Goal: Task Accomplishment & Management: Use online tool/utility

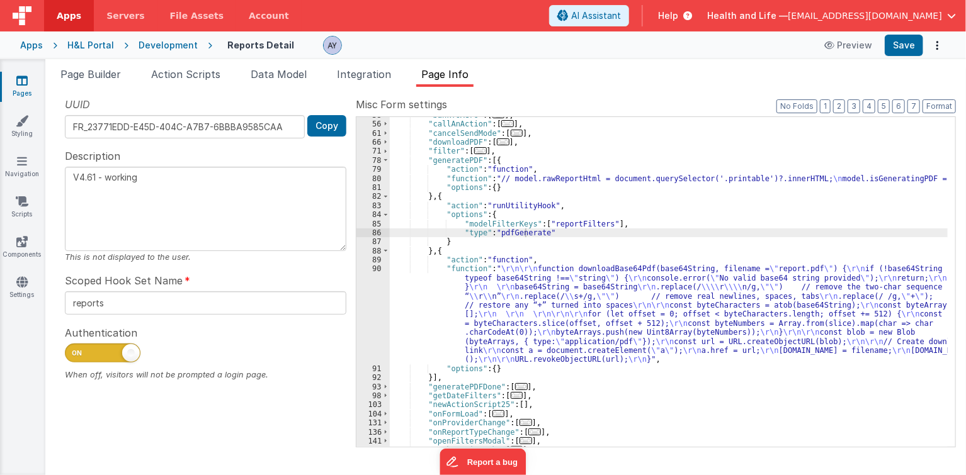
scroll to position [115, 0]
click at [18, 204] on icon at bounding box center [22, 201] width 13 height 13
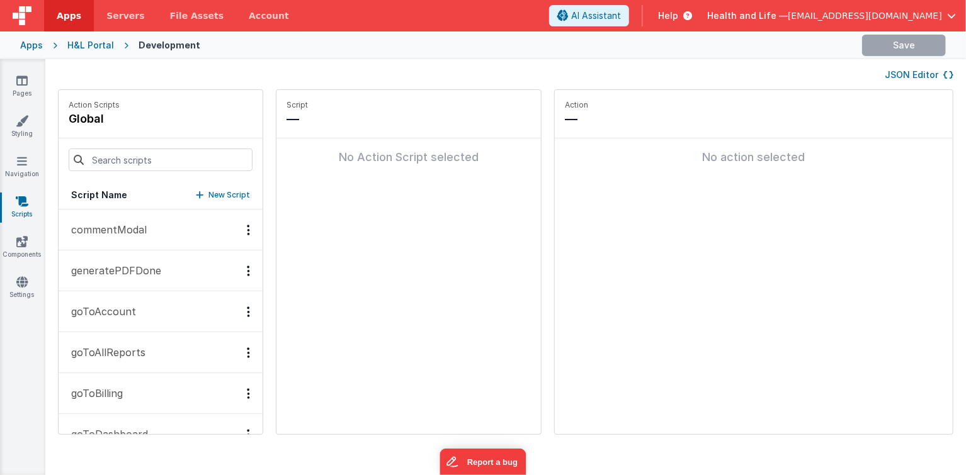
click at [675, 236] on fieldset "Action — No action selected" at bounding box center [754, 262] width 398 height 344
click at [21, 206] on icon at bounding box center [22, 201] width 13 height 13
drag, startPoint x: 97, startPoint y: 219, endPoint x: 124, endPoint y: 228, distance: 28.5
click at [97, 219] on button "commentModal" at bounding box center [161, 230] width 204 height 41
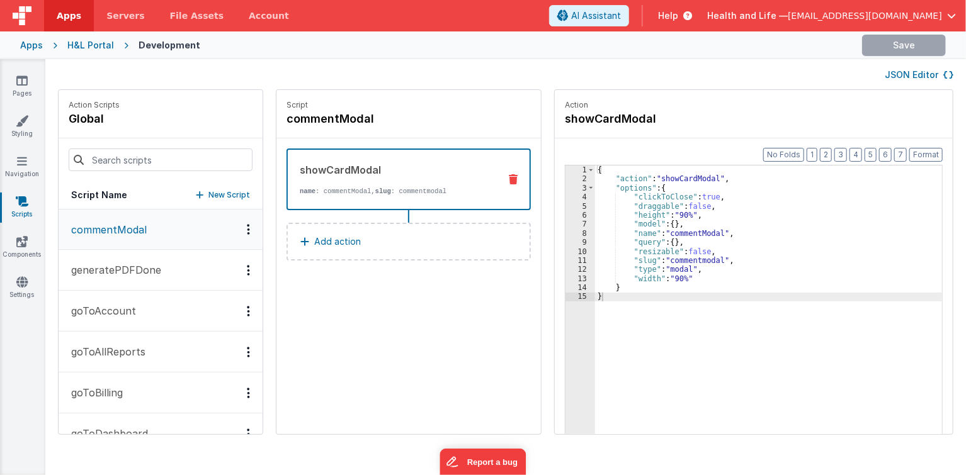
click at [144, 264] on p "generatePDFDone" at bounding box center [113, 269] width 98 height 15
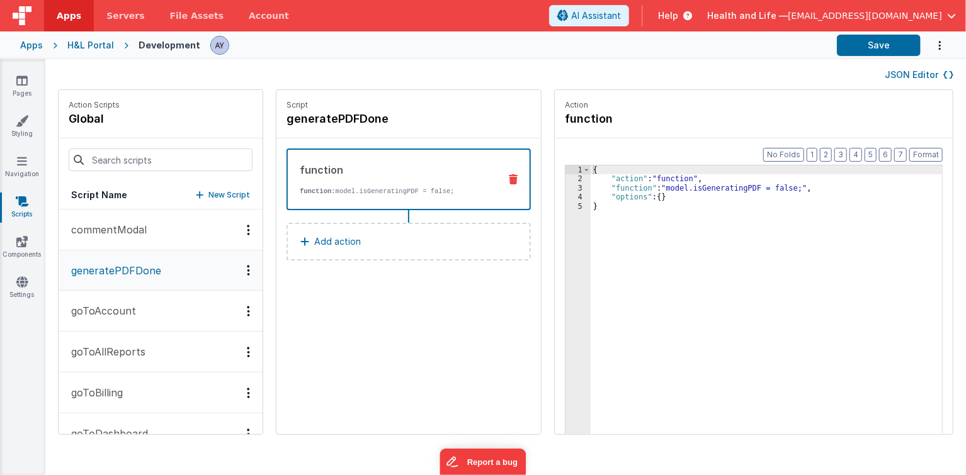
click at [614, 189] on div "{ "action" : "function" , "function" : "model.isGeneratingPDF = false;" , "opti…" at bounding box center [772, 329] width 365 height 327
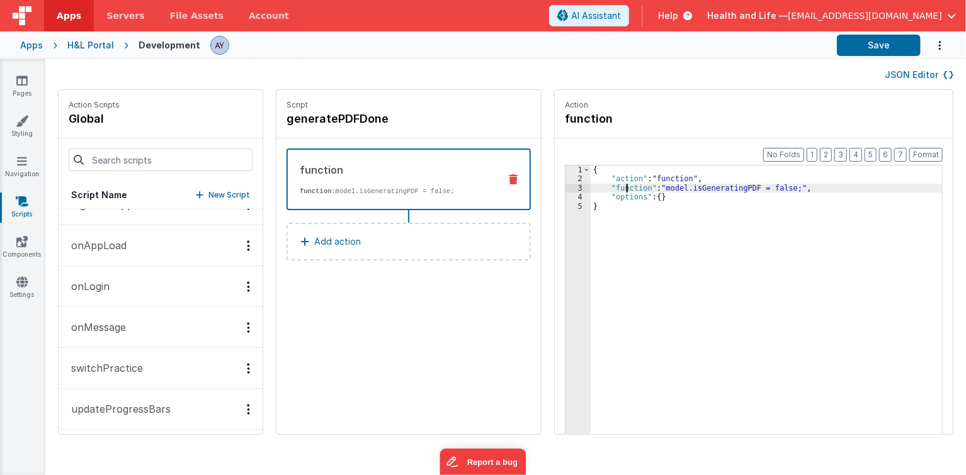
scroll to position [926, 0]
click at [125, 254] on button "onAppLoad" at bounding box center [161, 244] width 204 height 41
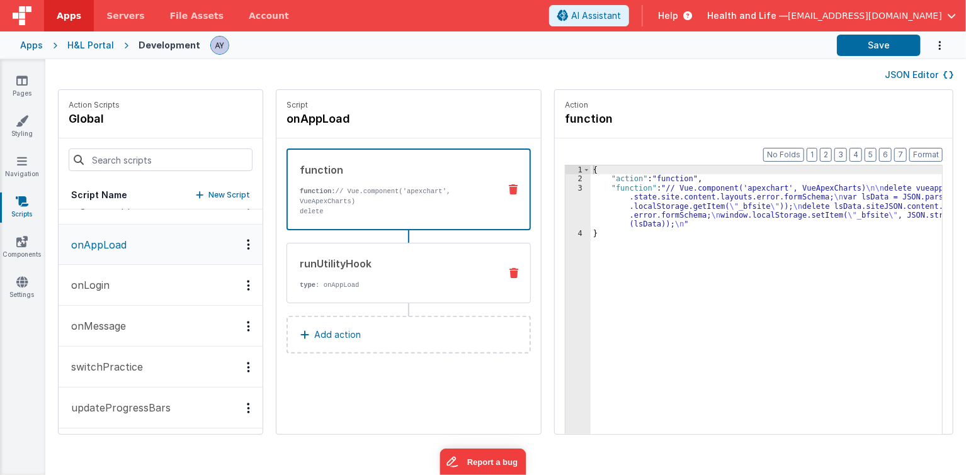
click at [378, 284] on p "type : onAppLoad" at bounding box center [395, 285] width 190 height 10
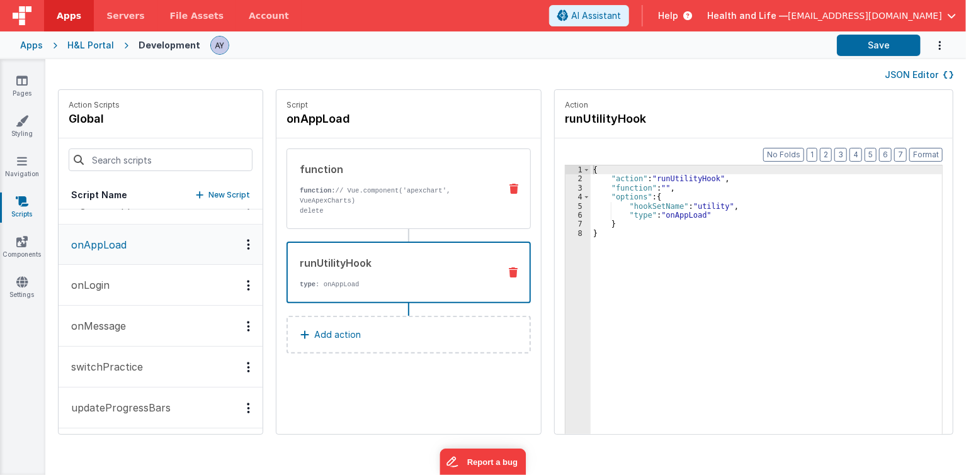
click at [431, 210] on p "delete vueapp.$store.state.site.content.layouts.error.formSchema; var lsData = …" at bounding box center [395, 246] width 190 height 81
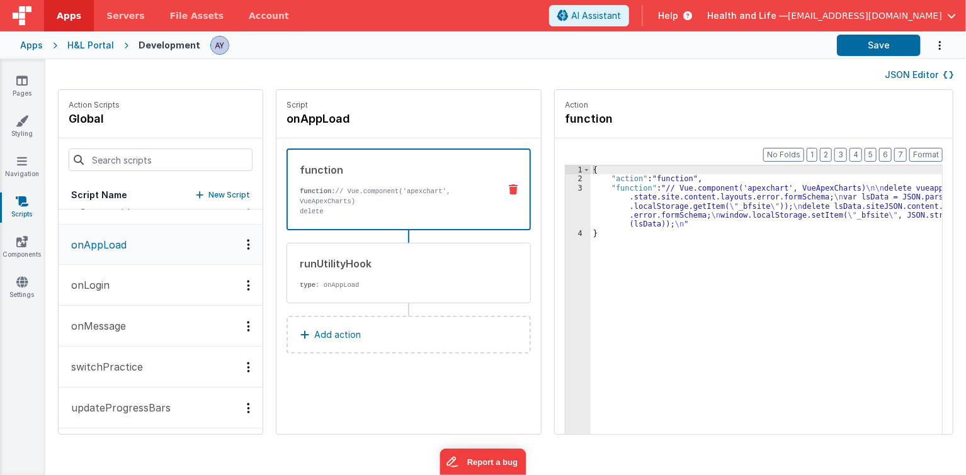
click at [778, 317] on div "{ "action" : "function" , "function" : "// Vue.component('apexchart', VueApexCh…" at bounding box center [772, 329] width 365 height 327
click at [146, 283] on button "onLogin" at bounding box center [161, 285] width 204 height 41
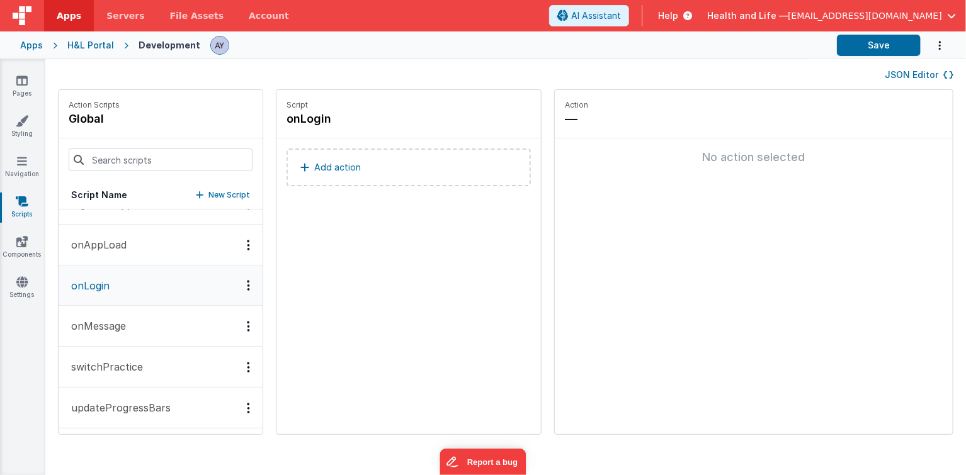
click at [166, 330] on button "onMessage" at bounding box center [161, 326] width 204 height 41
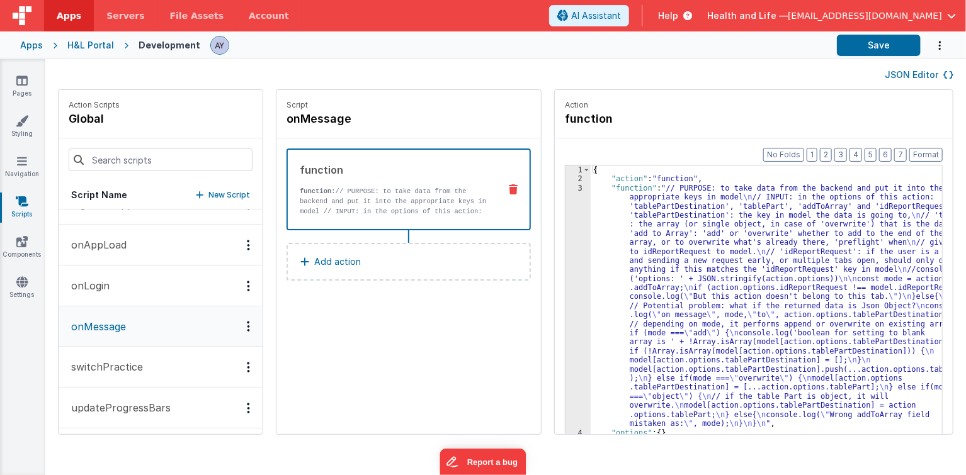
click at [166, 284] on button "onLogin" at bounding box center [161, 286] width 204 height 41
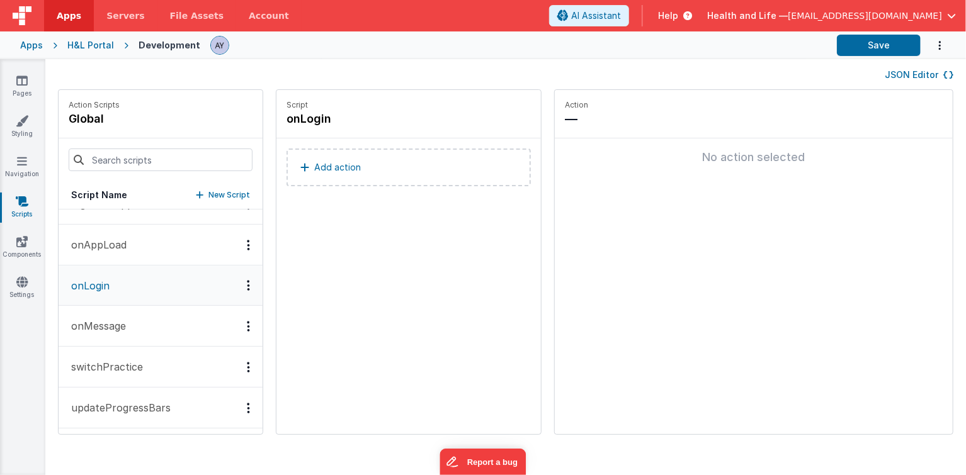
click at [177, 325] on button "onMessage" at bounding box center [161, 326] width 204 height 41
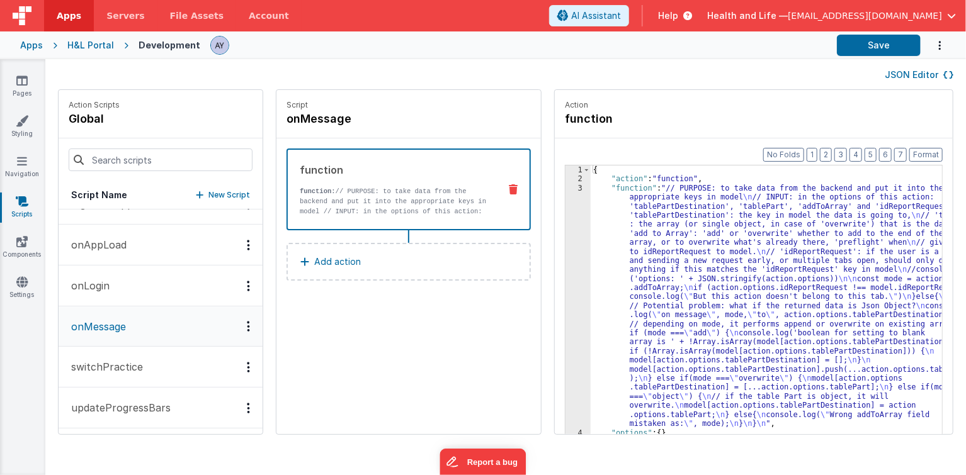
click at [158, 373] on button "switchPractice" at bounding box center [161, 367] width 204 height 41
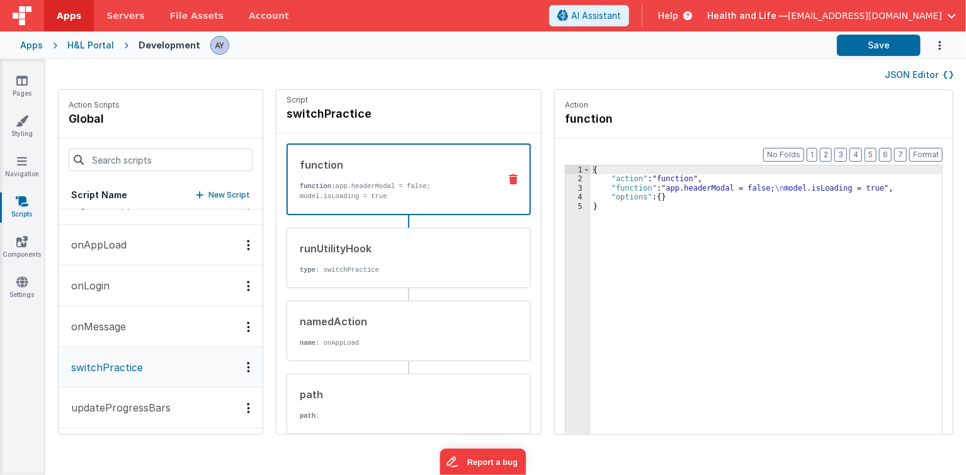
scroll to position [5, 0]
click at [425, 191] on p "function: app.headerModal = false; model.isLoading = true" at bounding box center [394, 191] width 189 height 20
click at [425, 271] on p "type : switchPractice" at bounding box center [395, 270] width 190 height 10
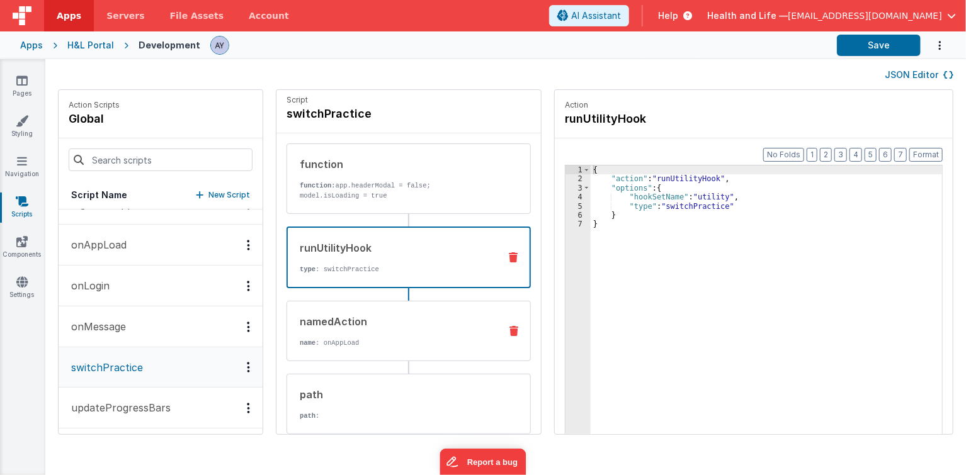
click at [422, 335] on div "namedAction name : onAppLoad" at bounding box center [388, 331] width 203 height 34
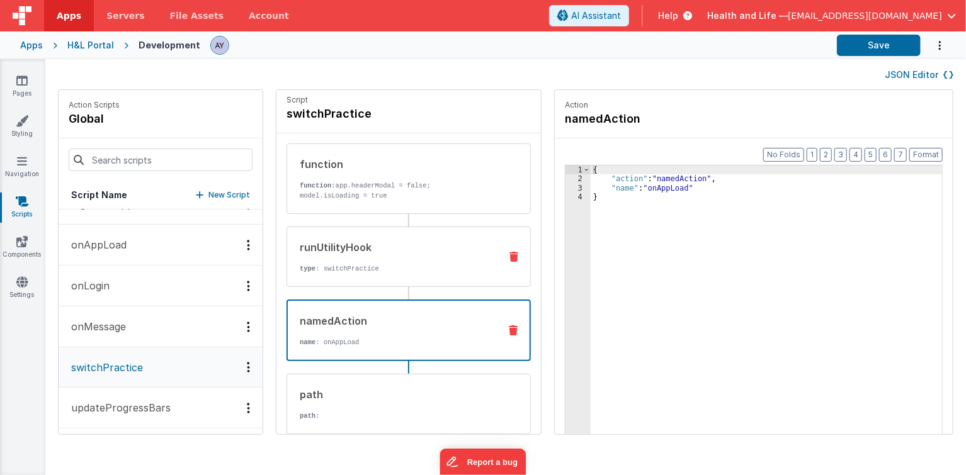
click at [419, 277] on div "runUtilityHook type : switchPractice" at bounding box center [408, 257] width 244 height 60
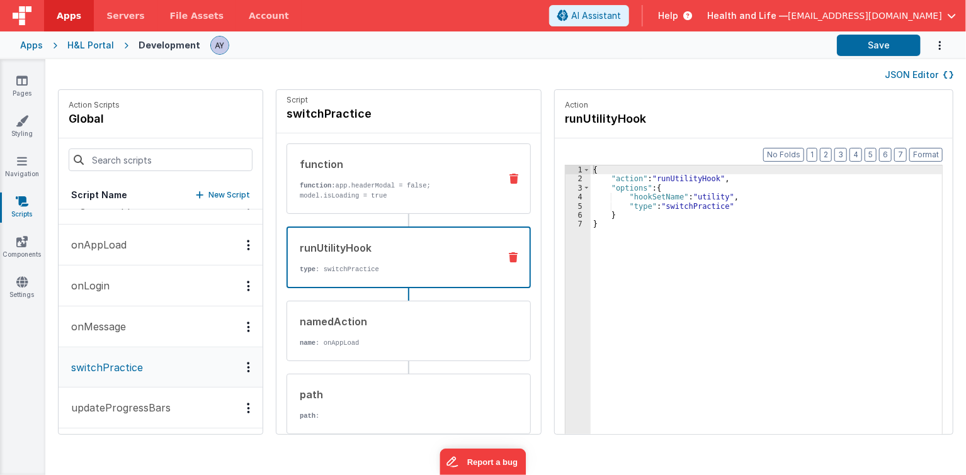
click at [368, 149] on div "function function: app.headerModal = false; model.isLoading = true" at bounding box center [408, 179] width 244 height 70
click at [408, 247] on div "runUtilityHook" at bounding box center [394, 247] width 189 height 15
click at [391, 191] on p "function: app.headerModal = false; model.isLoading = true" at bounding box center [395, 191] width 190 height 20
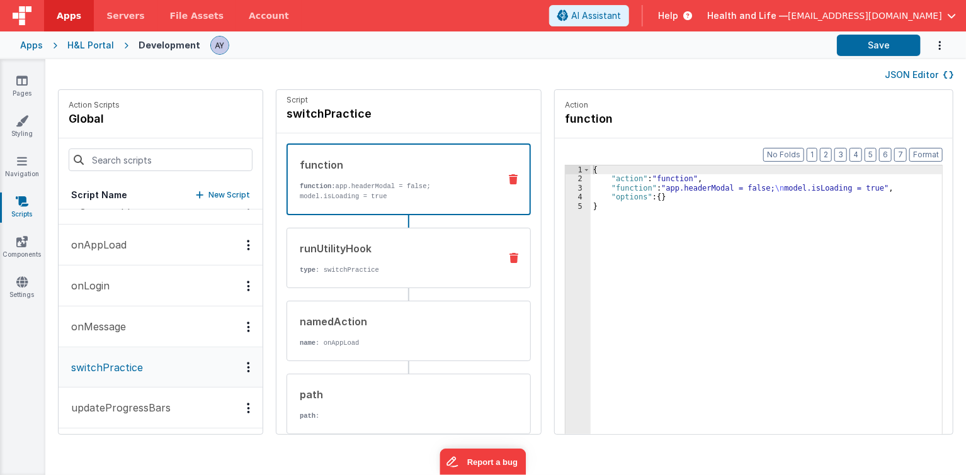
click at [403, 247] on div "runUtilityHook" at bounding box center [395, 248] width 190 height 15
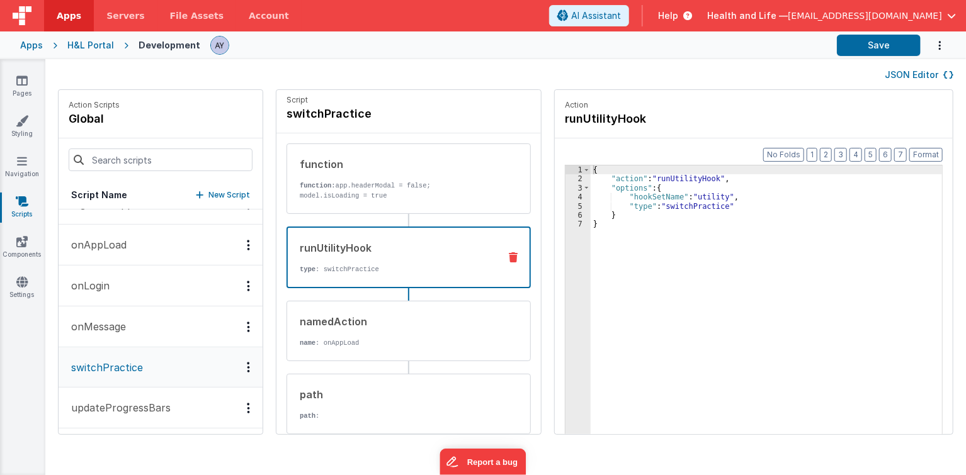
click at [728, 196] on div "{ "action" : "runUtilityHook" , "options" : { "hookSetName" : "utility" , "type…" at bounding box center [772, 329] width 365 height 327
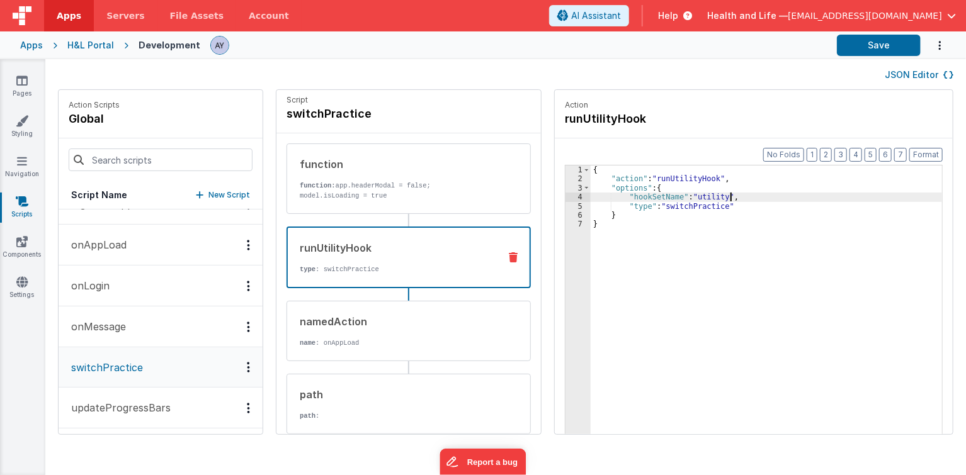
click at [705, 201] on div "{ "action" : "runUtilityHook" , "options" : { "hookSetName" : "utility" , "type…" at bounding box center [772, 329] width 365 height 327
click at [682, 194] on div "{ "action" : "runUtilityHook" , "options" : { "hookSetName" : "utility" , "type…" at bounding box center [772, 329] width 365 height 327
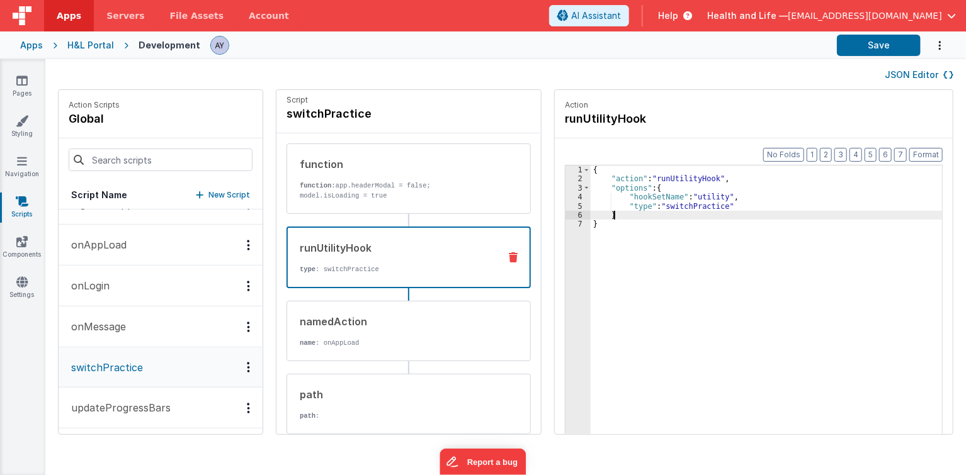
click at [677, 213] on div "{ "action" : "runUtilityHook" , "options" : { "hookSetName" : "utility" , "type…" at bounding box center [772, 329] width 365 height 327
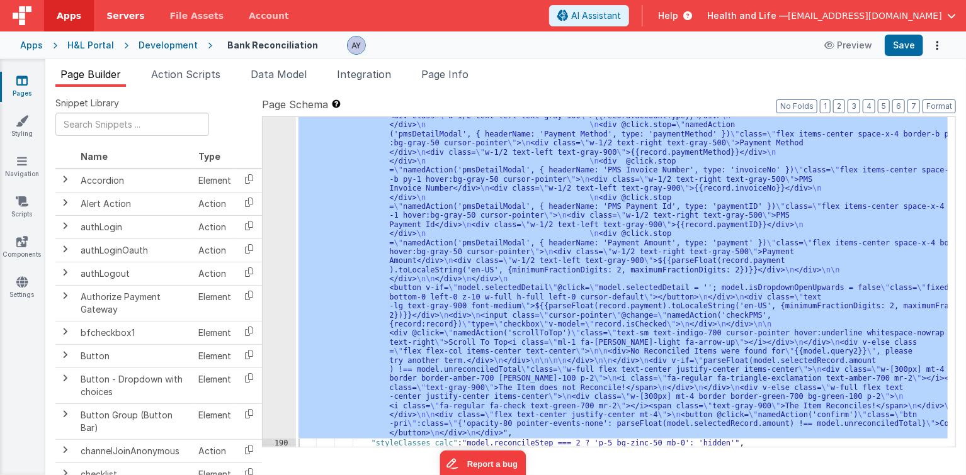
scroll to position [6078, 0]
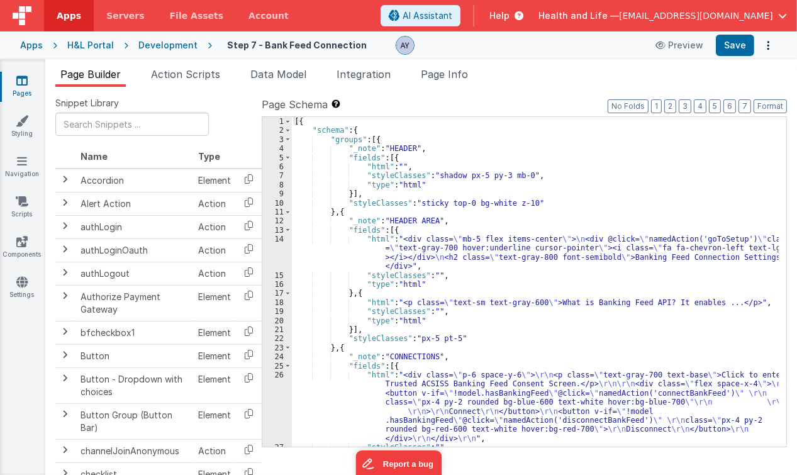
click at [420, 197] on div "[{ "schema" : { "groups" : [{ "_note" : "HEADER" , "fields" : [{ "html" : "" , …" at bounding box center [536, 291] width 488 height 349
click at [254, 74] on span "Data Model" at bounding box center [279, 74] width 56 height 13
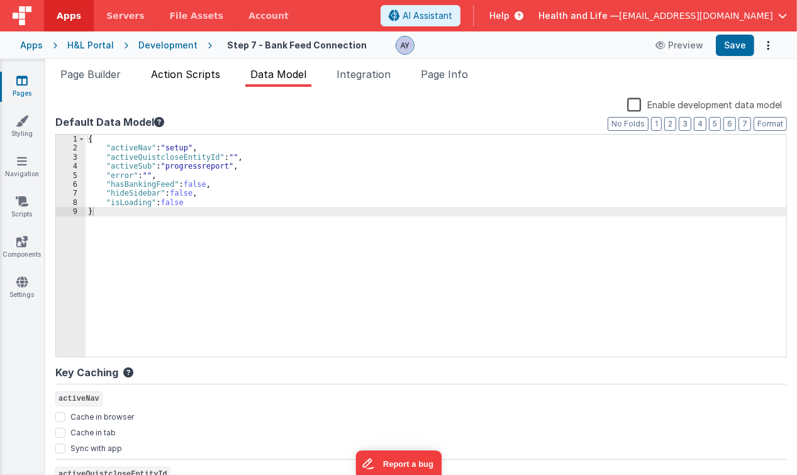
click at [187, 75] on span "Action Scripts" at bounding box center [185, 74] width 69 height 13
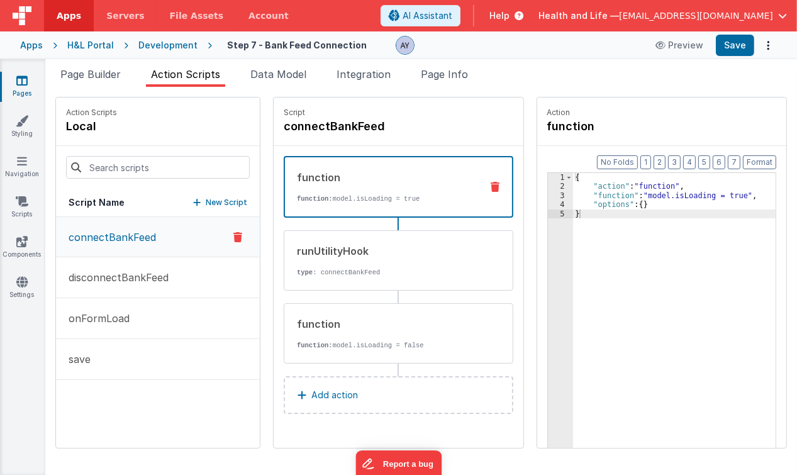
click at [127, 232] on p "connectBankFeed" at bounding box center [108, 237] width 95 height 15
click at [351, 317] on div "function" at bounding box center [385, 324] width 177 height 15
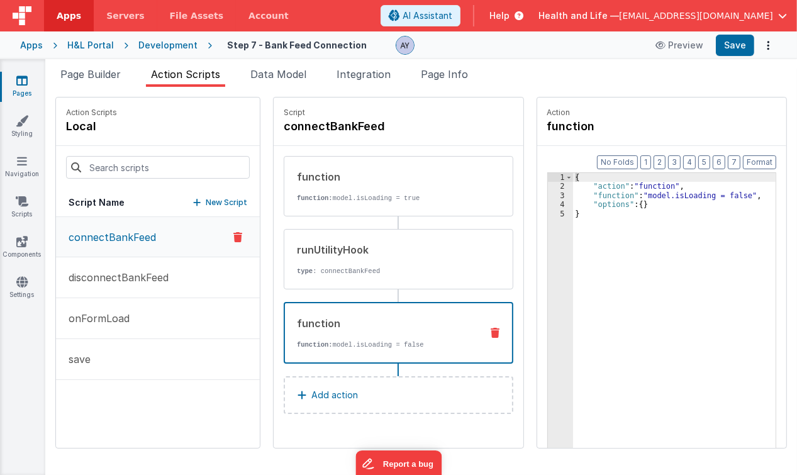
click at [620, 200] on div "{ "action" : "function" , "function" : "model.isLoading = false" , "options" : …" at bounding box center [678, 339] width 210 height 333
click at [551, 194] on div "3" at bounding box center [560, 195] width 25 height 9
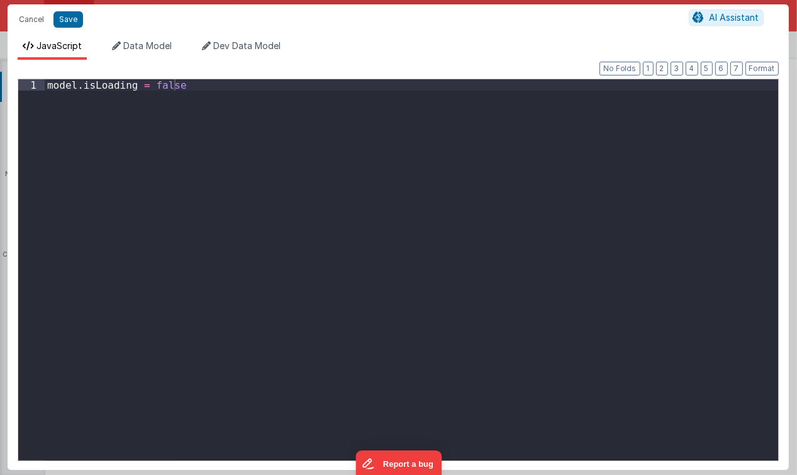
click at [314, 188] on div "model . isLoading = false" at bounding box center [412, 281] width 734 height 405
click at [177, 179] on div "model . isLoading = false" at bounding box center [412, 281] width 734 height 405
click at [151, 46] on span "Data Model" at bounding box center [147, 45] width 48 height 11
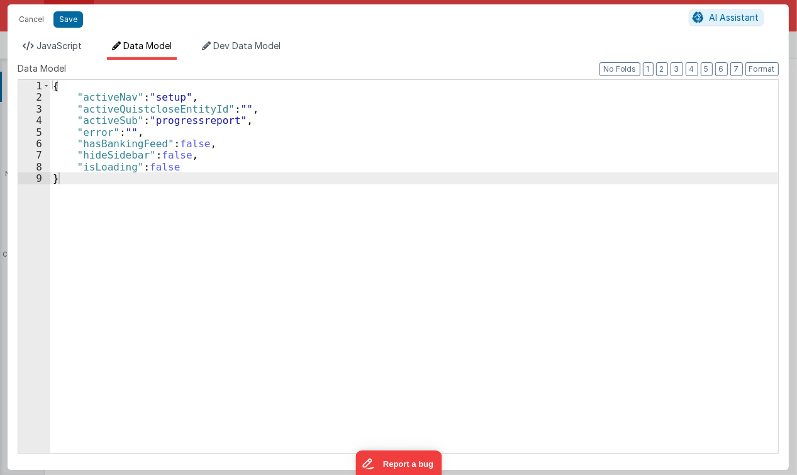
click at [213, 164] on div "{ "activeNav" : "setup" , "activeQuistcloseEntityId" : "" , "activeSub" : "prog…" at bounding box center [414, 278] width 728 height 397
click at [222, 162] on div "{ "activeNav" : "setup" , "activeQuistcloseEntityId" : "" , "activeSub" : "prog…" at bounding box center [414, 278] width 728 height 397
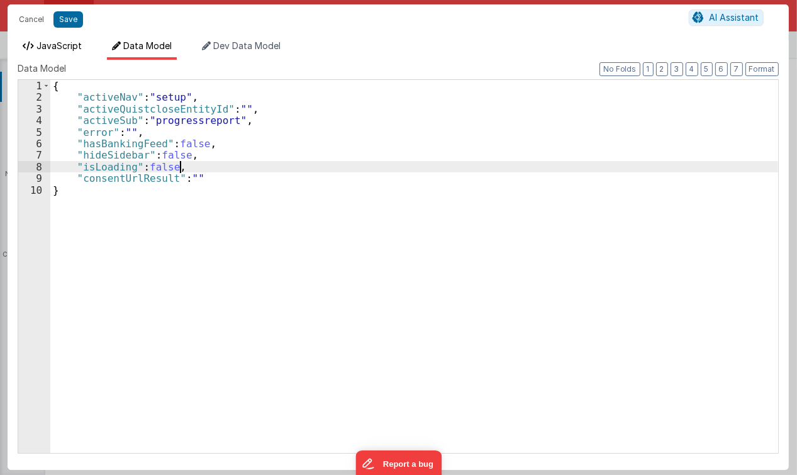
click at [75, 40] on span "JavaScript" at bounding box center [59, 45] width 45 height 11
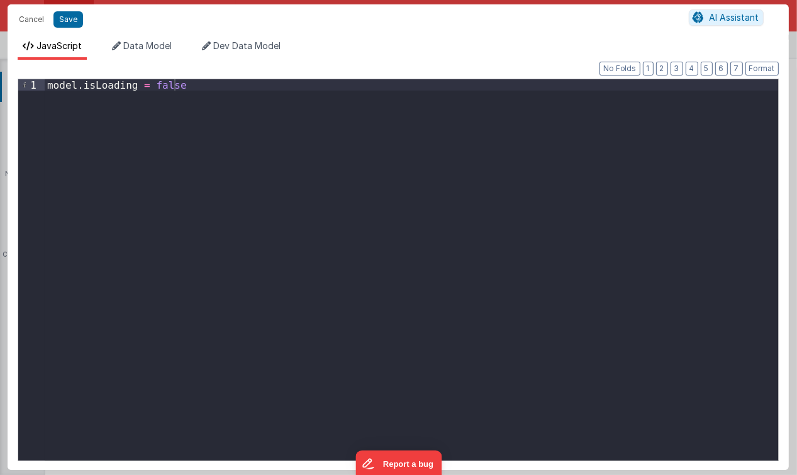
click at [211, 182] on div "model . isLoading = false" at bounding box center [412, 281] width 734 height 405
paste textarea
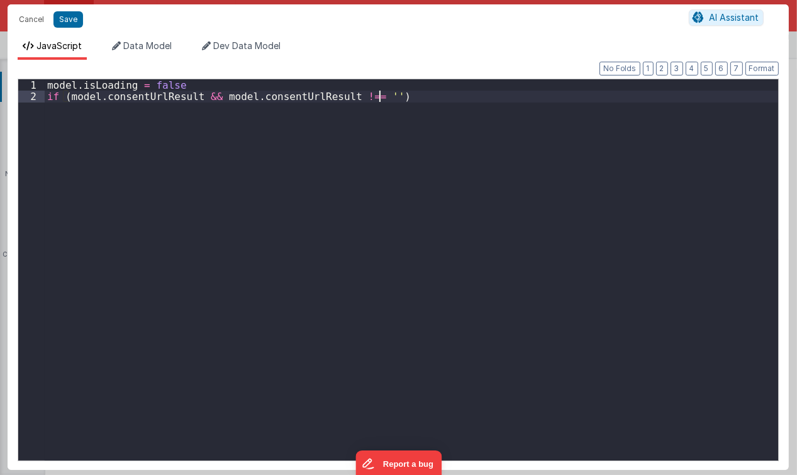
click at [179, 149] on div "model . isLoading = false if ( model . consentUrlResult && model . consentUrlRe…" at bounding box center [412, 281] width 734 height 405
drag, startPoint x: 345, startPoint y: 227, endPoint x: 300, endPoint y: 144, distance: 94.6
click at [335, 217] on div "model . isLoading = false if ( model . consentUrlResult && model . consentUrlRe…" at bounding box center [412, 281] width 734 height 405
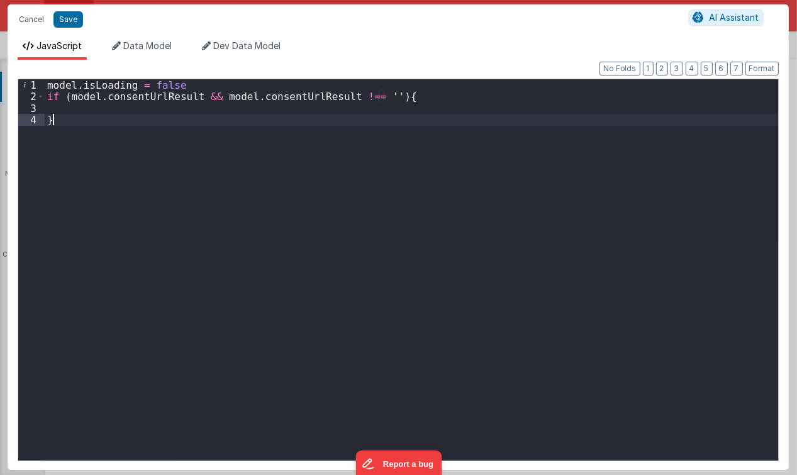
drag, startPoint x: 300, startPoint y: 144, endPoint x: 315, endPoint y: 107, distance: 39.5
click at [299, 138] on div "model . isLoading = false if ( model . consentUrlResult && model . consentUrlRe…" at bounding box center [412, 281] width 734 height 405
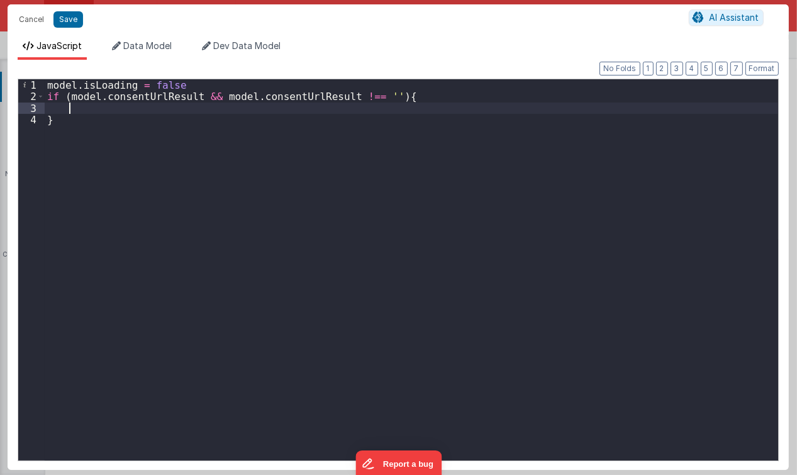
click at [315, 106] on div "model . isLoading = false if ( model . consentUrlResult && model . consentUrlRe…" at bounding box center [412, 281] width 734 height 405
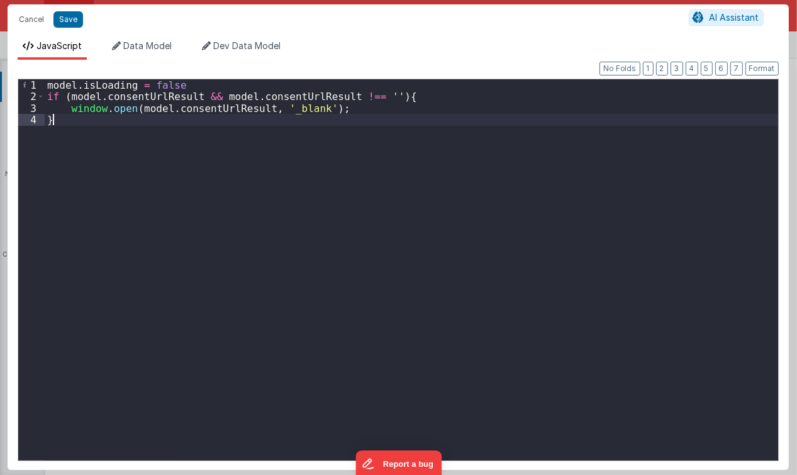
drag, startPoint x: 313, startPoint y: 145, endPoint x: 199, endPoint y: 160, distance: 115.5
click at [305, 151] on div "model . isLoading = false if ( model . consentUrlResult && model . consentUrlRe…" at bounding box center [412, 281] width 734 height 405
click at [218, 86] on div "model . isLoading = false if ( model . consentUrlResult && model . consentUrlRe…" at bounding box center [412, 281] width 734 height 405
click at [209, 126] on div "model . isLoading = false if ( model . consentUrlResult && model . consentUrlRe…" at bounding box center [412, 281] width 734 height 405
drag, startPoint x: 101, startPoint y: 107, endPoint x: 110, endPoint y: 114, distance: 11.7
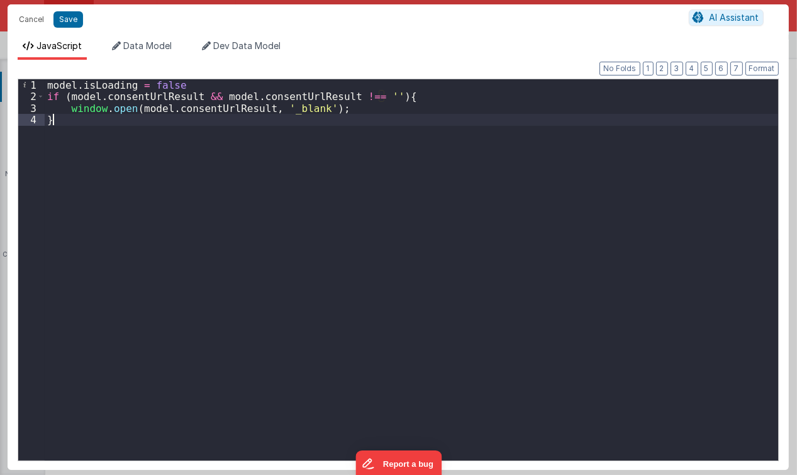
click at [101, 107] on div "model . isLoading = false if ( model . consentUrlResult && model . consentUrlRe…" at bounding box center [412, 281] width 734 height 405
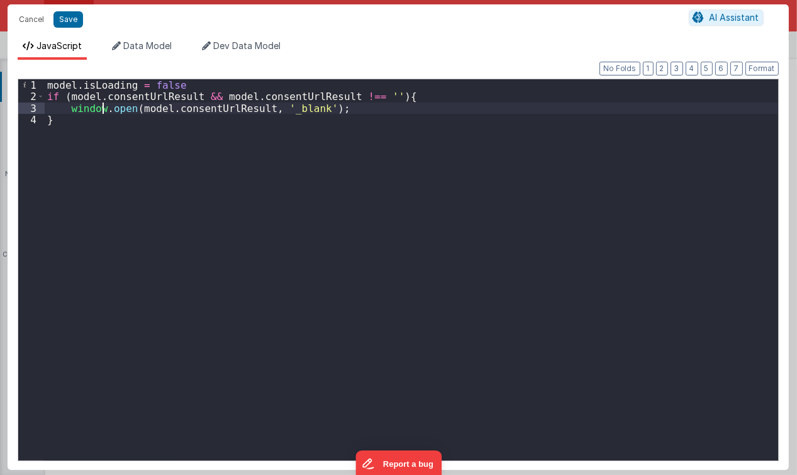
click at [113, 118] on div "model . isLoading = false if ( model . consentUrlResult && model . consentUrlRe…" at bounding box center [412, 281] width 734 height 405
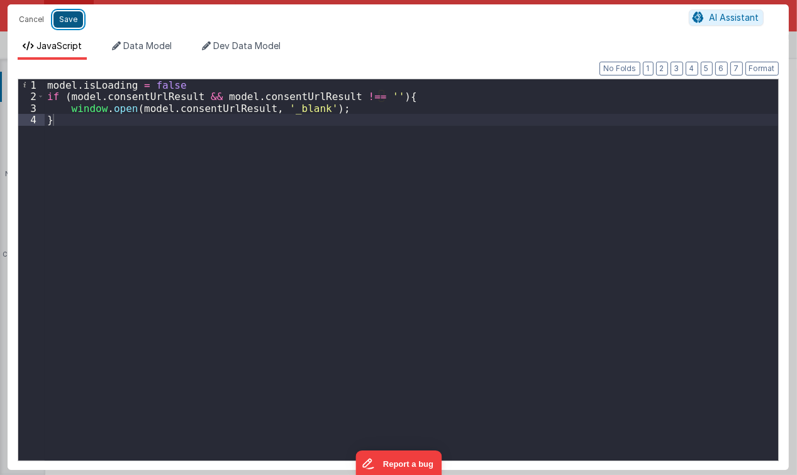
click at [64, 18] on button "Save" at bounding box center [68, 19] width 30 height 16
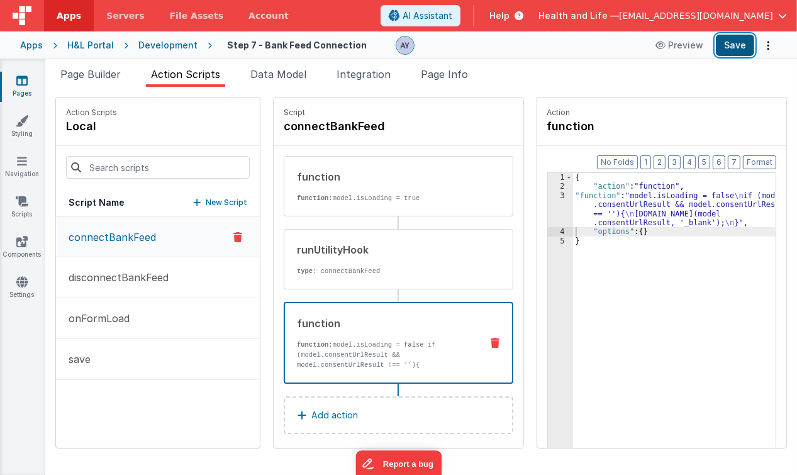
click at [738, 43] on button "Save" at bounding box center [735, 45] width 38 height 21
click at [109, 402] on div "connectBankFeed disconnectBankFeed onFormLoad save" at bounding box center [158, 332] width 204 height 231
click at [749, 50] on button "Save" at bounding box center [735, 45] width 38 height 21
click at [698, 214] on div "{ "action" : "function" , "function" : "model.isLoading = false \n if (model .c…" at bounding box center [678, 339] width 210 height 333
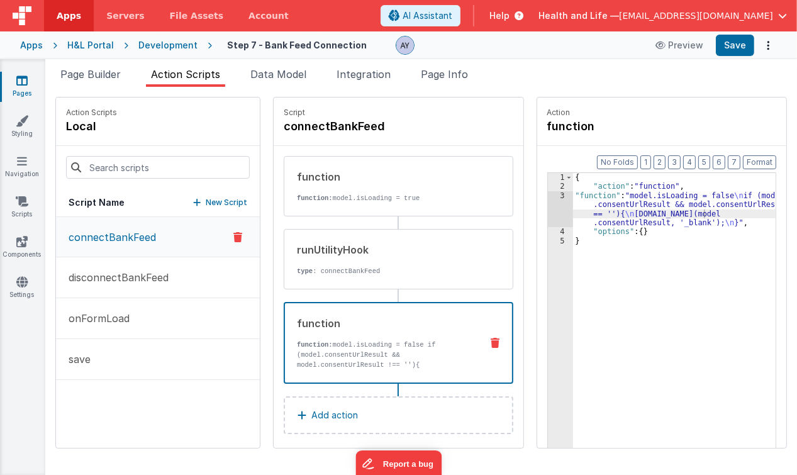
drag, startPoint x: 78, startPoint y: 65, endPoint x: 128, endPoint y: 61, distance: 49.9
click at [78, 65] on div "Page Builder Action Scripts Data Model Integration Page Info Snippet Library Na…" at bounding box center [421, 267] width 752 height 416
click at [449, 77] on span "Page Info" at bounding box center [444, 74] width 47 height 13
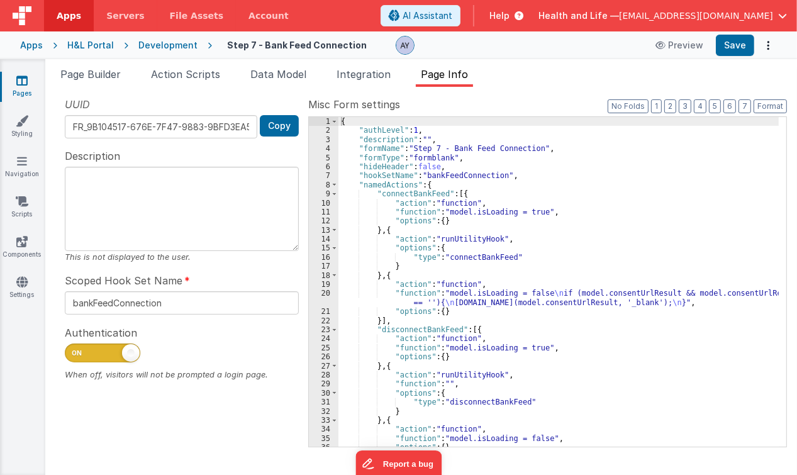
click at [443, 206] on div "{ "authLevel" : 1 , "description" : "" , "formName" : "Step 7 - Bank Feed Conne…" at bounding box center [559, 291] width 441 height 349
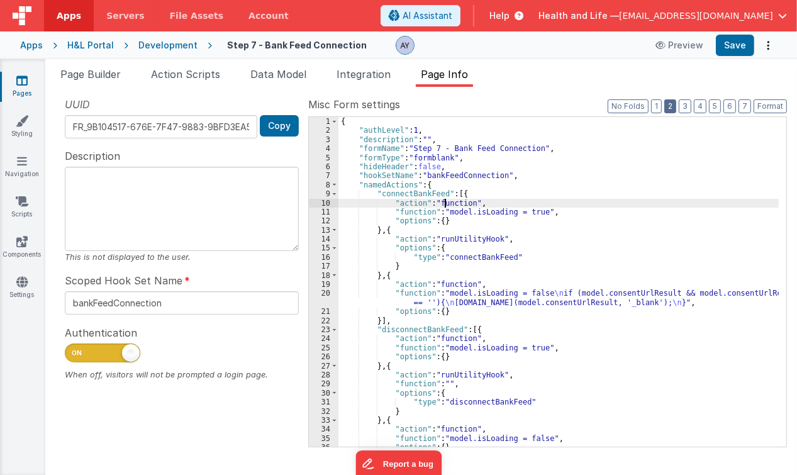
click at [677, 106] on button "2" at bounding box center [671, 106] width 12 height 14
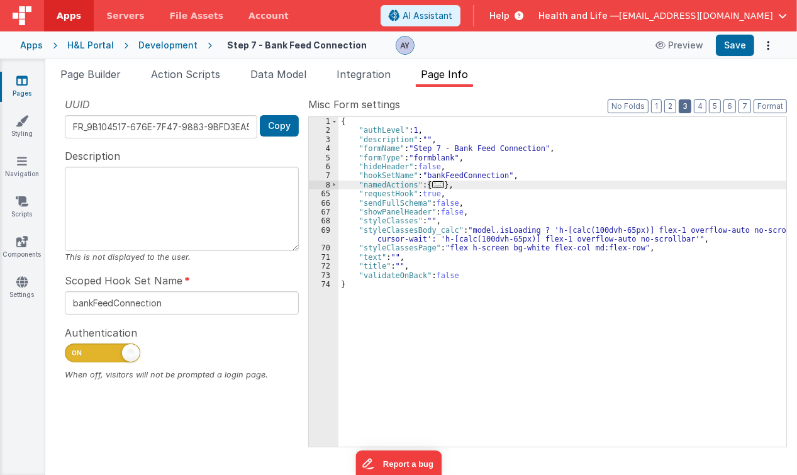
click at [689, 106] on button "3" at bounding box center [685, 106] width 13 height 14
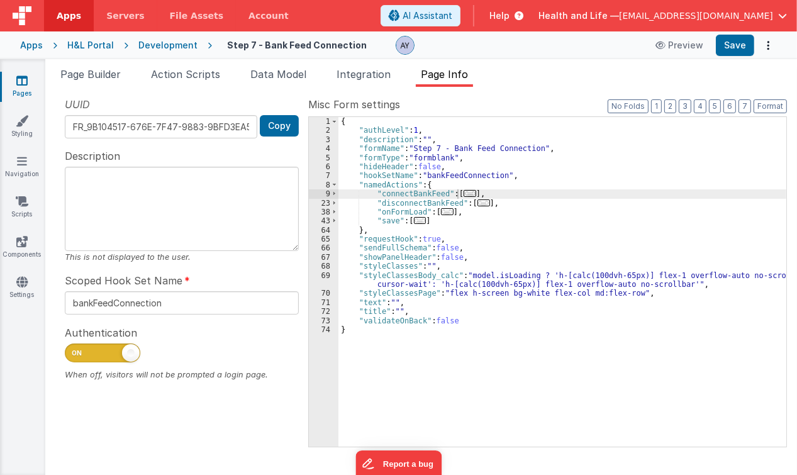
click at [445, 211] on span "..." at bounding box center [447, 211] width 13 height 7
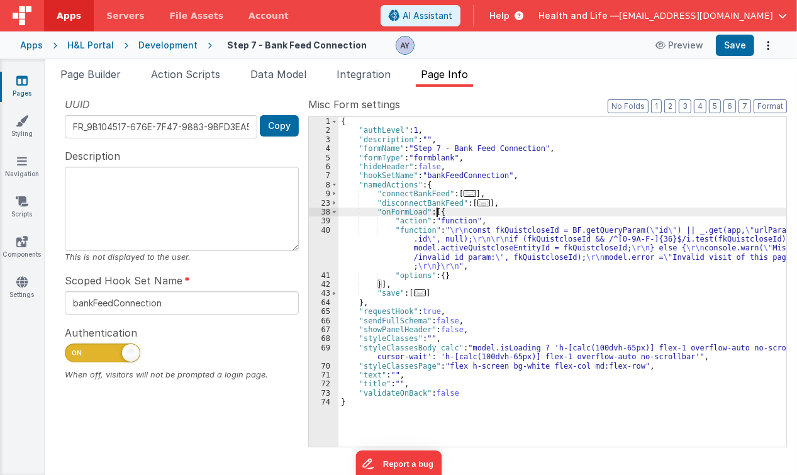
click at [454, 232] on div "{ "authLevel" : 1 , "description" : "" , "formName" : "Step 7 - Bank Feed Conne…" at bounding box center [563, 291] width 449 height 349
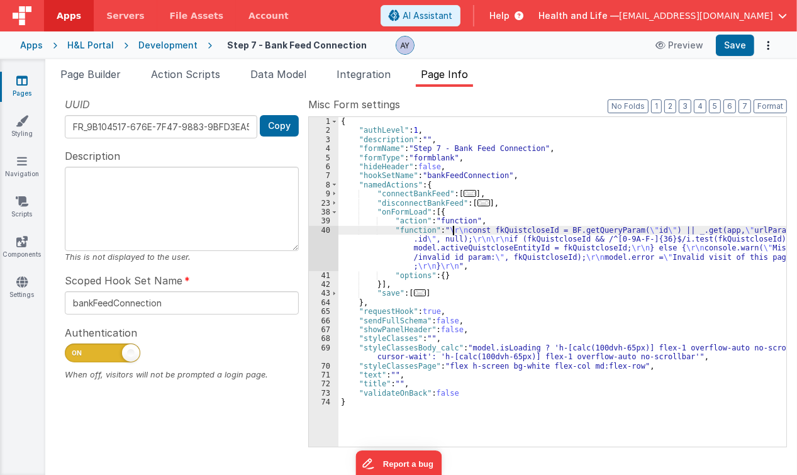
click at [324, 242] on div "40" at bounding box center [324, 248] width 30 height 45
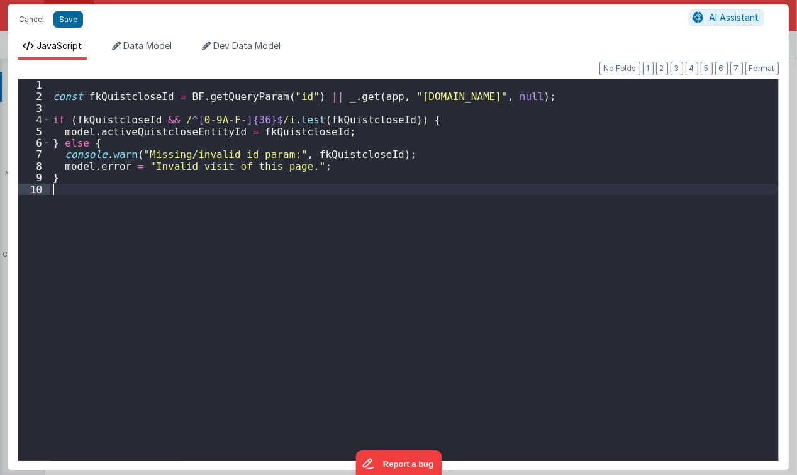
click at [521, 246] on div "const fkQuistcloseId = BF . getQueryParam ( "id" ) || _ . get ( app , "urlParam…" at bounding box center [414, 281] width 728 height 405
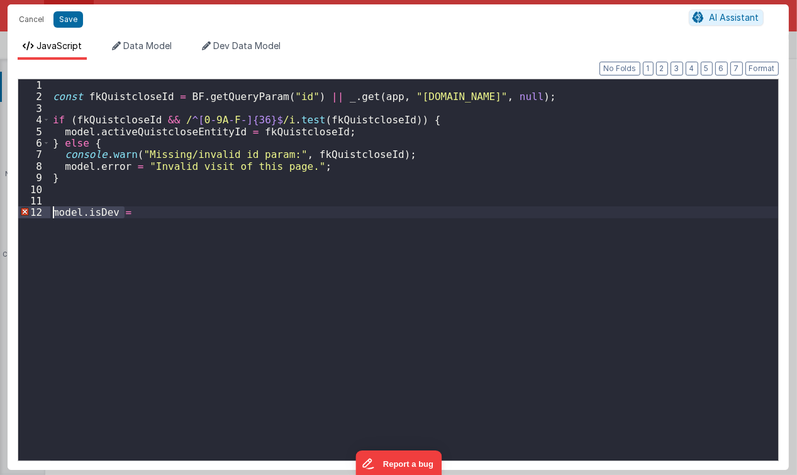
drag, startPoint x: 276, startPoint y: 215, endPoint x: -3, endPoint y: 206, distance: 278.3
click at [0, 206] on html "Cancel Save AI Assistant JavaScript Data Model Dev Data Model Format 7 6 5 4 3 …" at bounding box center [398, 237] width 797 height 475
click at [334, 244] on div "const fkQuistcloseId = BF . getQueryParam ( "id" ) || _ . get ( app , "urlParam…" at bounding box center [414, 269] width 728 height 381
click at [322, 204] on div "const fkQuistcloseId = BF . getQueryParam ( "id" ) || _ . get ( app , "urlParam…" at bounding box center [414, 281] width 728 height 405
drag, startPoint x: 192, startPoint y: 206, endPoint x: 30, endPoint y: 206, distance: 162.4
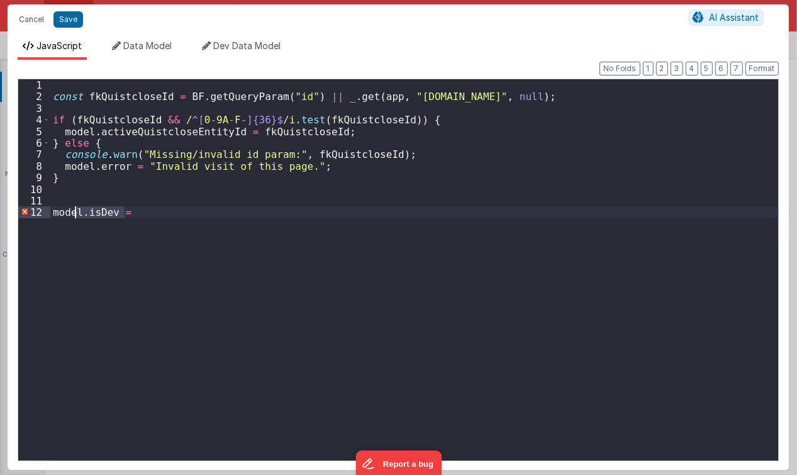
click at [30, 206] on div "1 2 3 4 5 6 7 8 9 10 11 12 const fkQuistcloseId = BF . getQueryParam ( "id" ) |…" at bounding box center [399, 270] width 762 height 383
click at [216, 227] on div "const fkQuistcloseId = BF . getQueryParam ( "id" ) || _ . get ( app , "urlParam…" at bounding box center [414, 281] width 728 height 405
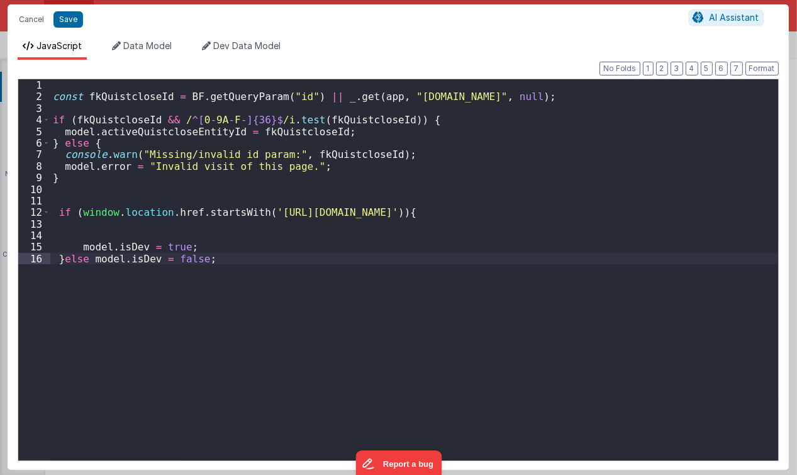
click at [104, 228] on div "const fkQuistcloseId = BF . getQueryParam ( "id" ) || _ . get ( app , "urlParam…" at bounding box center [414, 281] width 728 height 405
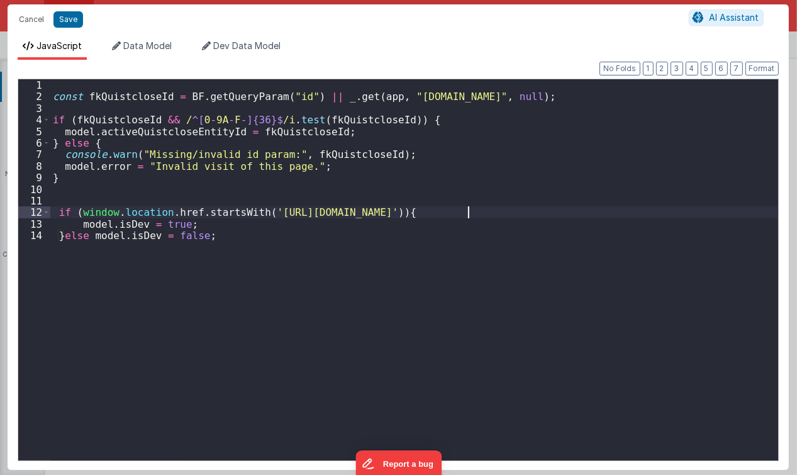
click at [104, 228] on div "const fkQuistcloseId = BF . getQueryParam ( "id" ) || _ . get ( app , "urlParam…" at bounding box center [414, 281] width 728 height 405
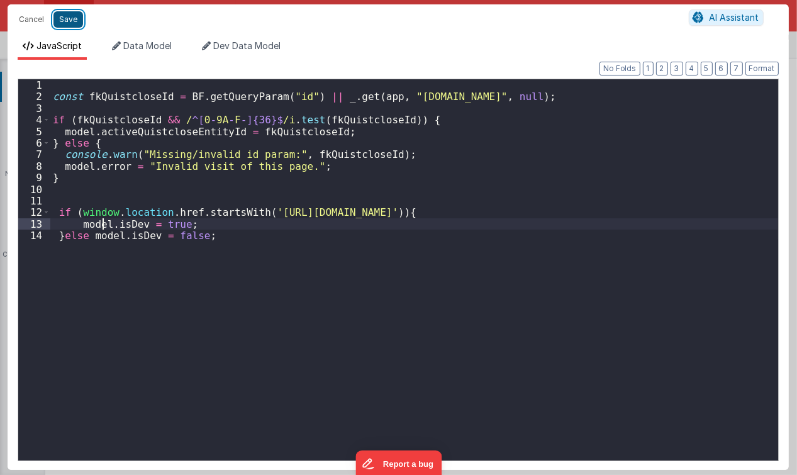
click at [63, 23] on button "Save" at bounding box center [68, 19] width 30 height 16
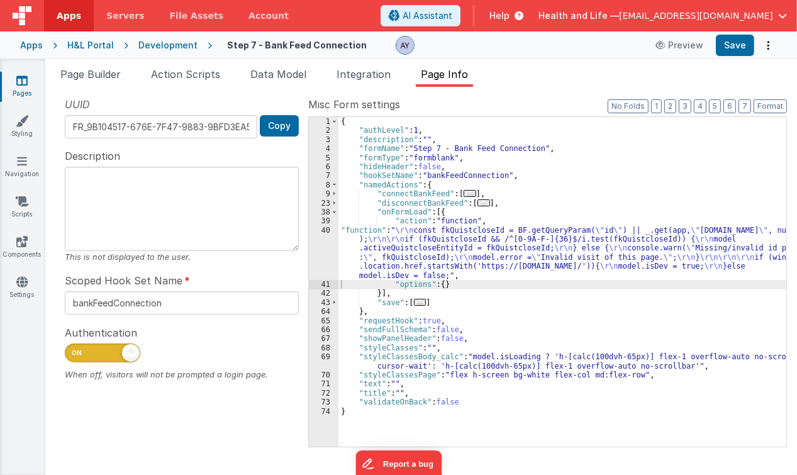
click at [546, 238] on div "{ "authLevel" : 1 , "description" : "" , "formName" : "Step 7 - Bank Feed Conne…" at bounding box center [563, 291] width 449 height 349
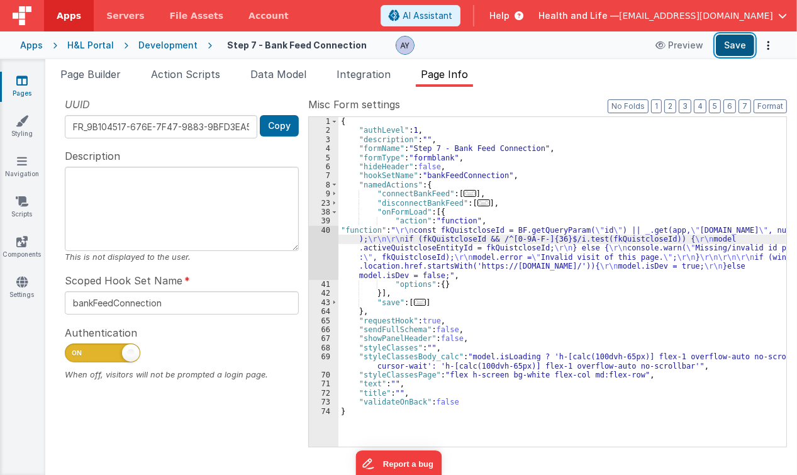
click at [740, 46] on button "Save" at bounding box center [735, 45] width 38 height 21
click at [449, 243] on div "{ "authLevel" : 1 , "description" : "" , "formName" : "Step 7 - Bank Feed Conne…" at bounding box center [563, 291] width 449 height 349
drag, startPoint x: 79, startPoint y: 81, endPoint x: 441, endPoint y: 228, distance: 390.7
click at [79, 81] on li "Page Builder" at bounding box center [90, 77] width 70 height 20
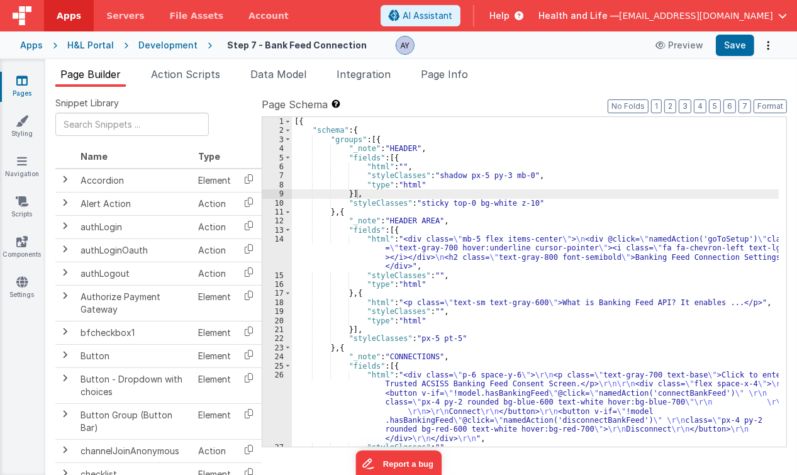
click at [448, 231] on div "[{ "schema" : { "groups" : [{ "_note" : "HEADER" , "fields" : [{ "html" : "" , …" at bounding box center [536, 291] width 488 height 349
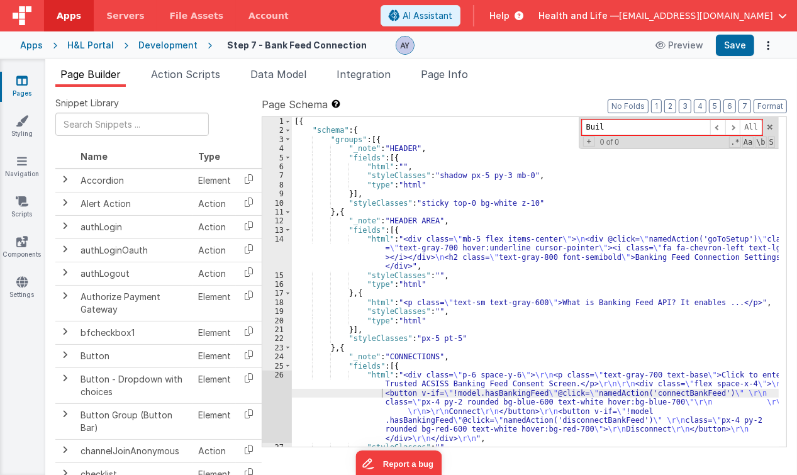
type input "Build"
click at [457, 308] on div "[{ "schema" : { "groups" : [{ "_note" : "HEADER" , "fields" : [{ "html" : "" , …" at bounding box center [536, 291] width 488 height 349
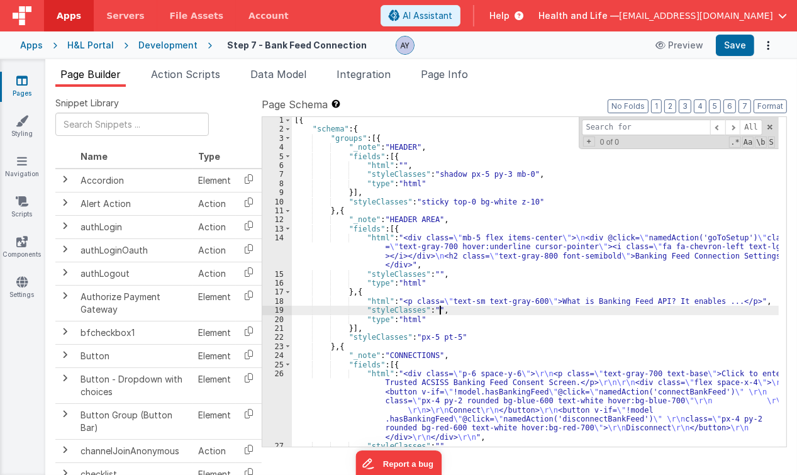
scroll to position [59, 0]
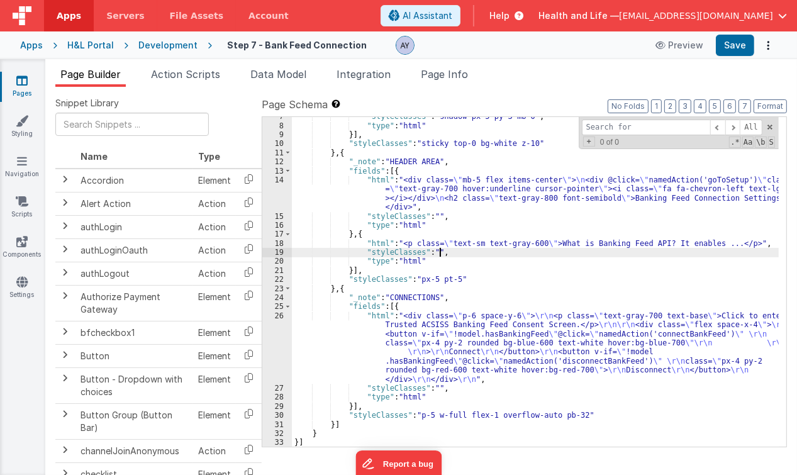
click at [453, 301] on div ""styleClasses" : "shadow px-5 py-3 mb-0" , "type" : "html" }] , "styleClasses" …" at bounding box center [536, 286] width 488 height 349
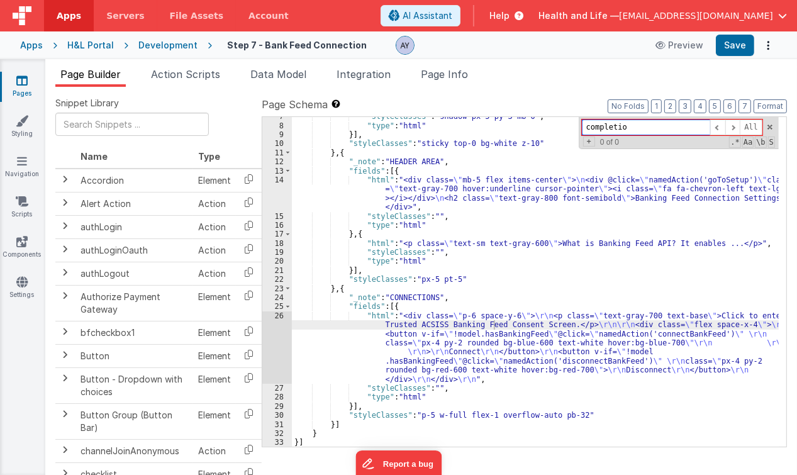
type input "completion"
click at [347, 330] on div ""styleClasses" : "shadow px-5 py-3 mb-0" , "type" : "html" }] , "styleClasses" …" at bounding box center [536, 286] width 488 height 349
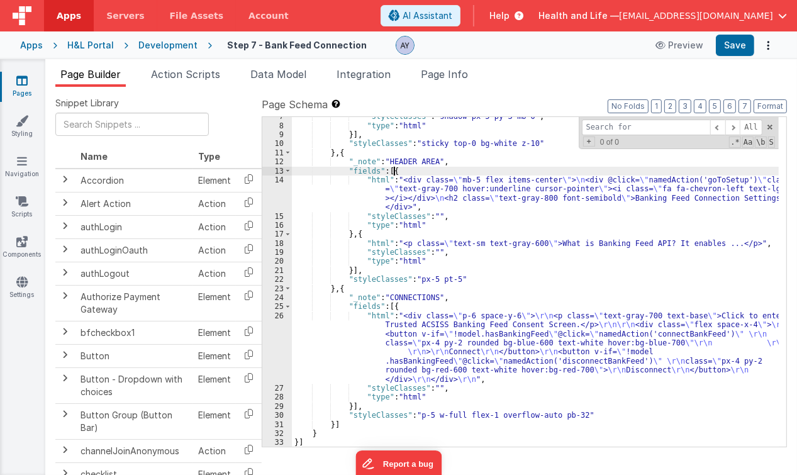
click at [446, 169] on div ""styleClasses" : "shadow px-5 py-3 mb-0" , "type" : "html" }] , "styleClasses" …" at bounding box center [536, 286] width 488 height 349
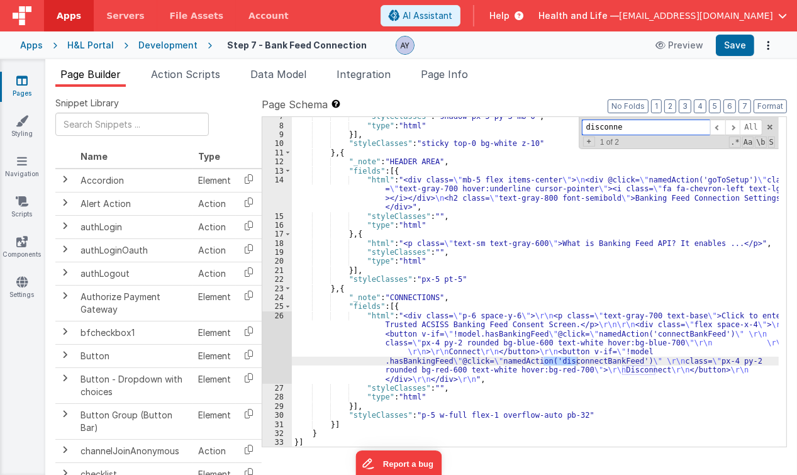
type input "disconne"
click at [431, 391] on div ""styleClasses" : "shadow px-5 py-3 mb-0" , "type" : "html" }] , "styleClasses" …" at bounding box center [536, 286] width 488 height 349
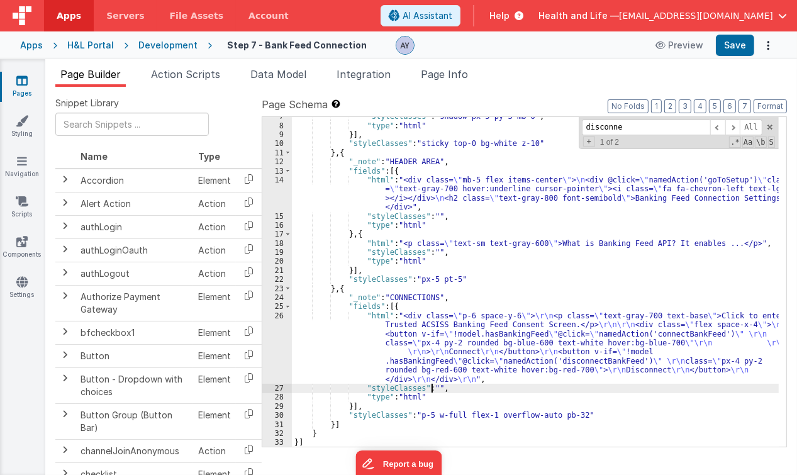
click at [415, 339] on div ""styleClasses" : "shadow px-5 py-3 mb-0" , "type" : "html" }] , "styleClasses" …" at bounding box center [536, 286] width 488 height 349
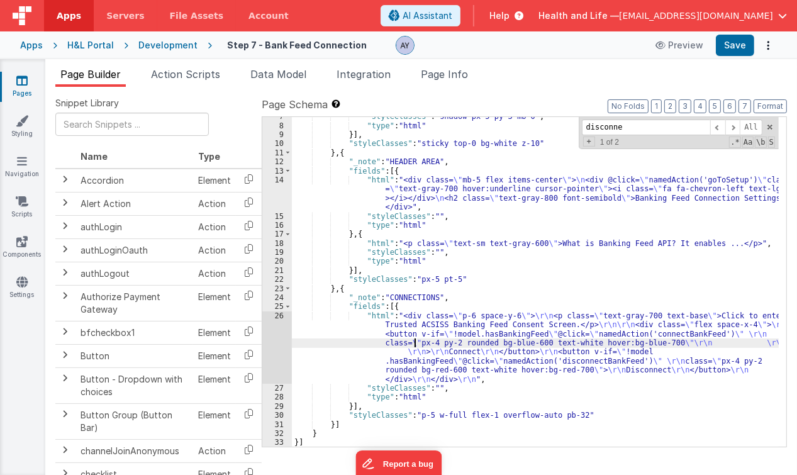
click at [282, 329] on div "26" at bounding box center [277, 348] width 30 height 72
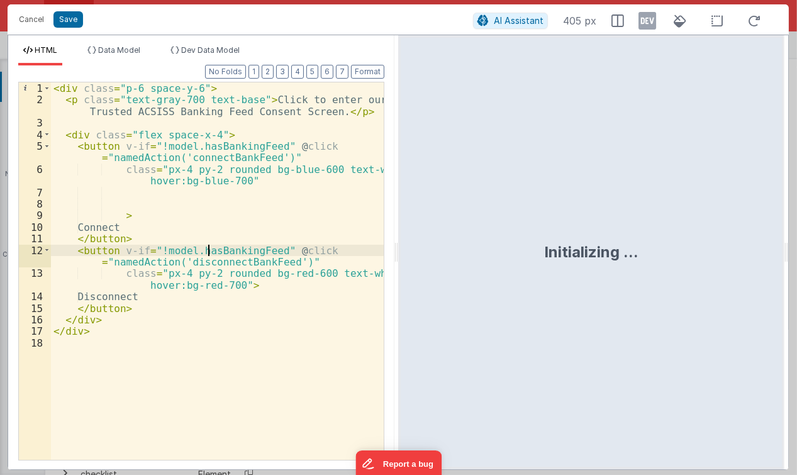
click at [208, 244] on div "< div class = "p-6 space-y-6" > < p class = "text-gray-700 text-base" > Click t…" at bounding box center [217, 283] width 333 height 402
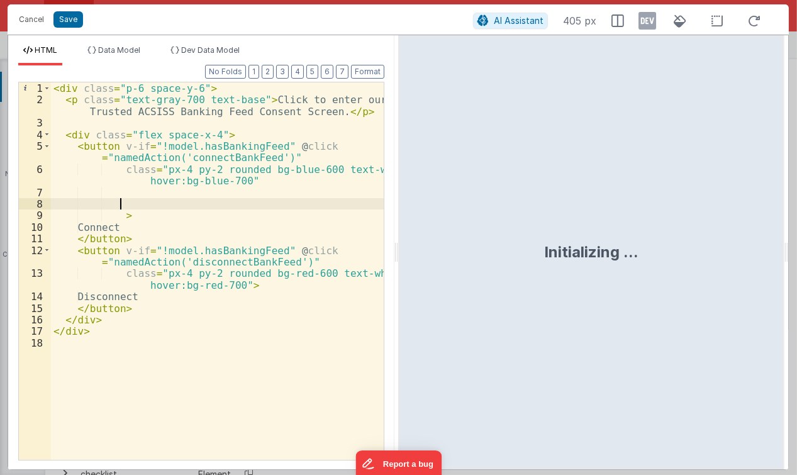
drag, startPoint x: 206, startPoint y: 204, endPoint x: 191, endPoint y: 229, distance: 29.4
click at [206, 204] on div "< div class = "p-6 space-y-6" > < p class = "text-gray-700 text-base" > Click t…" at bounding box center [217, 283] width 333 height 402
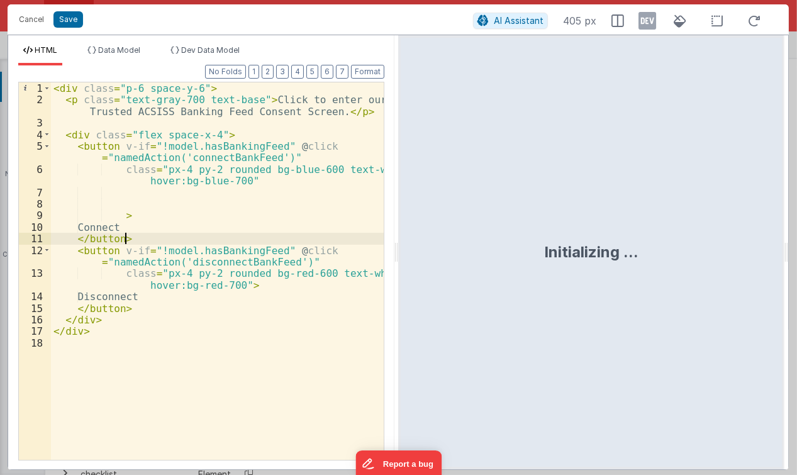
click at [191, 235] on div "< div class = "p-6 space-y-6" > < p class = "text-gray-700 text-base" > Click t…" at bounding box center [217, 283] width 333 height 402
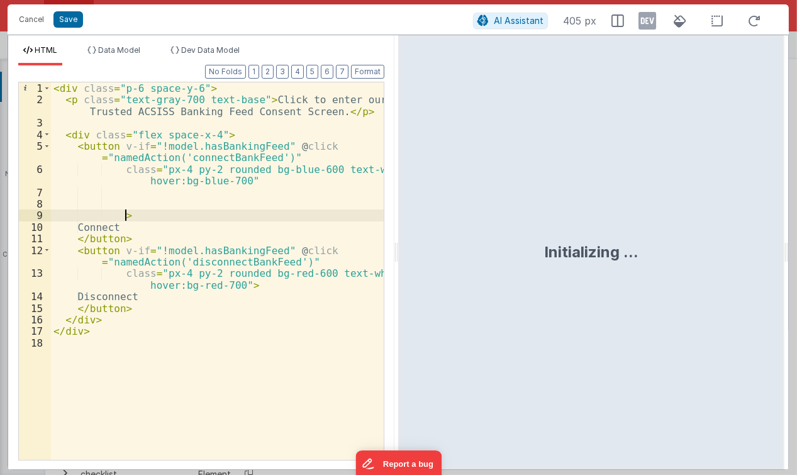
click at [159, 217] on div "< div class = "p-6 space-y-6" > < p class = "text-gray-700 text-base" > Click t…" at bounding box center [217, 283] width 333 height 402
click at [132, 235] on div "< div class = "p-6 space-y-6" > < p class = "text-gray-700 text-base" > Click t…" at bounding box center [217, 283] width 333 height 402
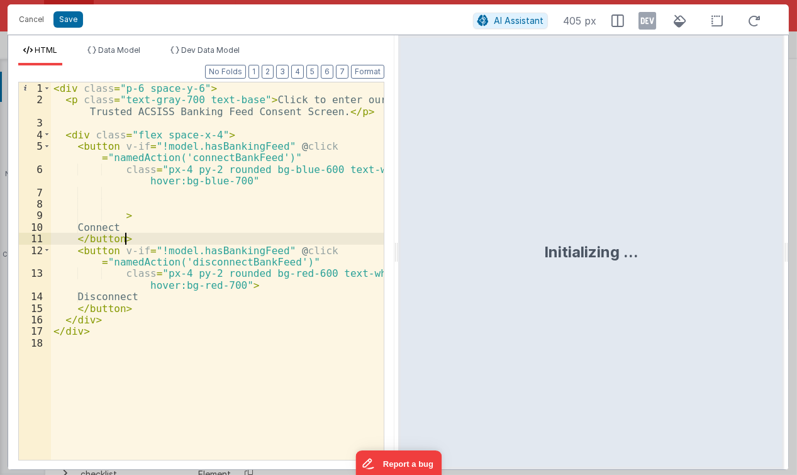
click at [141, 240] on div "< div class = "p-6 space-y-6" > < p class = "text-gray-700 text-base" > Click t…" at bounding box center [217, 283] width 333 height 402
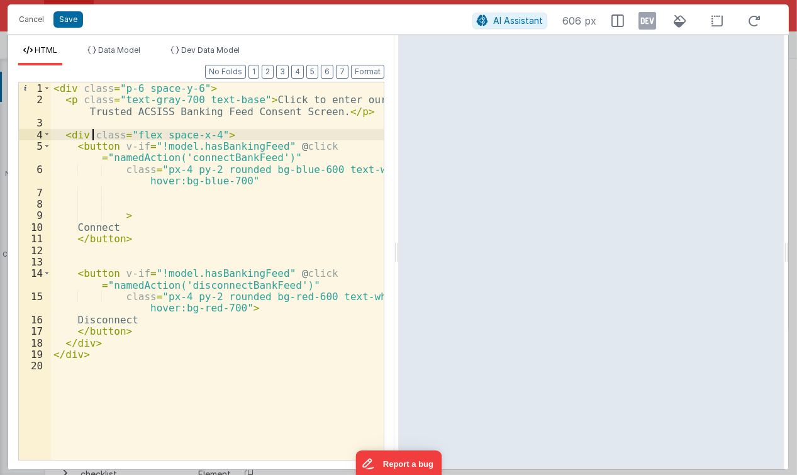
click at [91, 132] on div "< div class = "p-6 space-y-6" > < p class = "text-gray-700 text-base" > Click t…" at bounding box center [217, 283] width 333 height 402
click at [224, 113] on div "< div class = "p-6 space-y-6" > < p class = "text-gray-700 text-base" > Click t…" at bounding box center [217, 283] width 333 height 402
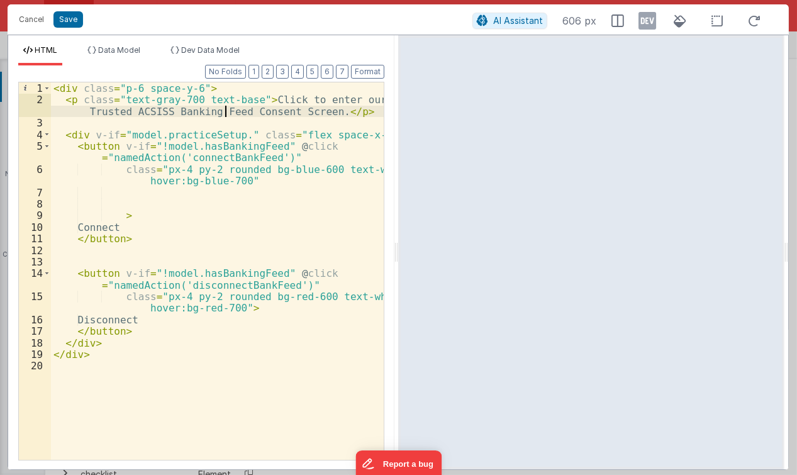
click at [222, 132] on div "< div class = "p-6 space-y-6" > < p class = "text-gray-700 text-base" > Click t…" at bounding box center [217, 283] width 333 height 402
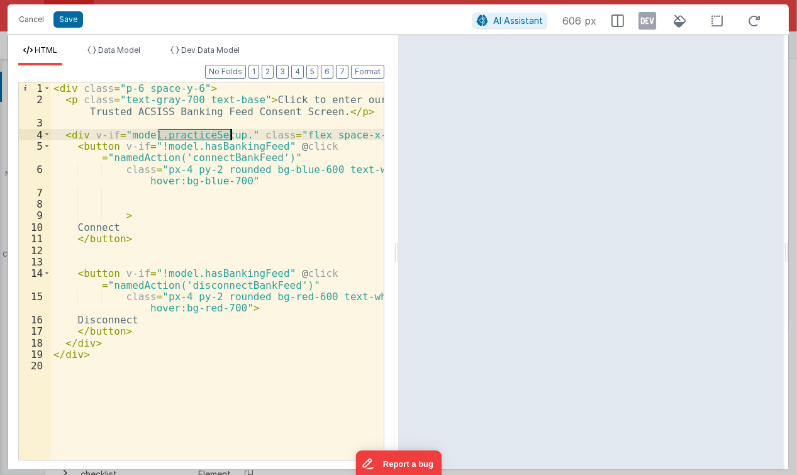
click at [221, 132] on div "< div class = "p-6 space-y-6" > < p class = "text-gray-700 text-base" > Click t…" at bounding box center [217, 283] width 333 height 402
click at [150, 132] on div "< div class = "p-6 space-y-6" > < p class = "text-gray-700 text-base" > Click t…" at bounding box center [217, 283] width 333 height 402
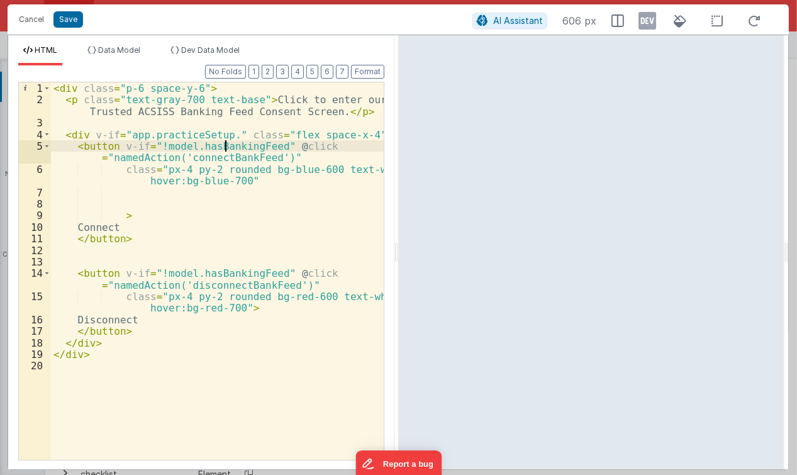
click at [224, 145] on div "< div class = "p-6 space-y-6" > < p class = "text-gray-700 text-base" > Click t…" at bounding box center [217, 283] width 333 height 402
click at [224, 132] on div "< div class = "p-6 space-y-6" > < p class = "text-gray-700 text-base" > Click t…" at bounding box center [217, 283] width 333 height 402
click at [280, 135] on div "< div class = "p-6 space-y-6" > < p class = "text-gray-700 text-base" > Click t…" at bounding box center [217, 283] width 333 height 402
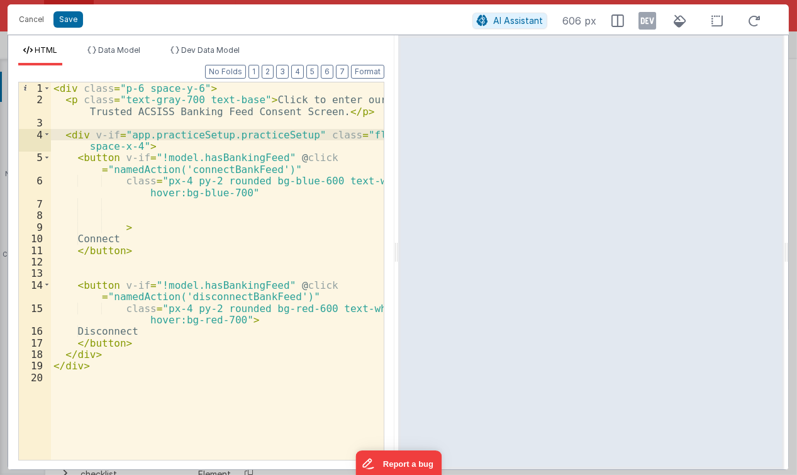
click at [293, 135] on div "< div class = "p-6 space-y-6" > < p class = "text-gray-700 text-base" > Click t…" at bounding box center [217, 283] width 333 height 402
click at [282, 130] on div "< div class = "p-6 space-y-6" > < p class = "text-gray-700 text-base" > Click t…" at bounding box center [217, 271] width 333 height 378
click at [282, 130] on div "< div class = "p-6 space-y-6" > < p class = "text-gray-700 text-base" > Click t…" at bounding box center [217, 283] width 333 height 402
click at [282, 153] on div "< div class = "p-6 space-y-6" > < p class = "text-gray-700 text-base" > Click t…" at bounding box center [217, 283] width 333 height 402
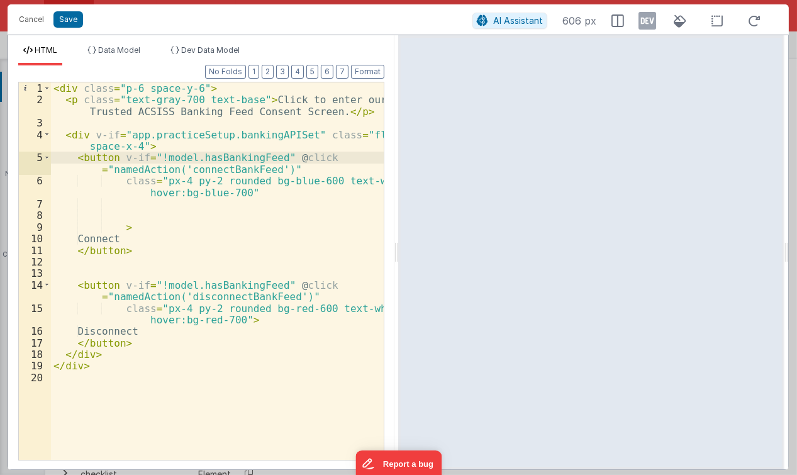
click at [295, 133] on div "< div class = "p-6 space-y-6" > < p class = "text-gray-700 text-base" > Click t…" at bounding box center [217, 283] width 333 height 402
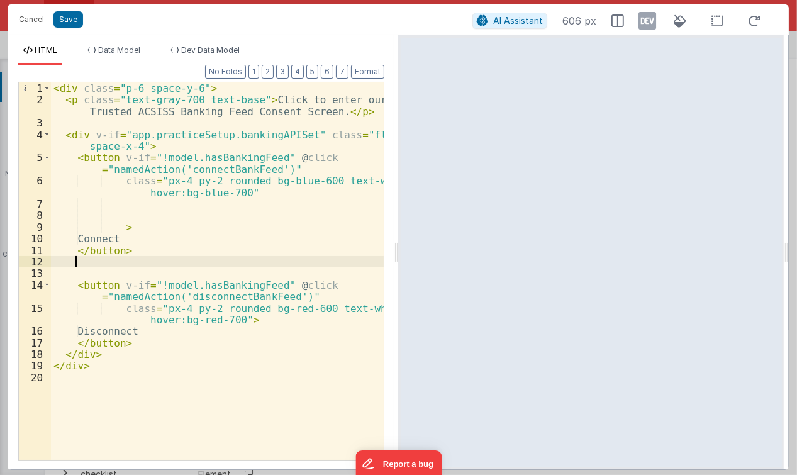
click at [91, 262] on div "< div class = "p-6 space-y-6" > < p class = "text-gray-700 text-base" > Click t…" at bounding box center [217, 283] width 333 height 402
click at [136, 283] on div "< div class = "p-6 space-y-6" > < p class = "text-gray-700 text-base" > Click t…" at bounding box center [217, 283] width 333 height 402
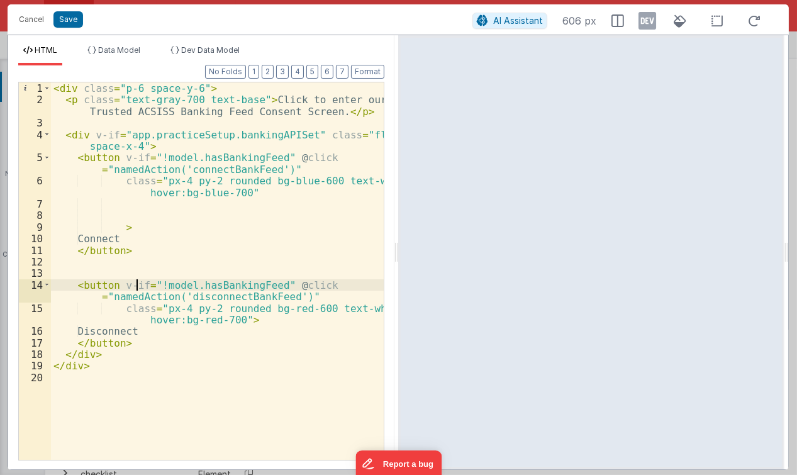
click at [136, 283] on div "< div class = "p-6 space-y-6" > < p class = "text-gray-700 text-base" > Click t…" at bounding box center [217, 283] width 333 height 402
drag, startPoint x: 152, startPoint y: 284, endPoint x: 285, endPoint y: 282, distance: 133.4
click at [285, 282] on div "< div class = "p-6 space-y-6" > < p class = "text-gray-700 text-base" > Click t…" at bounding box center [217, 283] width 333 height 402
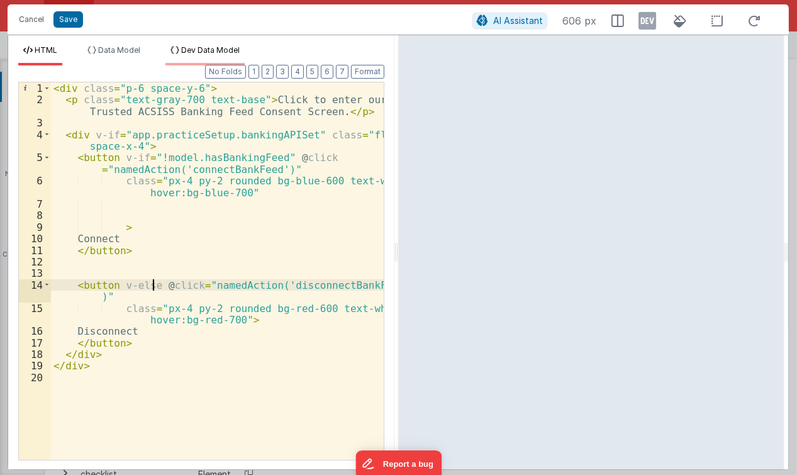
click at [189, 45] on span "Dev Data Model" at bounding box center [210, 49] width 59 height 9
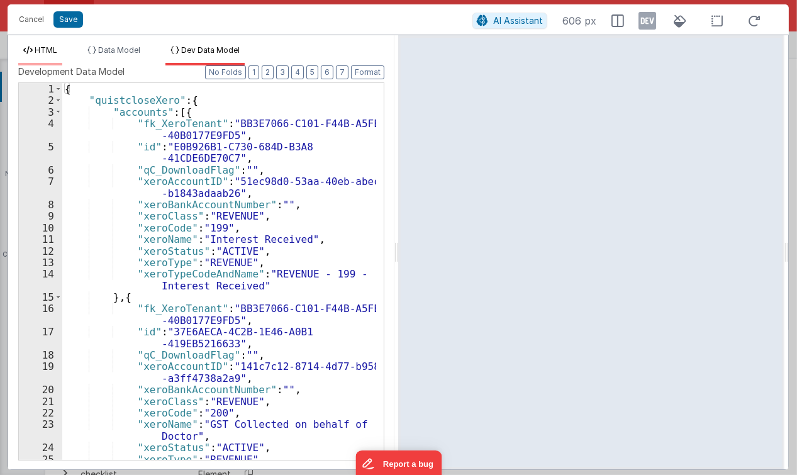
click at [53, 55] on li "HTML" at bounding box center [40, 55] width 44 height 20
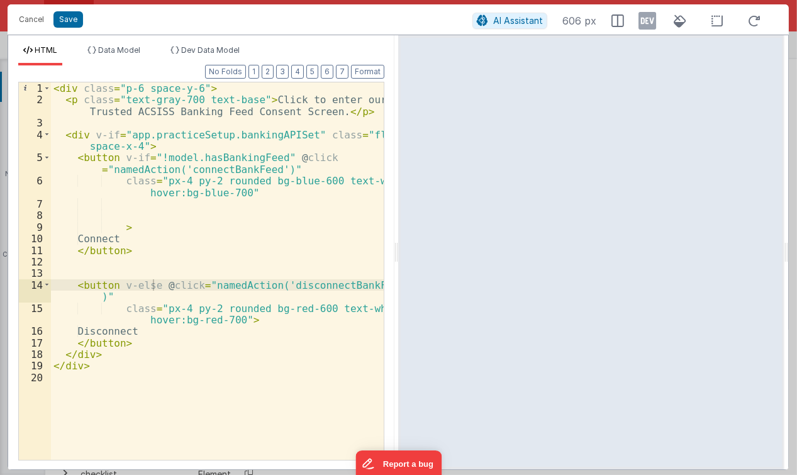
click at [171, 43] on div "HTML Data Model Dev Data Model Format 7 6 5 4 3 2 1 No Folds 1 2 3 4 5 6 7 8 9 …" at bounding box center [201, 252] width 386 height 434
click at [181, 59] on li "Dev Data Model" at bounding box center [205, 55] width 79 height 20
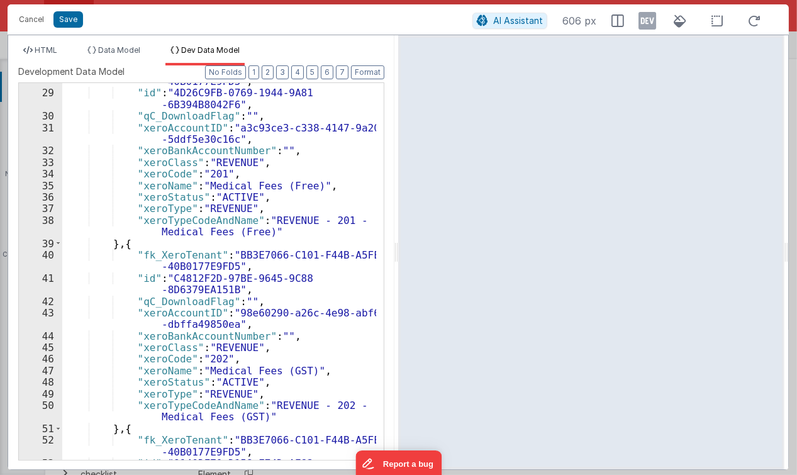
scroll to position [0, 0]
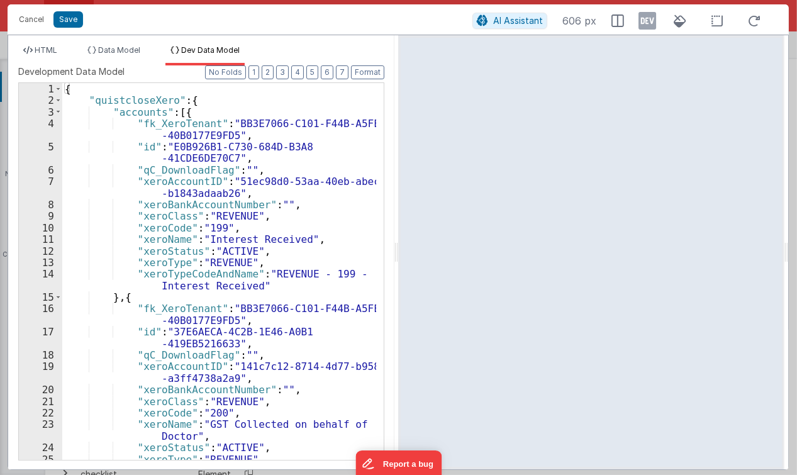
click at [99, 43] on div "HTML Data Model Dev Data Model Format 7 6 5 4 3 2 1 No Folds 1 2 3 4 5 6 7 8 9 …" at bounding box center [201, 252] width 386 height 434
click at [103, 48] on span "Data Model" at bounding box center [119, 49] width 42 height 9
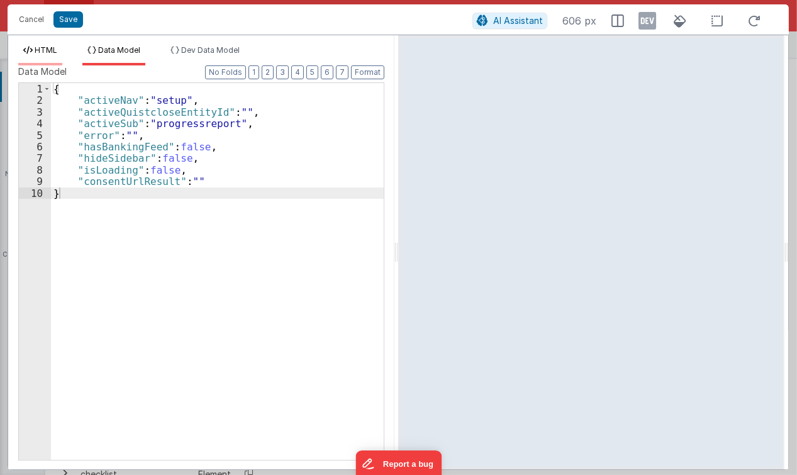
click at [40, 50] on span "HTML" at bounding box center [46, 49] width 23 height 9
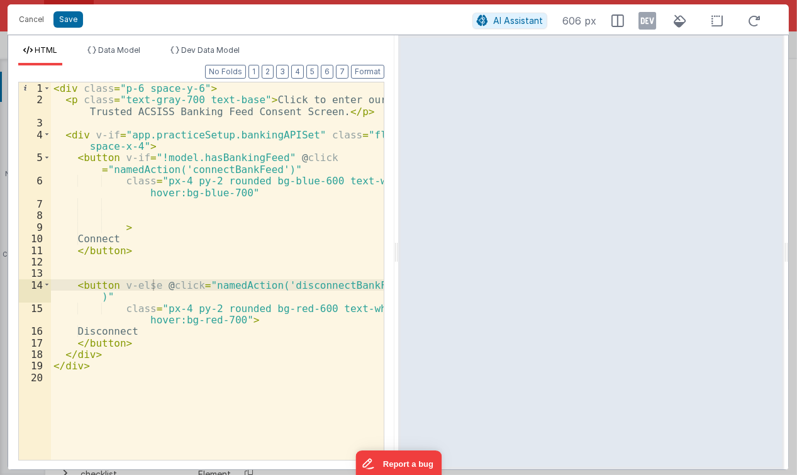
click at [152, 142] on div "< div class = "p-6 space-y-6" > < p class = "text-gray-700 text-base" > Click t…" at bounding box center [217, 283] width 333 height 402
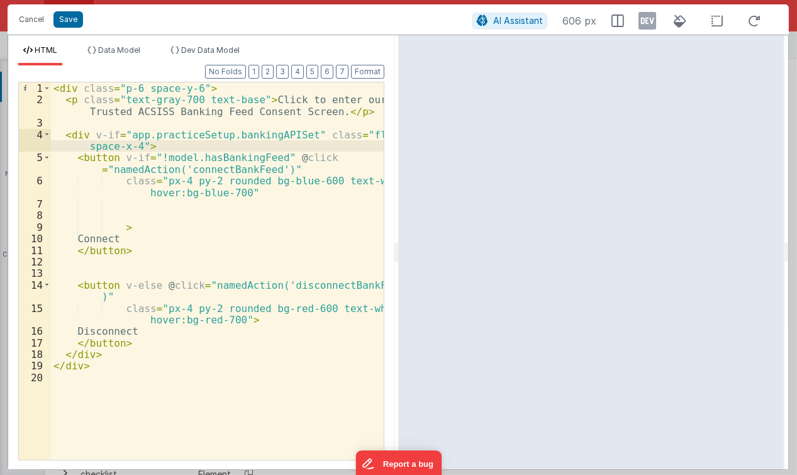
click at [144, 132] on div "< div class = "p-6 space-y-6" > < p class = "text-gray-700 text-base" > Click t…" at bounding box center [217, 283] width 333 height 402
click at [186, 137] on div "< div class = "p-6 space-y-6" > < p class = "text-gray-700 text-base" > Click t…" at bounding box center [217, 283] width 333 height 402
click at [232, 131] on div "< div class = "p-6 space-y-6" > < p class = "text-gray-700 text-base" > Click t…" at bounding box center [217, 283] width 333 height 402
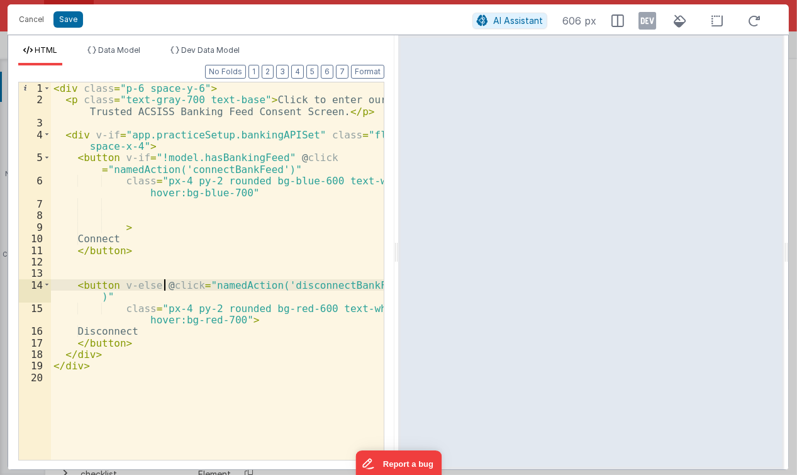
click at [165, 283] on div "< div class = "p-6 space-y-6" > < p class = "text-gray-700 text-base" > Click t…" at bounding box center [217, 283] width 333 height 402
click at [76, 19] on button "Save" at bounding box center [68, 19] width 30 height 16
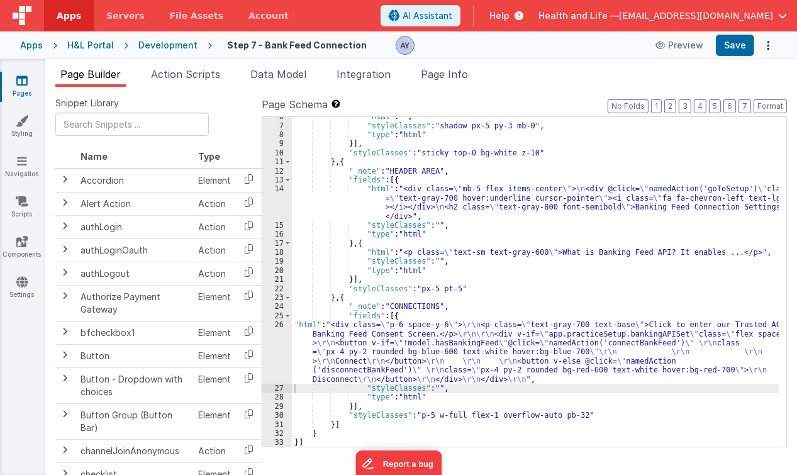
scroll to position [50, 0]
click at [723, 45] on button "Save" at bounding box center [735, 45] width 38 height 21
click at [431, 342] on div ""html" : "" , "styleClasses" : "shadow px-5 py-3 mb-0" , "type" : "html" }] , "…" at bounding box center [536, 286] width 488 height 349
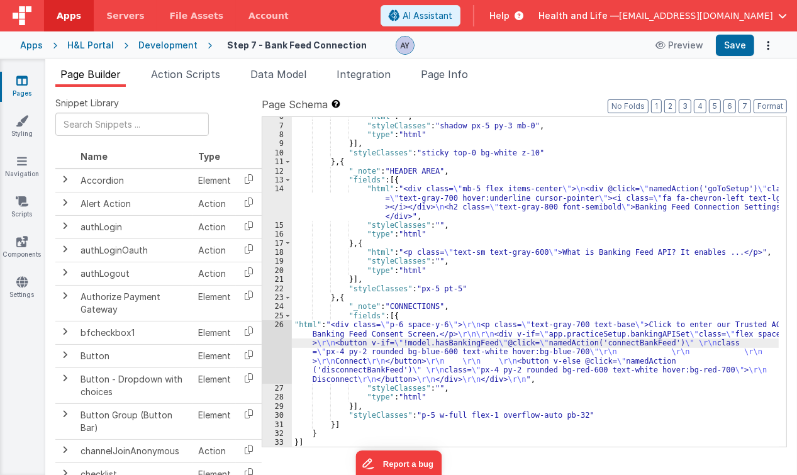
click at [286, 351] on div "26" at bounding box center [277, 352] width 30 height 64
click at [283, 346] on div "26" at bounding box center [277, 352] width 30 height 64
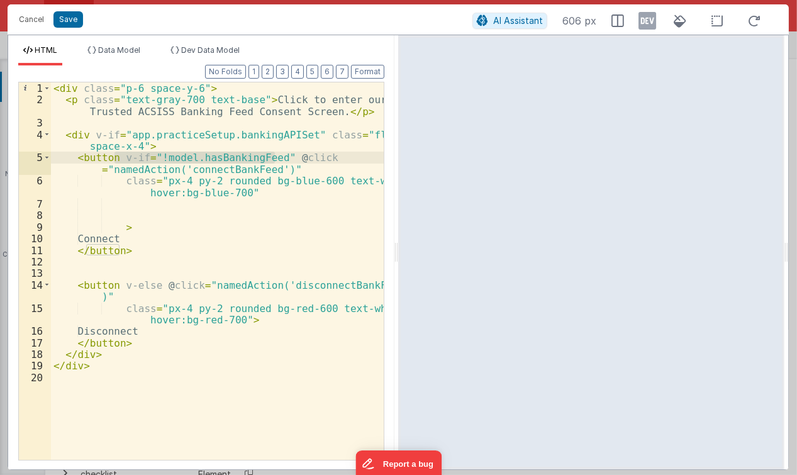
drag, startPoint x: 269, startPoint y: 155, endPoint x: 113, endPoint y: 157, distance: 156.1
click at [113, 157] on div "< div class = "p-6 space-y-6" > < p class = "text-gray-700 text-base" > Click t…" at bounding box center [217, 283] width 333 height 402
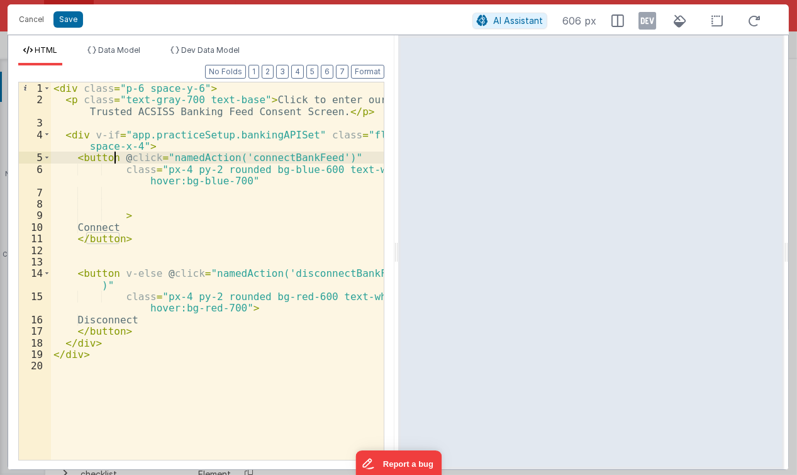
click at [173, 174] on div "< div class = "p-6 space-y-6" > < p class = "text-gray-700 text-base" > Click t…" at bounding box center [217, 283] width 333 height 402
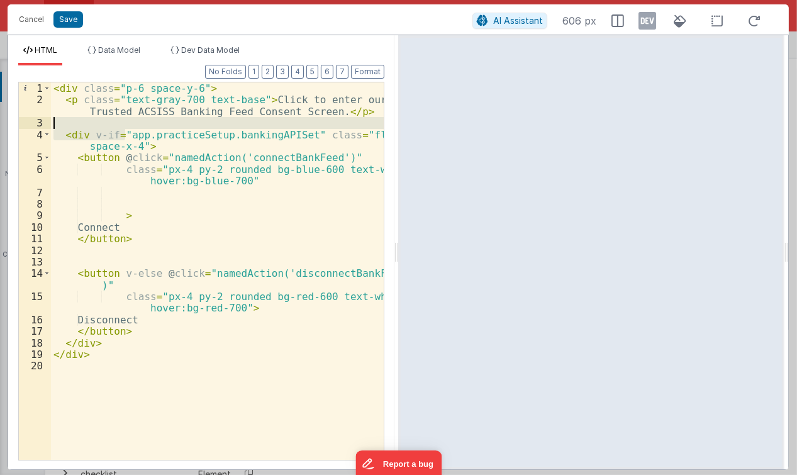
drag, startPoint x: 126, startPoint y: 131, endPoint x: 296, endPoint y: 129, distance: 170.6
click at [296, 129] on div "< div class = "p-6 space-y-6" > < p class = "text-gray-700 text-base" > Click t…" at bounding box center [217, 283] width 333 height 402
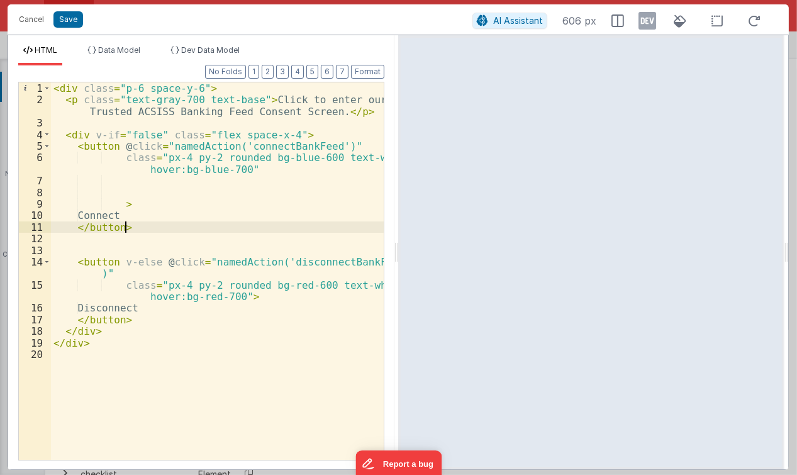
click at [157, 229] on div "< div class = "p-6 space-y-6" > < p class = "text-gray-700 text-base" > Click t…" at bounding box center [217, 283] width 333 height 402
click at [131, 135] on div "< div class = "p-6 space-y-6" > < p class = "text-gray-700 text-base" > Click t…" at bounding box center [217, 283] width 333 height 402
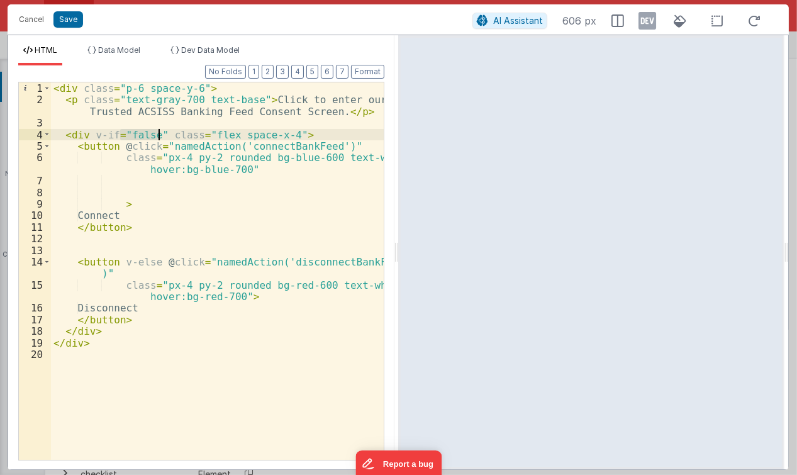
drag, startPoint x: 119, startPoint y: 128, endPoint x: 157, endPoint y: 132, distance: 38.5
click at [157, 132] on div "< div class = "p-6 space-y-6" > < p class = "text-gray-700 text-base" > Click t…" at bounding box center [217, 283] width 333 height 402
click at [89, 130] on div "< div class = "p-6 space-y-6" > < p class = "text-gray-700 text-base" > Click t…" at bounding box center [217, 283] width 333 height 402
click at [129, 133] on div "< div class = "p-6 space-y-6" > < p class = "text-gray-700 text-base" > Click t…" at bounding box center [217, 283] width 333 height 402
drag, startPoint x: 156, startPoint y: 132, endPoint x: 92, endPoint y: 137, distance: 64.4
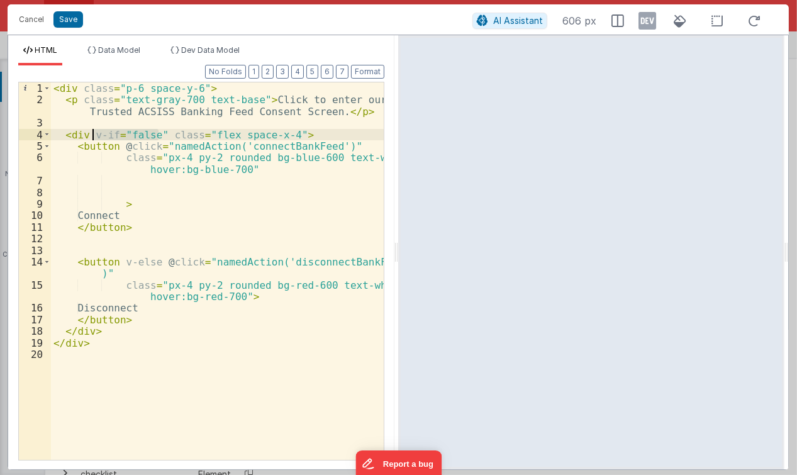
click at [92, 137] on div "< div class = "p-6 space-y-6" > < p class = "text-gray-700 text-base" > Click t…" at bounding box center [217, 283] width 333 height 402
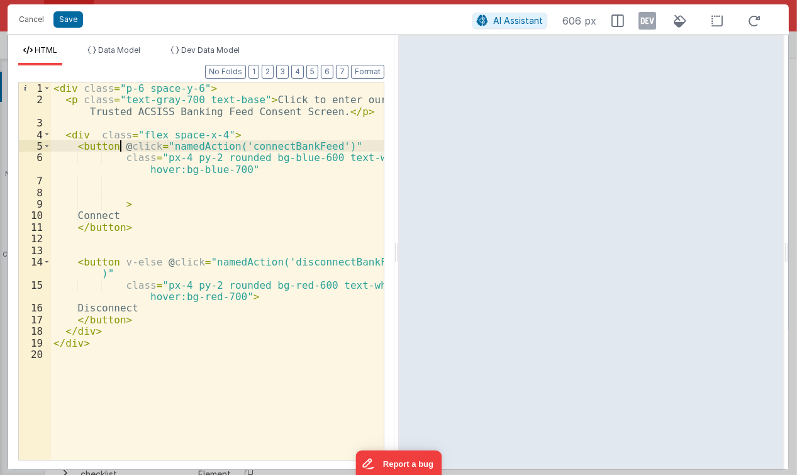
click at [117, 147] on div "< div class = "p-6 space-y-6" > < p class = "text-gray-700 text-base" > Click t…" at bounding box center [217, 283] width 333 height 402
paste textarea
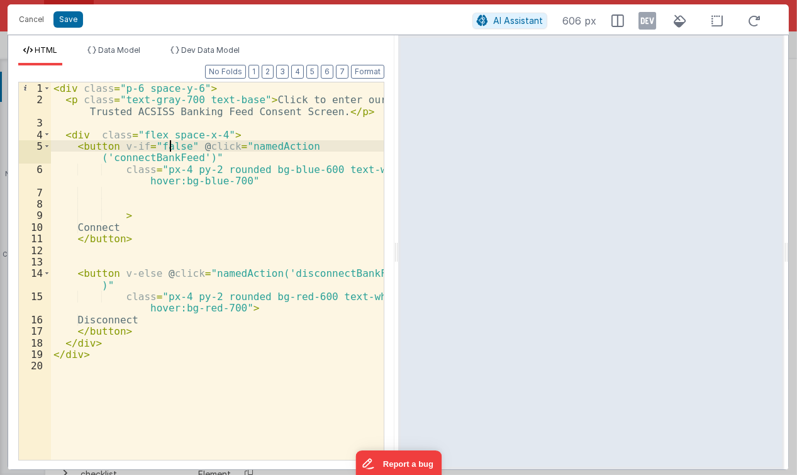
click at [167, 145] on div "< div class = "p-6 space-y-6" > < p class = "text-gray-700 text-base" > Click t…" at bounding box center [217, 283] width 333 height 402
click at [166, 145] on div "< div class = "p-6 space-y-6" > < p class = "text-gray-700 text-base" > Click t…" at bounding box center [217, 283] width 333 height 402
click at [232, 115] on div "< div class = "p-6 space-y-6" > < p class = "text-gray-700 text-base" > Click t…" at bounding box center [217, 283] width 333 height 402
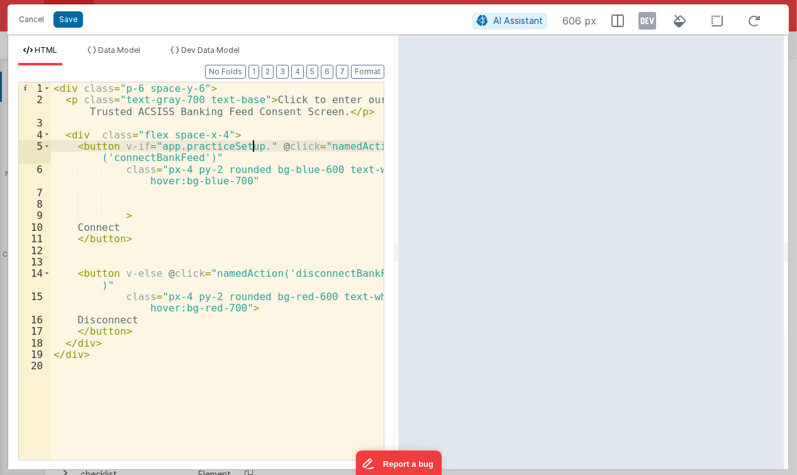
click at [254, 143] on div "< div class = "p-6 space-y-6" > < p class = "text-gray-700 text-base" > Click t…" at bounding box center [217, 283] width 333 height 402
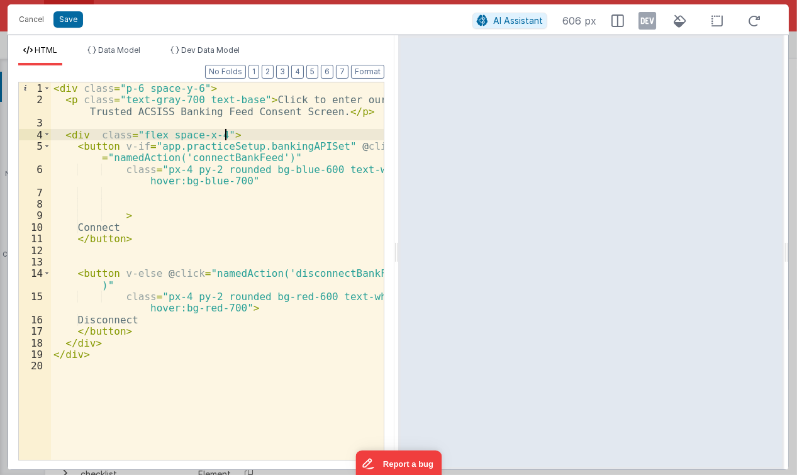
click at [273, 128] on div "< div class = "p-6 space-y-6" > < p class = "text-gray-700 text-base" > Click t…" at bounding box center [217, 283] width 333 height 402
click at [57, 21] on button "Save" at bounding box center [68, 19] width 30 height 16
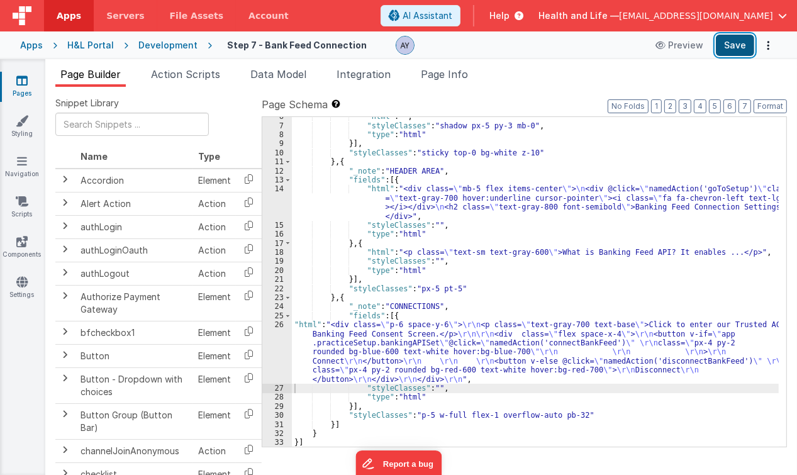
click at [728, 48] on button "Save" at bounding box center [735, 45] width 38 height 21
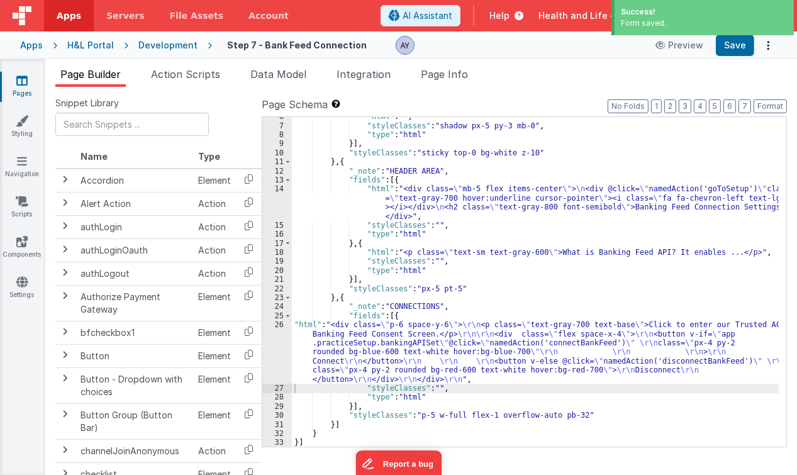
click at [433, 299] on div ""html" : "" , "styleClasses" : "shadow px-5 py-3 mb-0" , "type" : "html" }] , "…" at bounding box center [536, 286] width 488 height 349
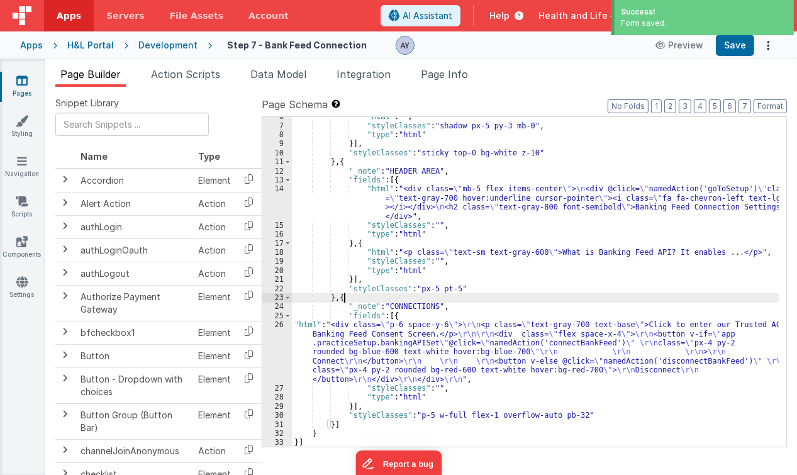
paste input "Click to enter our Trusted ACSISS Banking Feed Consent Screen."
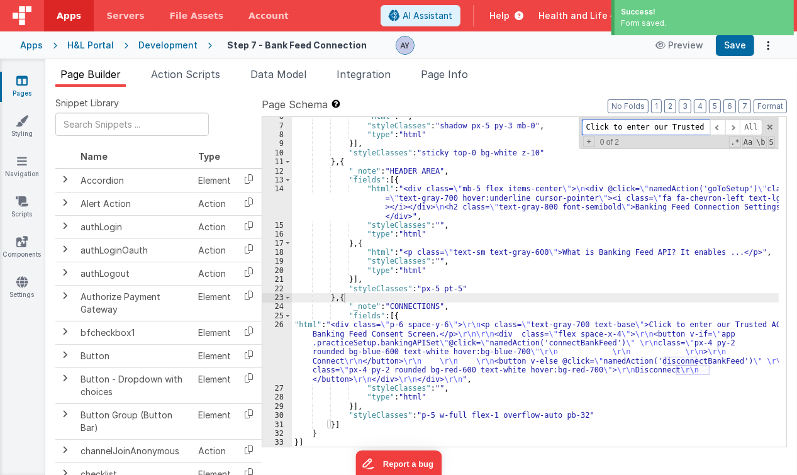
scroll to position [0, 137]
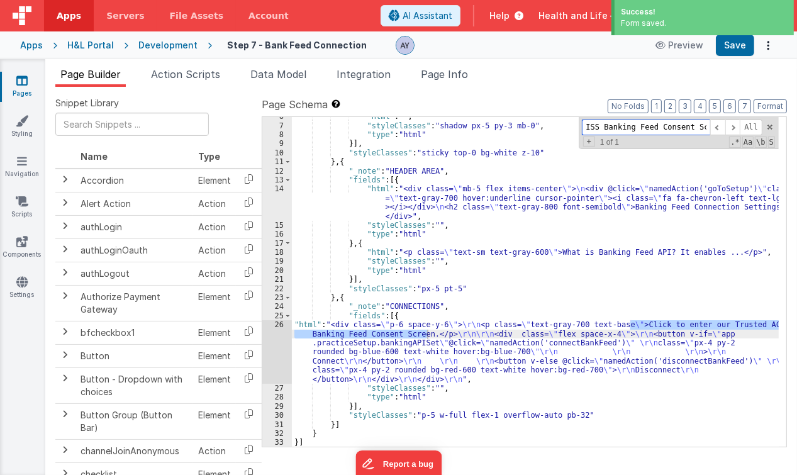
type input "Click to enter our Trusted ACSISS Banking Feed Consent Screen."
click at [410, 341] on div ""html" : "" , "styleClasses" : "shadow px-5 py-3 mb-0" , "type" : "html" }] , "…" at bounding box center [536, 286] width 488 height 349
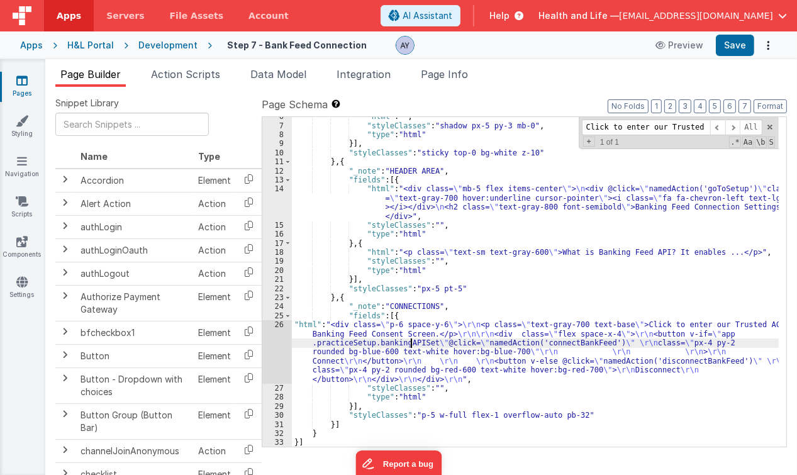
click at [272, 354] on div "26" at bounding box center [277, 352] width 30 height 64
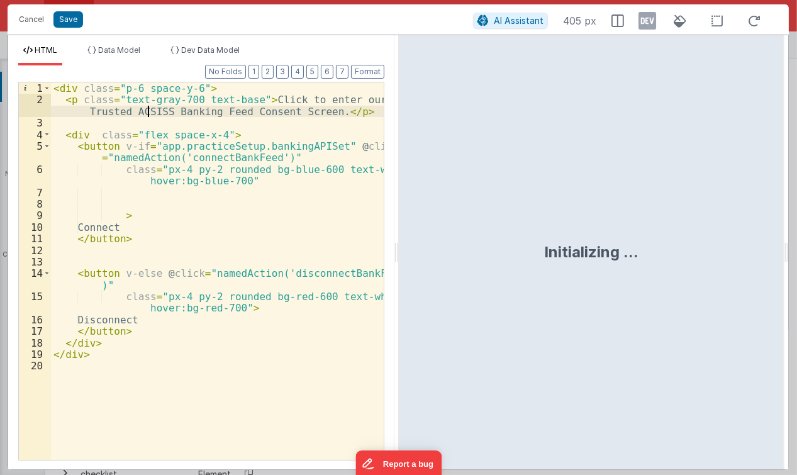
click at [150, 111] on div "< div class = "p-6 space-y-6" > < p class = "text-gray-700 text-base" > Click t…" at bounding box center [217, 283] width 333 height 402
click at [87, 99] on div "< div class = "p-6 space-y-6" > < p class = "text-gray-700 text-base" > Click t…" at bounding box center [217, 283] width 333 height 402
click at [81, 96] on div "< div class = "p-6 space-y-6" > < p class = "text-gray-700 text-base" > Click t…" at bounding box center [217, 283] width 333 height 402
paste textarea
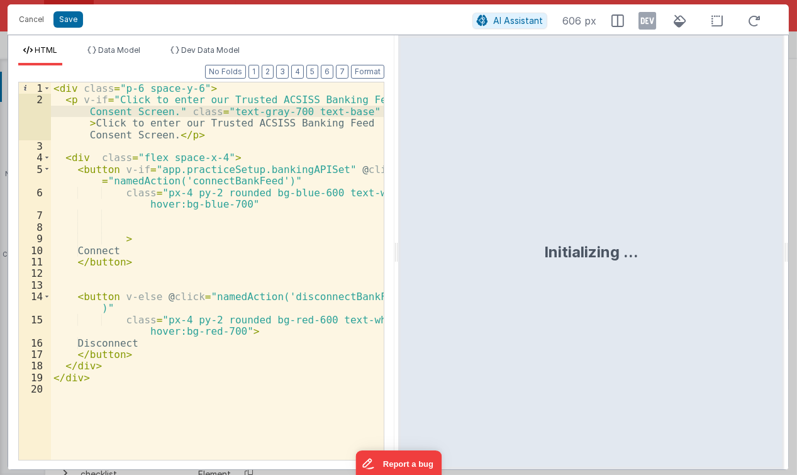
click at [116, 99] on div "< div class = "p-6 space-y-6" > < p v-if = "Click to enter our Trusted ACSISS B…" at bounding box center [217, 283] width 333 height 402
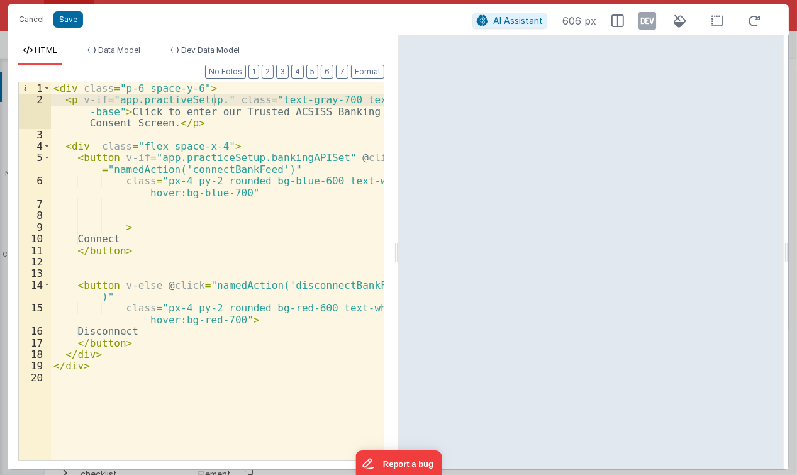
click at [204, 113] on div "< div class = "p-6 space-y-6" > < p v-if = "app.practiveSetup." class = "text-g…" at bounding box center [217, 283] width 333 height 402
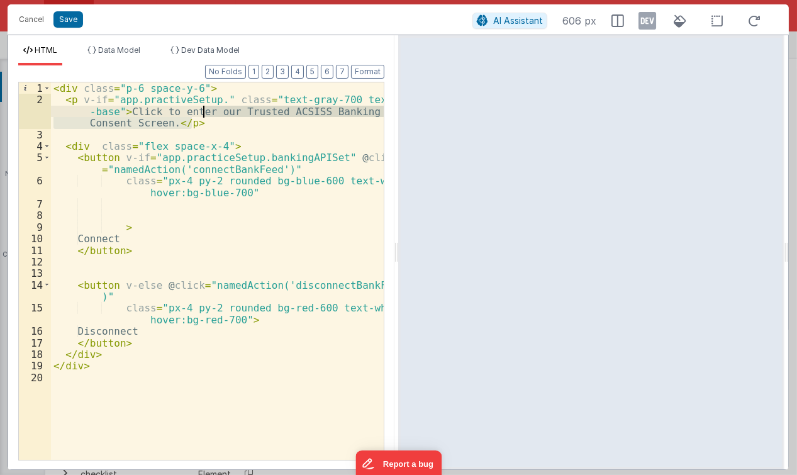
click at [213, 96] on div "< div class = "p-6 space-y-6" > < p v-if = "app.practiveSetup." class = "text-g…" at bounding box center [217, 283] width 333 height 402
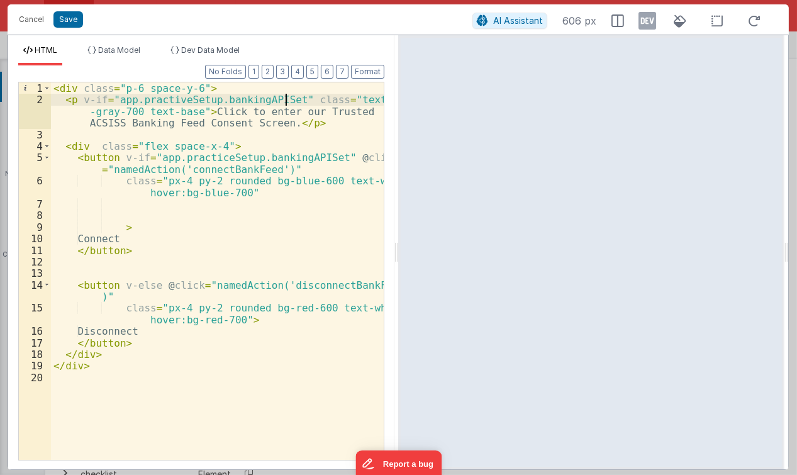
click at [156, 96] on div "< div class = "p-6 space-y-6" > < p v-if = "app.practiveSetup.bankingAPISet" cl…" at bounding box center [217, 283] width 333 height 402
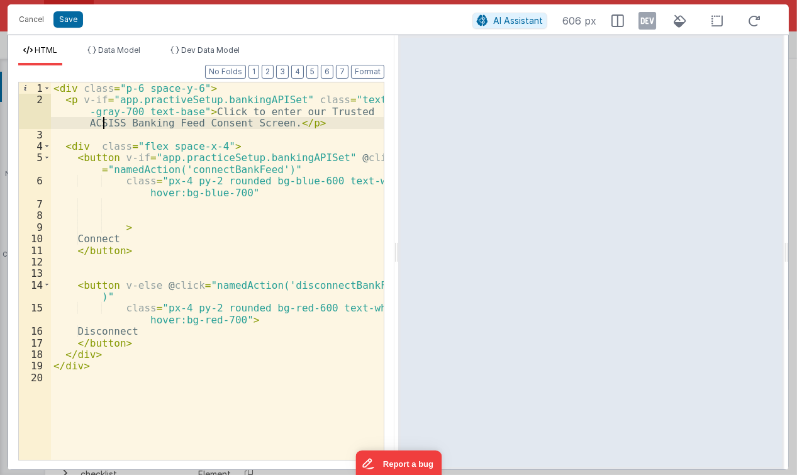
click at [103, 126] on div "< div class = "p-6 space-y-6" > < p v-if = "app.practiveSetup.bankingAPISet" cl…" at bounding box center [217, 283] width 333 height 402
click at [343, 120] on div "< div class = "p-6 space-y-6" > < p v-if = "app.practiveSetup.bankingAPISet" cl…" at bounding box center [217, 283] width 333 height 402
click at [64, 103] on div "< div class = "p-6 space-y-6" > < p v-if = "app.practiveSetup.bankingAPISet" cl…" at bounding box center [217, 283] width 333 height 402
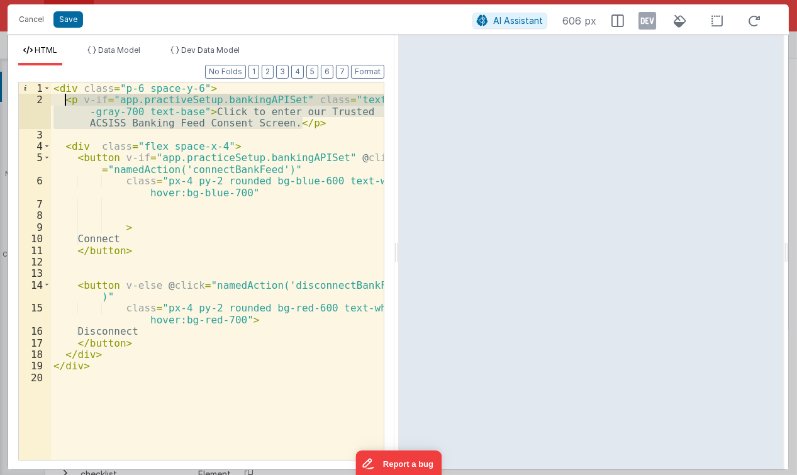
click at [331, 121] on div "< div class = "p-6 space-y-6" > < p v-if = "app.practiveSetup.bankingAPISet" cl…" at bounding box center [217, 271] width 333 height 378
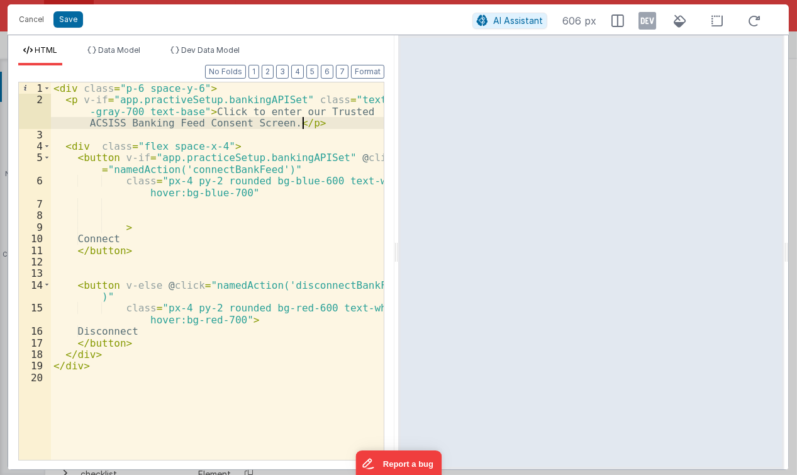
paste textarea
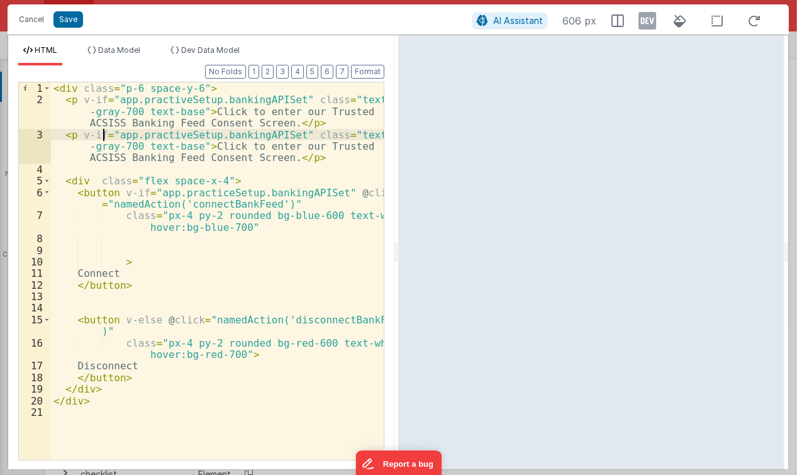
click at [104, 133] on div "< div class = "p-6 space-y-6" > < p v-if = "app.practiveSetup.bankingAPISet" cl…" at bounding box center [217, 283] width 333 height 402
click at [86, 133] on div "< div class = "p-6 space-y-6" > < p v-if = "app.practiveSetup.bankingAPISet" cl…" at bounding box center [217, 283] width 333 height 402
drag, startPoint x: 115, startPoint y: 135, endPoint x: 301, endPoint y: 131, distance: 187.0
click at [301, 131] on div "< div class = "p-6 space-y-6" > < p v-if = "app.practiveSetup.bankingAPISet" cl…" at bounding box center [217, 283] width 333 height 402
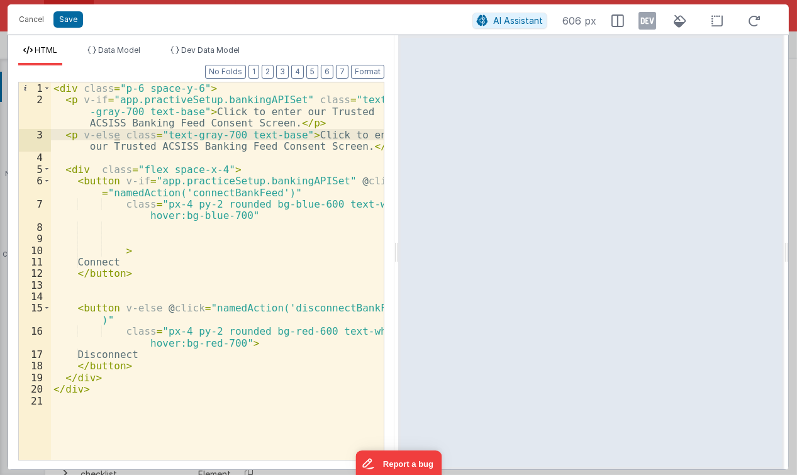
click at [171, 147] on div "< div class = "p-6 space-y-6" > < p v-if = "app.practiveSetup.bankingAPISet" cl…" at bounding box center [217, 283] width 333 height 402
click at [217, 164] on div "< div class = "p-6 space-y-6" > < p v-if = "app.practiveSetup.bankingAPISet" cl…" at bounding box center [217, 283] width 333 height 402
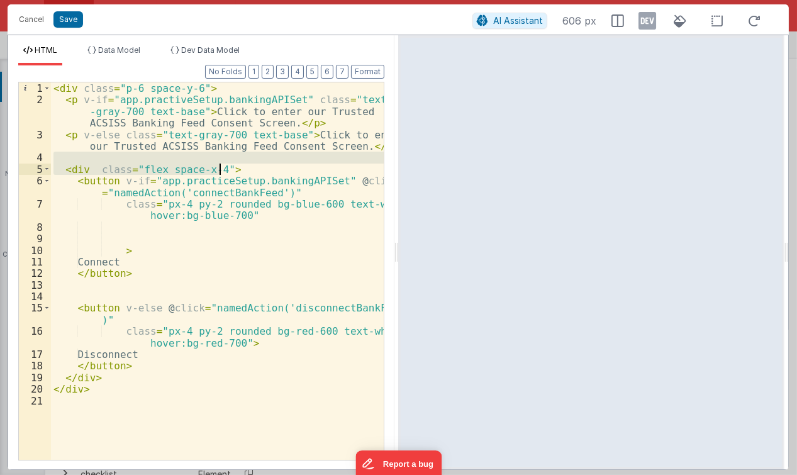
click at [217, 152] on div "< div class = "p-6 space-y-6" > < p v-if = "app.practiveSetup.bankingAPISet" cl…" at bounding box center [217, 271] width 333 height 378
click at [176, 144] on div "< div class = "p-6 space-y-6" > < p v-if = "app.practiveSetup.bankingAPISet" cl…" at bounding box center [217, 283] width 333 height 402
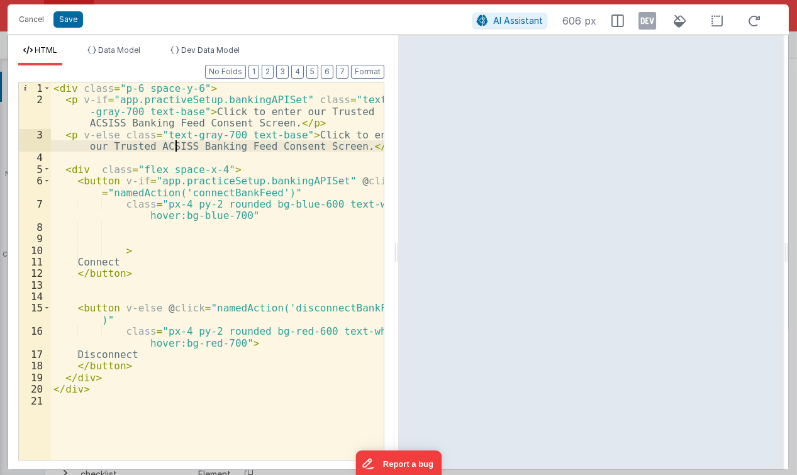
drag, startPoint x: 210, startPoint y: 145, endPoint x: 179, endPoint y: 138, distance: 32.1
click at [210, 145] on div "< div class = "p-6 space-y-6" > < p v-if = "app.practiveSetup.bankingAPISet" cl…" at bounding box center [217, 283] width 333 height 402
click at [179, 138] on div "< div class = "p-6 space-y-6" > < p v-if = "app.practiveSetup.bankingAPISet" cl…" at bounding box center [217, 283] width 333 height 402
click at [167, 128] on div "< div class = "p-6 space-y-6" > < p v-if = "app.practiveSetup.bankingAPISet" cl…" at bounding box center [217, 283] width 333 height 402
click at [122, 130] on div "< div class = "p-6 space-y-6" > < p v-if = "app.practiveSetup.bankingAPISet" cl…" at bounding box center [217, 283] width 333 height 402
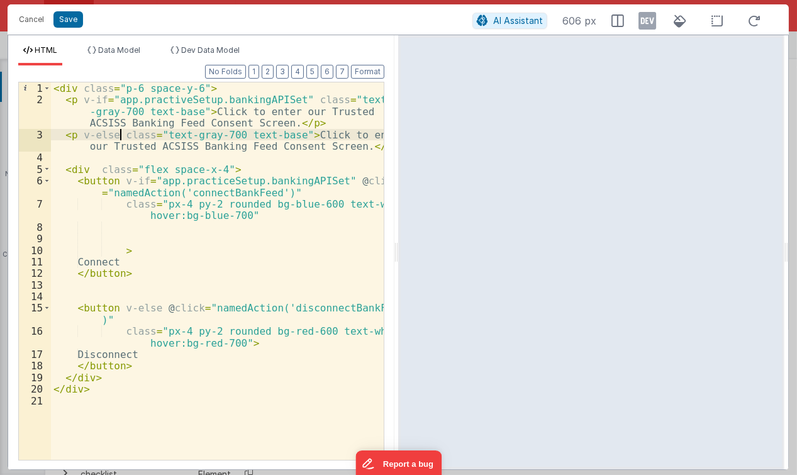
click at [145, 133] on div "< div class = "p-6 space-y-6" > < p v-if = "app.practiveSetup.bankingAPISet" cl…" at bounding box center [217, 283] width 333 height 402
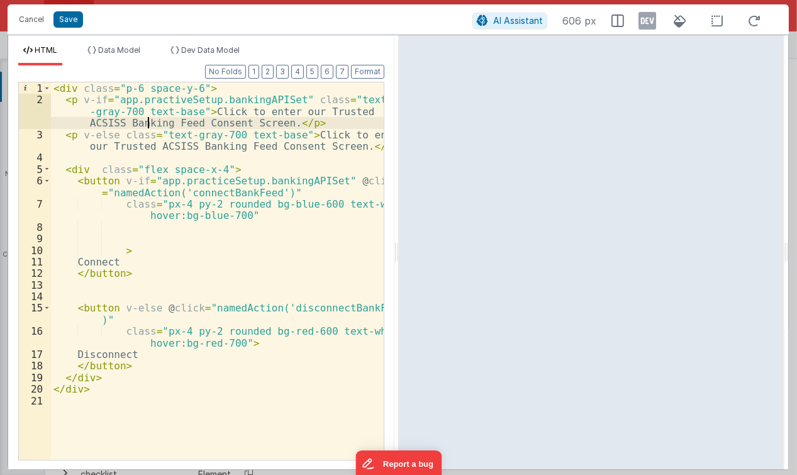
click at [149, 125] on div "< div class = "p-6 space-y-6" > < p v-if = "app.practiveSetup.bankingAPISet" cl…" at bounding box center [217, 283] width 333 height 402
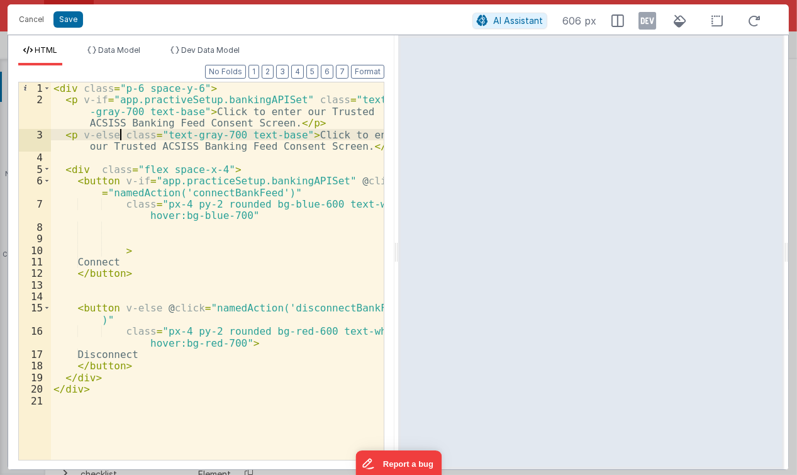
click at [118, 131] on div "< div class = "p-6 space-y-6" > < p v-if = "app.practiveSetup.bankingAPISet" cl…" at bounding box center [217, 283] width 333 height 402
click at [97, 111] on div "< div class = "p-6 space-y-6" > < p v-if = "app.practiveSetup.bankingAPISet" cl…" at bounding box center [217, 283] width 333 height 402
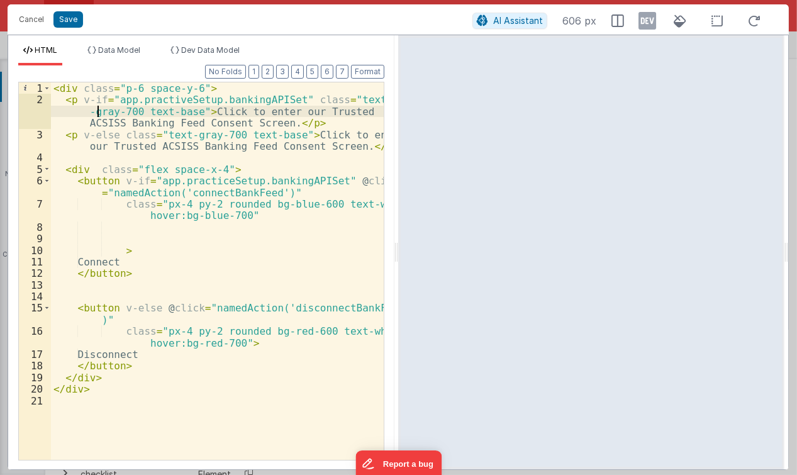
click at [98, 99] on div "< div class = "p-6 space-y-6" > < p v-if = "app.practiveSetup.bankingAPISet" cl…" at bounding box center [217, 283] width 333 height 402
click at [136, 99] on div "< div class = "p-6 space-y-6" > < p v-if = "app.practiveSetup.bankingAPISet" cl…" at bounding box center [217, 283] width 333 height 402
drag, startPoint x: 262, startPoint y: 124, endPoint x: 254, endPoint y: 142, distance: 19.7
click at [262, 127] on div "< div class = "p-6 space-y-6" > < p v-if = "app.practiveSetup.bankingAPISet" cl…" at bounding box center [217, 283] width 333 height 402
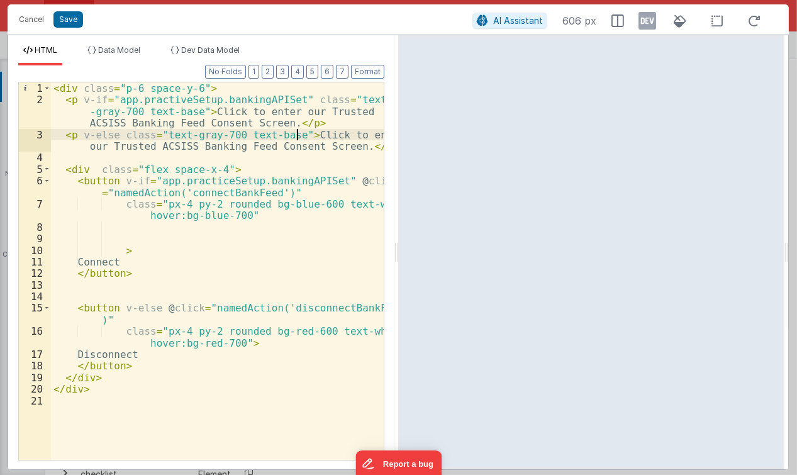
click at [300, 136] on div "< div class = "p-6 space-y-6" > < p v-if = "app.practiveSetup.bankingAPISet" cl…" at bounding box center [217, 283] width 333 height 402
drag, startPoint x: 298, startPoint y: 133, endPoint x: 346, endPoint y: 149, distance: 50.2
click at [346, 149] on div "< div class = "p-6 space-y-6" > < p v-if = "app.practiveSetup.bankingAPISet" cl…" at bounding box center [217, 283] width 333 height 402
click at [341, 133] on div "< div class = "p-6 space-y-6" > < p v-if = "app.practiveSetup.bankingAPISet" cl…" at bounding box center [217, 271] width 333 height 378
click at [341, 133] on div "< div class = "p-6 space-y-6" > < p v-if = "app.practiveSetup.bankingAPISet" cl…" at bounding box center [217, 283] width 333 height 402
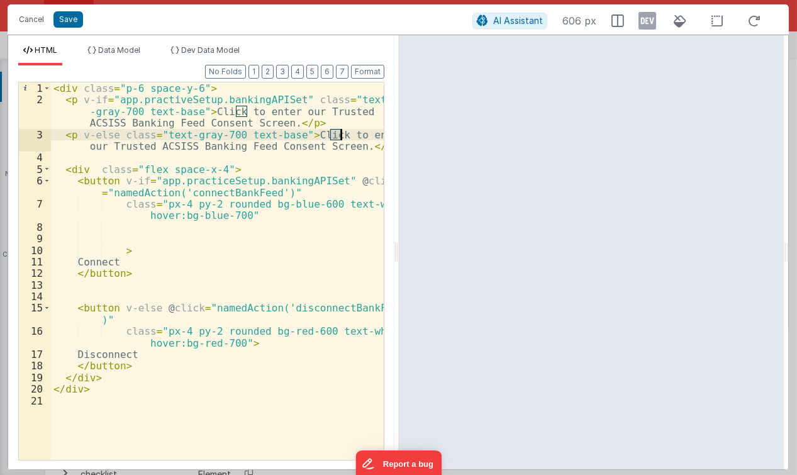
click at [365, 135] on div "< div class = "p-6 space-y-6" > < p v-if = "app.practiveSetup.bankingAPISet" cl…" at bounding box center [217, 283] width 333 height 402
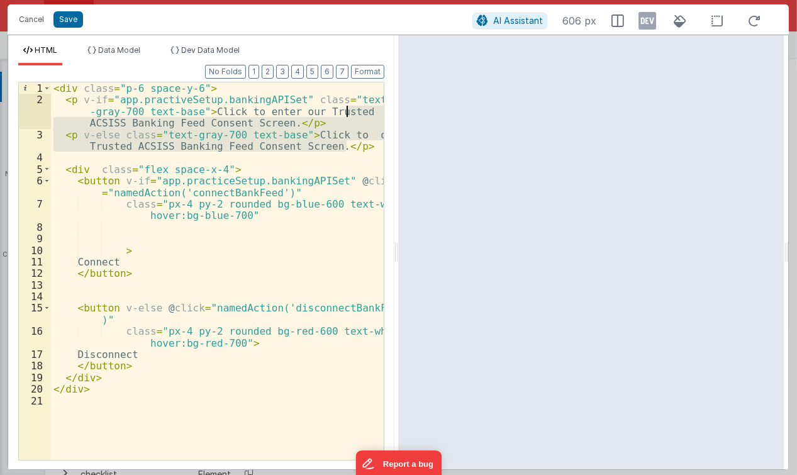
drag, startPoint x: 358, startPoint y: 147, endPoint x: 351, endPoint y: 116, distance: 31.6
click at [351, 116] on div "< div class = "p-6 space-y-6" > < p v-if = "app.practiveSetup.bankingAPISet" cl…" at bounding box center [217, 283] width 333 height 402
click at [324, 142] on div "< div class = "p-6 space-y-6" > < p v-if = "app.practiveSetup.bankingAPISet" cl…" at bounding box center [217, 271] width 333 height 378
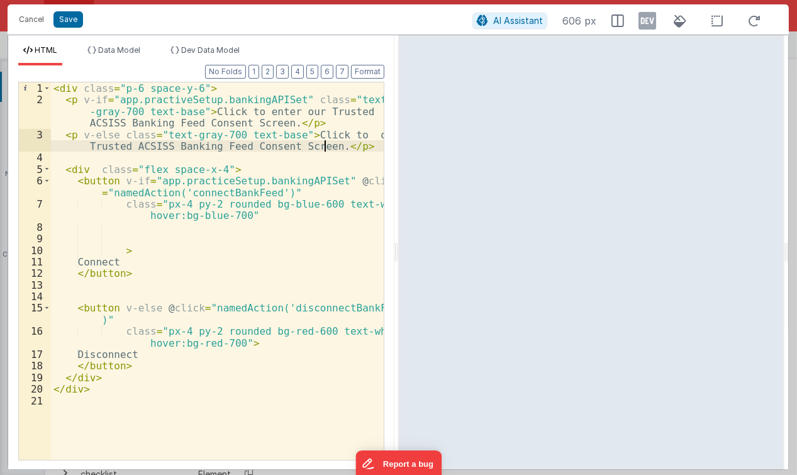
click at [343, 133] on div "< div class = "p-6 space-y-6" > < p v-if = "app.practiveSetup.bankingAPISet" cl…" at bounding box center [217, 283] width 333 height 402
click at [346, 133] on div "< div class = "p-6 space-y-6" > < p v-if = "app.practiveSetup.bankingAPISet" cl…" at bounding box center [217, 283] width 333 height 402
drag, startPoint x: 262, startPoint y: 146, endPoint x: 345, endPoint y: 144, distance: 83.1
click at [345, 144] on div "< div class = "p-6 space-y-6" > < p v-if = "app.practiveSetup.bankingAPISet" cl…" at bounding box center [217, 283] width 333 height 402
click at [118, 146] on div "< div class = "p-6 space-y-6" > < p v-if = "app.practiveSetup.bankingAPISet" cl…" at bounding box center [217, 283] width 333 height 402
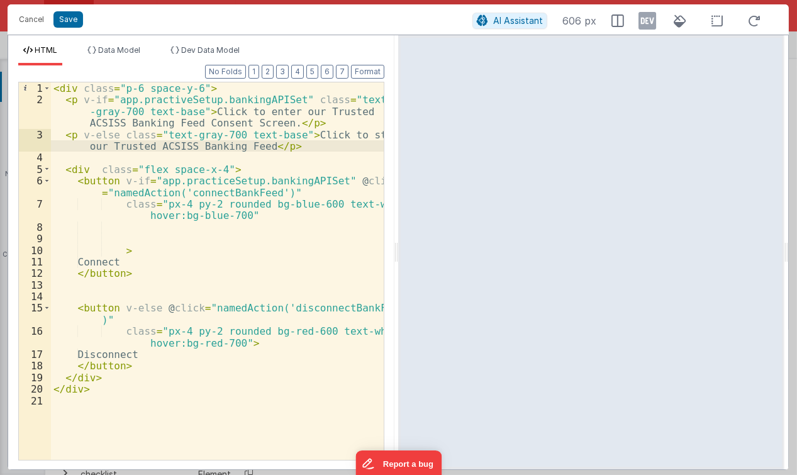
click at [118, 146] on div "< div class = "p-6 space-y-6" > < p v-if = "app.practiveSetup.bankingAPISet" cl…" at bounding box center [217, 283] width 333 height 402
click at [179, 158] on div "< div class = "p-6 space-y-6" > < p v-if = "app.practiveSetup.bankingAPISet" cl…" at bounding box center [217, 283] width 333 height 402
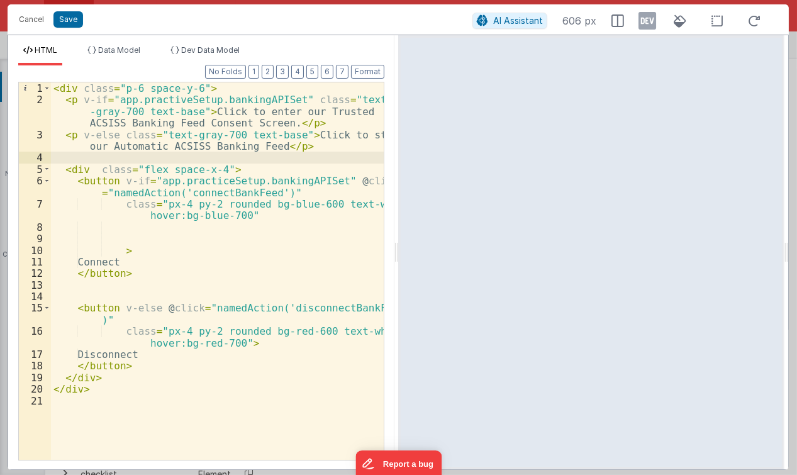
click at [179, 125] on div "< div class = "p-6 space-y-6" > < p v-if = "app.practiveSetup.bankingAPISet" cl…" at bounding box center [217, 283] width 333 height 402
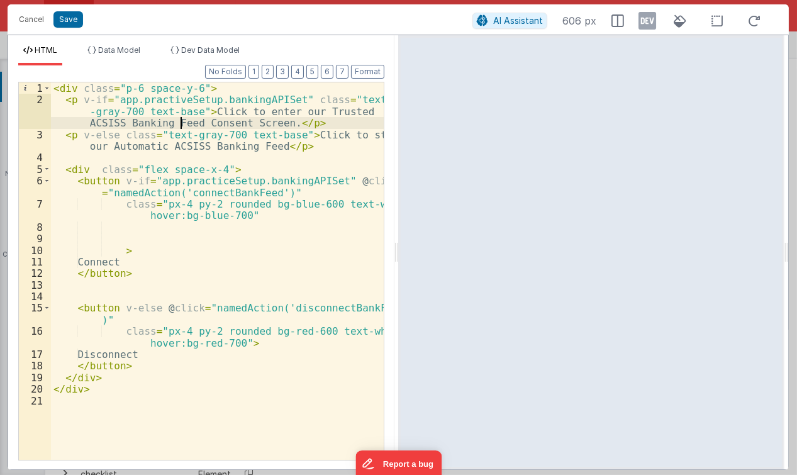
click at [173, 120] on div "< div class = "p-6 space-y-6" > < p v-if = "app.practiveSetup.bankingAPISet" cl…" at bounding box center [217, 283] width 333 height 402
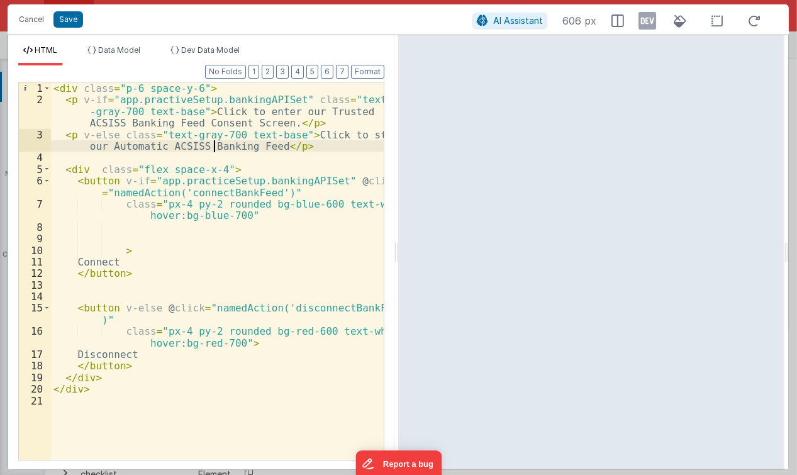
click at [215, 141] on div "< div class = "p-6 space-y-6" > < p v-if = "app.practiveSetup.bankingAPISet" cl…" at bounding box center [217, 283] width 333 height 402
click at [244, 144] on div "< div class = "p-6 space-y-6" > < p v-if = "app.practiveSetup.bankingAPISet" cl…" at bounding box center [217, 283] width 333 height 402
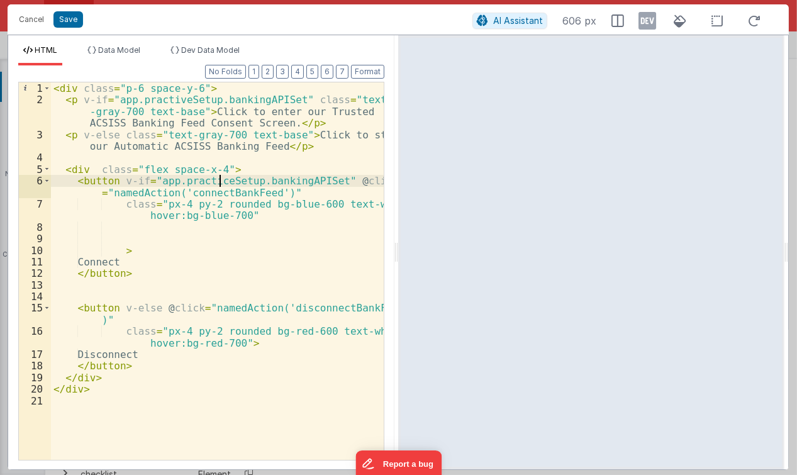
click at [219, 183] on div "< div class = "p-6 space-y-6" > < p v-if = "app.practiveSetup.bankingAPISet" cl…" at bounding box center [217, 283] width 333 height 402
click at [140, 160] on div "< div class = "p-6 space-y-6" > < p v-if = "app.practiveSetup.bankingAPISet" cl…" at bounding box center [217, 283] width 333 height 402
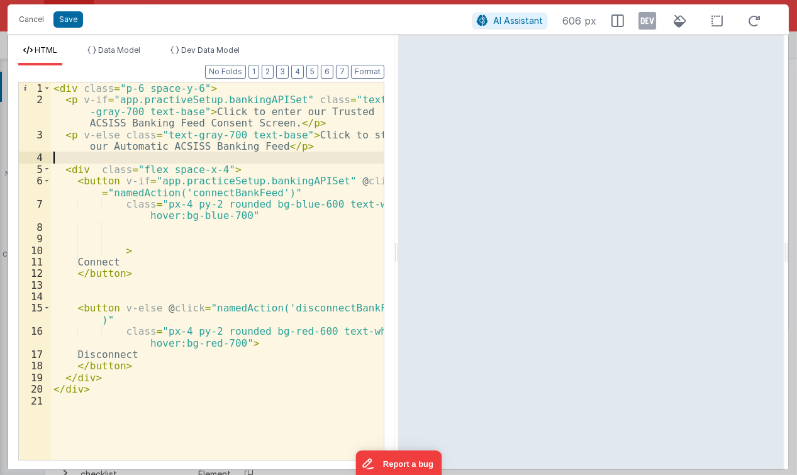
click at [174, 111] on div "< div class = "p-6 space-y-6" > < p v-if = "app.practiveSetup.bankingAPISet" cl…" at bounding box center [217, 283] width 333 height 402
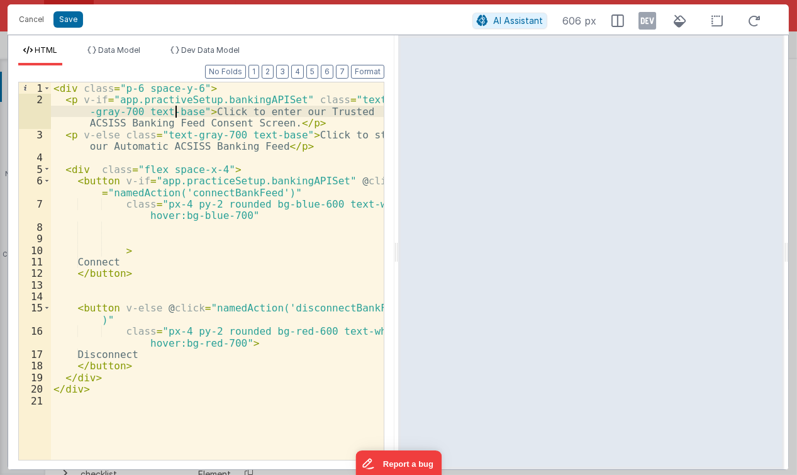
click at [194, 101] on div "< div class = "p-6 space-y-6" > < p v-if = "app.practiveSetup.bankingAPISet" cl…" at bounding box center [217, 283] width 333 height 402
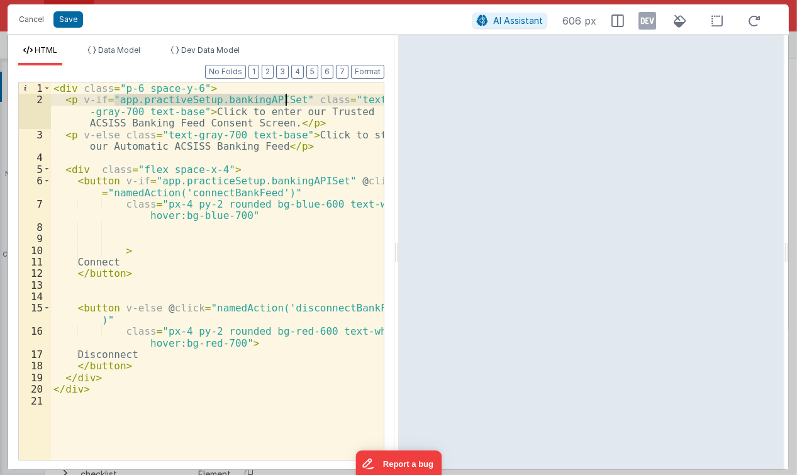
drag, startPoint x: 113, startPoint y: 98, endPoint x: 284, endPoint y: 100, distance: 171.2
click at [284, 100] on div "< div class = "p-6 space-y-6" > < p v-if = "app.practiveSetup.bankingAPISet" cl…" at bounding box center [217, 283] width 333 height 402
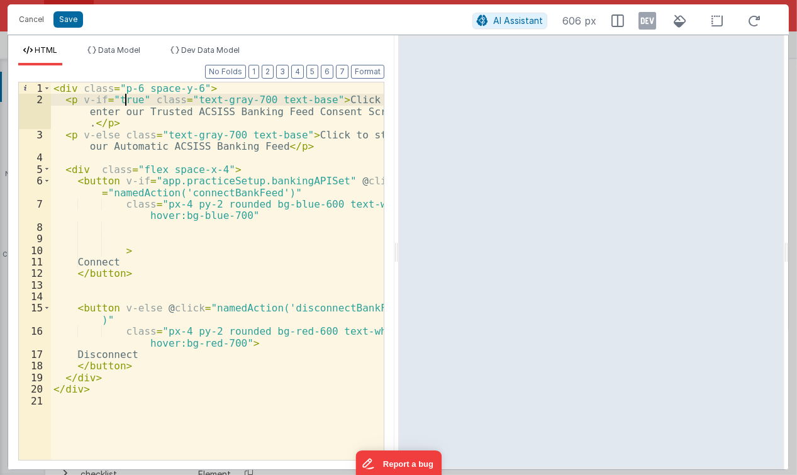
click at [125, 101] on div "< div class = "p-6 space-y-6" > < p v-if = "true" class = "text-gray-700 text-b…" at bounding box center [217, 283] width 333 height 402
click at [125, 101] on div "< div class = "p-6 space-y-6" > < p v-if = "false" class = "text-gray-700 text-…" at bounding box center [217, 283] width 333 height 402
click at [143, 121] on div "< div class = "p-6 space-y-6" > < p v-if = "false" class = "text-gray-700 text-…" at bounding box center [217, 283] width 333 height 402
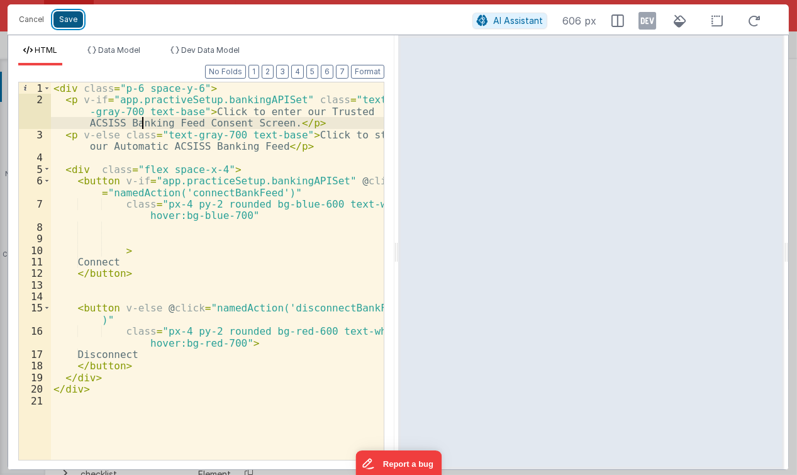
click at [72, 23] on button "Save" at bounding box center [68, 19] width 30 height 16
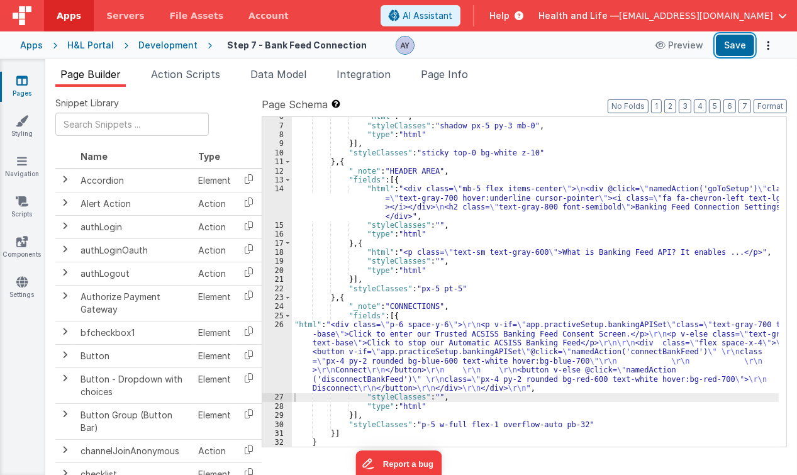
click at [740, 49] on button "Save" at bounding box center [735, 45] width 38 height 21
click at [531, 209] on div ""html" : "" , "styleClasses" : "shadow px-5 py-3 mb-0" , "type" : "html" }] , "…" at bounding box center [536, 286] width 488 height 349
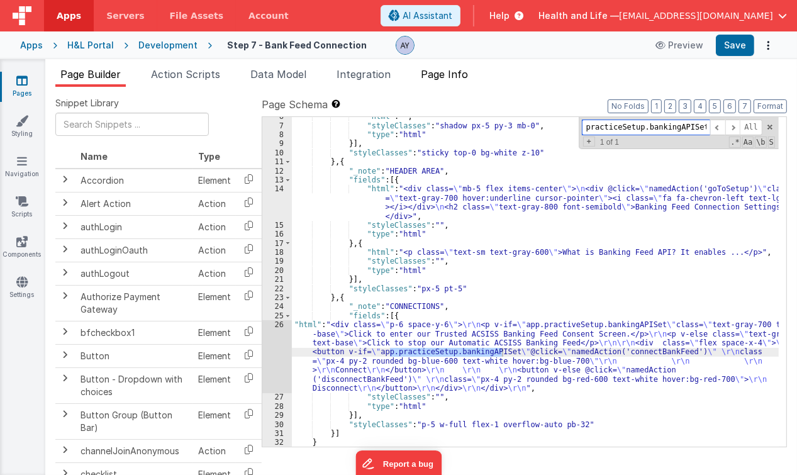
type input "practiceSetup.bankingAPISet"
click at [443, 85] on li "Page Info" at bounding box center [444, 77] width 57 height 20
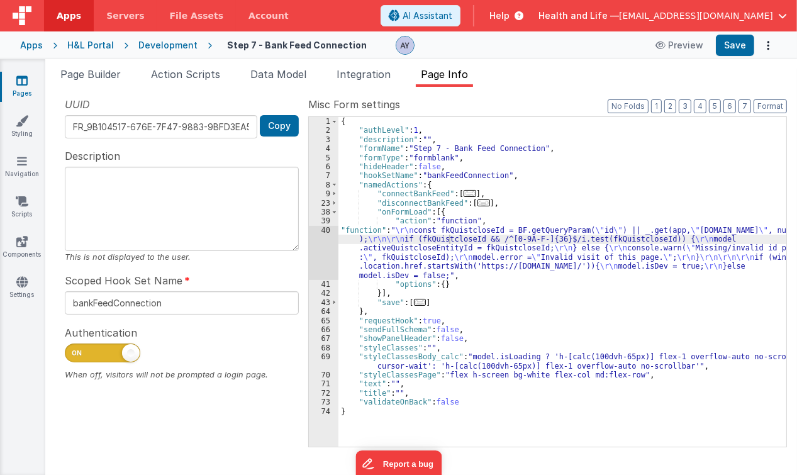
click at [432, 287] on div "{ "authLevel" : 1 , "description" : "" , "formName" : "Step 7 - Bank Feed Conne…" at bounding box center [563, 291] width 449 height 349
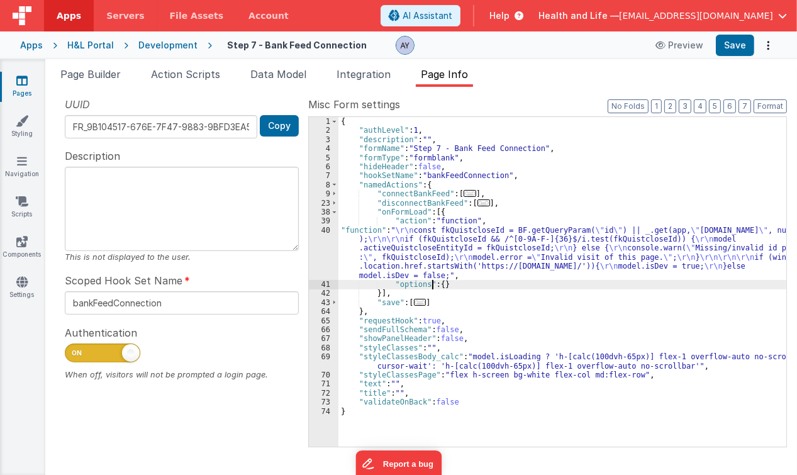
click at [415, 247] on div "{ "authLevel" : 1 , "description" : "" , "formName" : "Step 7 - Bank Feed Conne…" at bounding box center [563, 291] width 449 height 349
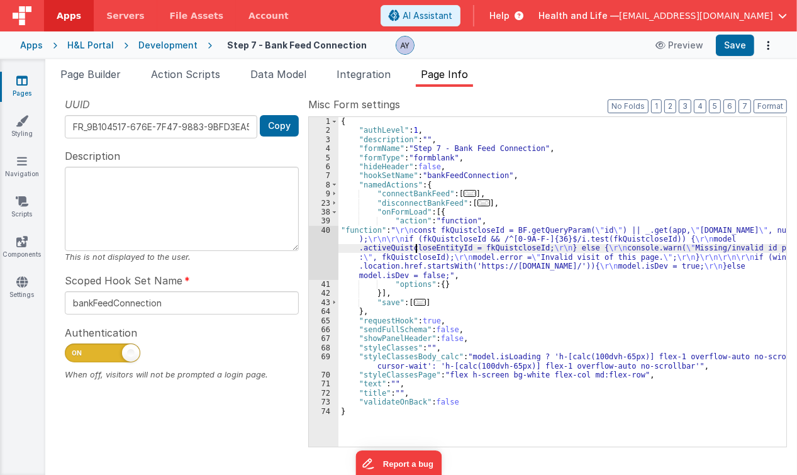
click at [325, 243] on div "40" at bounding box center [324, 253] width 30 height 54
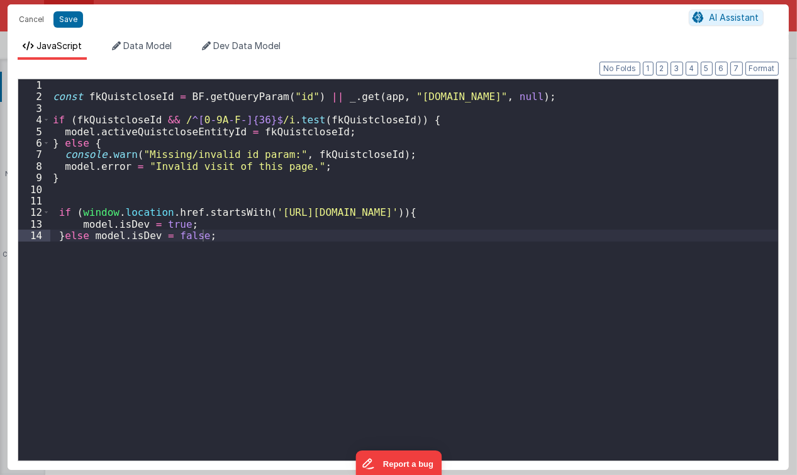
click at [374, 284] on div "const fkQuistcloseId = BF . getQueryParam ( "id" ) || _ . get ( app , "urlParam…" at bounding box center [414, 281] width 728 height 405
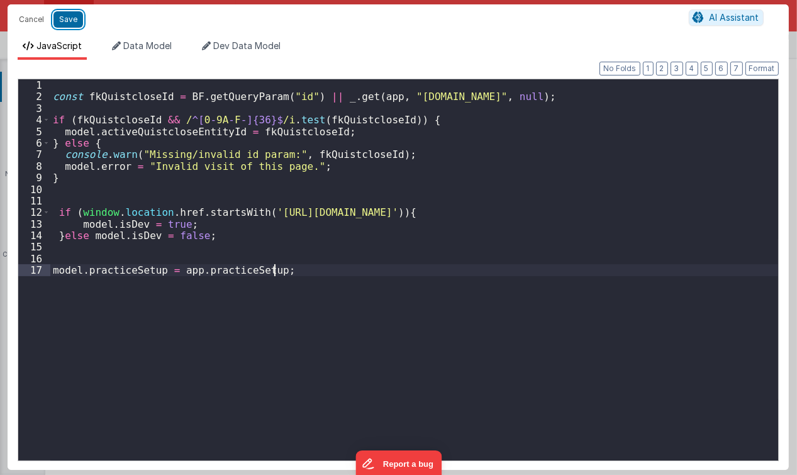
click at [69, 26] on button "Save" at bounding box center [68, 19] width 30 height 16
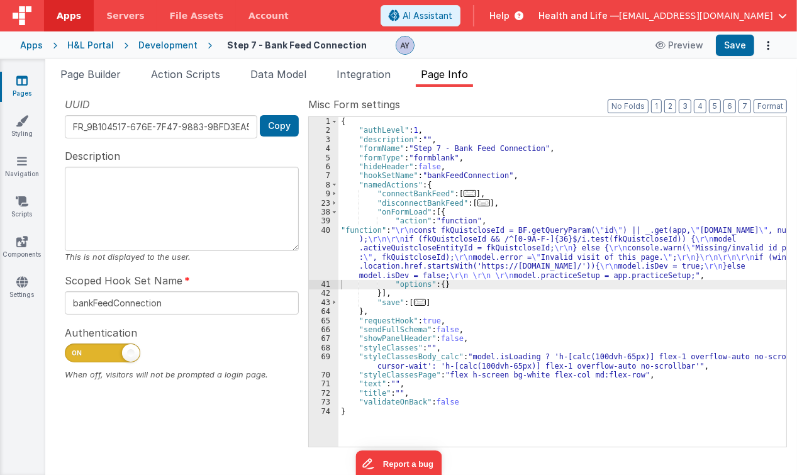
click at [81, 72] on span "Page Builder" at bounding box center [90, 74] width 60 height 13
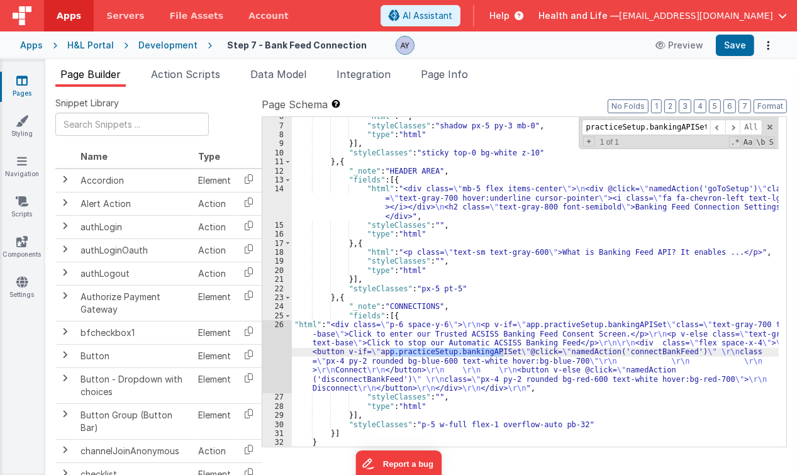
click at [473, 279] on div ""html" : "" , "styleClasses" : "shadow px-5 py-3 mb-0" , "type" : "html" }] , "…" at bounding box center [536, 286] width 488 height 349
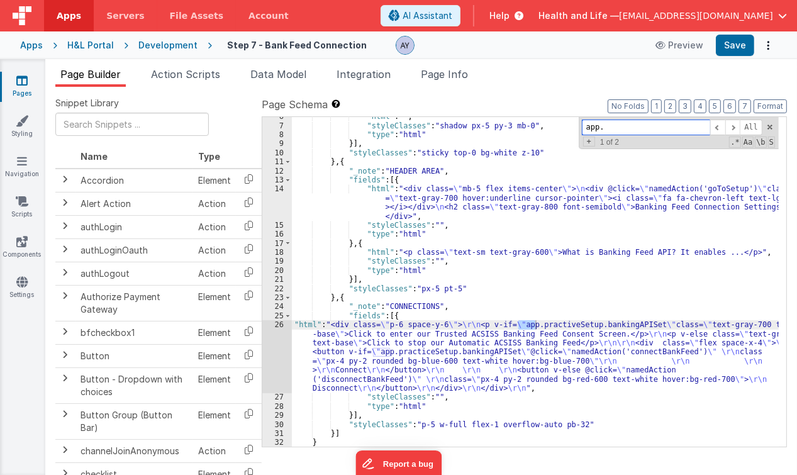
type input "app."
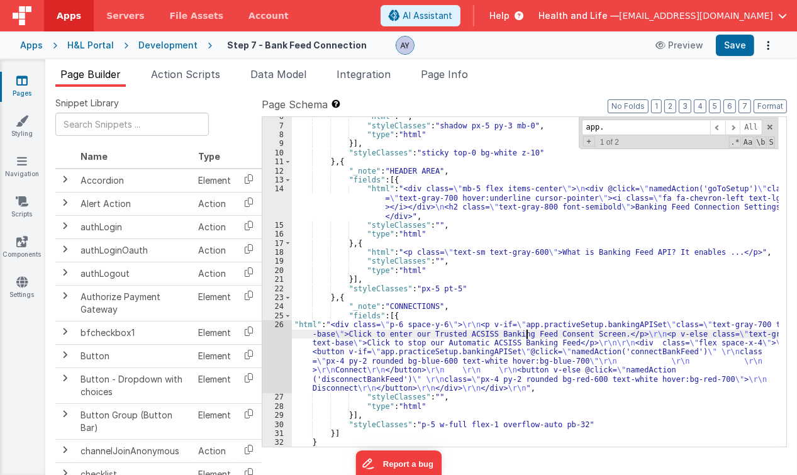
click at [529, 330] on div ""html" : "" , "styleClasses" : "shadow px-5 py-3 mb-0" , "type" : "html" }] , "…" at bounding box center [536, 286] width 488 height 349
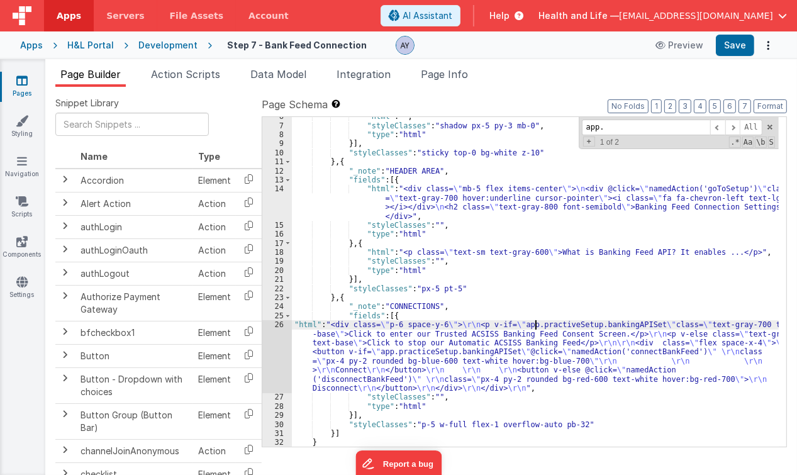
click at [536, 325] on div ""html" : "" , "styleClasses" : "shadow px-5 py-3 mb-0" , "type" : "html" }] , "…" at bounding box center [536, 286] width 488 height 349
click at [738, 128] on span at bounding box center [733, 128] width 15 height 16
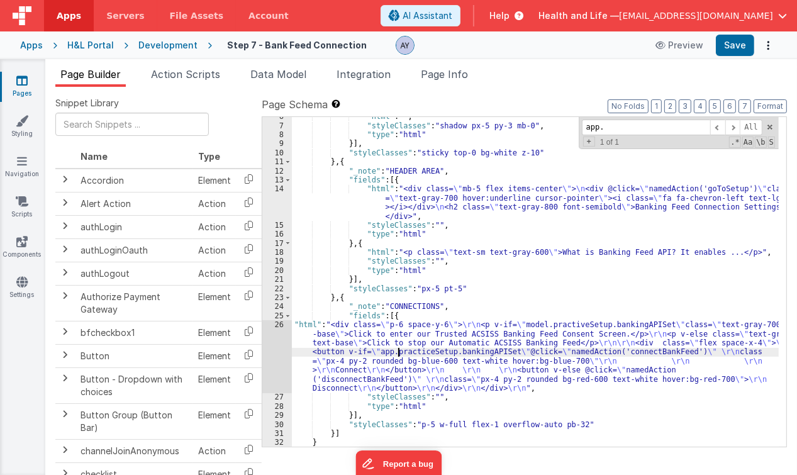
click at [398, 351] on div ""html" : "" , "styleClasses" : "shadow px-5 py-3 mb-0" , "type" : "html" }] , "…" at bounding box center [536, 286] width 488 height 349
click at [685, 131] on input "app." at bounding box center [646, 128] width 128 height 16
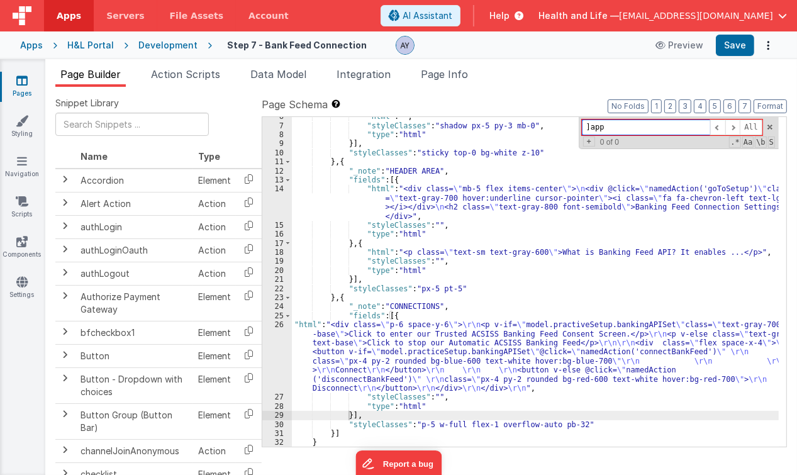
type input "]ap"
type input "app."
click at [740, 46] on button "Save" at bounding box center [735, 45] width 38 height 21
click at [429, 358] on div ""html" : "" , "styleClasses" : "shadow px-5 py-3 mb-0" , "type" : "html" }] , "…" at bounding box center [536, 286] width 488 height 349
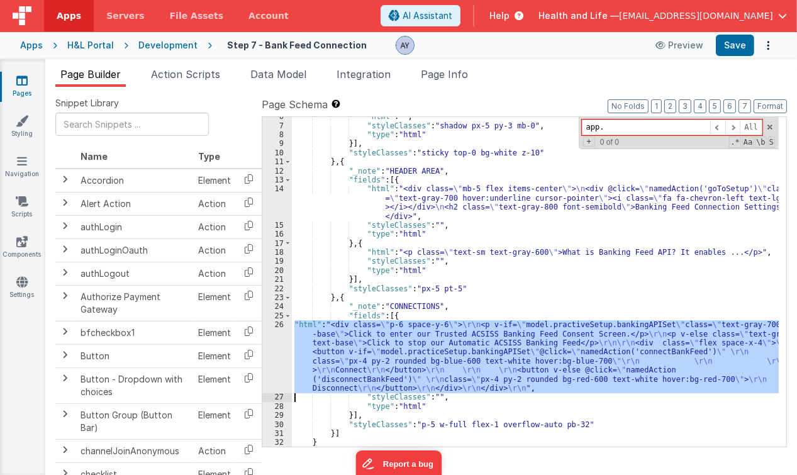
click at [273, 354] on div "26" at bounding box center [277, 356] width 30 height 72
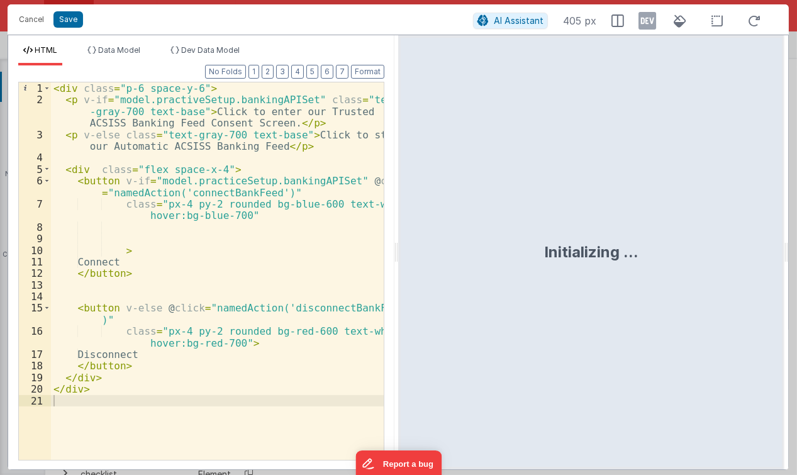
click at [152, 96] on div "< div class = "p-6 space-y-6" > < p v-if = "model.practiveSetup.bankingAPISet" …" at bounding box center [217, 283] width 333 height 402
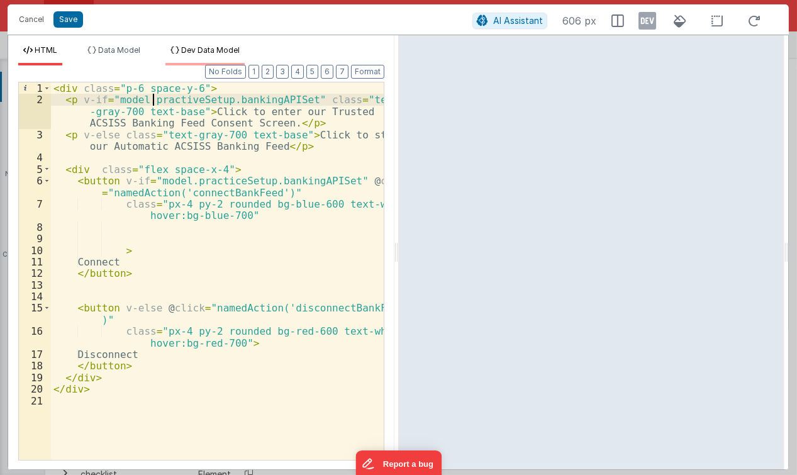
click at [217, 58] on li "Dev Data Model" at bounding box center [205, 55] width 79 height 20
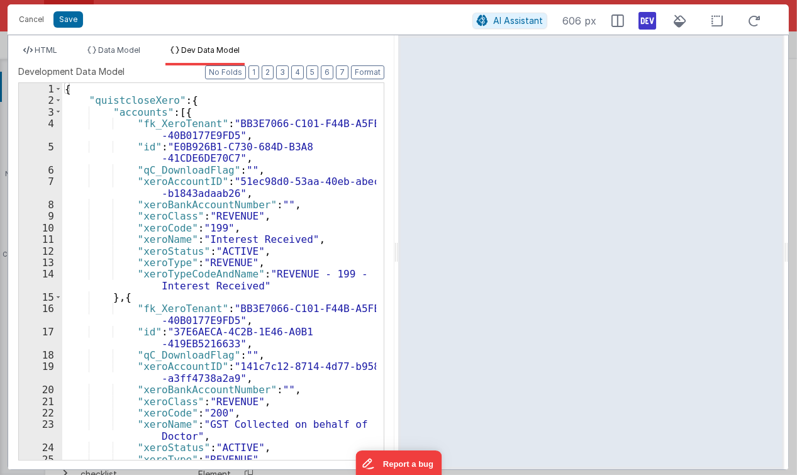
click at [639, 18] on icon at bounding box center [648, 21] width 18 height 20
click at [50, 50] on span "HTML" at bounding box center [46, 49] width 23 height 9
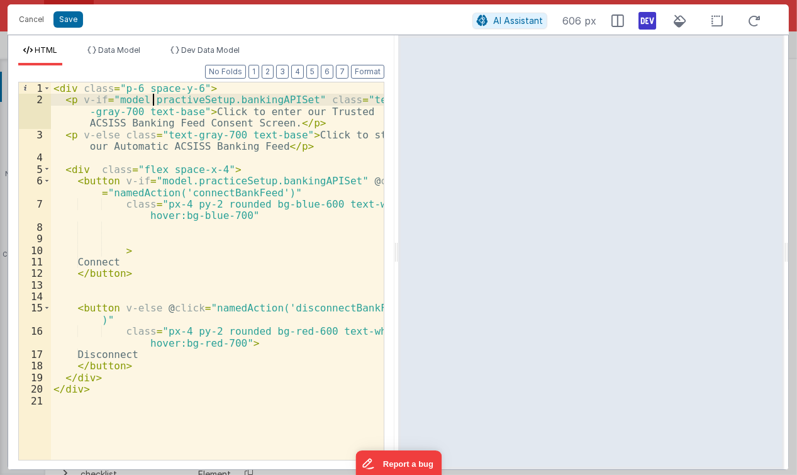
click at [150, 103] on div "< div class = "p-6 space-y-6" > < p v-if = "model.practiveSetup.bankingAPISet" …" at bounding box center [217, 283] width 333 height 402
click at [152, 103] on div "< div class = "p-6 space-y-6" > < p v-if = "model.practiveSetup.bankingAPISet" …" at bounding box center [217, 283] width 333 height 402
click at [186, 101] on div "< div class = "p-6 space-y-6" > < p v-if = "model.practiveSetup.bankingAPISet" …" at bounding box center [217, 271] width 333 height 378
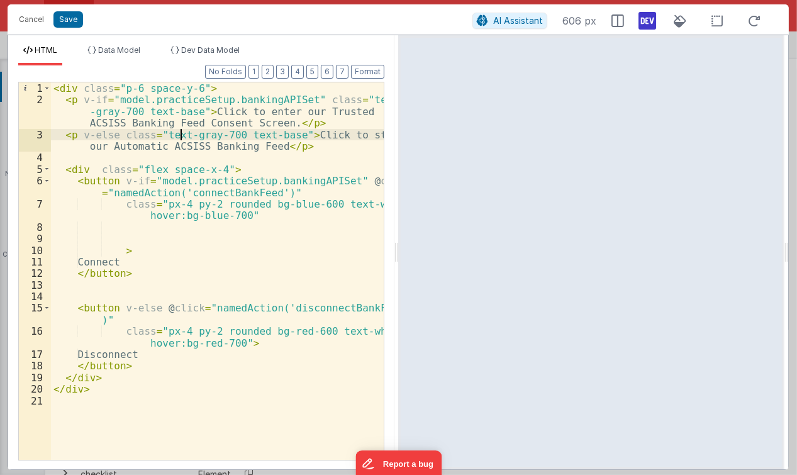
click at [181, 133] on div "< div class = "p-6 space-y-6" > < p v-if = "model.practiceSetup.bankingAPISet" …" at bounding box center [217, 283] width 333 height 402
click at [177, 161] on div "< div class = "p-6 space-y-6" > < p v-if = "model.practiceSetup.bankingAPISet" …" at bounding box center [217, 283] width 333 height 402
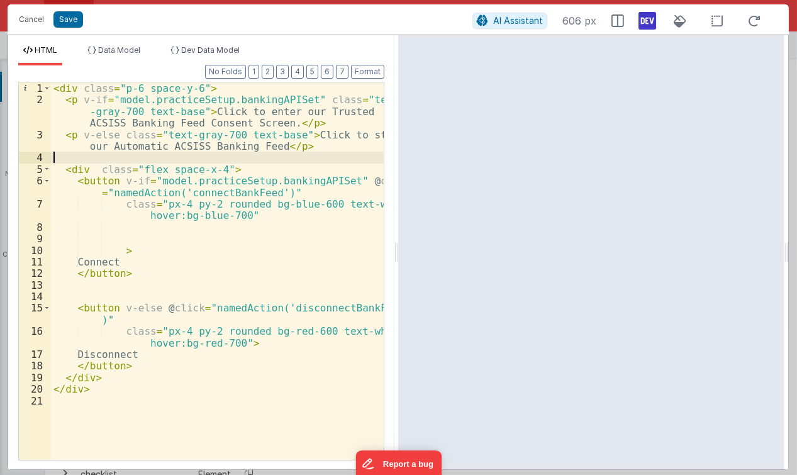
click at [185, 172] on div "< div class = "p-6 space-y-6" > < p v-if = "model.practiceSetup.bankingAPISet" …" at bounding box center [217, 283] width 333 height 402
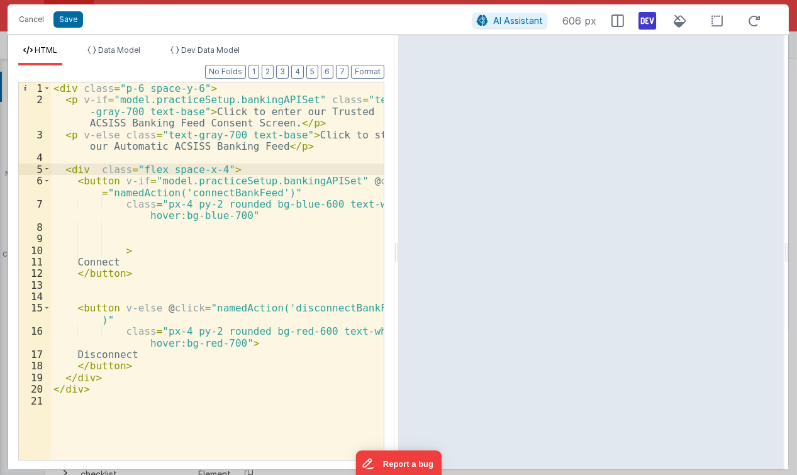
click at [312, 184] on div "< div class = "p-6 space-y-6" > < p v-if = "model.practiceSetup.bankingAPISet" …" at bounding box center [217, 283] width 333 height 402
click at [237, 182] on div "< div class = "p-6 space-y-6" > < p v-if = "model.practiceSetup.bankingAPISet" …" at bounding box center [217, 283] width 333 height 402
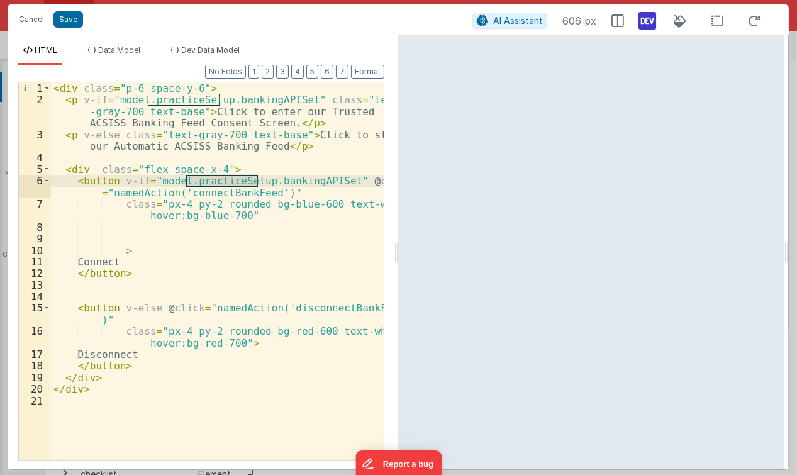
click at [149, 183] on div "< div class = "p-6 space-y-6" > < p v-if = "model.practiceSetup.bankingAPISet" …" at bounding box center [217, 283] width 333 height 402
click at [164, 181] on div "< div class = "p-6 space-y-6" > < p v-if = "model.practiceSetup.bankingAPISet" …" at bounding box center [217, 283] width 333 height 402
click at [206, 179] on div "< div class = "p-6 space-y-6" > < p v-if = "model.practiceSetup.bankingAPISet" …" at bounding box center [217, 283] width 333 height 402
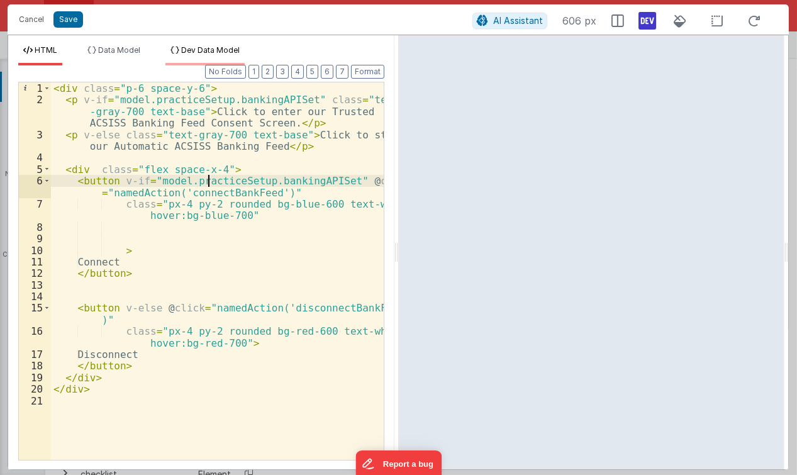
click at [205, 50] on span "Dev Data Model" at bounding box center [210, 49] width 59 height 9
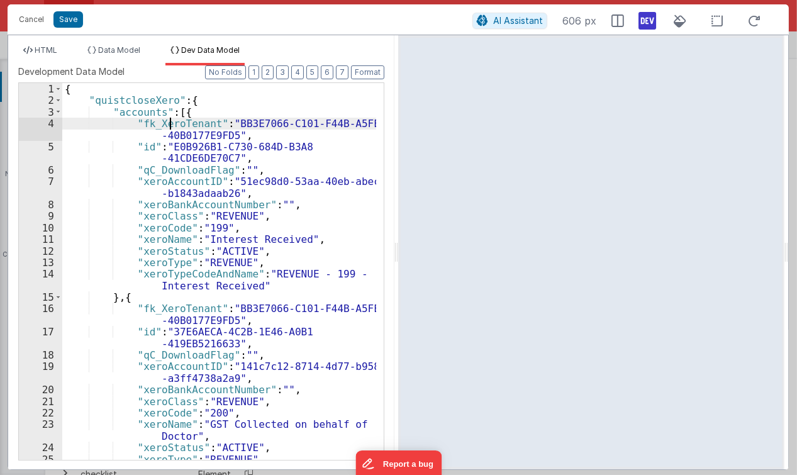
click at [169, 121] on div "{ "quistcloseXero" : { "accounts" : [{ "fk_XeroTenant" : "BB3E7066-C101-F44B-A5…" at bounding box center [219, 289] width 314 height 412
click at [98, 42] on div "HTML Data Model Dev Data Model Format 7 6 5 4 3 2 1 No Folds 1 2 3 4 5 6 7 8 9 …" at bounding box center [201, 252] width 386 height 434
click at [33, 47] on li "HTML" at bounding box center [40, 55] width 44 height 20
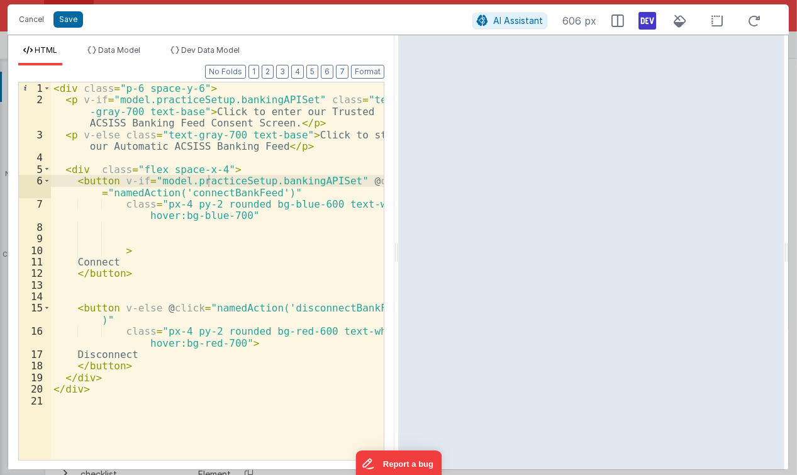
click at [291, 142] on div "< div class = "p-6 space-y-6" > < p v-if = "model.practiceSetup.bankingAPISet" …" at bounding box center [217, 283] width 333 height 402
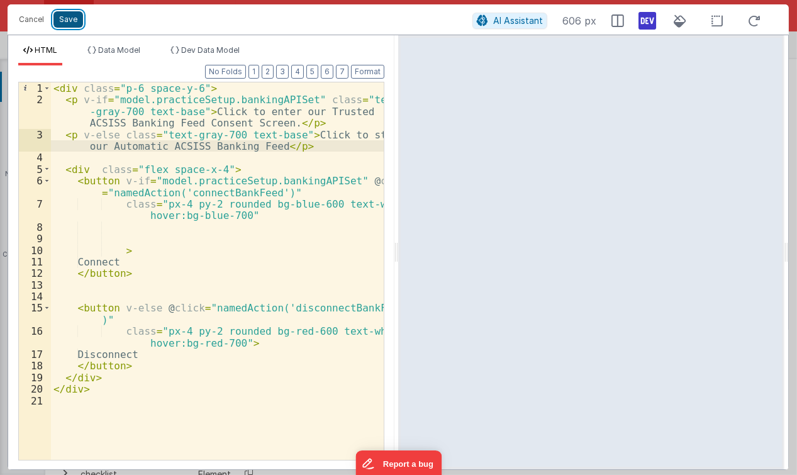
click at [65, 27] on button "Save" at bounding box center [68, 19] width 30 height 16
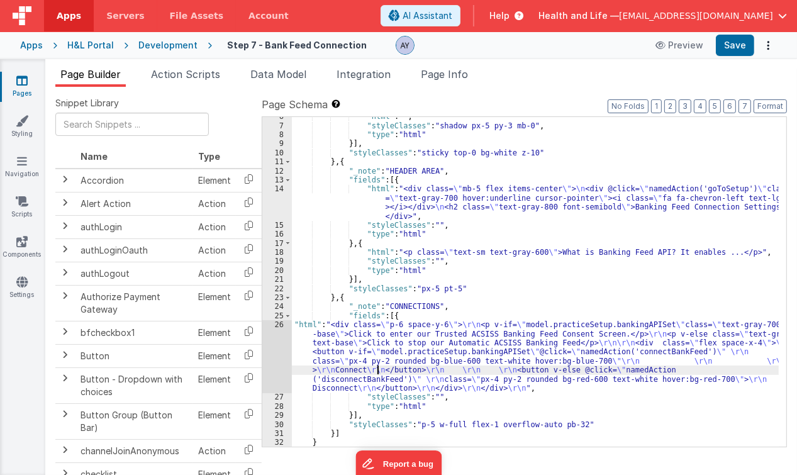
click at [378, 368] on div ""html" : "" , "styleClasses" : "shadow px-5 py-3 mb-0" , "type" : "html" }] , "…" at bounding box center [536, 286] width 488 height 349
click at [276, 341] on div "26" at bounding box center [277, 356] width 30 height 72
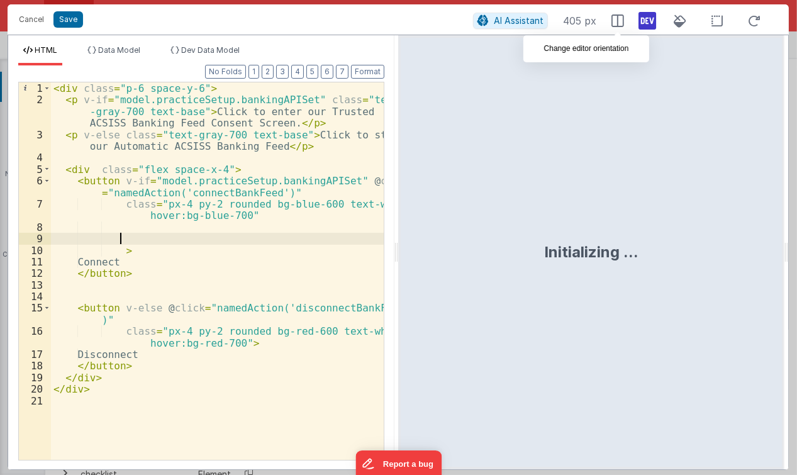
click at [178, 238] on div "< div class = "p-6 space-y-6" > < p v-if = "model.practiceSetup.bankingAPISet" …" at bounding box center [217, 283] width 333 height 402
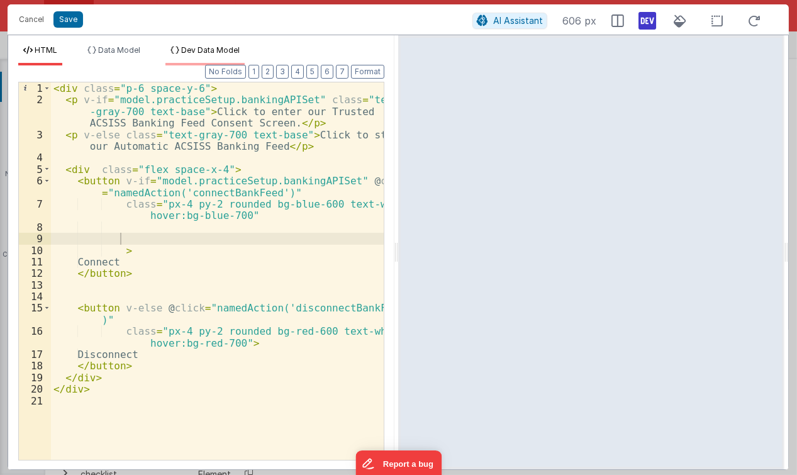
click at [230, 45] on span "Dev Data Model" at bounding box center [210, 49] width 59 height 9
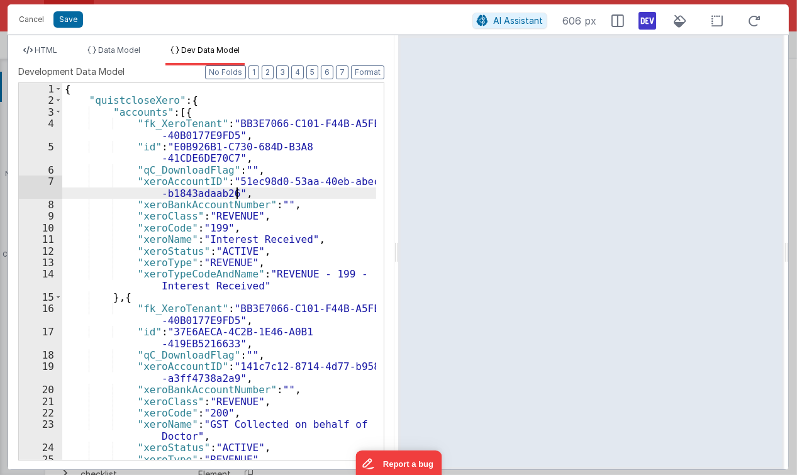
click at [282, 194] on div "{ "quistcloseXero" : { "accounts" : [{ "fk_XeroTenant" : "BB3E7066-C101-F44B-A5…" at bounding box center [219, 289] width 314 height 412
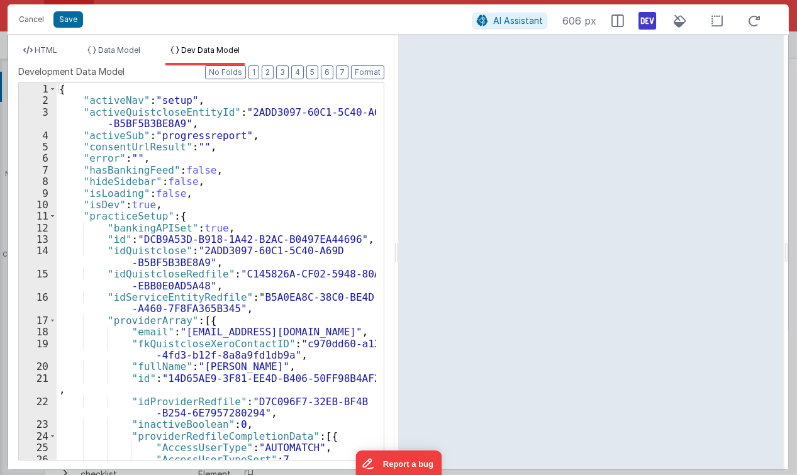
click at [43, 43] on div "HTML Data Model Dev Data Model Format 7 6 5 4 3 2 1 No Folds 1 2 3 4 5 6 7 8 9 …" at bounding box center [201, 252] width 386 height 434
click at [43, 47] on span "HTML" at bounding box center [46, 49] width 23 height 9
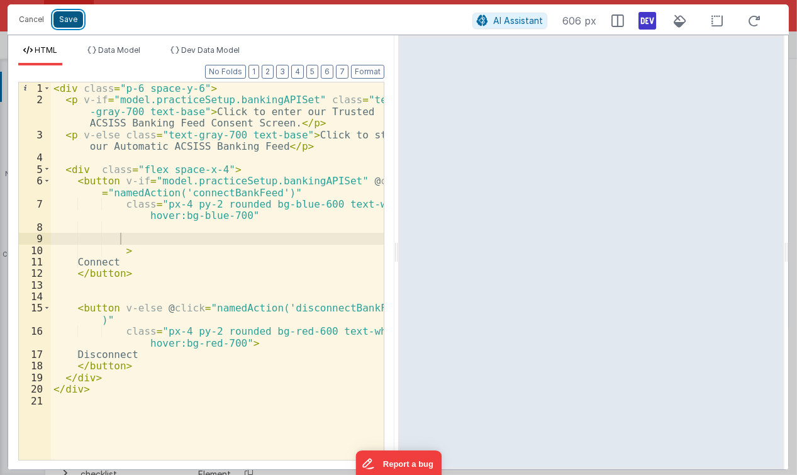
click at [65, 21] on button "Save" at bounding box center [68, 19] width 30 height 16
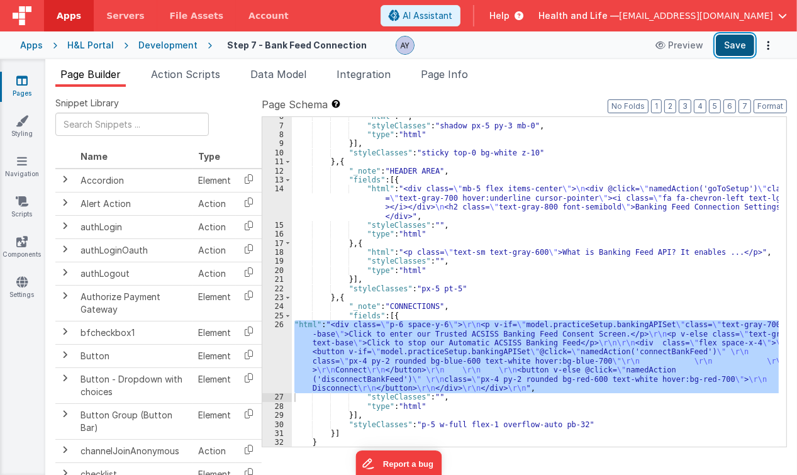
click at [736, 48] on button "Save" at bounding box center [735, 45] width 38 height 21
click at [23, 87] on link "Pages" at bounding box center [21, 86] width 45 height 25
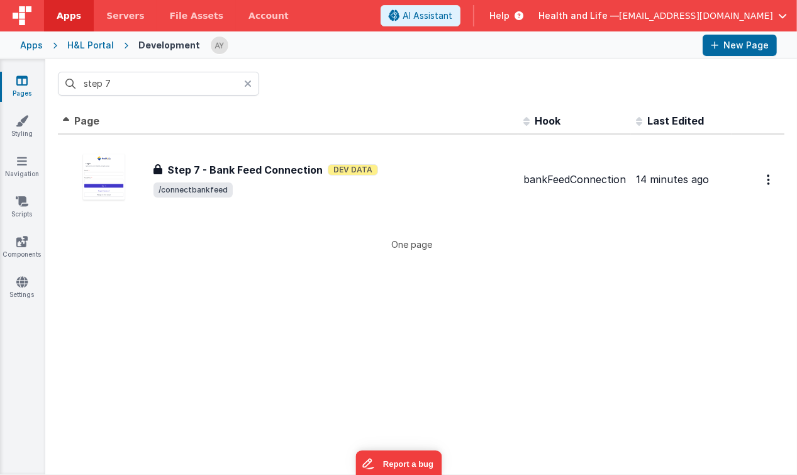
click at [250, 83] on icon at bounding box center [248, 84] width 8 height 10
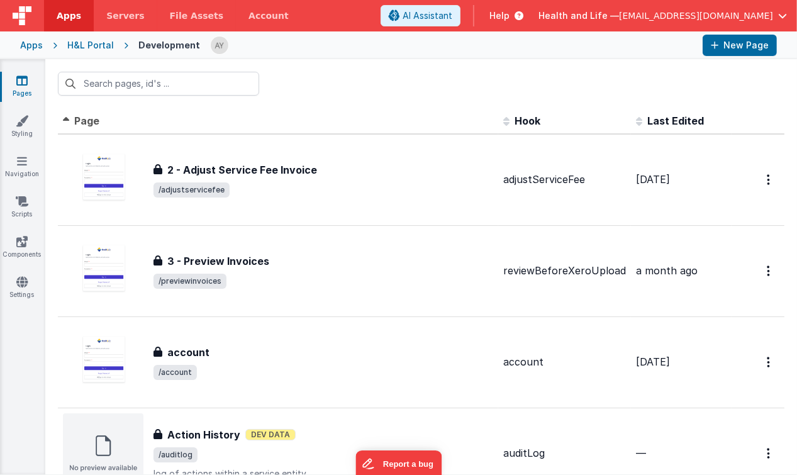
click at [368, 91] on div at bounding box center [421, 83] width 752 height 49
click at [710, 48] on button "New Page" at bounding box center [740, 45] width 74 height 21
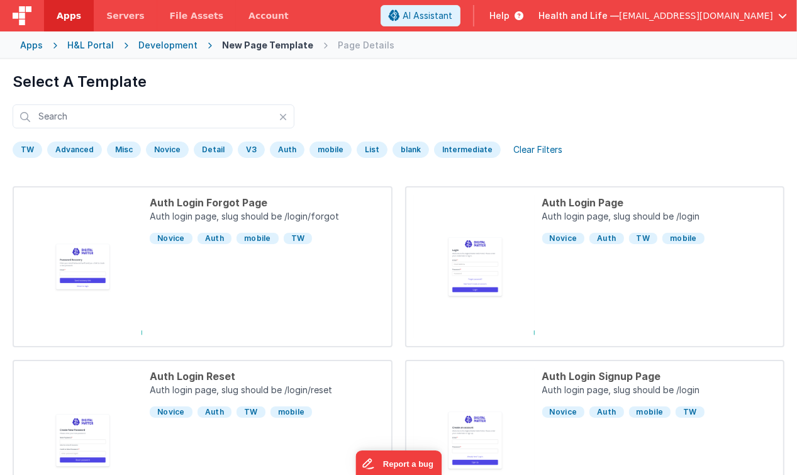
click at [150, 47] on div "Development" at bounding box center [167, 45] width 59 height 13
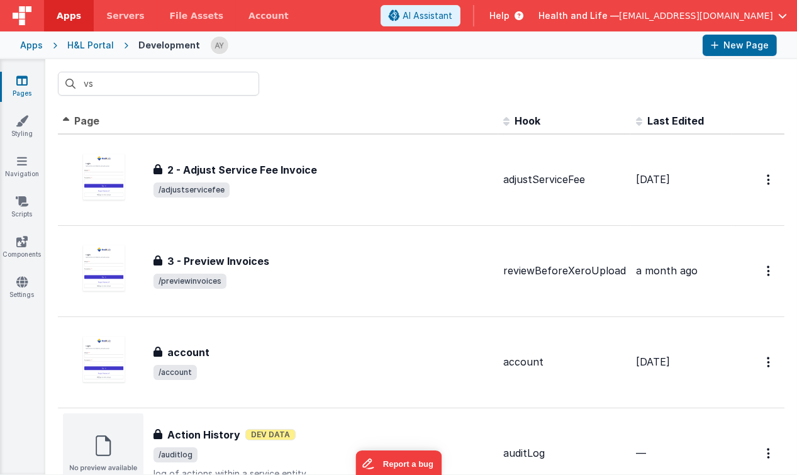
type input "v"
type input "call"
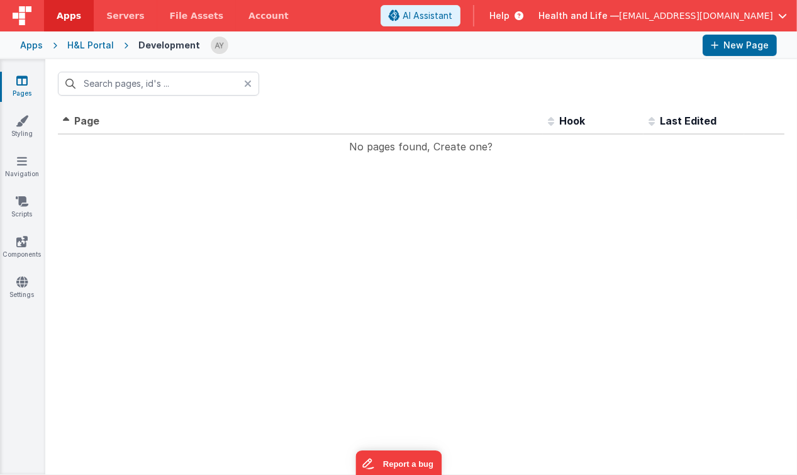
click at [694, 55] on div "New Page" at bounding box center [488, 45] width 577 height 21
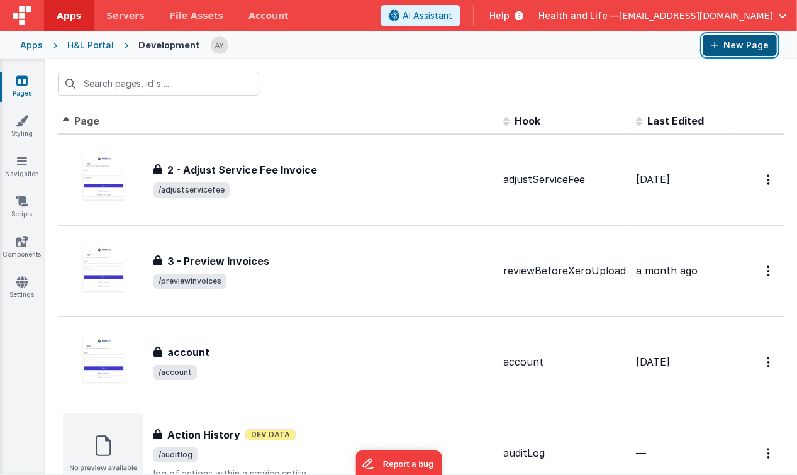
click at [723, 48] on button "New Page" at bounding box center [740, 45] width 74 height 21
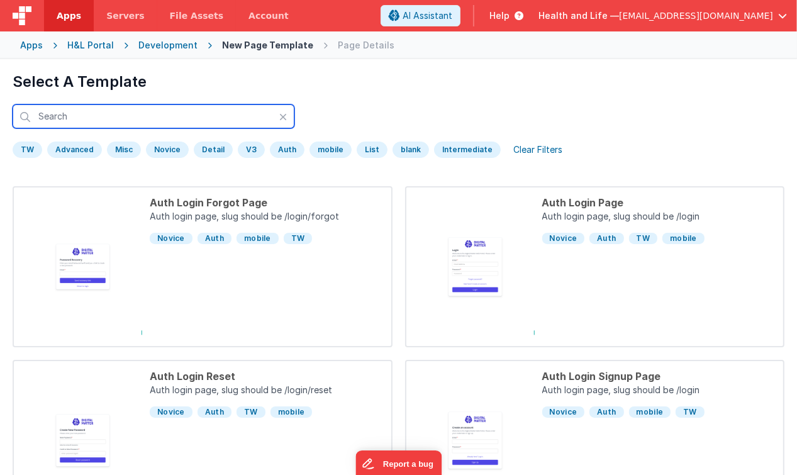
click at [170, 118] on input "text" at bounding box center [154, 116] width 282 height 24
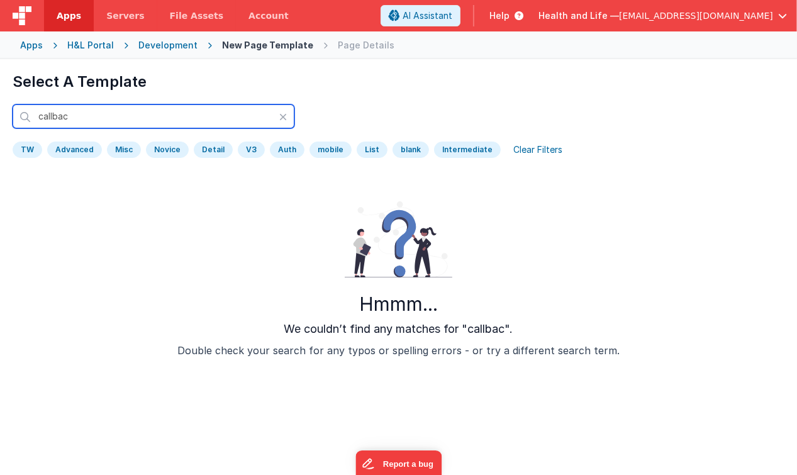
type input "callback"
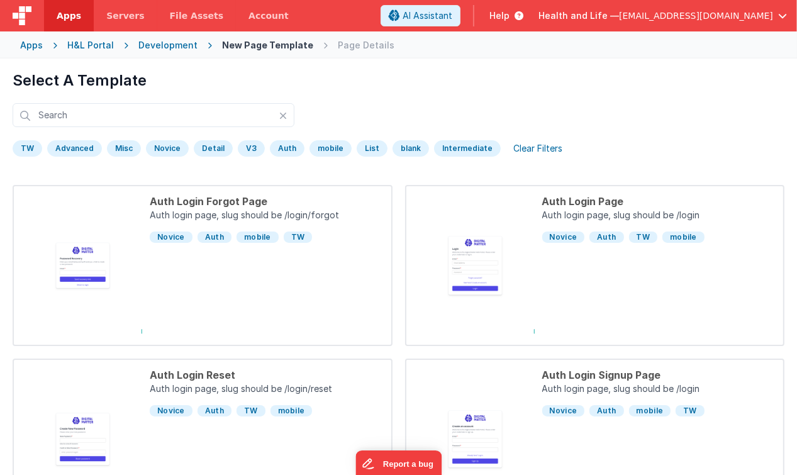
scroll to position [1, 0]
click at [188, 45] on div "Development" at bounding box center [167, 45] width 59 height 13
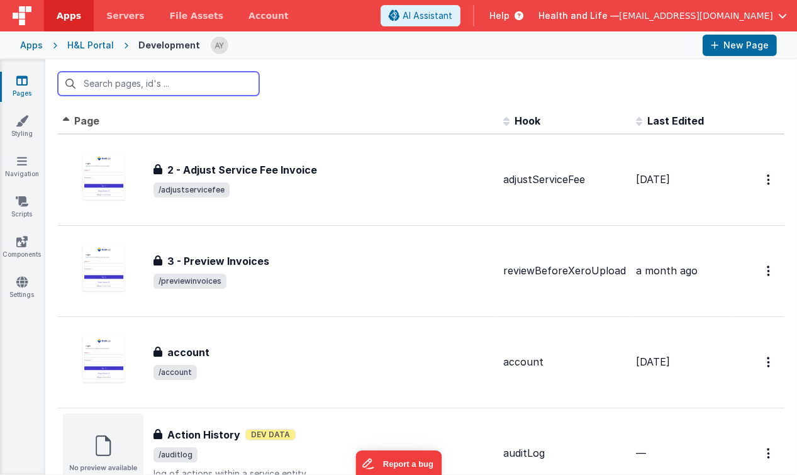
click at [191, 79] on input "text" at bounding box center [158, 84] width 201 height 24
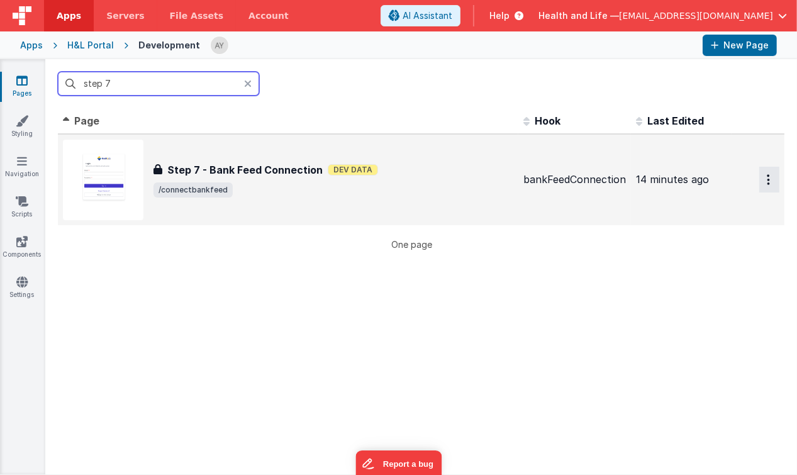
type input "step 7"
click at [760, 171] on button "Options" at bounding box center [770, 180] width 20 height 26
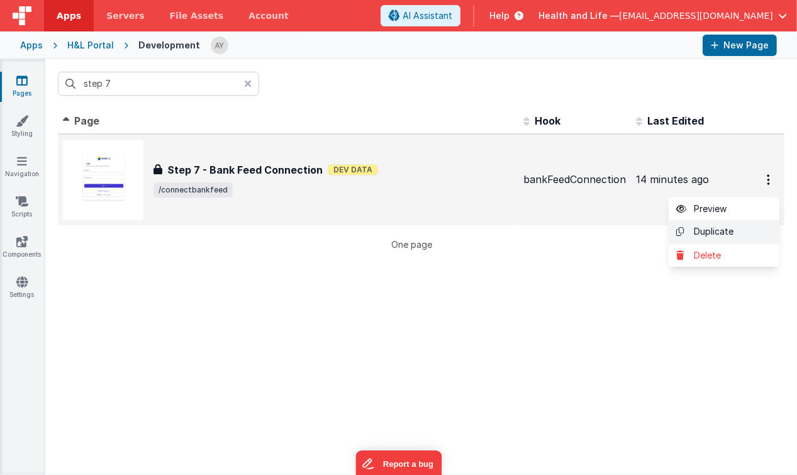
click at [724, 228] on link "Duplicate" at bounding box center [724, 232] width 111 height 24
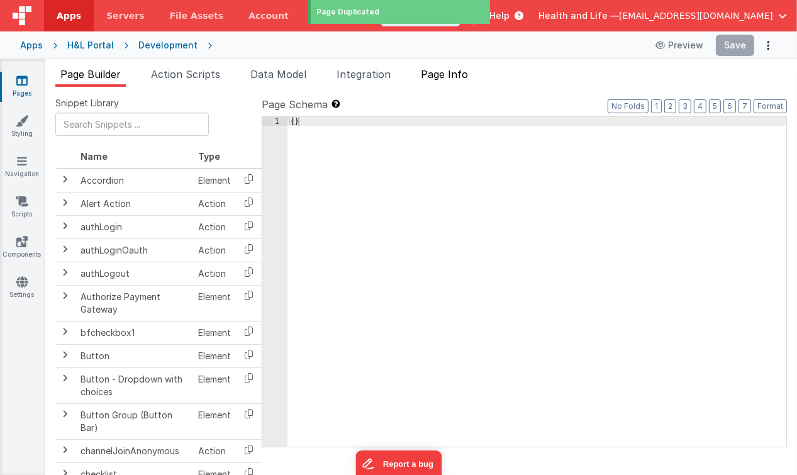
click at [431, 77] on span "Page Info" at bounding box center [444, 74] width 47 height 13
type input "FR_D5787190-4636-124B-9439-1ACAE2B18F1F"
type input "bankFeedConnection"
checkbox input "true"
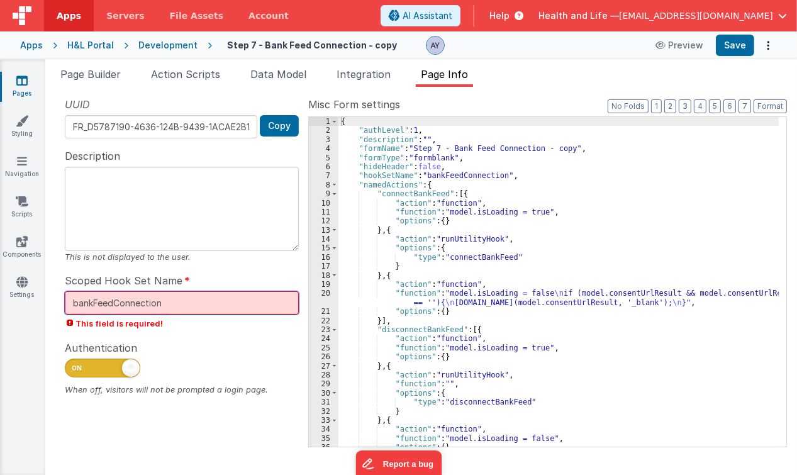
click at [164, 305] on input "bankFeedConnection" at bounding box center [182, 302] width 234 height 23
click at [179, 305] on input "bankFeedConnection" at bounding box center [182, 302] width 234 height 23
click at [186, 325] on span "This field is required!" at bounding box center [182, 324] width 234 height 12
click at [195, 287] on div "Scoped Hook Set Name bankFeedConnection This field is required!" at bounding box center [182, 301] width 234 height 57
click at [163, 303] on input "bankFeedConnection" at bounding box center [182, 302] width 234 height 23
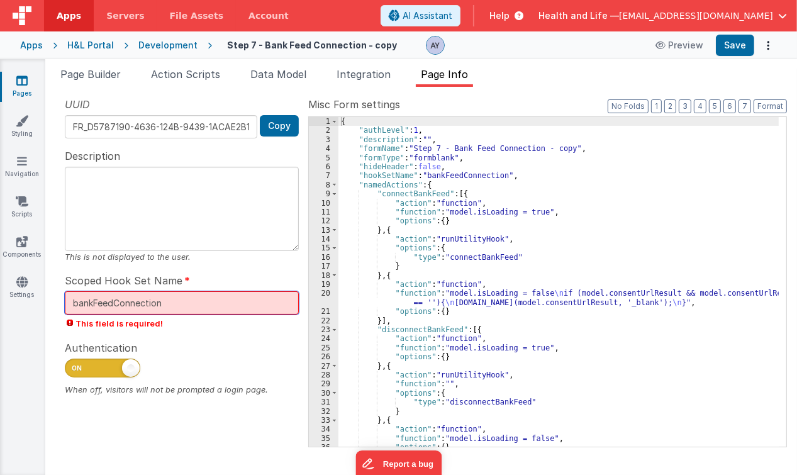
drag, startPoint x: 127, startPoint y: 300, endPoint x: 186, endPoint y: 300, distance: 59.8
click at [181, 300] on input "bankFeedConnection" at bounding box center [182, 302] width 234 height 23
click at [186, 300] on input "bankFeedConnection" at bounding box center [182, 302] width 234 height 23
paste input "callback"
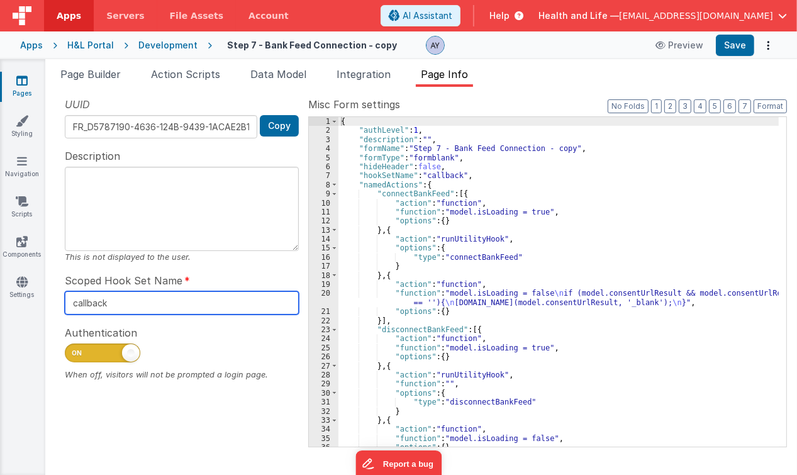
type input "callback"
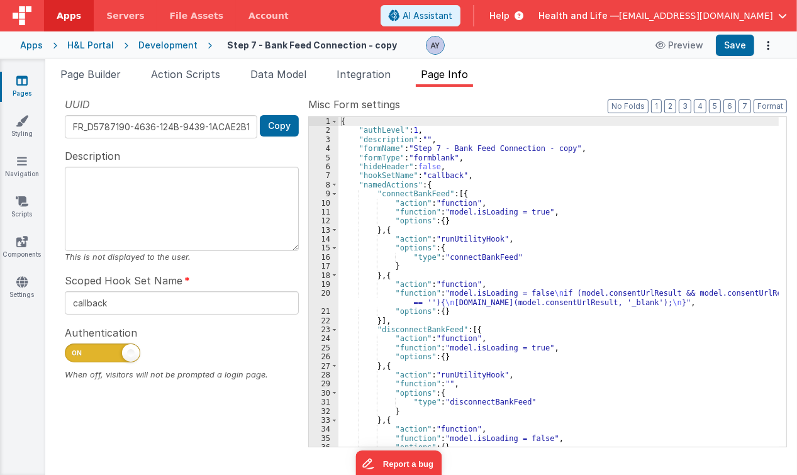
click at [222, 269] on div "UUID FR_D5787190-4636-124B-9439-1ACAE2B18F1F Copy Description This is not displ…" at bounding box center [181, 271] width 253 height 349
click at [358, 77] on span "Integration" at bounding box center [364, 74] width 54 height 13
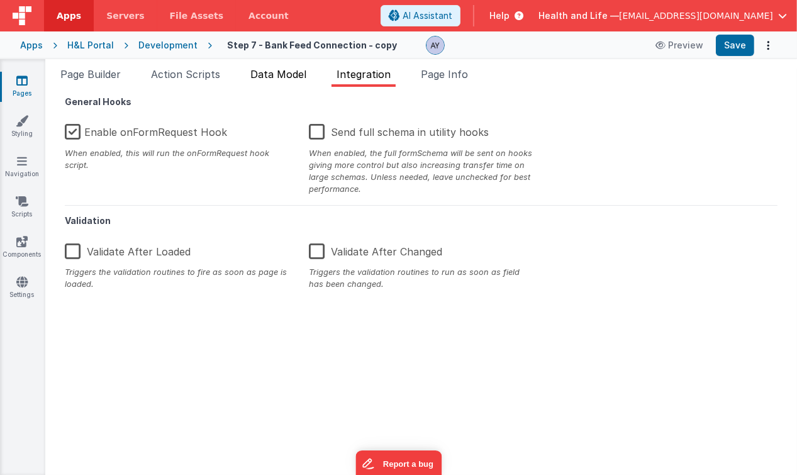
click at [312, 80] on li "Data Model" at bounding box center [278, 77] width 66 height 20
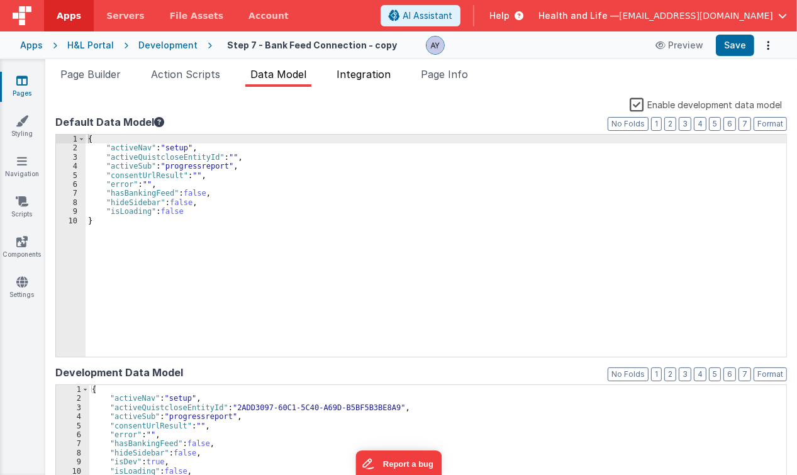
click at [344, 74] on span "Integration" at bounding box center [364, 74] width 54 height 13
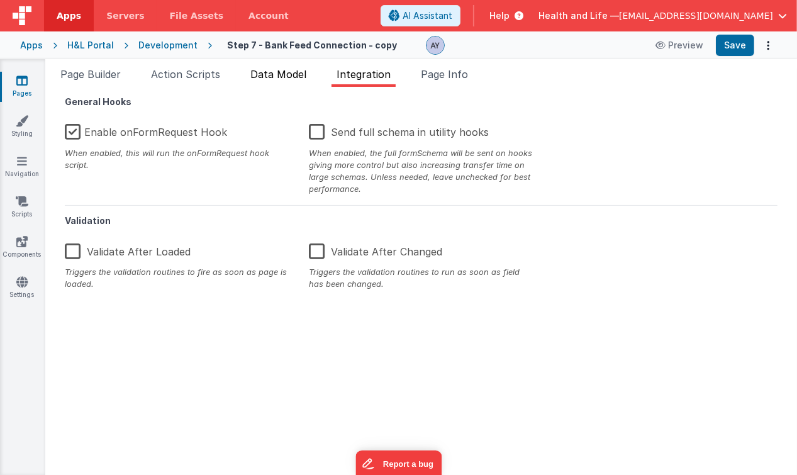
click at [283, 76] on span "Data Model" at bounding box center [279, 74] width 56 height 13
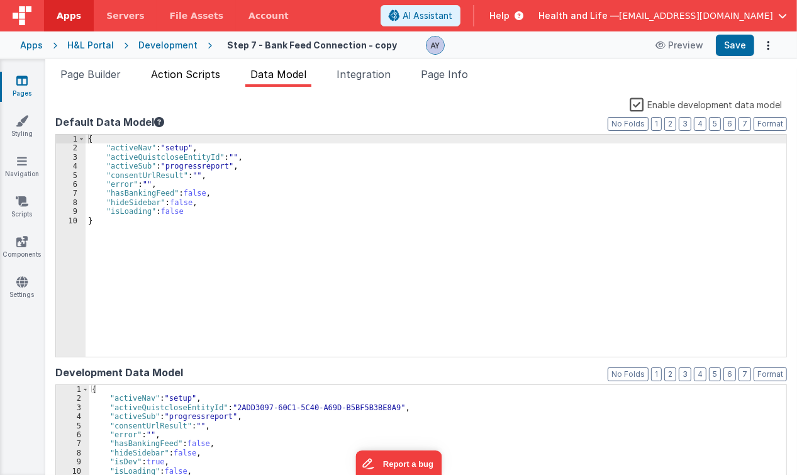
click at [196, 77] on span "Action Scripts" at bounding box center [185, 74] width 69 height 13
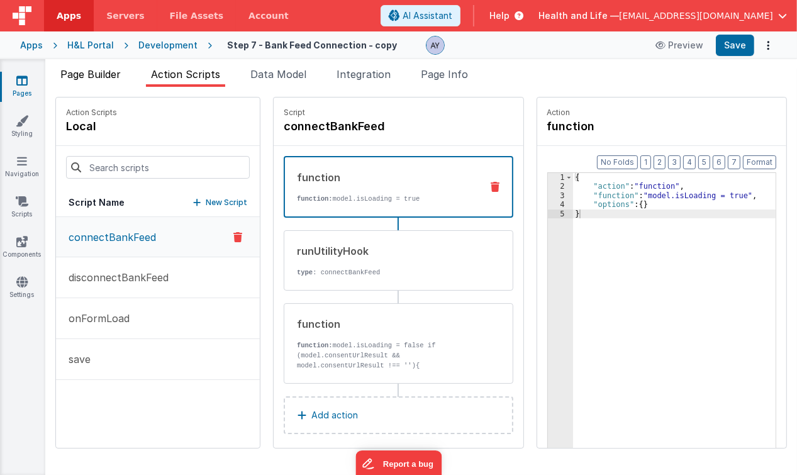
click at [113, 76] on span "Page Builder" at bounding box center [90, 74] width 60 height 13
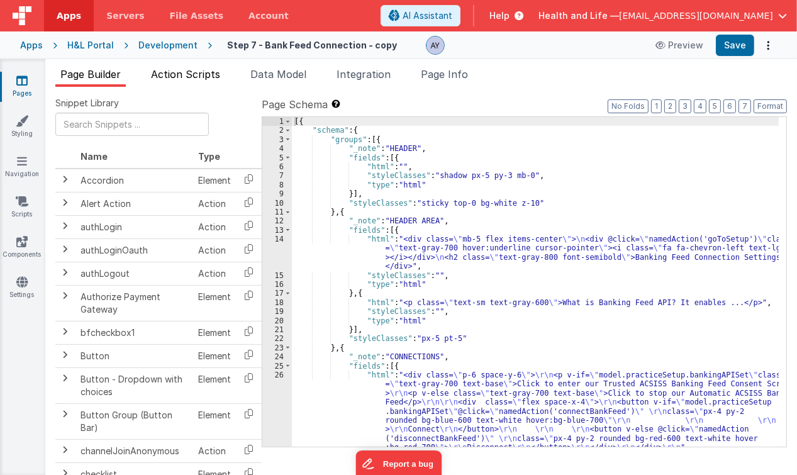
click at [179, 77] on span "Action Scripts" at bounding box center [185, 74] width 69 height 13
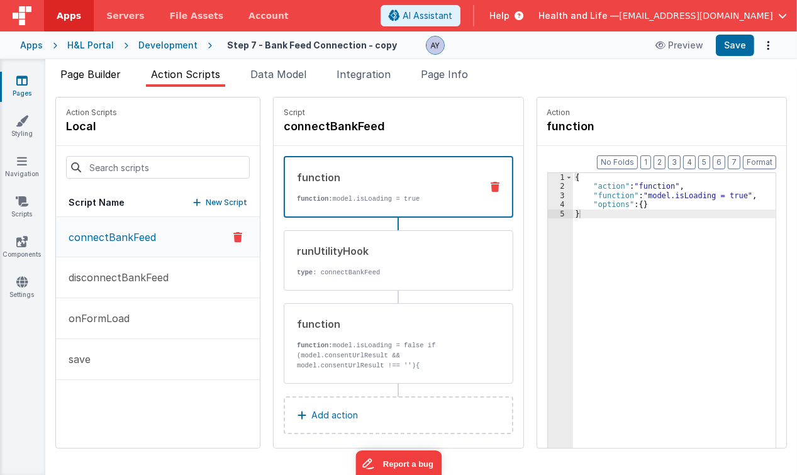
click at [107, 79] on span "Page Builder" at bounding box center [90, 74] width 60 height 13
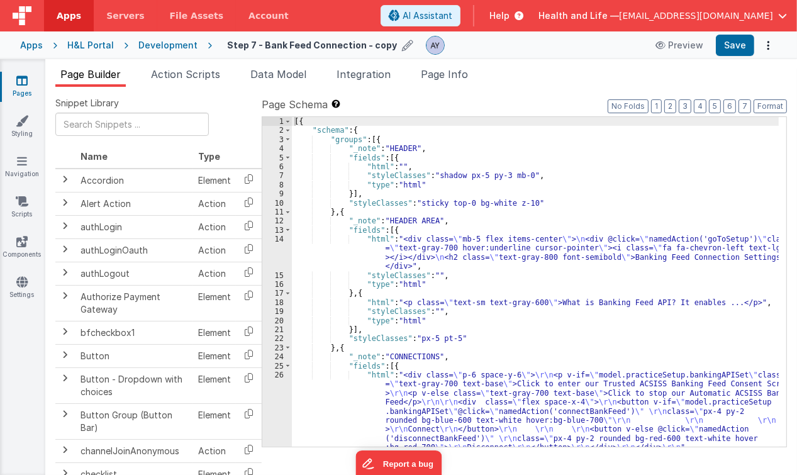
click at [402, 46] on icon at bounding box center [407, 46] width 11 height 18
paste input "callback"
type input "callback"
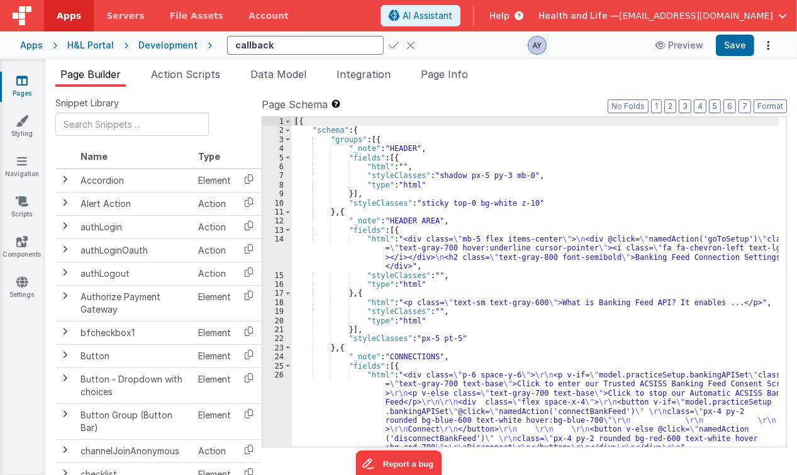
click at [389, 45] on icon at bounding box center [394, 46] width 10 height 18
click at [448, 81] on li "Page Info" at bounding box center [444, 77] width 57 height 20
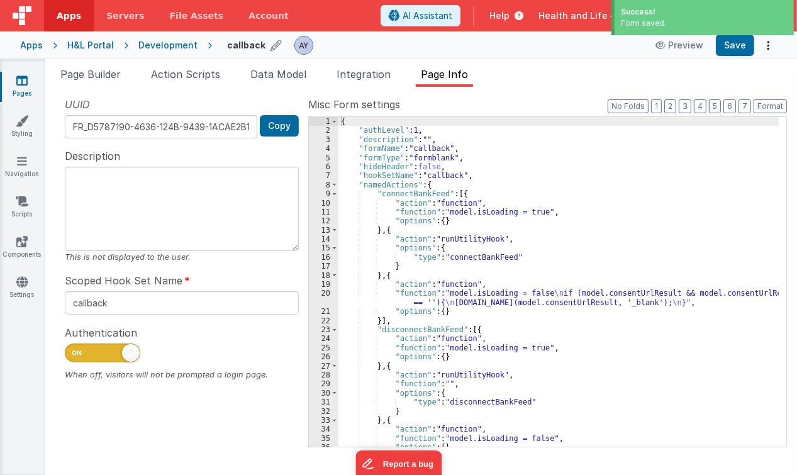
click at [410, 165] on div "{ "authLevel" : 1 , "description" : "" , "formName" : "callback" , "formType" :…" at bounding box center [559, 291] width 441 height 349
click at [419, 153] on div "{ "authLevel" : 1 , "description" : "" , "formName" : "callback" , "formType" :…" at bounding box center [559, 291] width 441 height 349
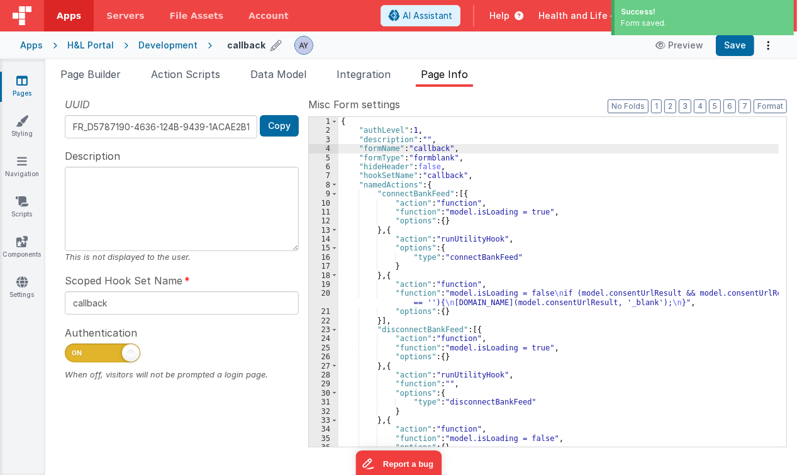
click at [186, 224] on textarea at bounding box center [182, 209] width 234 height 84
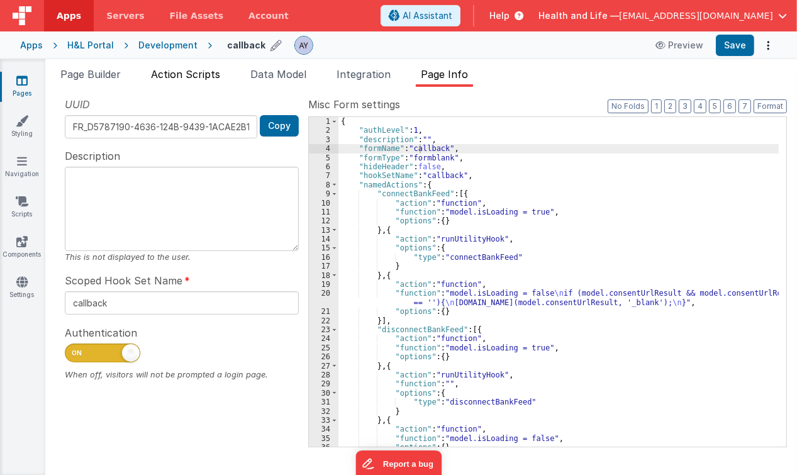
click at [209, 73] on span "Action Scripts" at bounding box center [185, 74] width 69 height 13
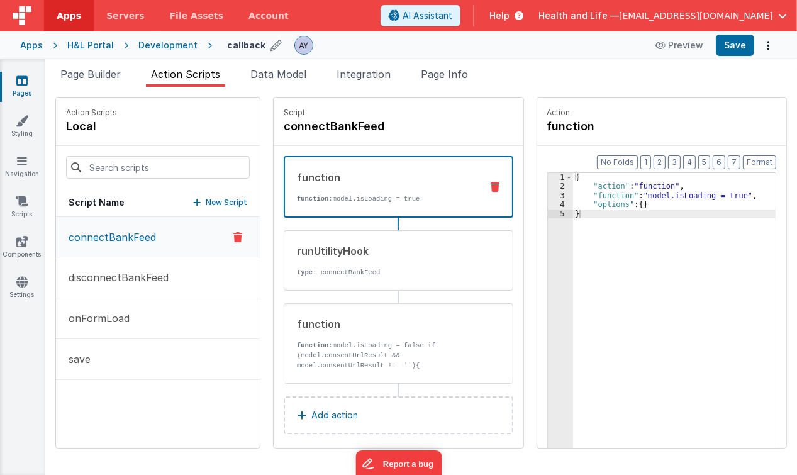
click at [492, 184] on icon at bounding box center [496, 187] width 9 height 10
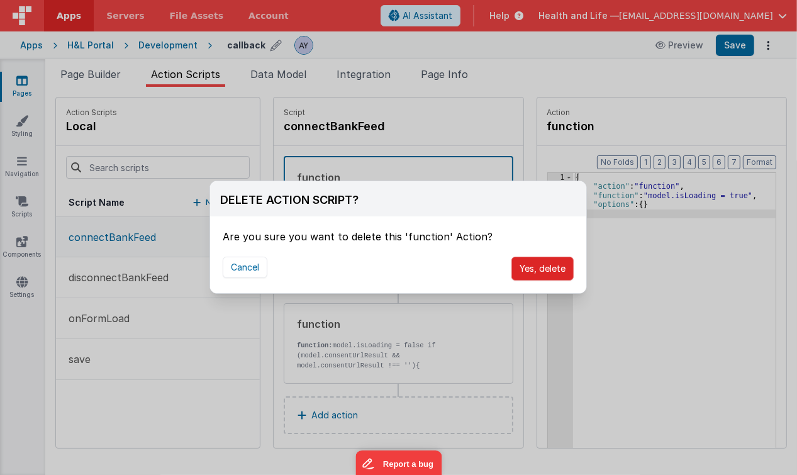
click at [531, 267] on button "Yes, delete" at bounding box center [543, 269] width 62 height 24
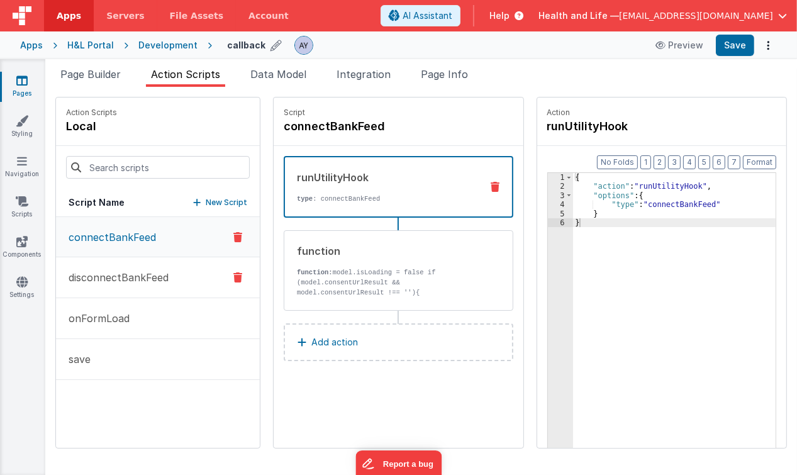
click at [145, 267] on button "disconnectBankFeed" at bounding box center [158, 277] width 204 height 41
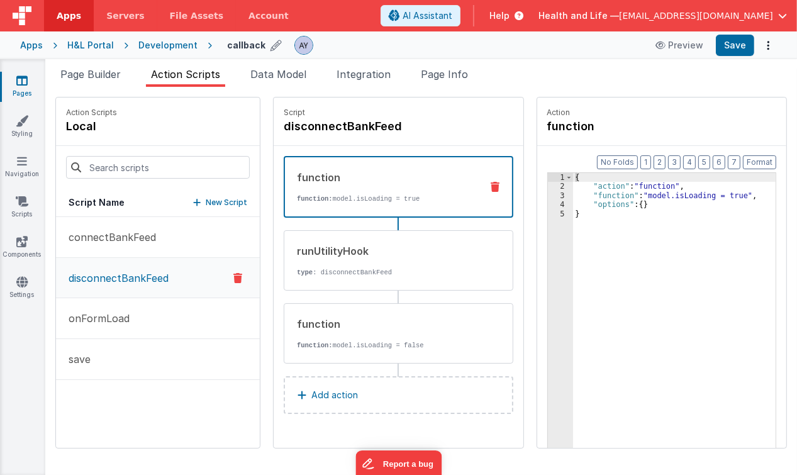
click at [221, 276] on div at bounding box center [238, 278] width 34 height 15
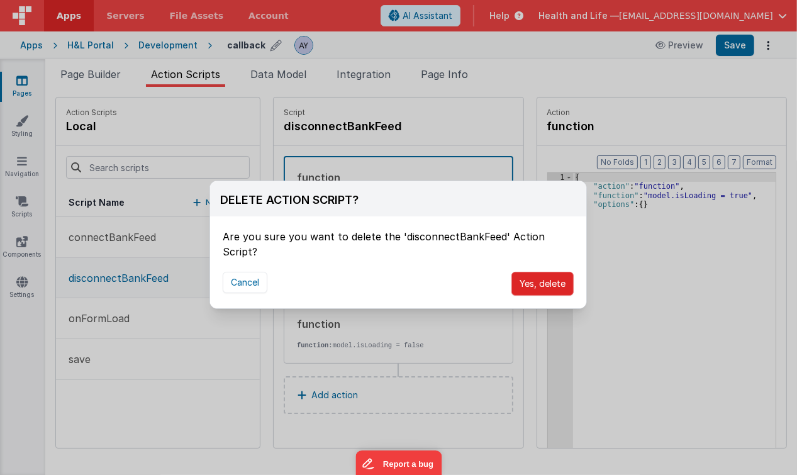
click at [529, 272] on button "Yes, delete" at bounding box center [543, 284] width 62 height 24
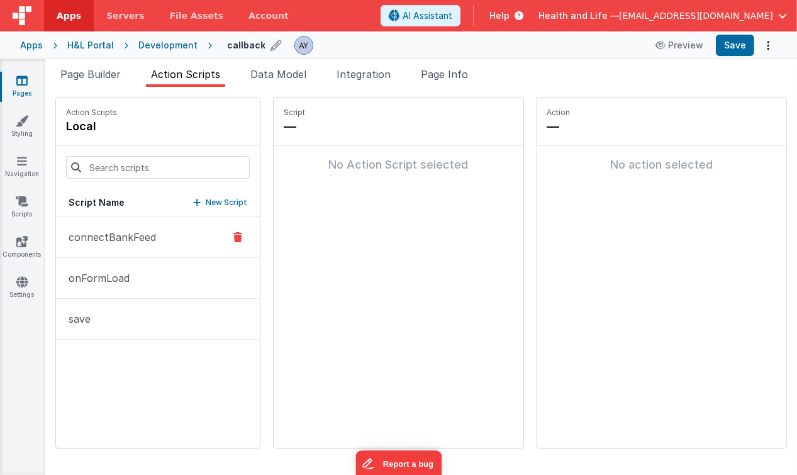
click at [229, 234] on div at bounding box center [238, 237] width 34 height 15
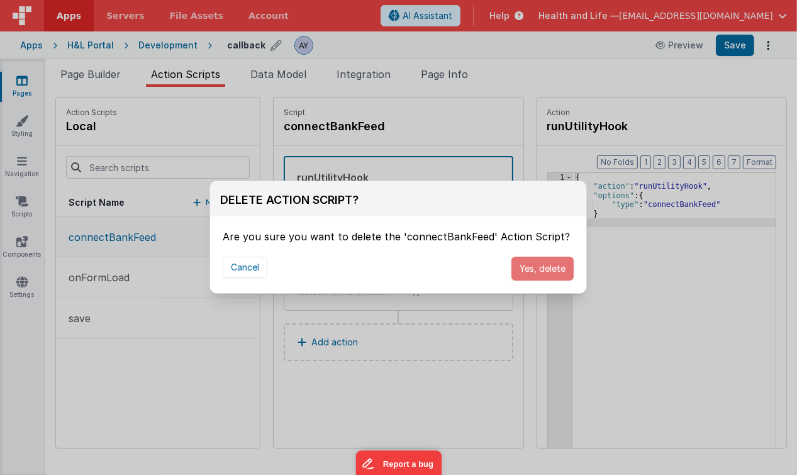
click at [526, 266] on button "Yes, delete" at bounding box center [543, 269] width 62 height 24
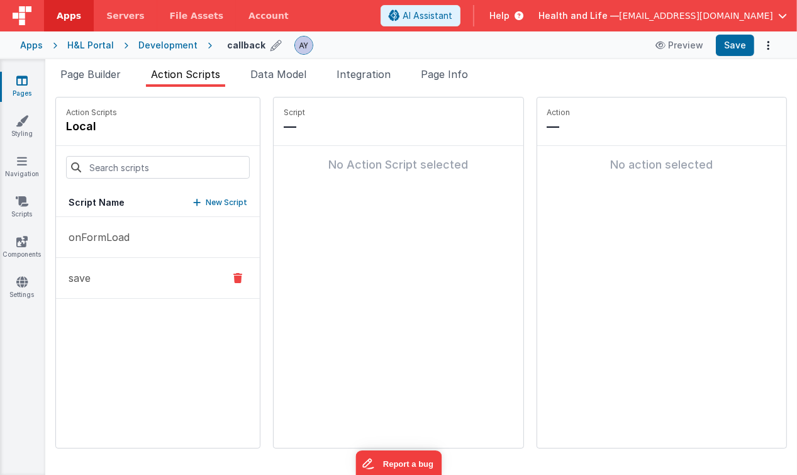
click at [181, 281] on button "save" at bounding box center [158, 278] width 204 height 41
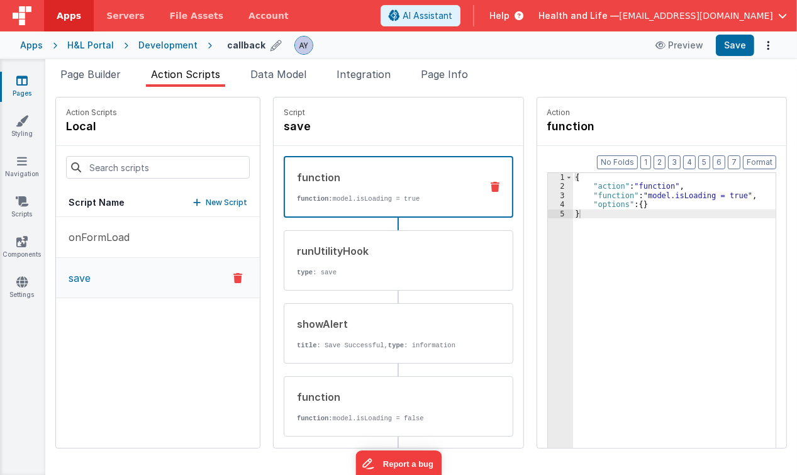
click at [234, 278] on icon at bounding box center [238, 278] width 9 height 15
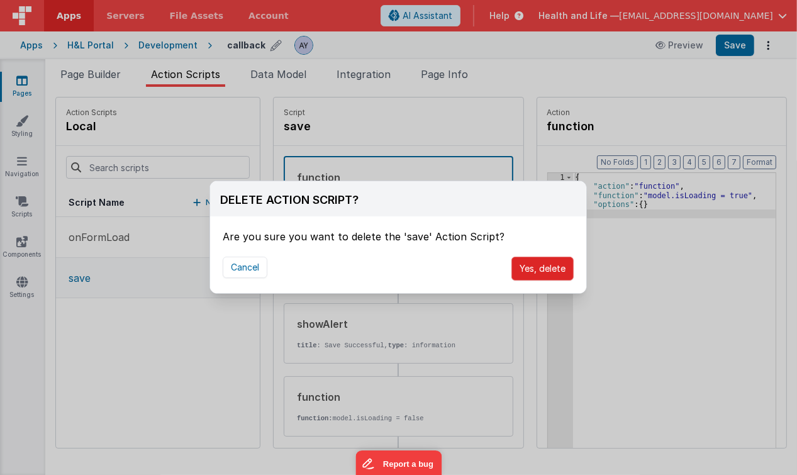
click at [517, 269] on button "Yes, delete" at bounding box center [543, 269] width 62 height 24
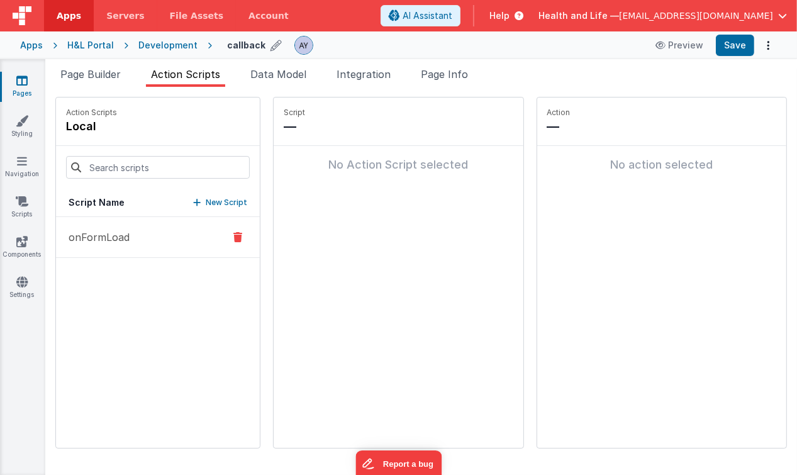
click at [99, 237] on p "onFormLoad" at bounding box center [95, 237] width 69 height 15
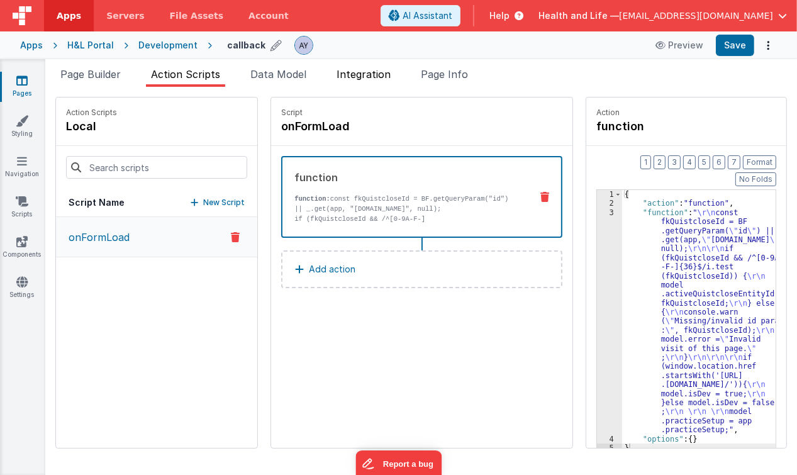
click at [369, 76] on span "Integration" at bounding box center [364, 74] width 54 height 13
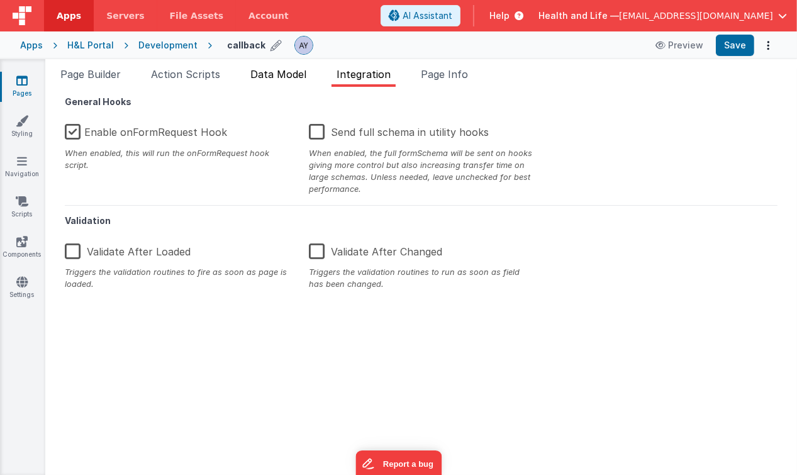
click at [299, 76] on span "Data Model" at bounding box center [279, 74] width 56 height 13
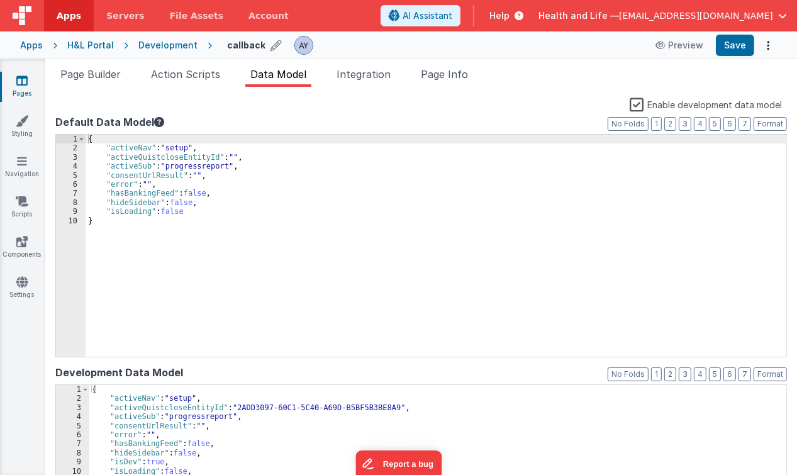
click at [334, 189] on div "{ "activeNav" : "setup" , "activeQuistcloseEntityId" : "" , "activeSub" : "prog…" at bounding box center [436, 255] width 701 height 240
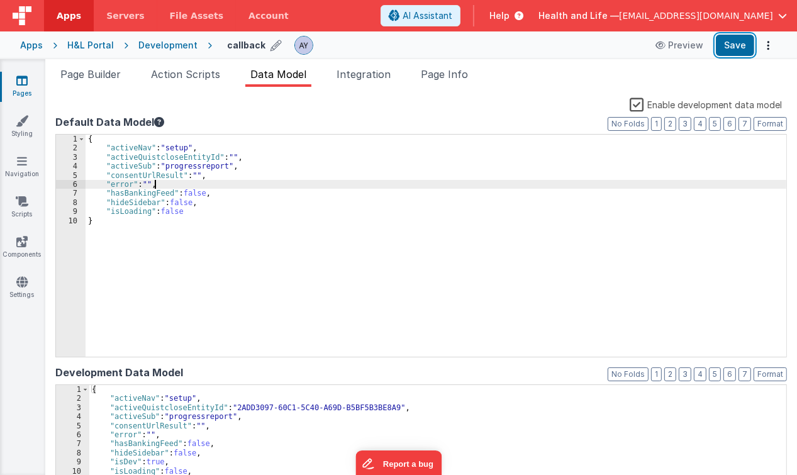
click at [726, 53] on button "Save" at bounding box center [735, 45] width 38 height 21
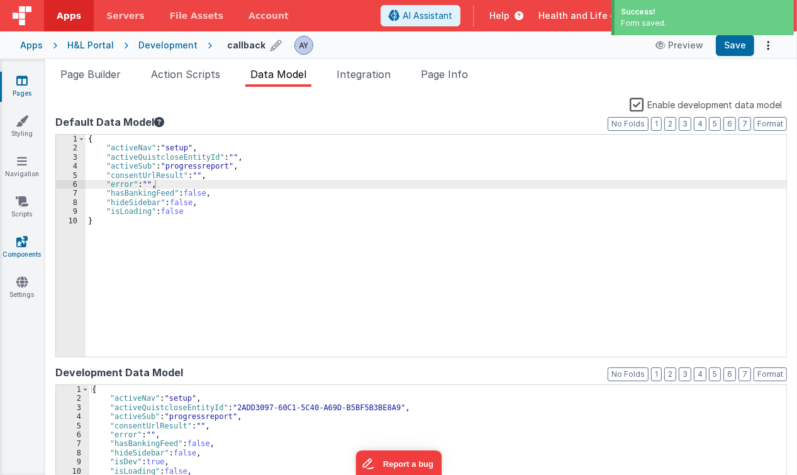
click at [28, 248] on link "Components" at bounding box center [21, 247] width 45 height 25
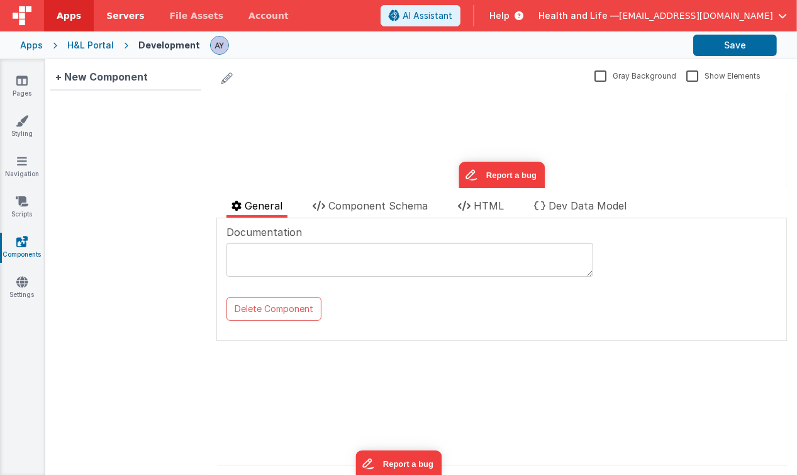
click at [60, 134] on div "+ New Component" at bounding box center [125, 267] width 161 height 416
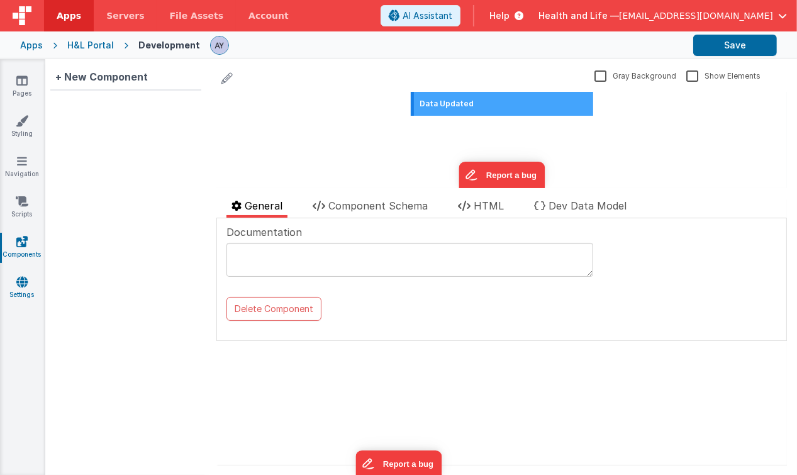
click at [17, 287] on icon at bounding box center [21, 282] width 11 height 13
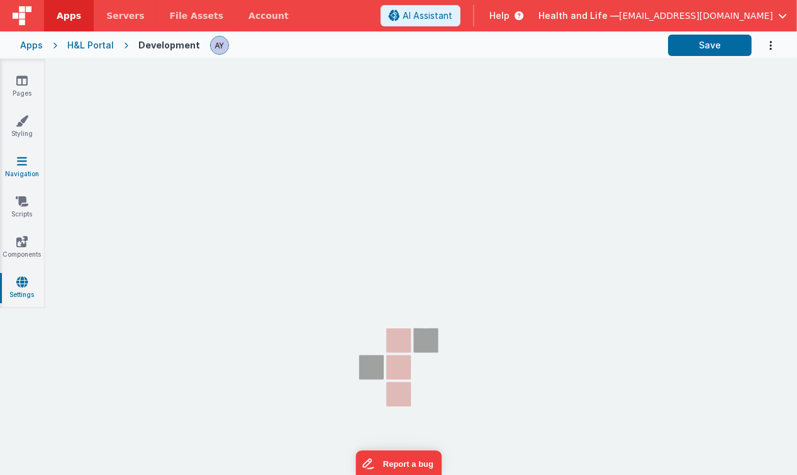
click at [27, 165] on link "Navigation" at bounding box center [21, 167] width 45 height 25
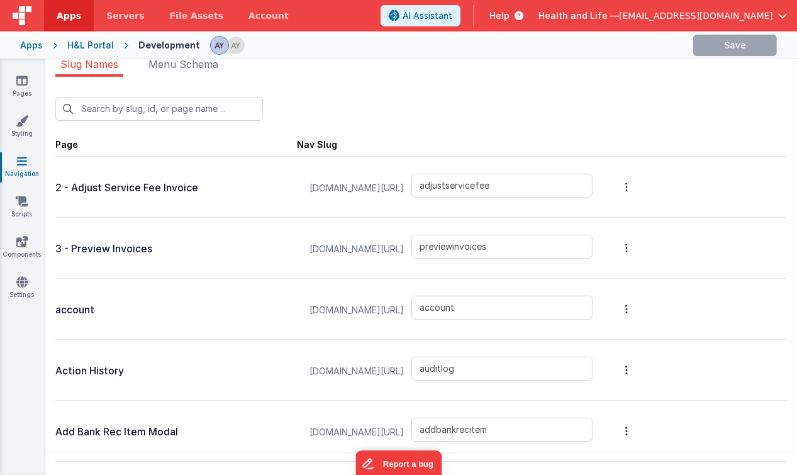
scroll to position [905, 0]
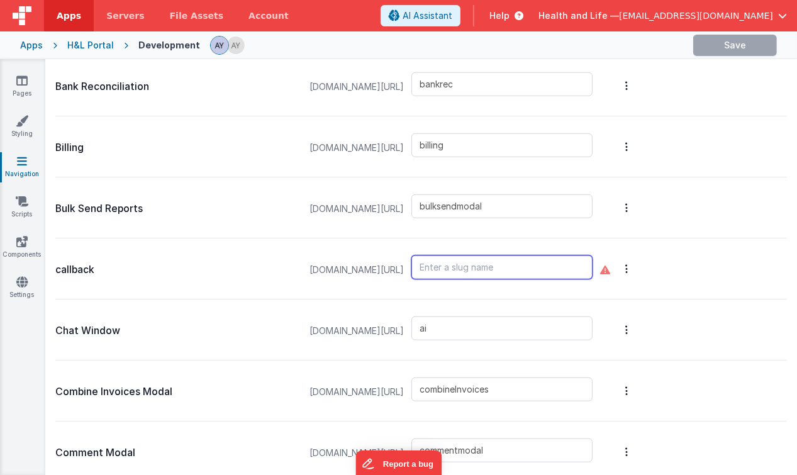
click at [492, 267] on input "text" at bounding box center [502, 268] width 181 height 24
type input "callback"
click at [702, 121] on div "Billing hnldev.fmbetterforms.com/#/ billing" at bounding box center [421, 146] width 732 height 61
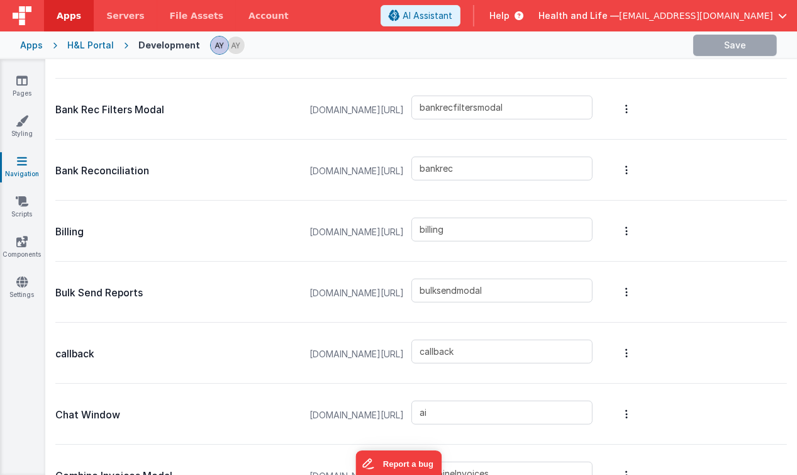
scroll to position [805, 0]
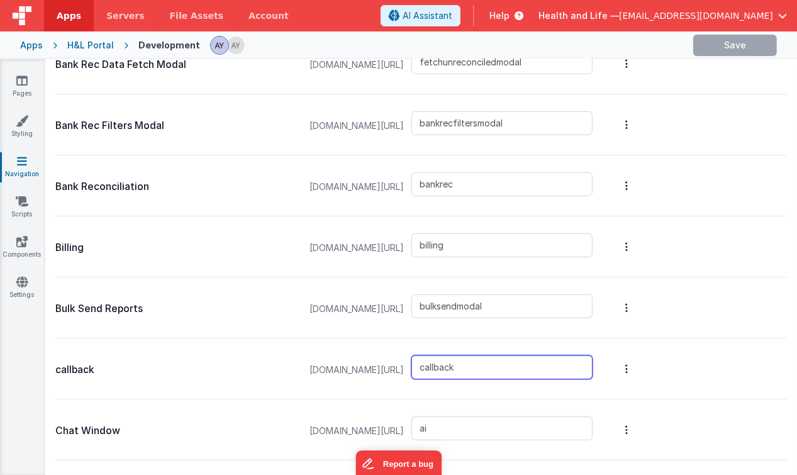
click at [493, 363] on input "callback" at bounding box center [502, 368] width 181 height 24
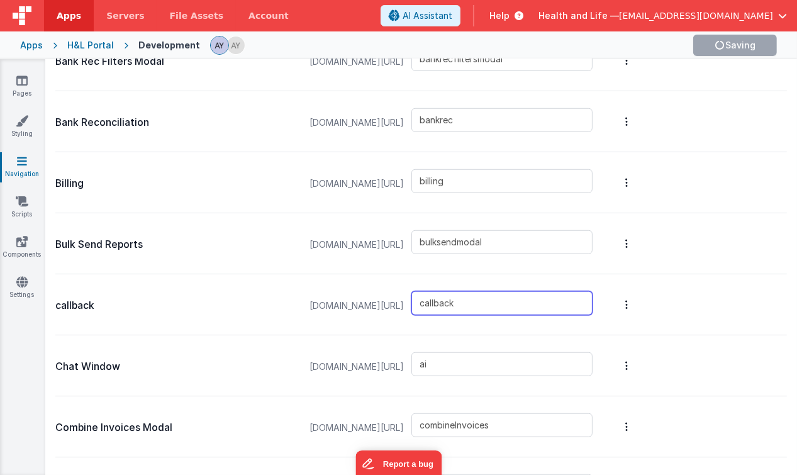
scroll to position [871, 0]
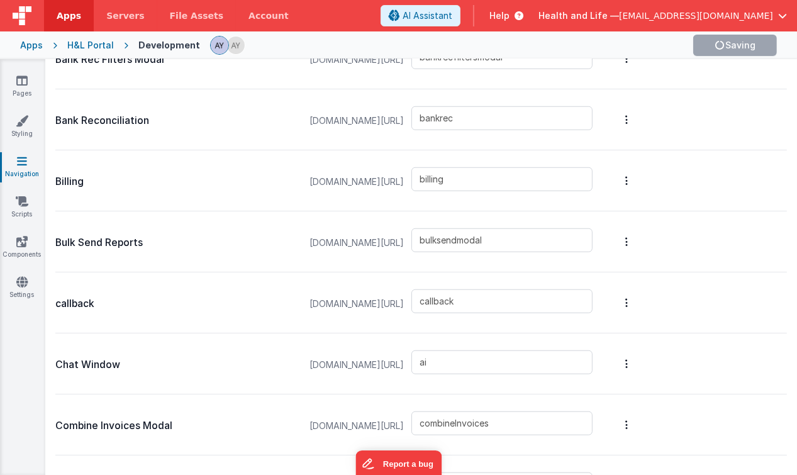
click at [464, 273] on div "callback hnldev.fmbetterforms.com/#/ callback" at bounding box center [421, 303] width 732 height 61
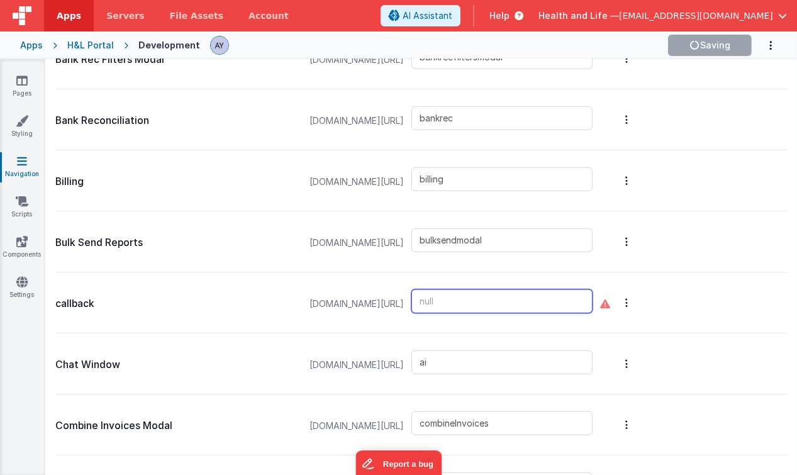
click at [465, 306] on input "text" at bounding box center [502, 302] width 181 height 24
type input "callback"
click at [636, 302] on button "Options" at bounding box center [627, 303] width 18 height 50
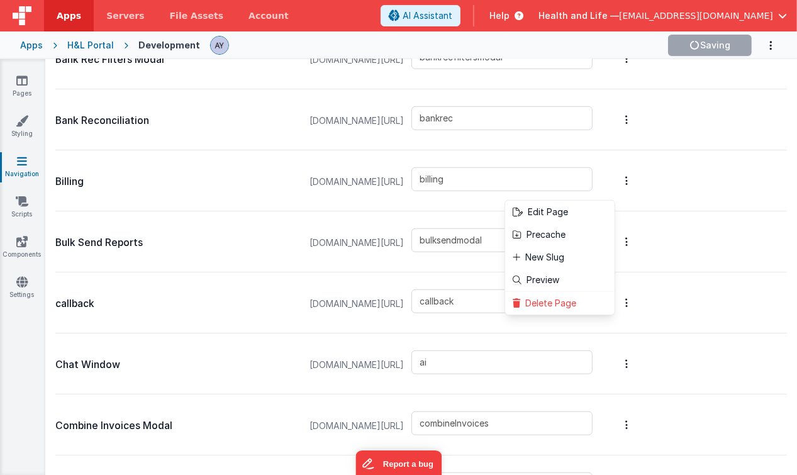
click at [678, 303] on button at bounding box center [398, 237] width 797 height 475
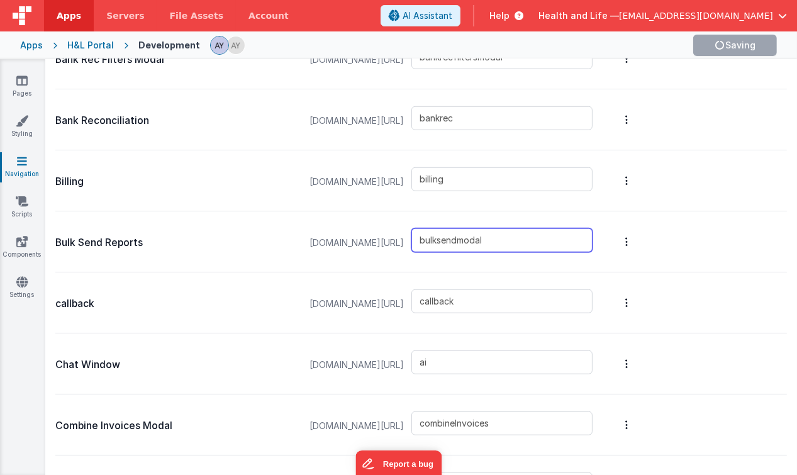
click at [531, 231] on input "bulksendmodal" at bounding box center [502, 240] width 181 height 24
paste input "https://hnldev.fmbetterforms.com/#/callback?response_type=code&client_id=B0CD5B…"
type input "bulksendmodal"
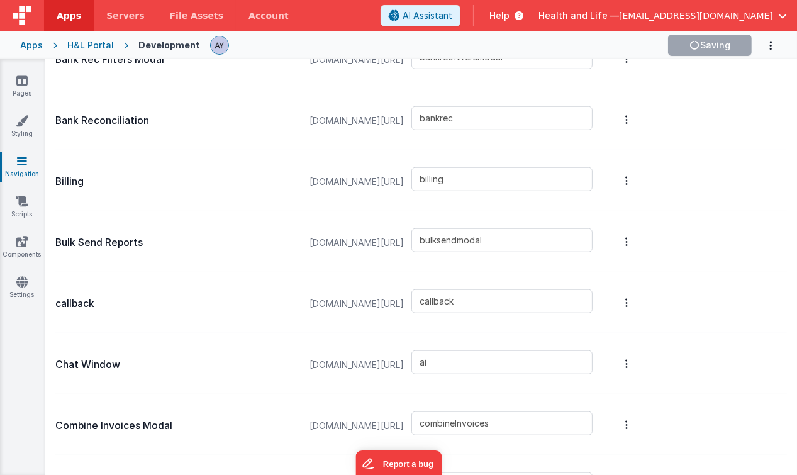
click at [429, 211] on div "Bulk Send Reports hnldev.fmbetterforms.com/#/ bulksendmodal" at bounding box center [421, 241] width 732 height 61
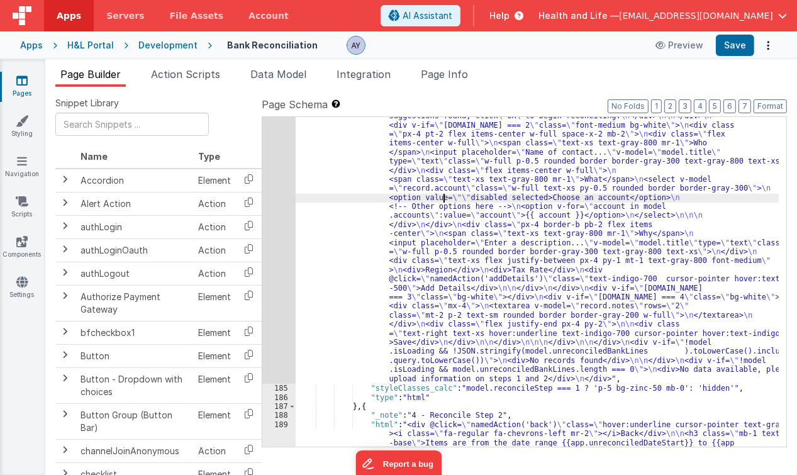
scroll to position [6078, 0]
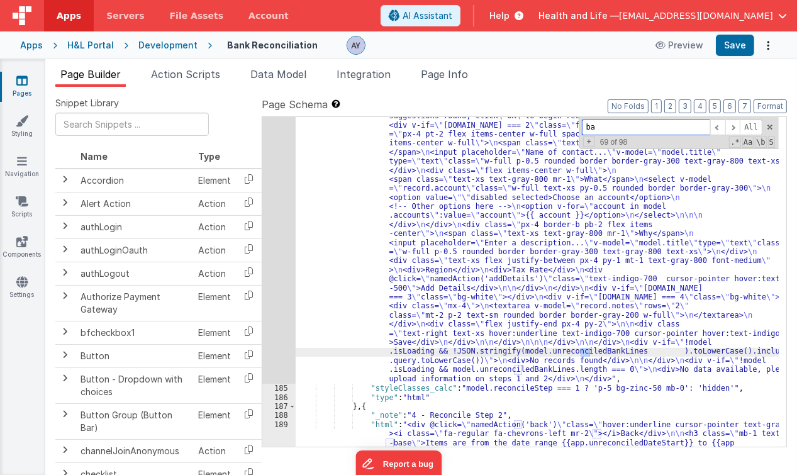
type input "b"
click at [181, 47] on div "Development" at bounding box center [167, 45] width 59 height 13
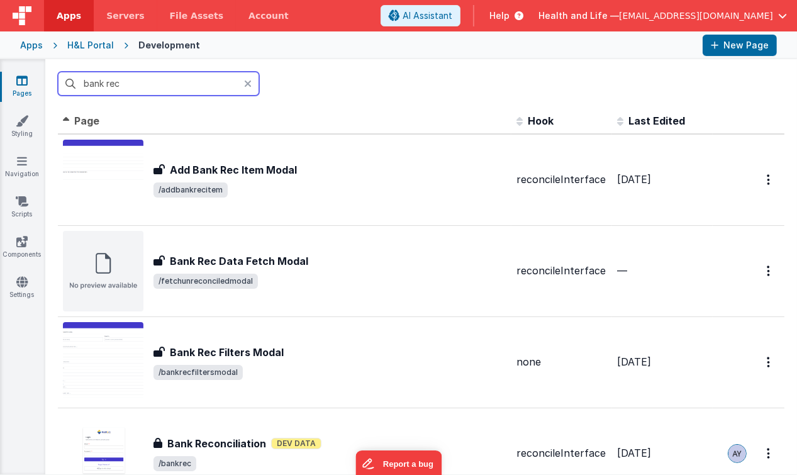
click at [168, 86] on input "bank rec" at bounding box center [158, 84] width 201 height 24
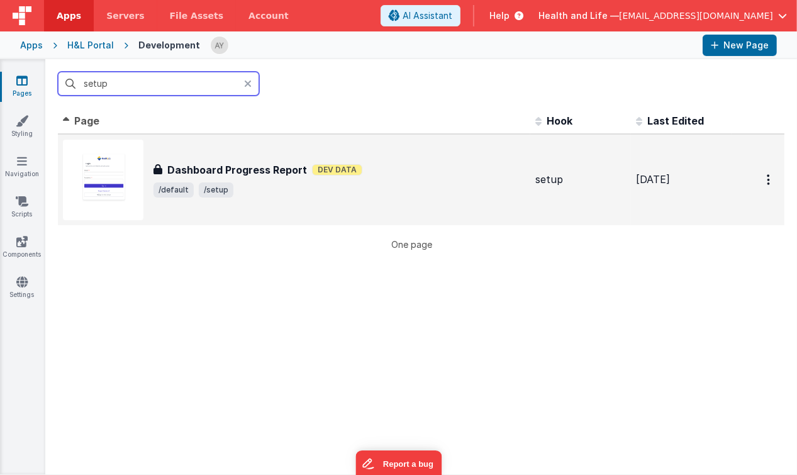
type input "setup"
click at [210, 174] on h3 "Dashboard Progress Report" at bounding box center [237, 169] width 140 height 15
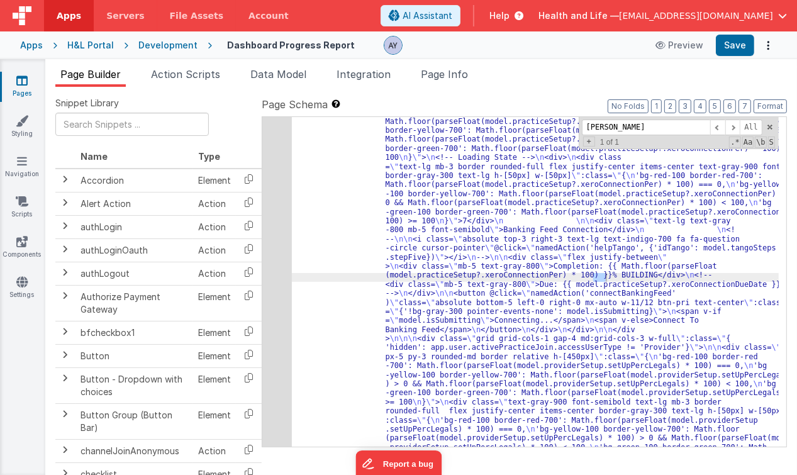
scroll to position [3651, 0]
type input "BUILDING"
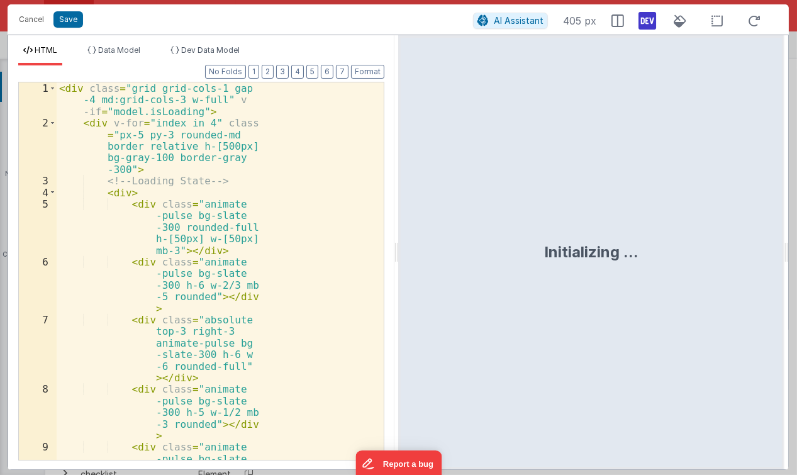
click at [269, 236] on div "< div class = "grid grid-cols-1 gap -4 md:grid-cols-3 w-full" v -if = "model.is…" at bounding box center [217, 317] width 320 height 471
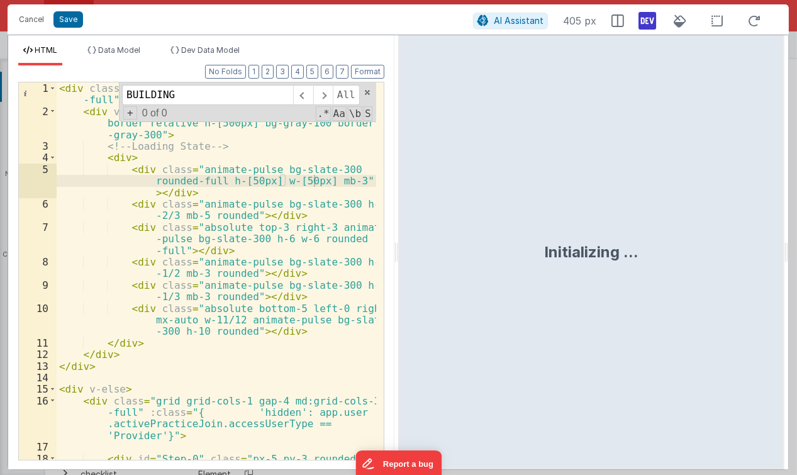
scroll to position [14229, 0]
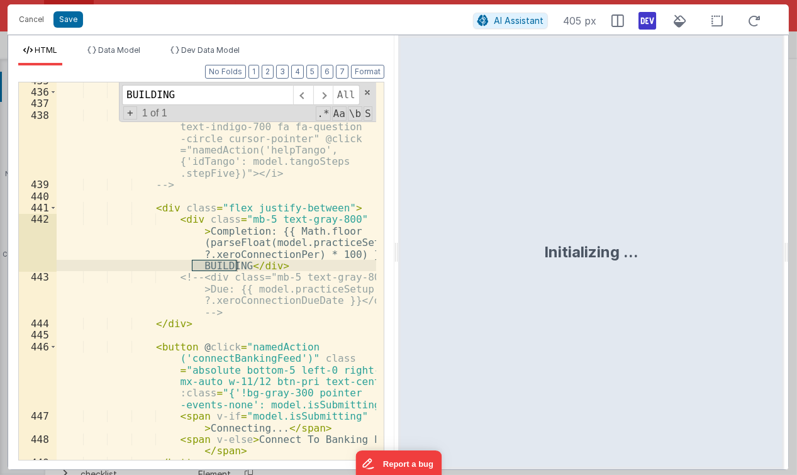
type input "BUILDING"
click at [251, 271] on div "<!-- <i class="absolute top-3 right-3 text-lg text-indigo-700 fa fa-question -c…" at bounding box center [217, 276] width 320 height 402
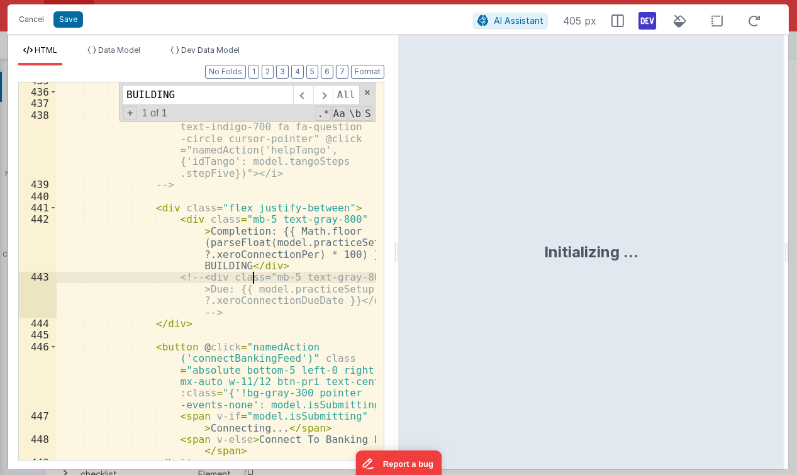
click at [286, 259] on div "<!-- <i class="absolute top-3 right-3 text-lg text-indigo-700 fa fa-question -c…" at bounding box center [217, 276] width 320 height 402
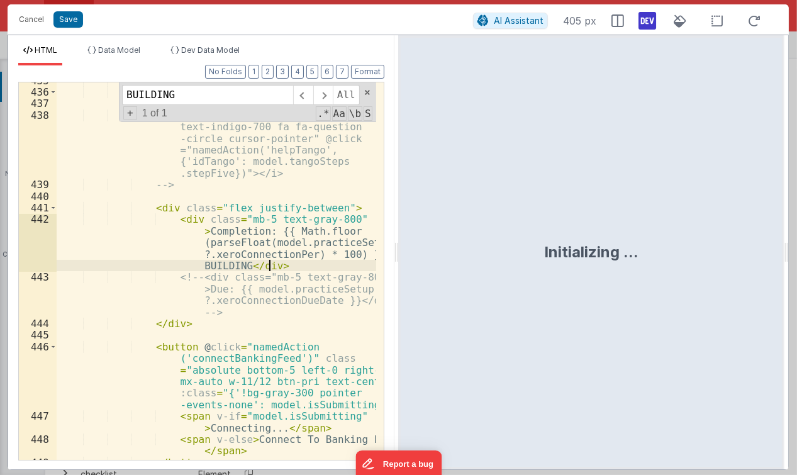
click at [347, 264] on div "<!-- <i class="absolute top-3 right-3 text-lg text-indigo-700 fa fa-question -c…" at bounding box center [217, 276] width 320 height 402
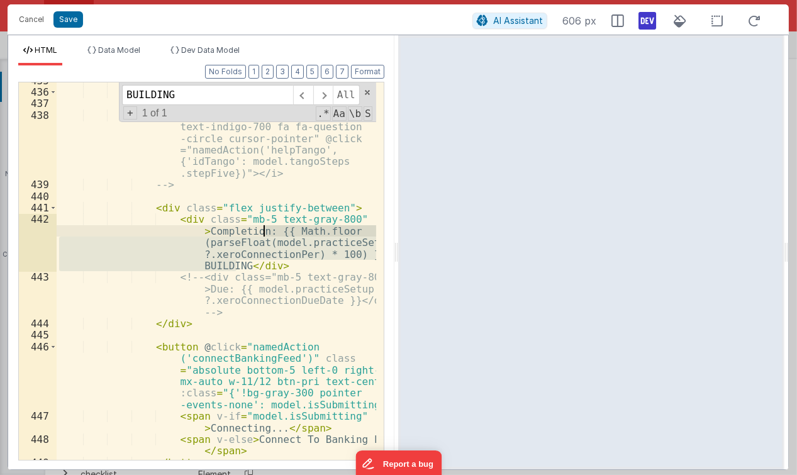
drag, startPoint x: 236, startPoint y: 266, endPoint x: 264, endPoint y: 232, distance: 43.8
click at [264, 232] on div "<!-- <i class="absolute top-3 right-3 text-lg text-indigo-700 fa fa-question -c…" at bounding box center [217, 276] width 320 height 402
click at [311, 244] on div "<!-- <i class="absolute top-3 right-3 text-lg text-indigo-700 fa fa-question -c…" at bounding box center [217, 271] width 320 height 378
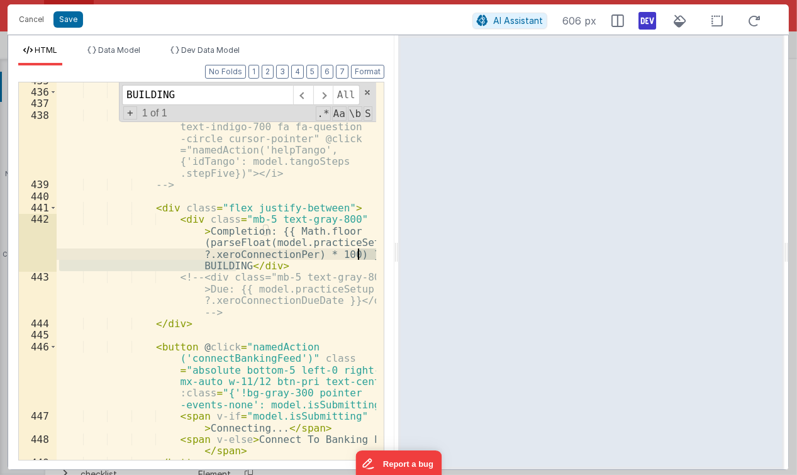
drag, startPoint x: 237, startPoint y: 263, endPoint x: 359, endPoint y: 251, distance: 123.3
click at [359, 251] on div "<!-- <i class="absolute top-3 right-3 text-lg text-indigo-700 fa fa-question -c…" at bounding box center [217, 276] width 320 height 402
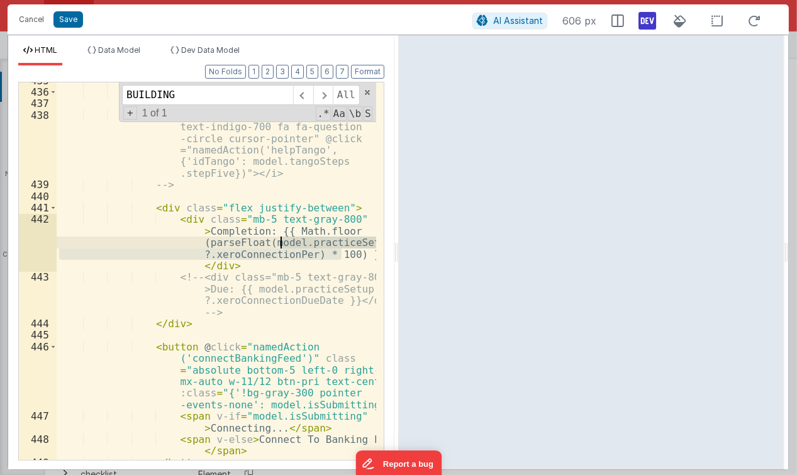
drag, startPoint x: 340, startPoint y: 252, endPoint x: 281, endPoint y: 237, distance: 60.6
click at [281, 237] on div "<!-- <i class="absolute top-3 right-3 text-lg text-indigo-700 fa fa-question -c…" at bounding box center [217, 276] width 320 height 402
click at [279, 228] on div "<!-- <i class="absolute top-3 right-3 text-lg text-indigo-700 fa fa-question -c…" at bounding box center [217, 276] width 320 height 402
click at [288, 230] on div "<!-- <i class="absolute top-3 right-3 text-lg text-indigo-700 fa fa-question -c…" at bounding box center [217, 276] width 320 height 402
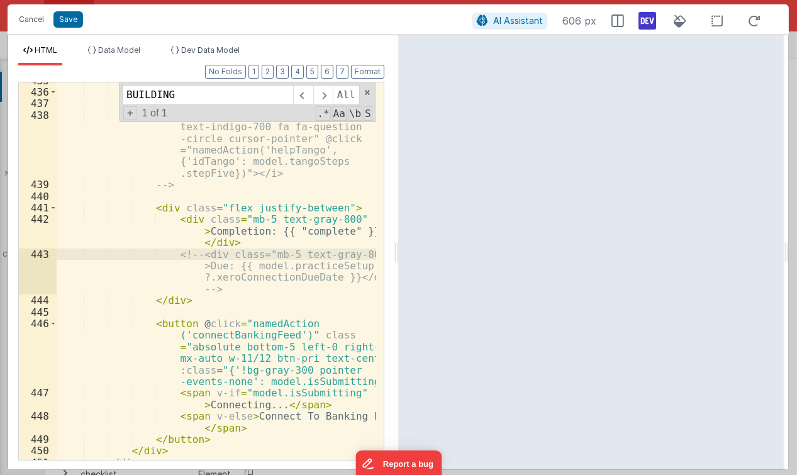
click at [328, 228] on div "<!-- <i class="absolute top-3 right-3 text-lg text-indigo-700 fa fa-question -c…" at bounding box center [217, 276] width 320 height 402
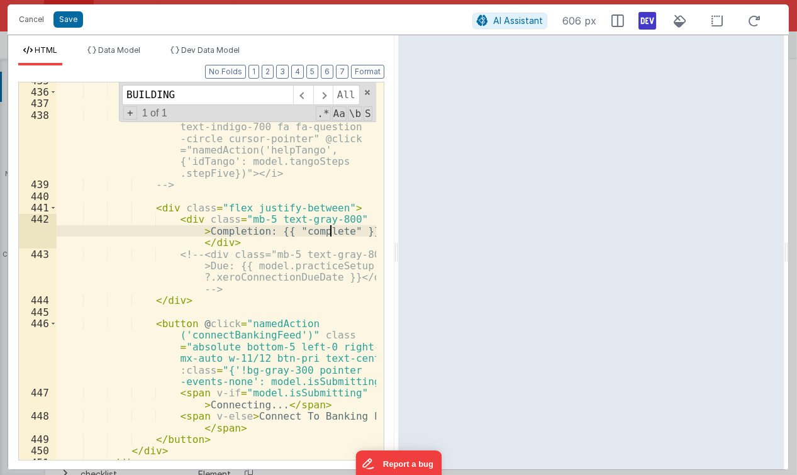
click at [335, 228] on div "<!-- <i class="absolute top-3 right-3 text-lg text-indigo-700 fa fa-question -c…" at bounding box center [217, 276] width 320 height 402
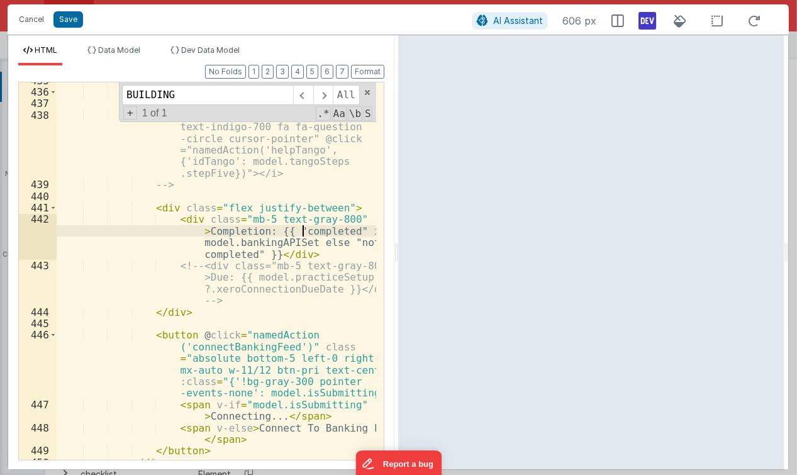
click at [303, 229] on div "<!-- <i class="absolute top-3 right-3 text-lg text-indigo-700 fa fa-question -c…" at bounding box center [217, 276] width 320 height 402
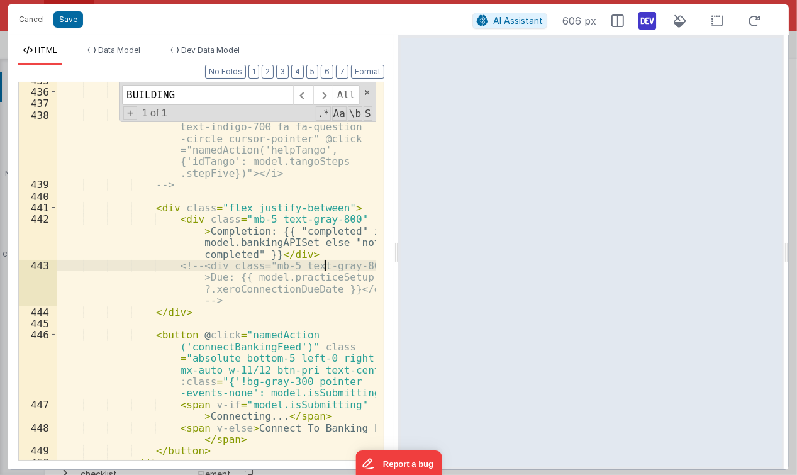
click at [326, 267] on div "<!-- <i class="absolute top-3 right-3 text-lg text-indigo-700 fa fa-question -c…" at bounding box center [217, 276] width 320 height 402
drag, startPoint x: 215, startPoint y: 282, endPoint x: 229, endPoint y: 274, distance: 16.3
click at [214, 282] on div "<!-- <i class="absolute top-3 right-3 text-lg text-indigo-700 fa fa-question -c…" at bounding box center [217, 276] width 320 height 402
click at [233, 266] on div "<!-- <i class="absolute top-3 right-3 text-lg text-indigo-700 fa fa-question -c…" at bounding box center [217, 276] width 320 height 402
click at [271, 256] on div "<!-- <i class="absolute top-3 right-3 text-lg text-indigo-700 fa fa-question -c…" at bounding box center [217, 276] width 320 height 402
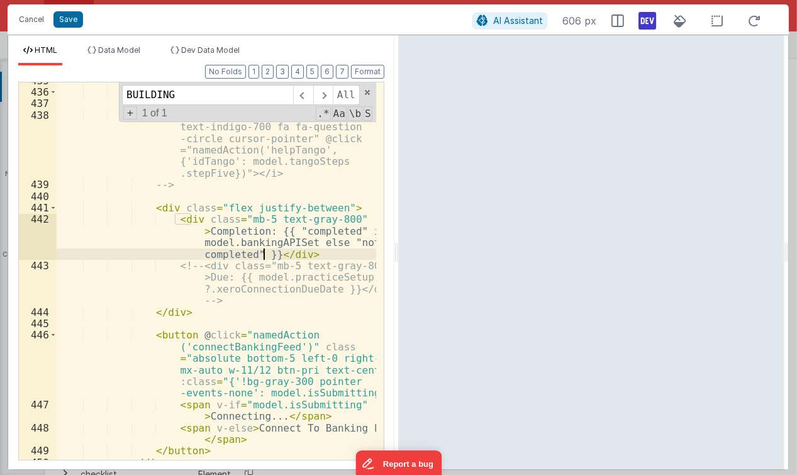
drag, startPoint x: 265, startPoint y: 252, endPoint x: 254, endPoint y: 269, distance: 20.6
click at [263, 252] on div "<!-- <i class="absolute top-3 right-3 text-lg text-indigo-700 fa fa-question -c…" at bounding box center [217, 276] width 320 height 402
click at [219, 244] on div "<!-- <i class="absolute top-3 right-3 text-lg text-indigo-700 fa fa-question -c…" at bounding box center [217, 276] width 320 height 402
click at [242, 243] on div "<!-- <i class="absolute top-3 right-3 text-lg text-indigo-700 fa fa-question -c…" at bounding box center [217, 276] width 320 height 402
click at [277, 244] on div "<!-- <i class="absolute top-3 right-3 text-lg text-indigo-700 fa fa-question -c…" at bounding box center [217, 276] width 320 height 402
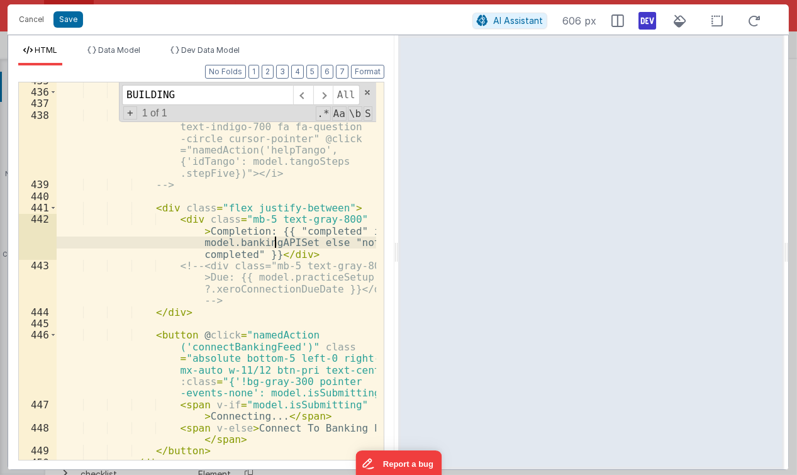
click at [307, 240] on div "<!-- <i class="absolute top-3 right-3 text-lg text-indigo-700 fa fa-question -c…" at bounding box center [217, 276] width 320 height 402
drag, startPoint x: 212, startPoint y: 52, endPoint x: 222, endPoint y: 59, distance: 12.2
click at [212, 52] on span "Dev Data Model" at bounding box center [210, 49] width 59 height 9
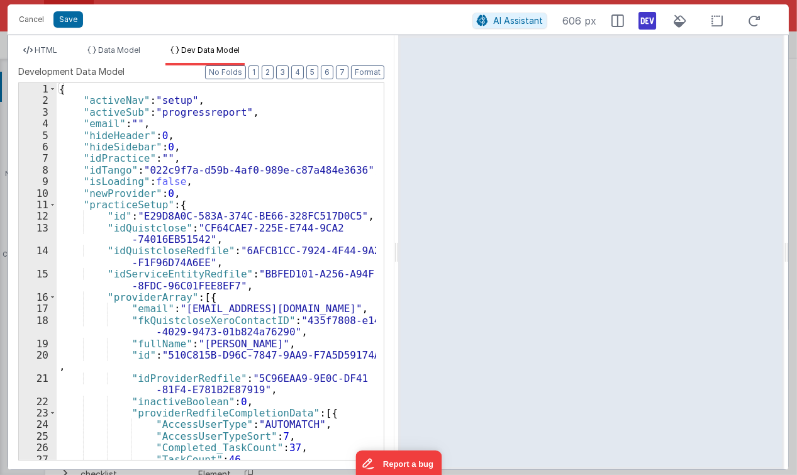
click at [316, 183] on div "{ "activeNav" : "setup" , "activeSub" : "progressreport" , "email" : "" , "hide…" at bounding box center [217, 283] width 320 height 401
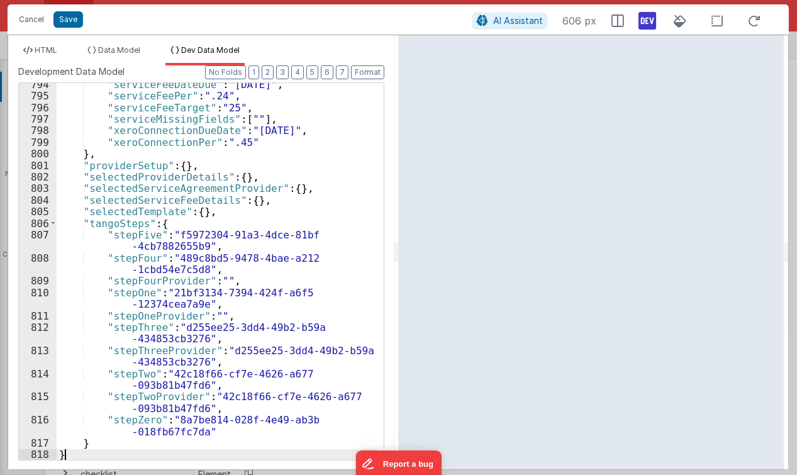
scroll to position [11910, 0]
click at [57, 50] on span "HTML" at bounding box center [46, 49] width 23 height 9
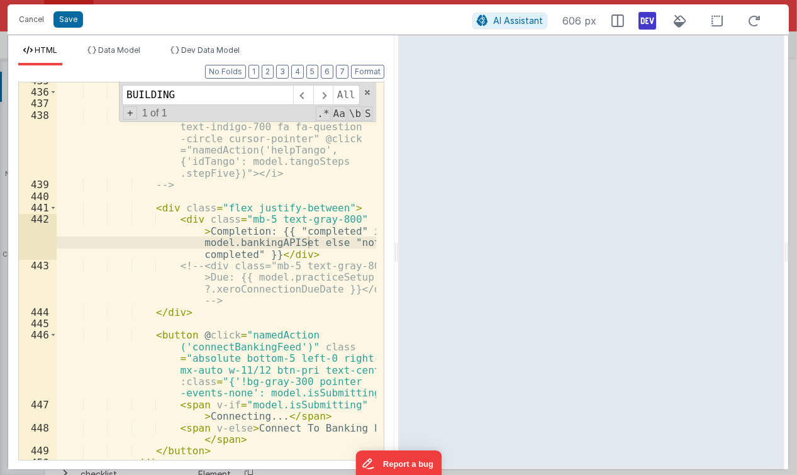
click at [312, 206] on div "<!-- <i class="absolute top-3 right-3 text-lg text-indigo-700 fa fa-question -c…" at bounding box center [217, 276] width 320 height 402
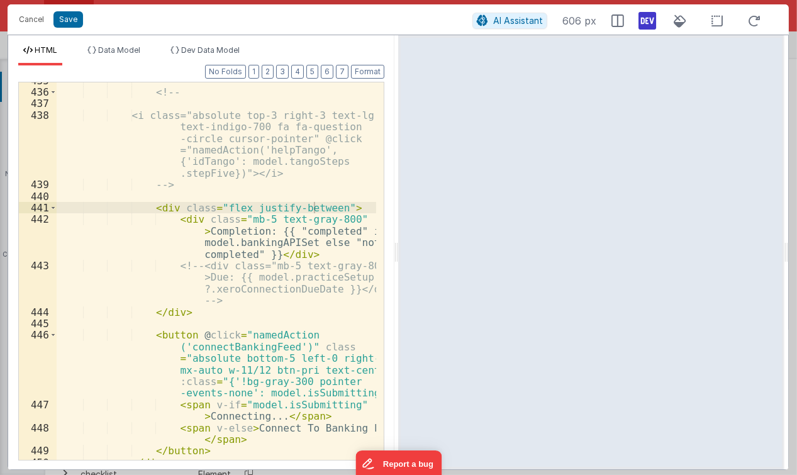
click at [315, 242] on div "<!-- <i class="absolute top-3 right-3 text-lg text-indigo-700 fa fa-question -c…" at bounding box center [217, 276] width 320 height 402
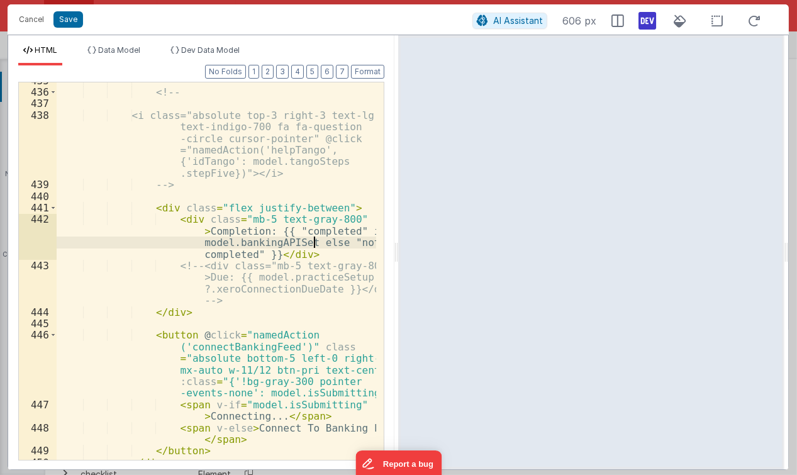
click at [272, 241] on div "435 436 437 438 439 440 441 442 443 444 445 446 447 448 449 450 451 <!-- <i cla…" at bounding box center [201, 271] width 366 height 379
drag, startPoint x: 272, startPoint y: 241, endPoint x: 259, endPoint y: 244, distance: 13.0
click at [272, 241] on div "<!-- <i class="absolute top-3 right-3 text-lg text-indigo-700 fa fa-question -c…" at bounding box center [217, 276] width 320 height 402
click at [259, 244] on div "<!-- <i class="absolute top-3 right-3 text-lg text-indigo-700 fa fa-question -c…" at bounding box center [217, 276] width 320 height 402
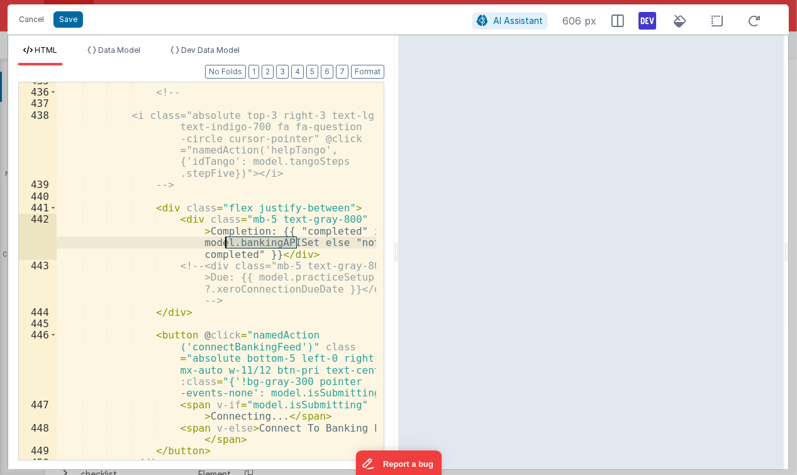
click at [286, 272] on div "<!-- <i class="absolute top-3 right-3 text-lg text-indigo-700 fa fa-question -c…" at bounding box center [217, 276] width 320 height 402
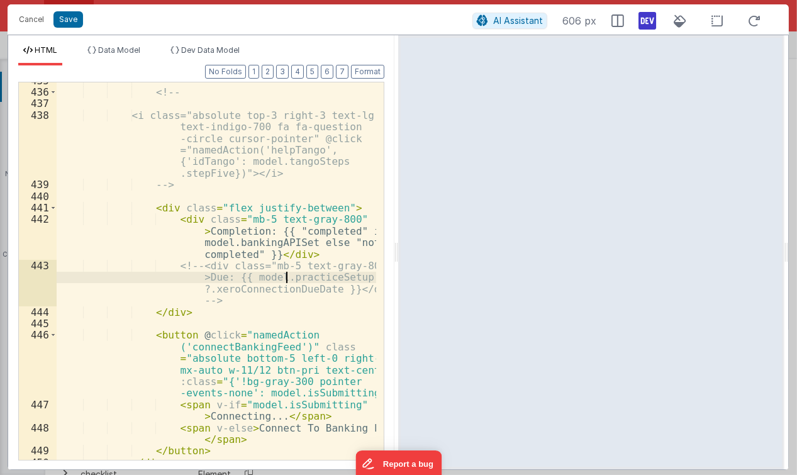
click at [290, 243] on div "<!-- <i class="absolute top-3 right-3 text-lg text-indigo-700 fa fa-question -c…" at bounding box center [217, 276] width 320 height 402
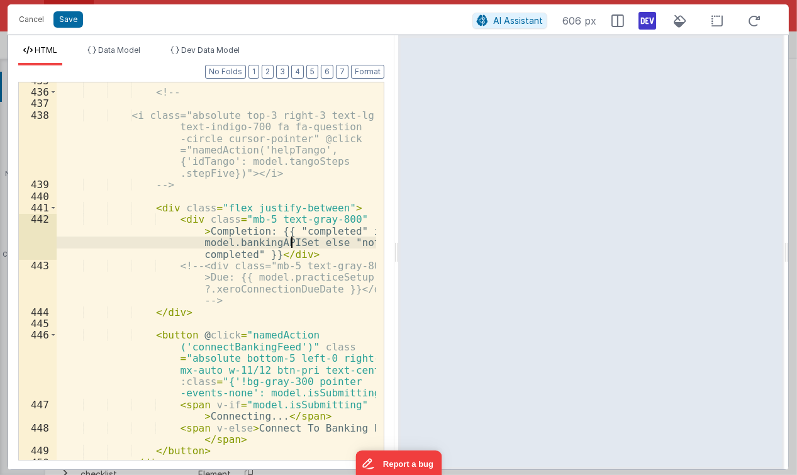
click at [322, 236] on div "<!-- <i class="absolute top-3 right-3 text-lg text-indigo-700 fa fa-question -c…" at bounding box center [217, 276] width 320 height 402
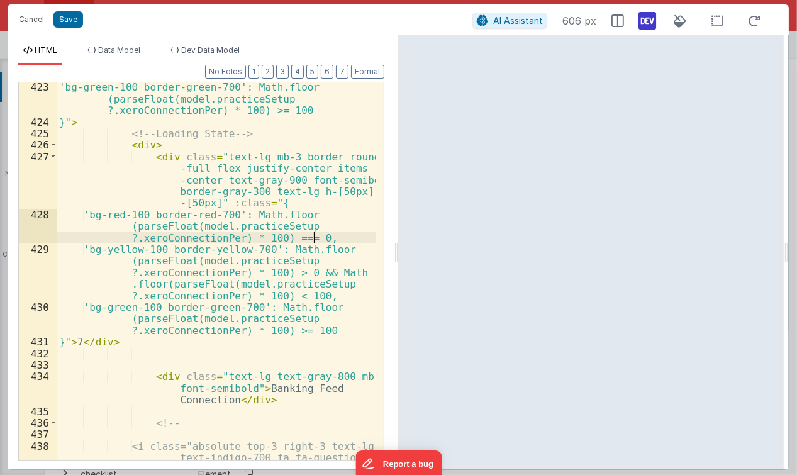
click at [313, 232] on div "'bg-green-100 border-green-700': Math.floor (parseFloat(model.practiceSetup ?.x…" at bounding box center [217, 322] width 320 height 483
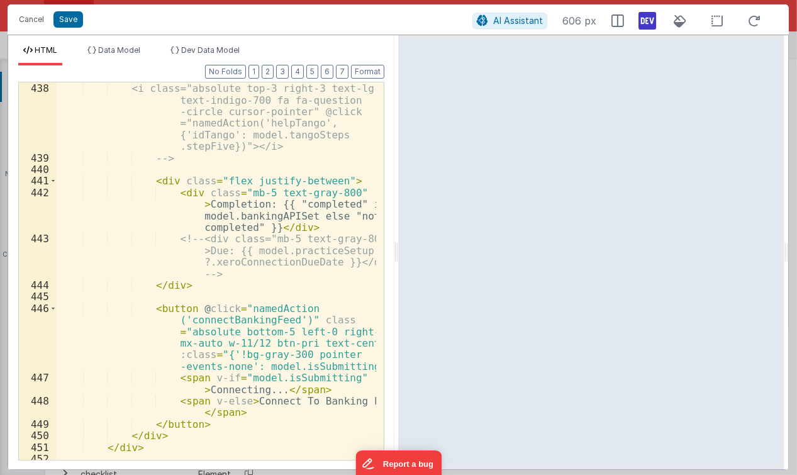
scroll to position [14280, 0]
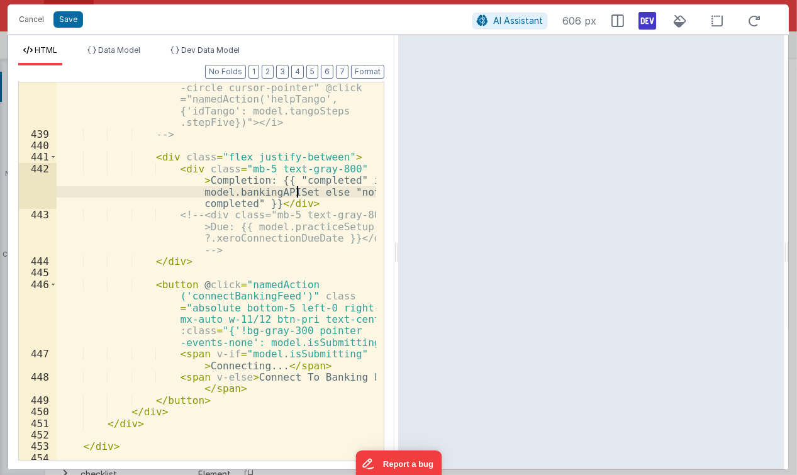
click at [298, 191] on div "<i class="absolute top-3 right-3 text-lg text-indigo-700 fa fa-question -circle…" at bounding box center [217, 288] width 320 height 459
click at [281, 176] on div "<i class="absolute top-3 right-3 text-lg text-indigo-700 fa fa-question -circle…" at bounding box center [217, 288] width 320 height 459
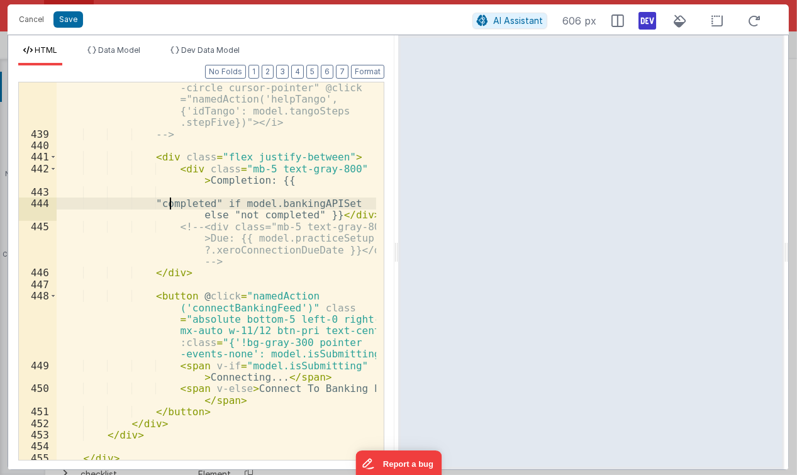
click at [286, 179] on div "<i class="absolute top-3 right-3 text-lg text-indigo-700 fa fa-question -circle…" at bounding box center [217, 288] width 320 height 459
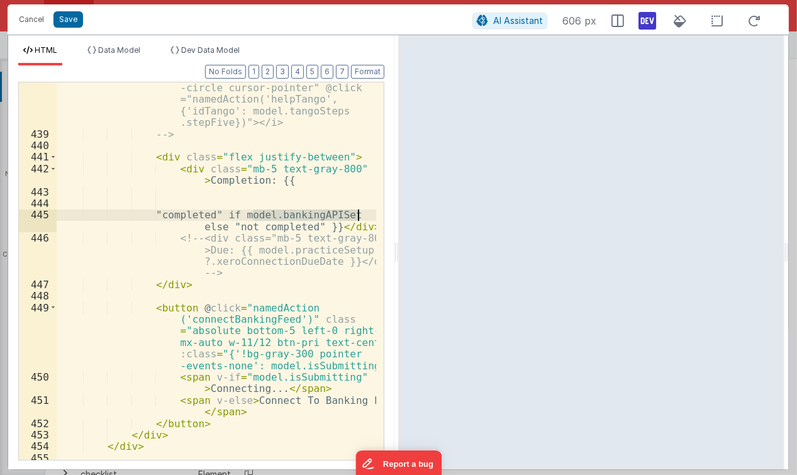
drag, startPoint x: 254, startPoint y: 215, endPoint x: 363, endPoint y: 214, distance: 108.3
click at [363, 214] on div "<i class="absolute top-3 right-3 text-lg text-indigo-700 fa fa-question -circle…" at bounding box center [217, 288] width 320 height 459
click at [327, 185] on div "<i class="absolute top-3 right-3 text-lg text-indigo-700 fa fa-question -circle…" at bounding box center [217, 288] width 320 height 459
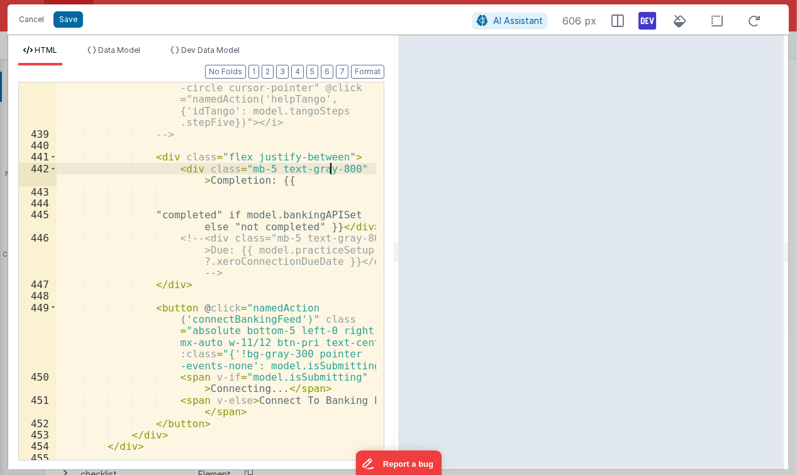
click at [329, 174] on div "<i class="absolute top-3 right-3 text-lg text-indigo-700 fa fa-question -circle…" at bounding box center [217, 288] width 320 height 459
click at [330, 183] on div "<i class="absolute top-3 right-3 text-lg text-indigo-700 fa fa-question -circle…" at bounding box center [217, 288] width 320 height 459
paste textarea
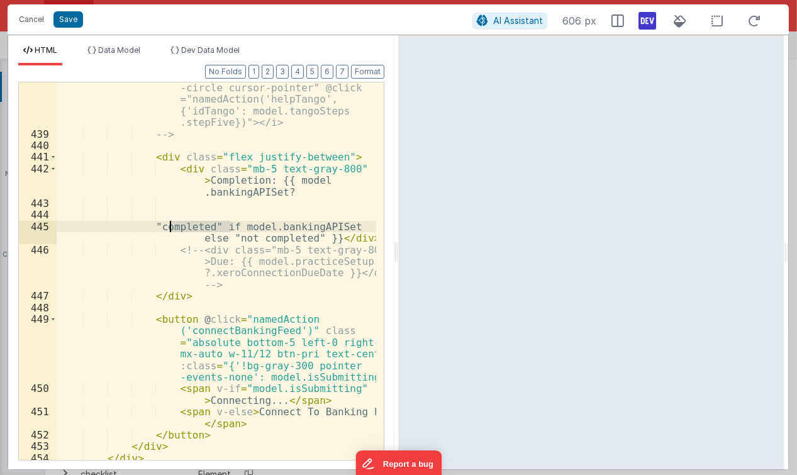
drag, startPoint x: 229, startPoint y: 225, endPoint x: 170, endPoint y: 227, distance: 59.2
click at [170, 227] on div "<i class="absolute top-3 right-3 text-lg text-indigo-700 fa fa-question -circle…" at bounding box center [217, 288] width 320 height 459
click at [331, 181] on div "<i class="absolute top-3 right-3 text-lg text-indigo-700 fa fa-question -circle…" at bounding box center [217, 288] width 320 height 459
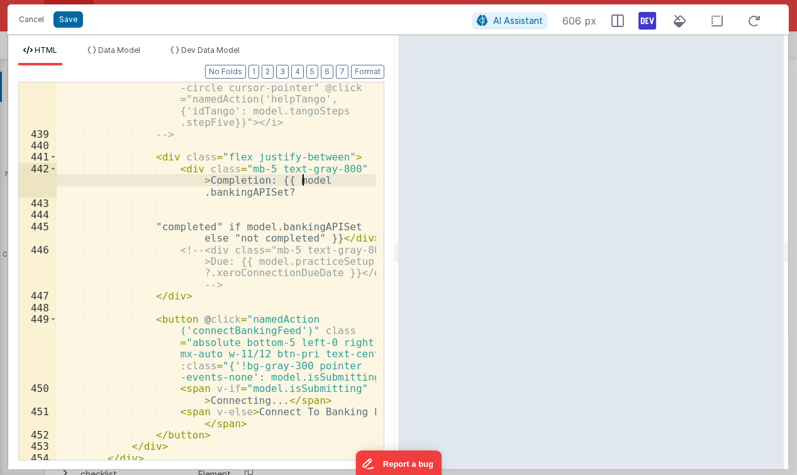
click at [329, 189] on div "<i class="absolute top-3 right-3 text-lg text-indigo-700 fa fa-question -circle…" at bounding box center [217, 288] width 320 height 459
paste textarea
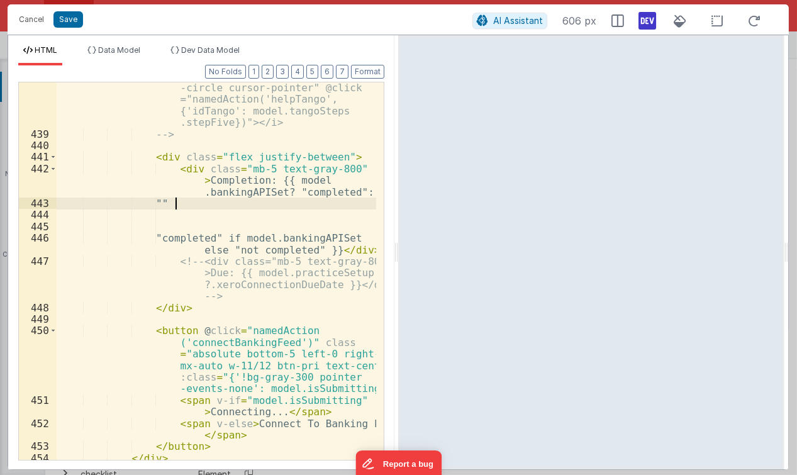
click at [287, 246] on div "<i class="absolute top-3 right-3 text-lg text-indigo-700 fa fa-question -circle…" at bounding box center [217, 288] width 320 height 459
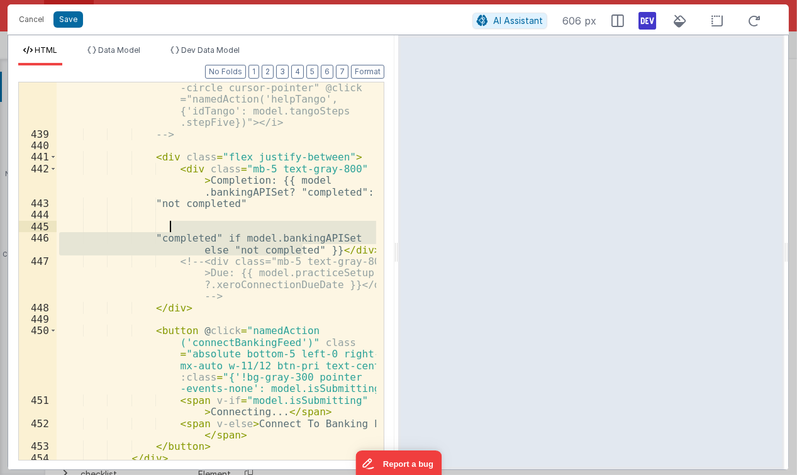
drag, startPoint x: 305, startPoint y: 248, endPoint x: 240, endPoint y: 227, distance: 68.3
click at [239, 227] on div "<i class="absolute top-3 right-3 text-lg text-indigo-700 fa fa-question -circle…" at bounding box center [217, 288] width 320 height 459
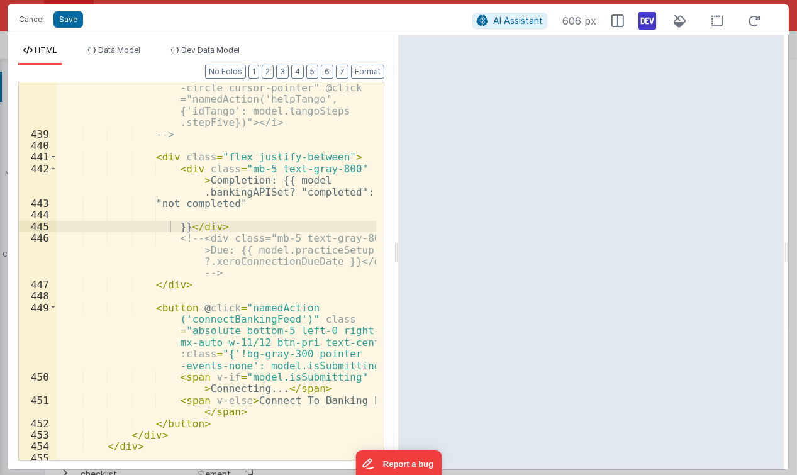
click at [293, 201] on div "<i class="absolute top-3 right-3 text-lg text-indigo-700 fa fa-question -circle…" at bounding box center [217, 288] width 320 height 459
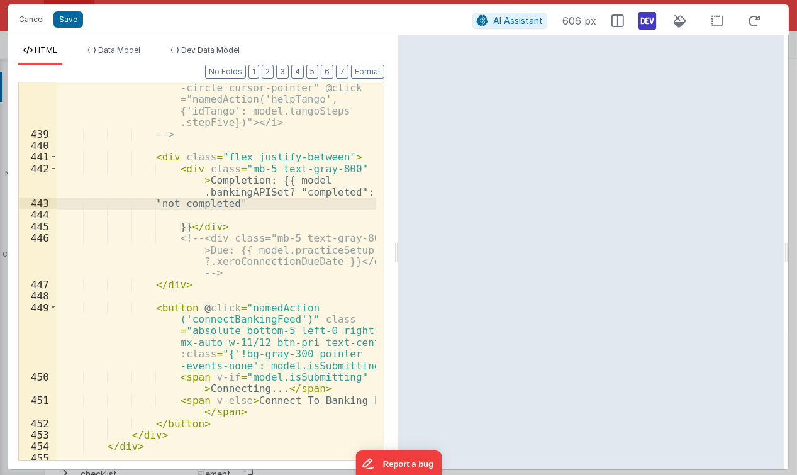
click at [273, 191] on div "<i class="absolute top-3 right-3 text-lg text-indigo-700 fa fa-question -circle…" at bounding box center [217, 288] width 320 height 459
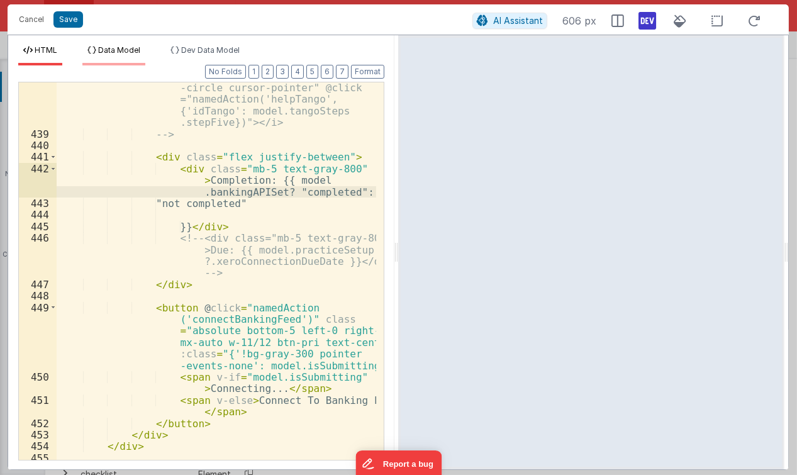
click at [87, 47] on li "Data Model" at bounding box center [113, 55] width 63 height 20
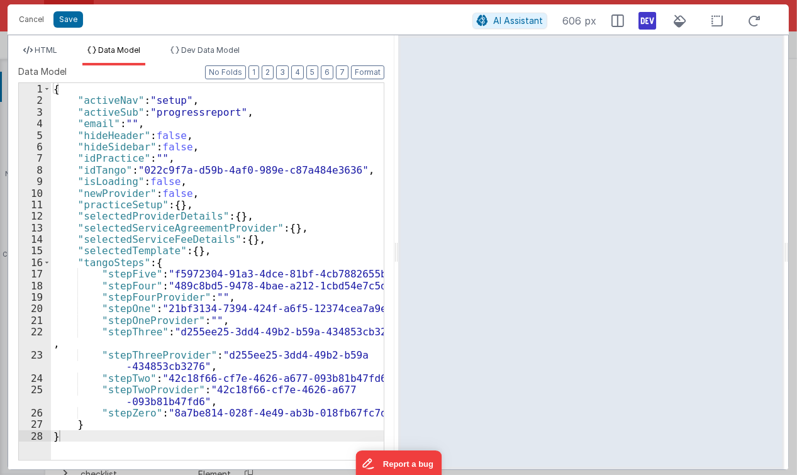
click at [165, 218] on div "{ "activeNav" : "setup" , "activeSub" : "progressreport" , "email" : "" , "hide…" at bounding box center [217, 283] width 333 height 401
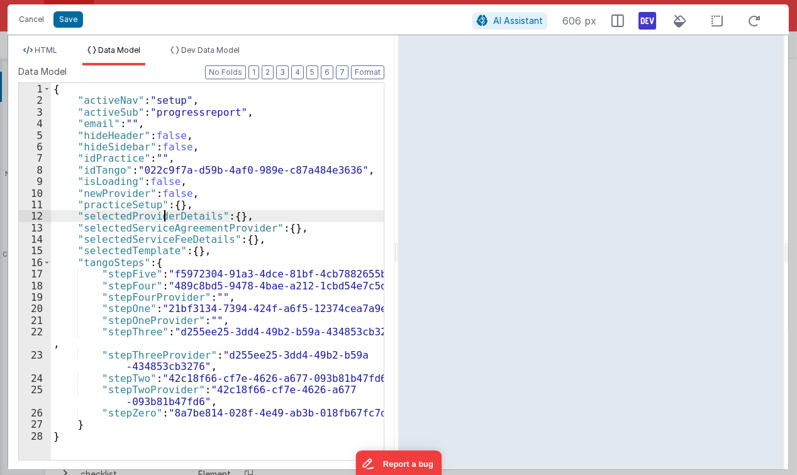
click at [154, 191] on div "{ "activeNav" : "setup" , "activeSub" : "progressreport" , "email" : "" , "hide…" at bounding box center [217, 283] width 333 height 401
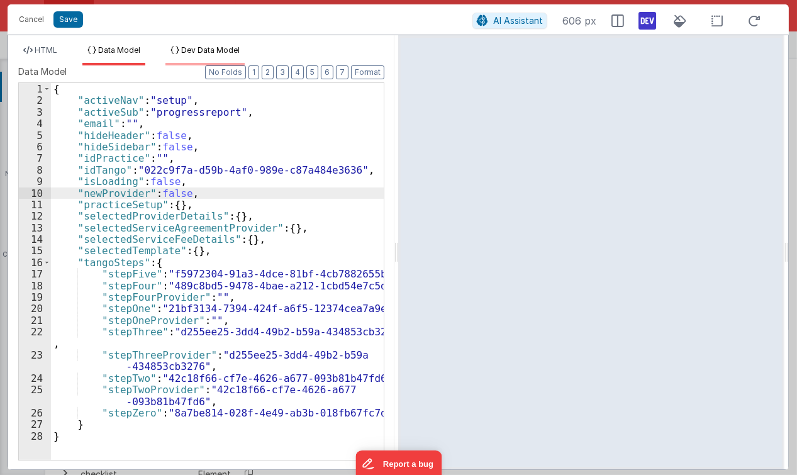
click at [172, 53] on li "Dev Data Model" at bounding box center [205, 55] width 79 height 20
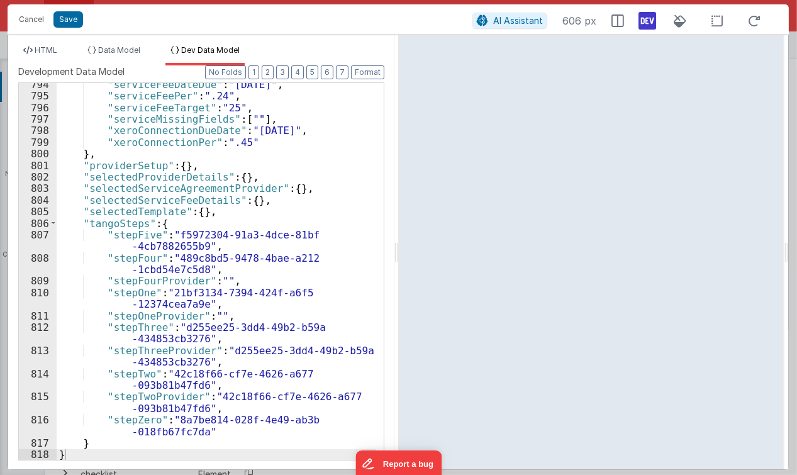
click at [271, 282] on div ""serviceFeeDateDue" : "4/07/2023" , "serviceFeePer" : ".24" , "serviceFeeTarget…" at bounding box center [217, 279] width 320 height 401
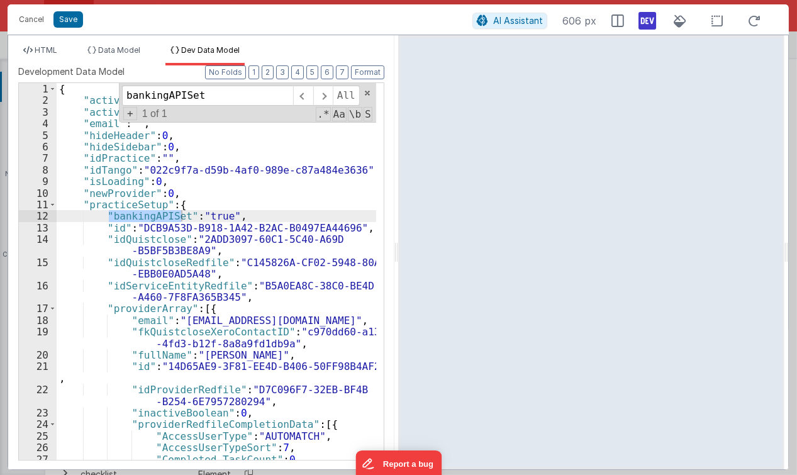
scroll to position [0, 0]
click at [201, 217] on div "{ "activeNav" : "setup" , "activeSub" : "progressreport" , "email" : "" , "hide…" at bounding box center [217, 283] width 320 height 401
click at [31, 52] on icon at bounding box center [27, 51] width 9 height 8
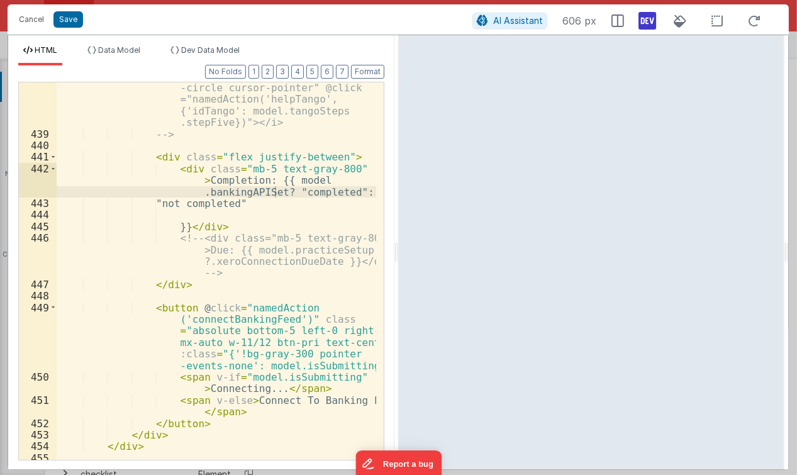
click at [276, 286] on div "<i class="absolute top-3 right-3 text-lg text-indigo-700 fa fa-question -circle…" at bounding box center [217, 288] width 320 height 459
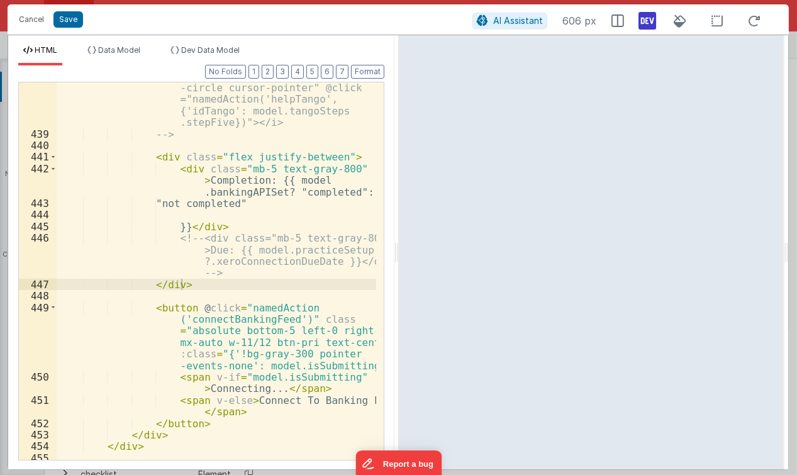
click at [154, 202] on div "<i class="absolute top-3 right-3 text-lg text-indigo-700 fa fa-question -circle…" at bounding box center [217, 288] width 320 height 459
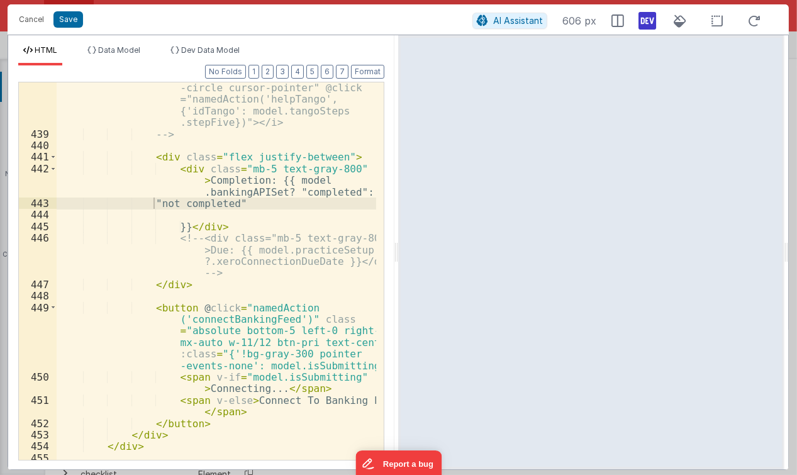
click at [171, 41] on div "HTML Data Model Dev Data Model Format 7 6 5 4 3 2 1 No Folds 438 439 440 441 44…" at bounding box center [201, 252] width 386 height 434
click at [199, 71] on div "Format 7 6 5 4 3 2 1 No Folds 438 439 440 441 442 443 444 445 446 447 448 449 4…" at bounding box center [201, 262] width 366 height 394
click at [200, 52] on span "Dev Data Model" at bounding box center [210, 49] width 59 height 9
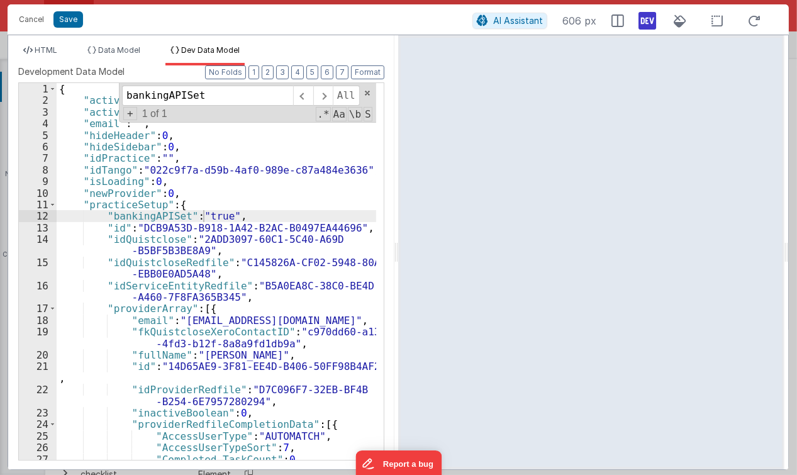
click at [203, 185] on div "{ "activeNav" : "setup" , "activeSub" : "progressreport" , "email" : "" , "hide…" at bounding box center [217, 283] width 320 height 401
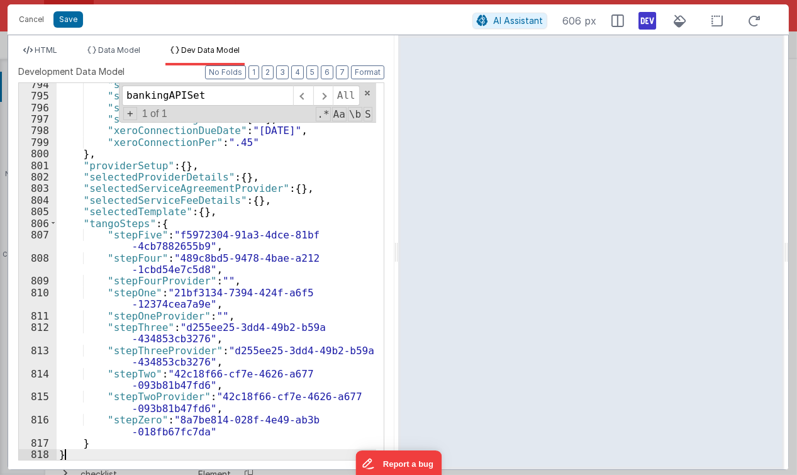
click at [229, 218] on div ""serviceFeeDateDue" : "4/07/2023" , "serviceFeePer" : ".24" , "serviceFeeTarget…" at bounding box center [217, 279] width 320 height 401
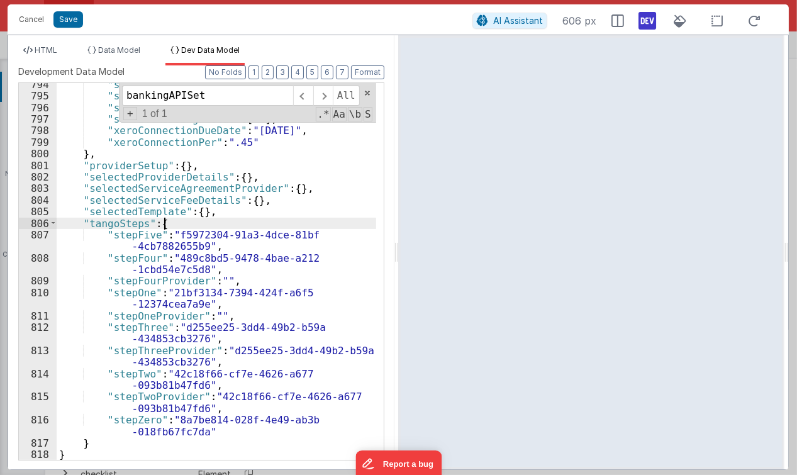
scroll to position [11910, 0]
click at [176, 245] on div ""serviceFeeDateDue" : "4/07/2023" , "serviceFeePer" : ".24" , "serviceFeeTarget…" at bounding box center [217, 279] width 320 height 401
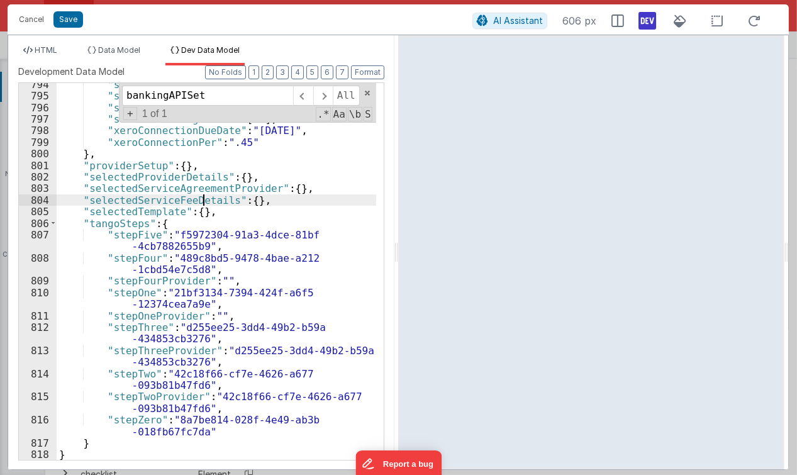
click at [204, 194] on div ""serviceFeeDateDue" : "4/07/2023" , "serviceFeePer" : ".24" , "serviceFeeTarget…" at bounding box center [217, 279] width 320 height 401
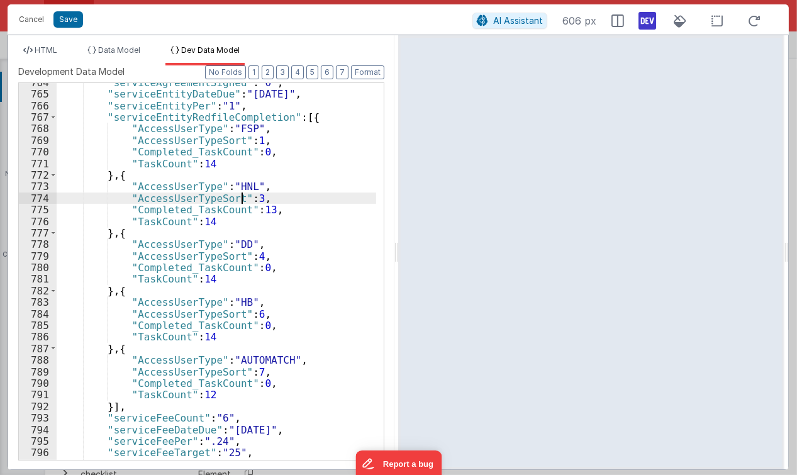
click at [243, 196] on div ""serviceAgreementSigned" : "0" , "serviceEntityDateDue" : "20/06/2023" , "servi…" at bounding box center [217, 277] width 320 height 401
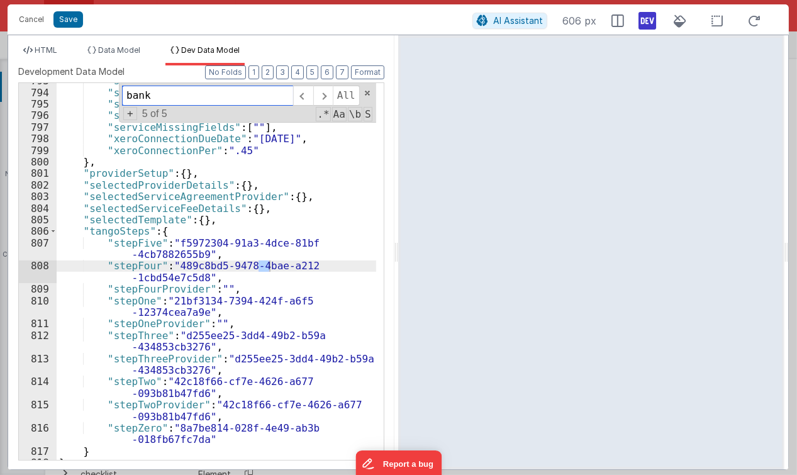
scroll to position [0, 0]
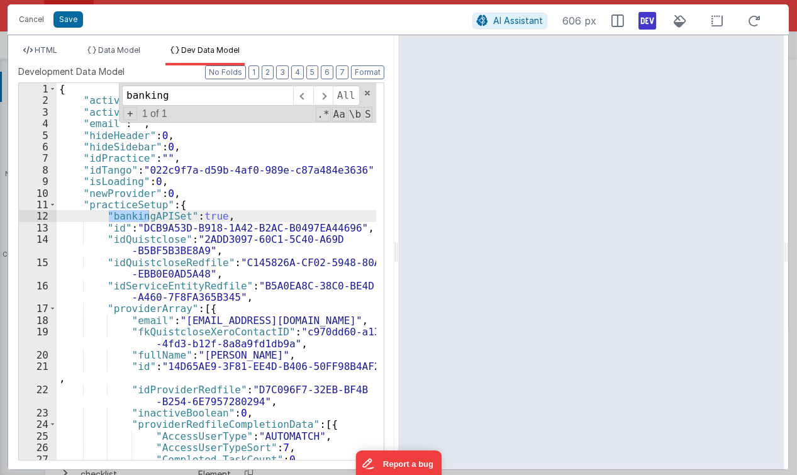
click at [211, 237] on div "{ "activeNav" : "setup" , "activeSub" : "progressreport" , "email" : "" , "hide…" at bounding box center [217, 283] width 320 height 401
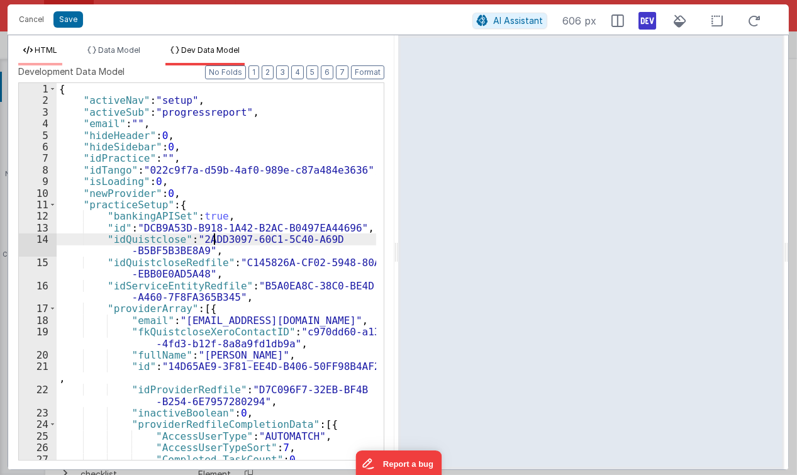
click at [41, 45] on span "HTML" at bounding box center [46, 49] width 23 height 9
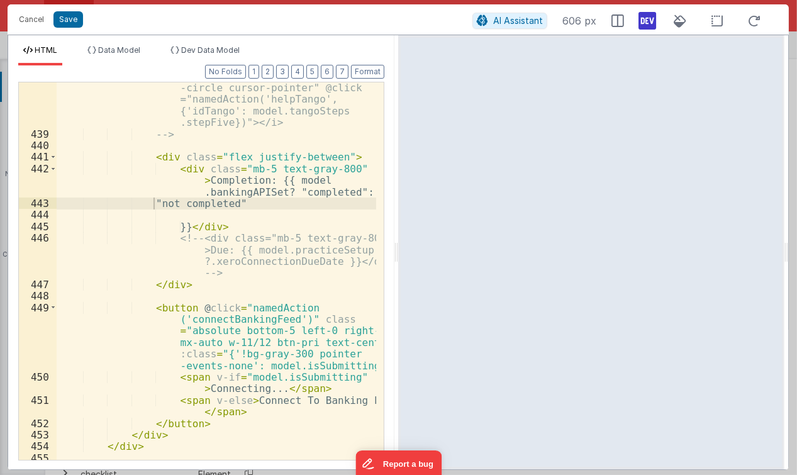
click at [252, 206] on div "<i class="absolute top-3 right-3 text-lg text-indigo-700 fa fa-question -circle…" at bounding box center [217, 288] width 320 height 459
click at [259, 190] on div "<i class="absolute top-3 right-3 text-lg text-indigo-700 fa fa-question -circle…" at bounding box center [217, 288] width 320 height 459
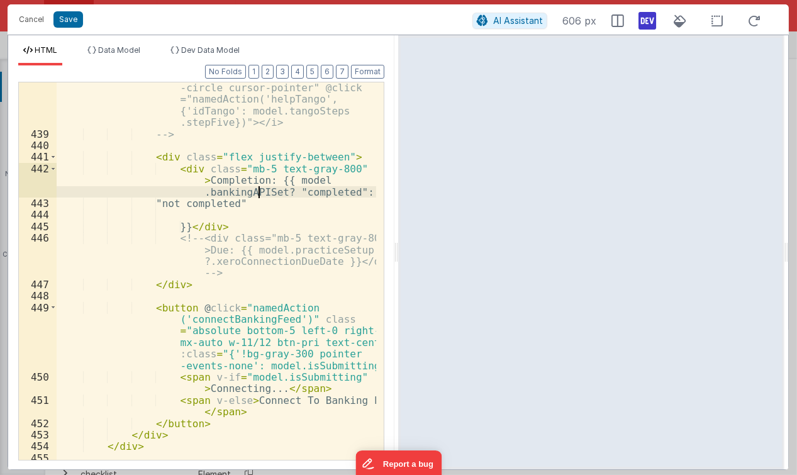
click at [290, 186] on div "<i class="absolute top-3 right-3 text-lg text-indigo-700 fa fa-question -circle…" at bounding box center [217, 288] width 320 height 459
click at [251, 192] on div "<i class="absolute top-3 right-3 text-lg text-indigo-700 fa fa-question -circle…" at bounding box center [217, 288] width 320 height 459
drag, startPoint x: 269, startPoint y: 191, endPoint x: 279, endPoint y: 181, distance: 14.7
click at [279, 181] on div "<i class="absolute top-3 right-3 text-lg text-indigo-700 fa fa-question -circle…" at bounding box center [217, 288] width 320 height 459
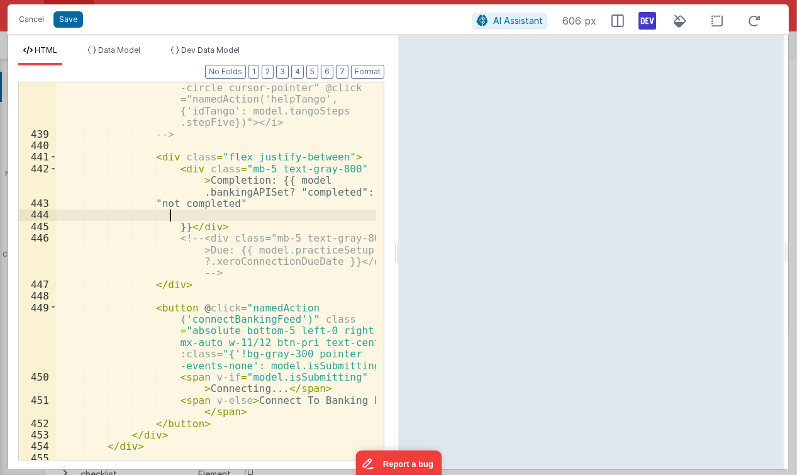
click at [279, 218] on div "<i class="absolute top-3 right-3 text-lg text-indigo-700 fa fa-question -circle…" at bounding box center [217, 288] width 320 height 459
click at [136, 48] on span "Data Model" at bounding box center [119, 49] width 42 height 9
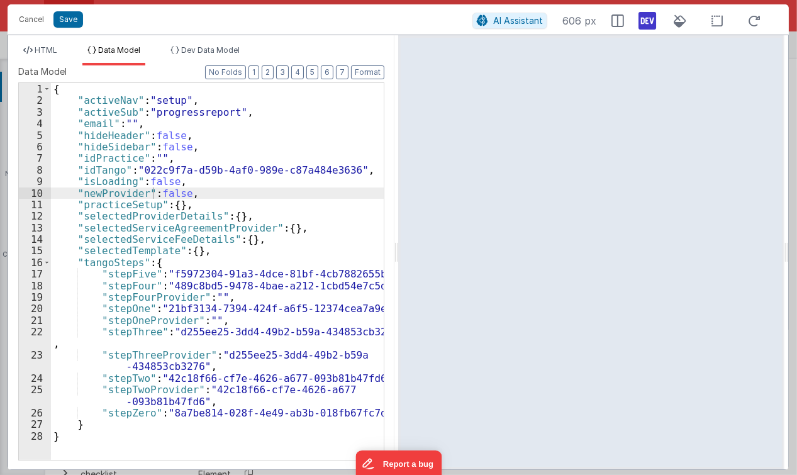
click at [130, 234] on div "{ "activeNav" : "setup" , "activeSub" : "progressreport" , "email" : "" , "hide…" at bounding box center [217, 283] width 333 height 401
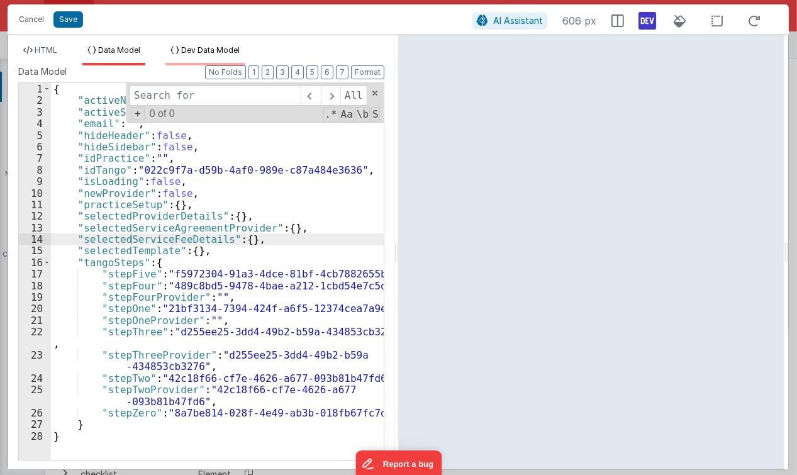
click at [179, 59] on li "Dev Data Model" at bounding box center [205, 55] width 79 height 20
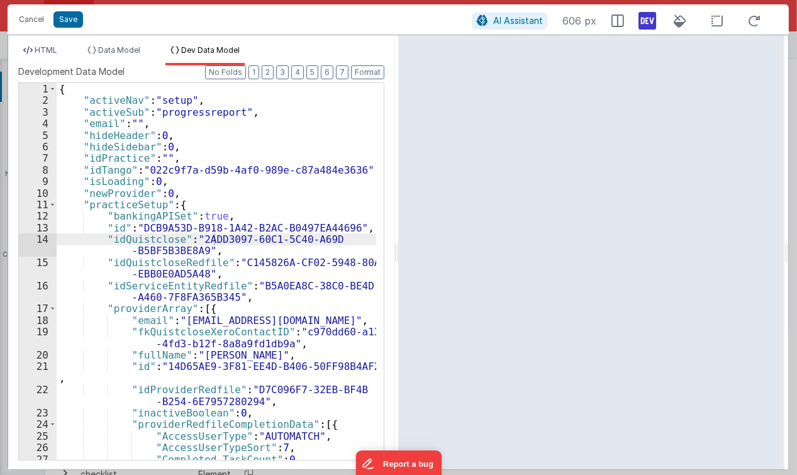
click at [216, 132] on div "{ "activeNav" : "setup" , "activeSub" : "progressreport" , "email" : "" , "hide…" at bounding box center [217, 283] width 320 height 401
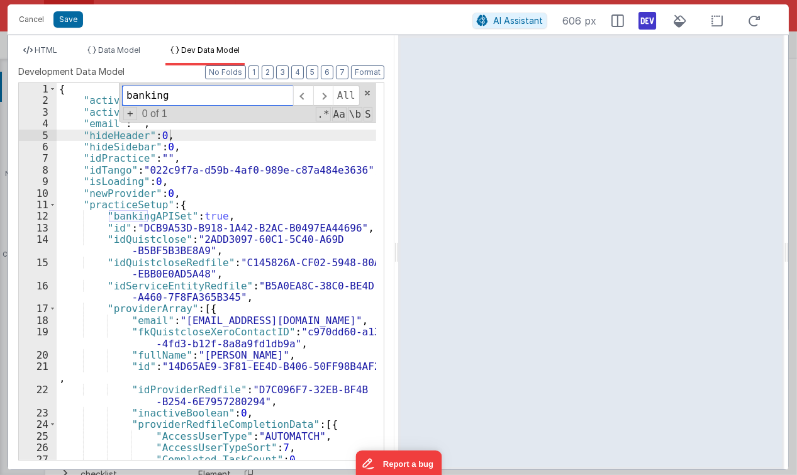
paste input "model.bankingAPISet"
drag, startPoint x: 155, startPoint y: 93, endPoint x: 81, endPoint y: 76, distance: 76.2
click at [81, 76] on div "Development Data Model Format 7 6 5 4 3 2 1 No Folds 1 2 3 4 5 6 7 8 9 10 11 12…" at bounding box center [201, 262] width 366 height 394
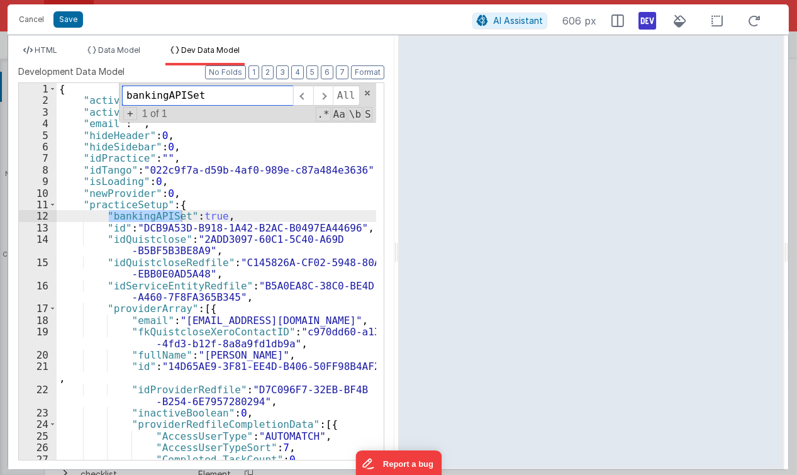
type input "bankingAPISet"
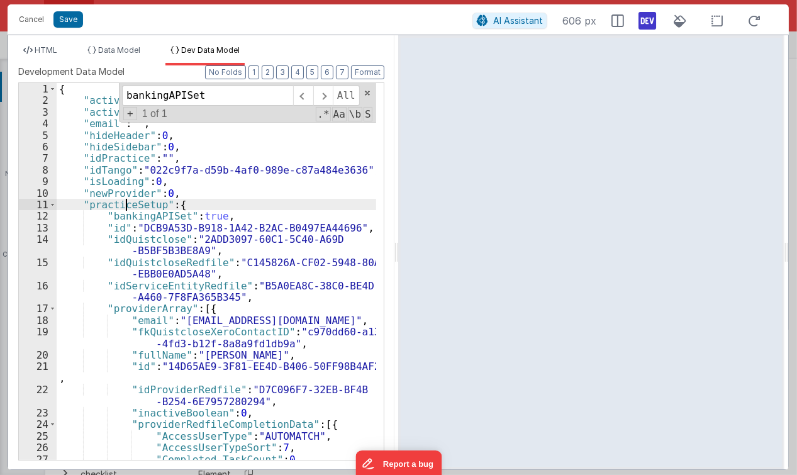
click at [125, 208] on div "{ "activeNav" : "setup" , "activeSub" : "progressreport" , "email" : "" , "hide…" at bounding box center [217, 283] width 320 height 401
click at [43, 45] on span "HTML" at bounding box center [46, 49] width 23 height 9
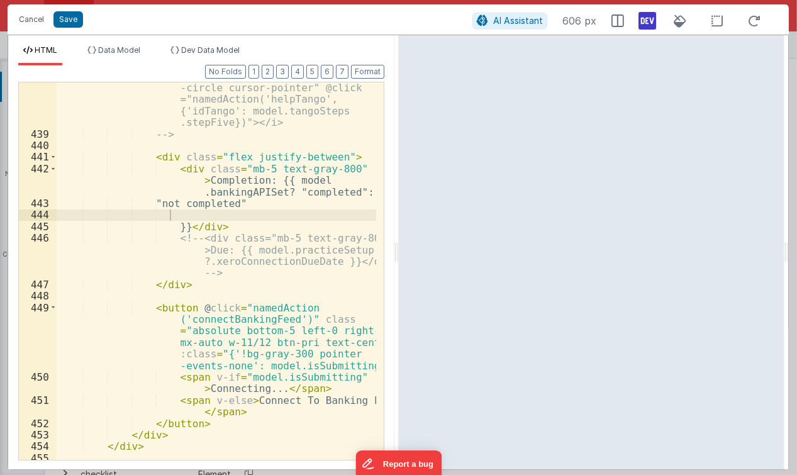
click at [234, 199] on div "<i class="absolute top-3 right-3 text-lg text-indigo-700 fa fa-question -circle…" at bounding box center [217, 288] width 320 height 459
click at [203, 190] on div "<i class="absolute top-3 right-3 text-lg text-indigo-700 fa fa-question -circle…" at bounding box center [217, 288] width 320 height 459
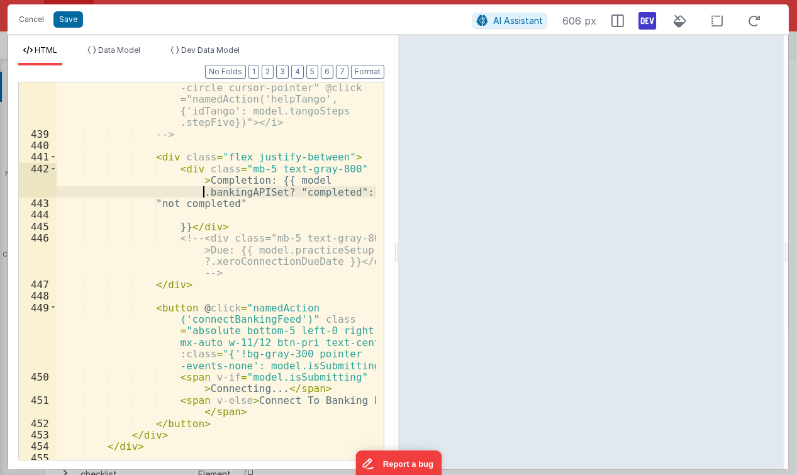
click at [216, 185] on div "<i class="absolute top-3 right-3 text-lg text-indigo-700 fa fa-question -circle…" at bounding box center [217, 288] width 320 height 459
click at [194, 191] on div "<i class="absolute top-3 right-3 text-lg text-indigo-700 fa fa-question -circle…" at bounding box center [217, 288] width 320 height 459
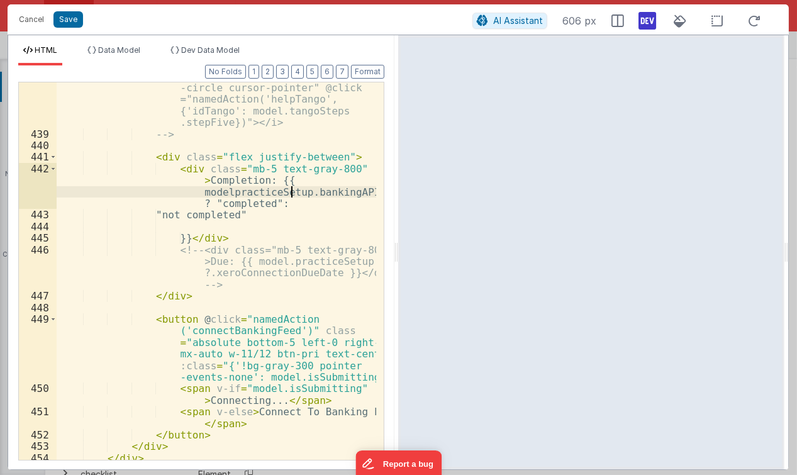
click at [217, 190] on div "<i class="absolute top-3 right-3 text-lg text-indigo-700 fa fa-question -circle…" at bounding box center [217, 288] width 320 height 459
click at [239, 219] on div "<i class="absolute top-3 right-3 text-lg text-indigo-700 fa fa-question -circle…" at bounding box center [217, 288] width 320 height 459
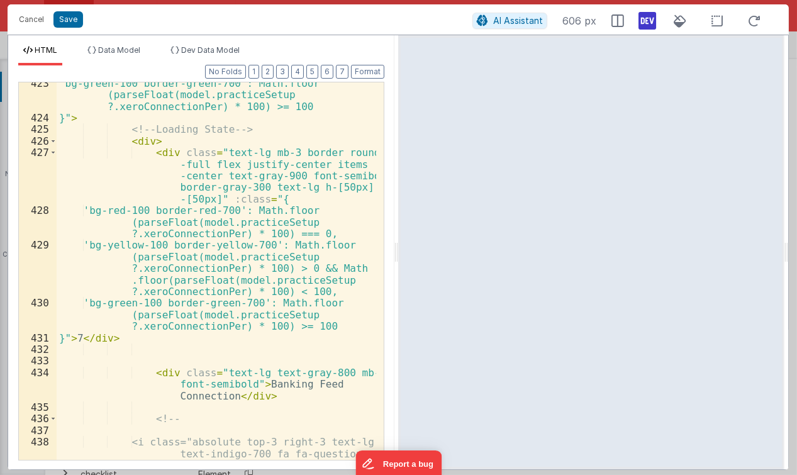
scroll to position [13902, 0]
click at [290, 202] on div "'bg-green-100 border-green-700': Math.floor (parseFloat(model.practiceSetup ?.x…" at bounding box center [217, 318] width 320 height 483
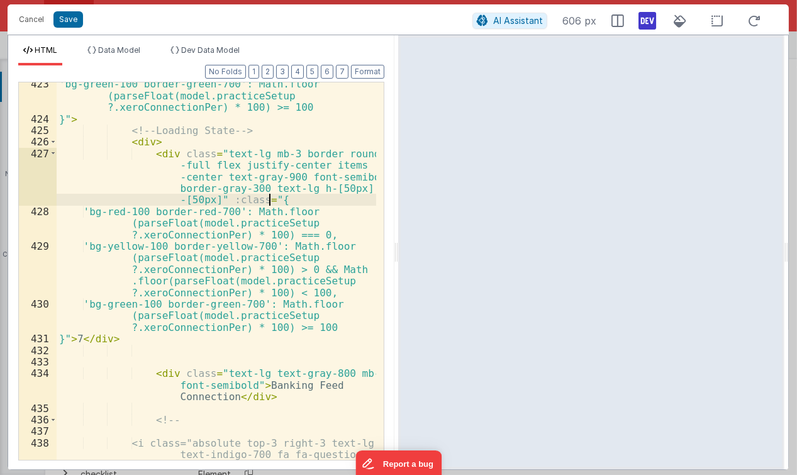
scroll to position [13901, 0]
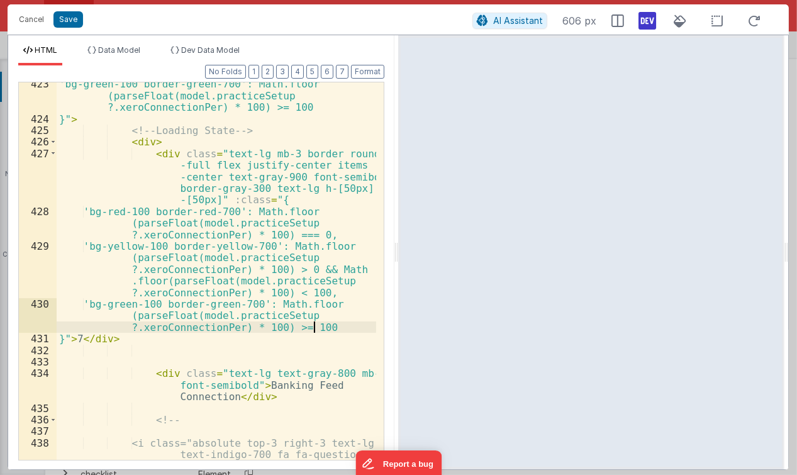
click at [318, 327] on div "'bg-green-100 border-green-700': Math.floor (parseFloat(model.practiceSetup ?.x…" at bounding box center [217, 319] width 320 height 483
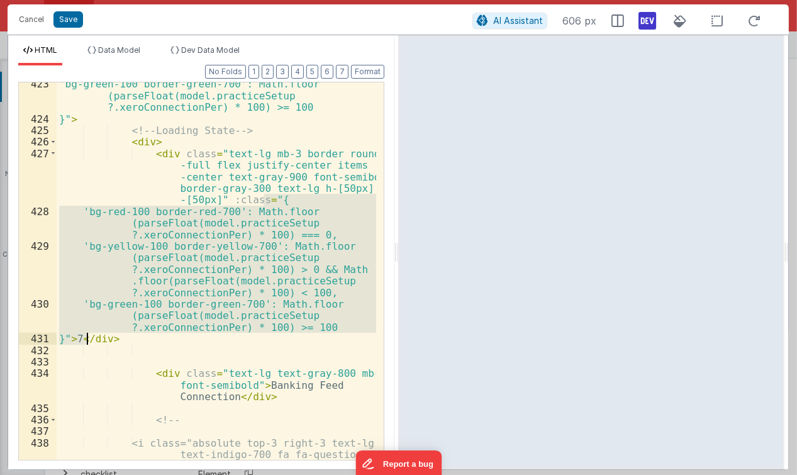
drag, startPoint x: 265, startPoint y: 199, endPoint x: 85, endPoint y: 340, distance: 228.6
click at [85, 340] on div "'bg-green-100 border-green-700': Math.floor (parseFloat(model.practiceSetup ?.x…" at bounding box center [217, 319] width 320 height 483
click at [108, 350] on div "'bg-green-100 border-green-700': Math.floor (parseFloat(model.practiceSetup ?.x…" at bounding box center [217, 319] width 320 height 483
drag, startPoint x: 87, startPoint y: 328, endPoint x: 264, endPoint y: 201, distance: 217.5
click at [264, 201] on div "'bg-green-100 border-green-700': Math.floor (parseFloat(model.practiceSetup ?.x…" at bounding box center [217, 319] width 320 height 483
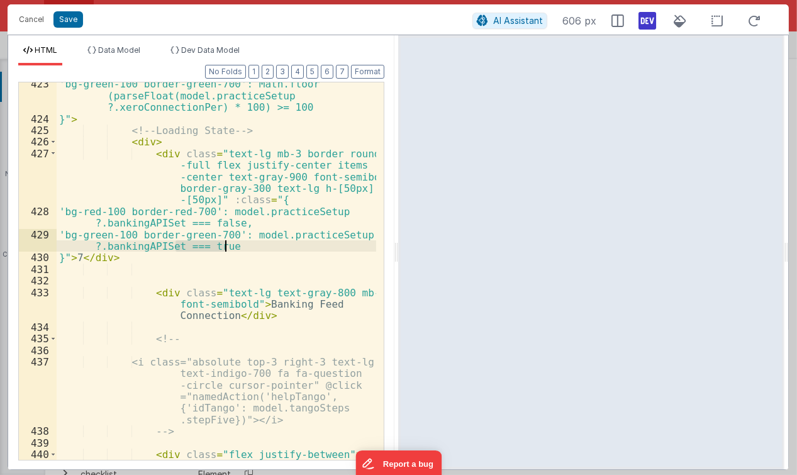
drag, startPoint x: 176, startPoint y: 245, endPoint x: 232, endPoint y: 244, distance: 56.0
click at [232, 244] on div "'bg-green-100 border-green-700': Math.floor (parseFloat(model.practiceSetup ?.x…" at bounding box center [217, 307] width 320 height 459
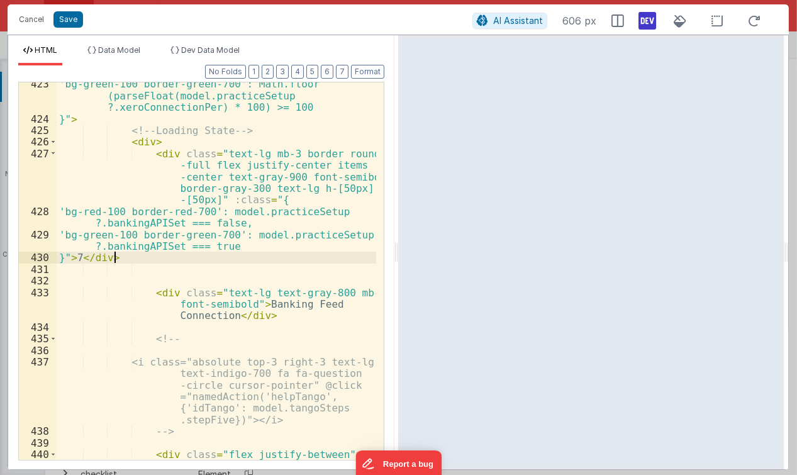
click at [239, 252] on div "'bg-green-100 border-green-700': Math.floor (parseFloat(model.practiceSetup ?.x…" at bounding box center [217, 307] width 320 height 459
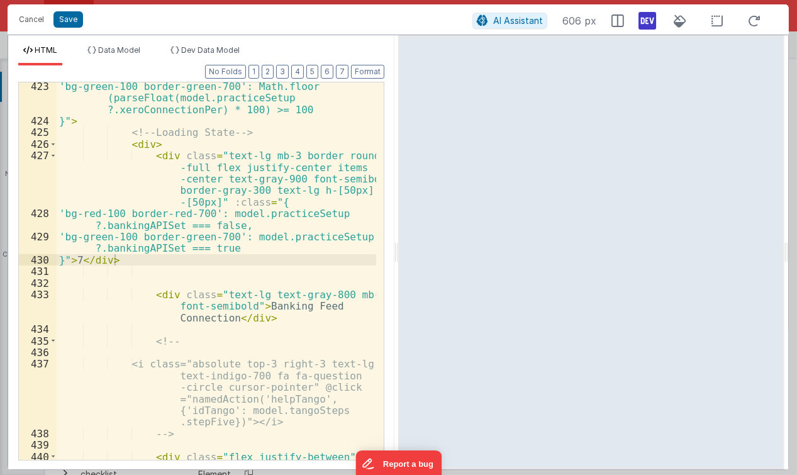
click at [320, 257] on div "'bg-green-100 border-green-700': Math.floor (parseFloat(model.practiceSetup ?.x…" at bounding box center [217, 310] width 320 height 459
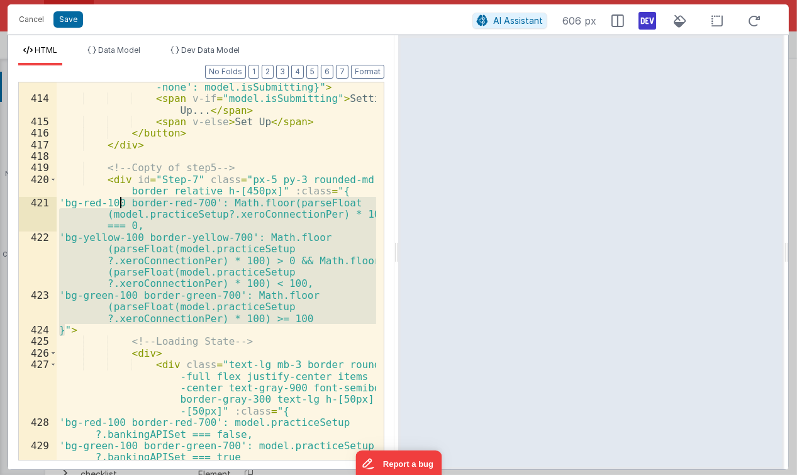
scroll to position [13690, 0]
drag, startPoint x: 64, startPoint y: 244, endPoint x: 322, endPoint y: 189, distance: 263.3
click at [322, 189] on div "< button @ click = "namedAction('setupStepSix')" class = "absolute bottom-5 lef…" at bounding box center [217, 259] width 320 height 448
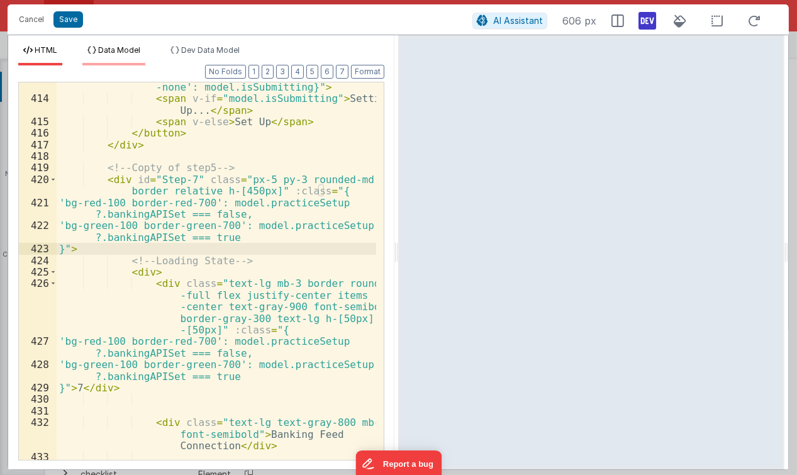
click at [132, 58] on li "Data Model" at bounding box center [113, 55] width 63 height 20
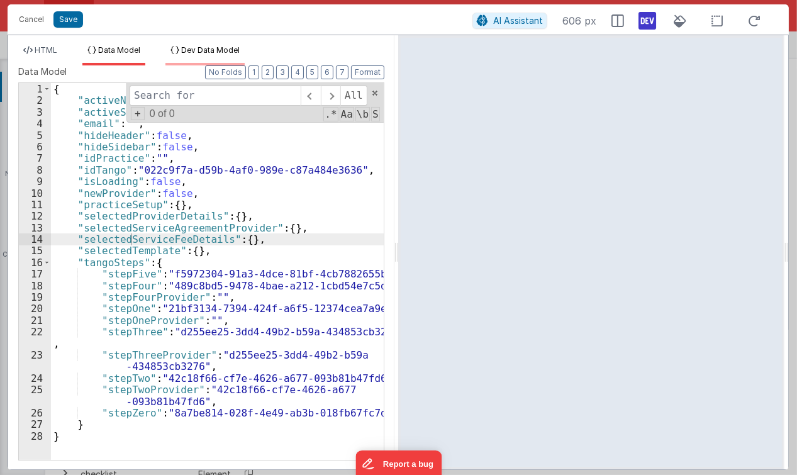
click at [179, 50] on icon at bounding box center [175, 51] width 9 height 8
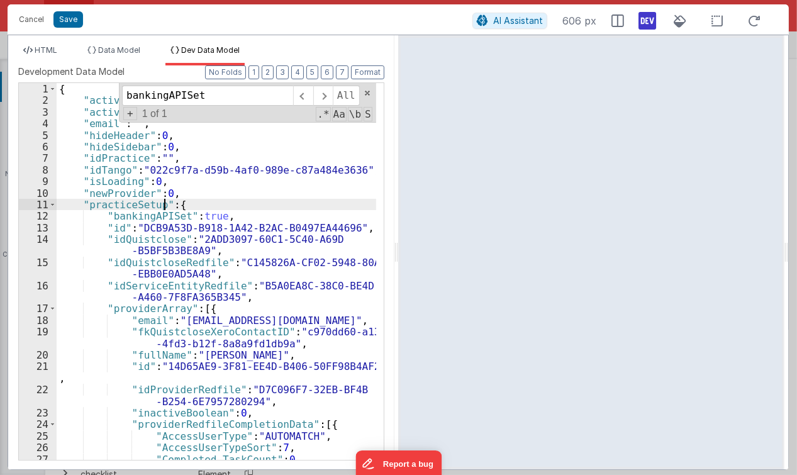
click at [165, 203] on div "{ "activeNav" : "setup" , "activeSub" : "progressreport" , "email" : "" , "hide…" at bounding box center [217, 283] width 320 height 401
click at [218, 214] on div "{ "activeNav" : "setup" , "activeSub" : "progressreport" , "email" : "" , "hide…" at bounding box center [217, 283] width 320 height 401
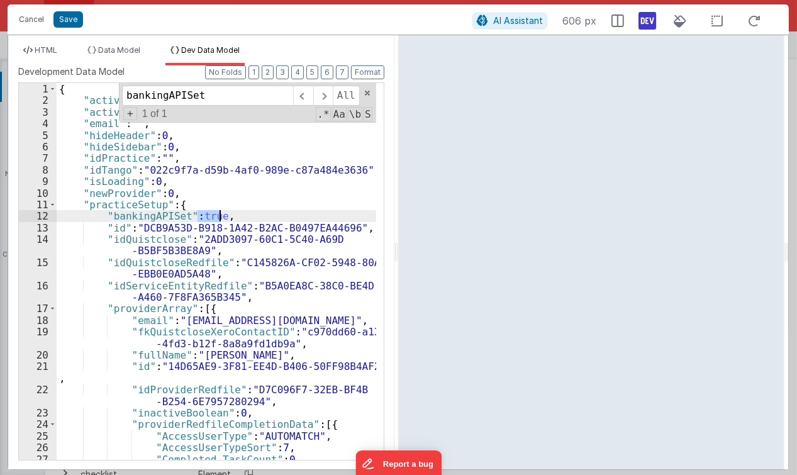
type textarea "fa'l'se"
click at [64, 20] on button "Save" at bounding box center [68, 19] width 30 height 16
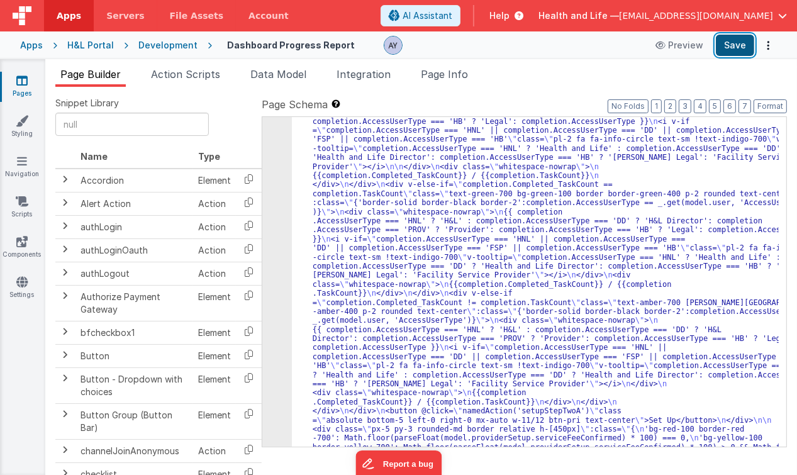
click at [740, 48] on button "Save" at bounding box center [735, 45] width 38 height 21
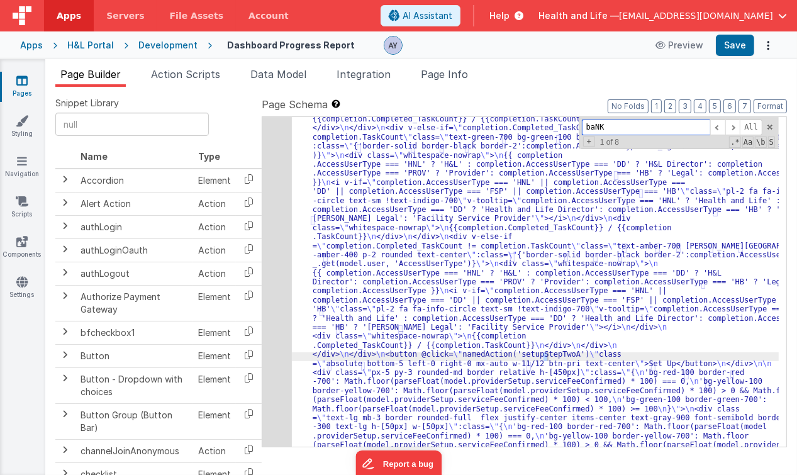
scroll to position [2971, 0]
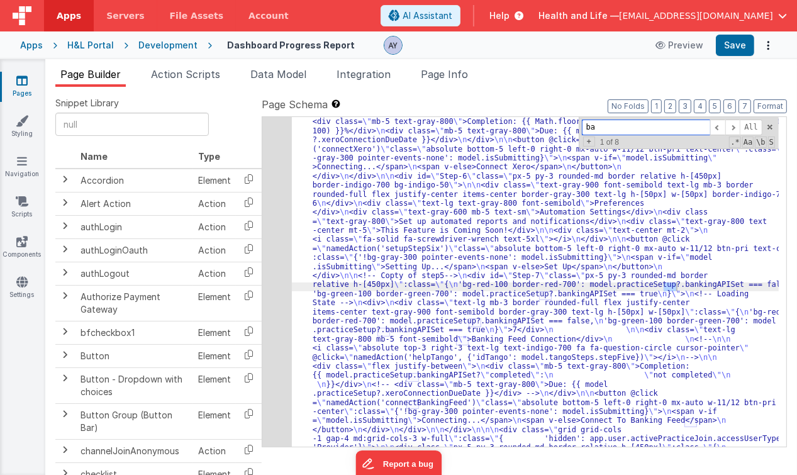
type input "b"
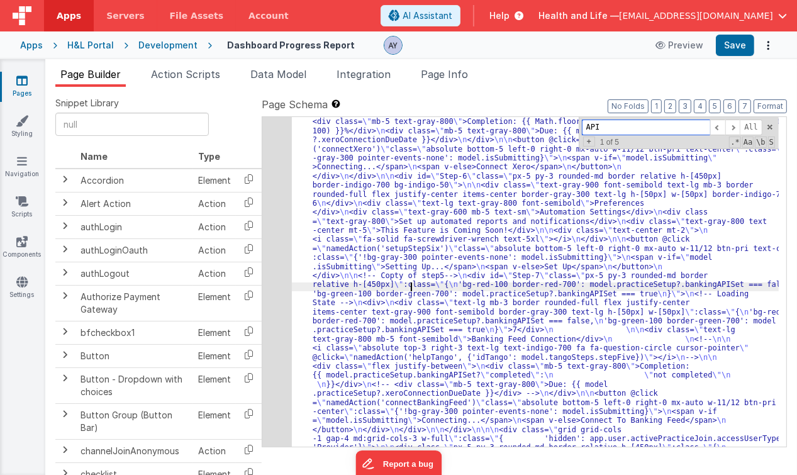
click at [612, 125] on input "API" at bounding box center [646, 128] width 128 height 16
type input "bankingAPISet"
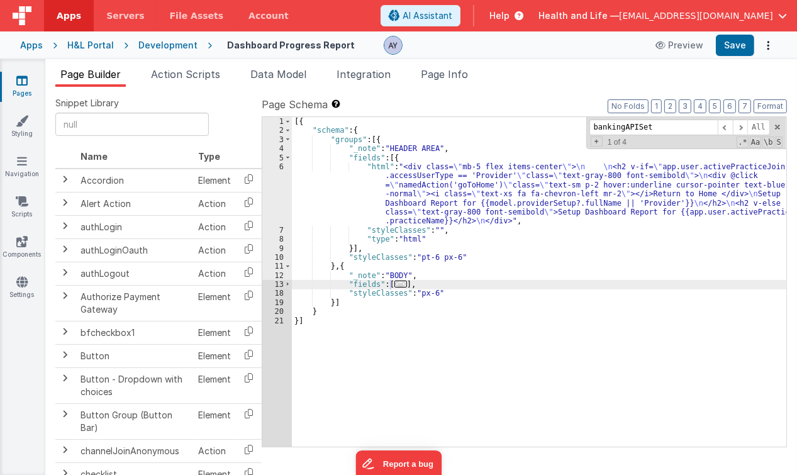
click at [397, 281] on span "..." at bounding box center [401, 284] width 13 height 7
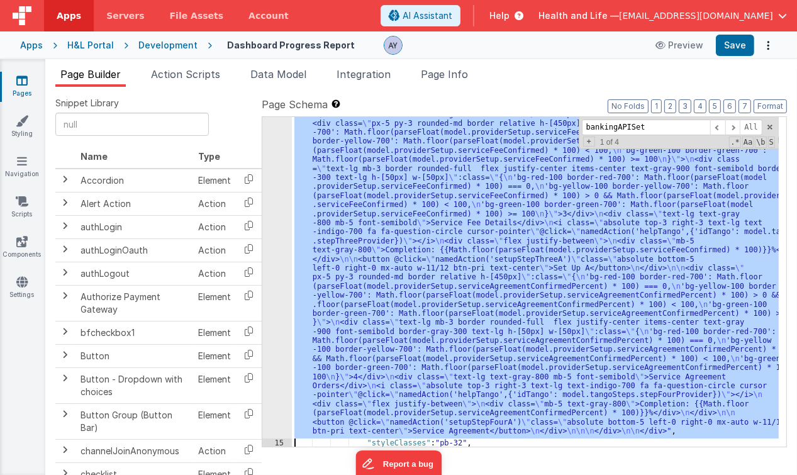
scroll to position [3956, 0]
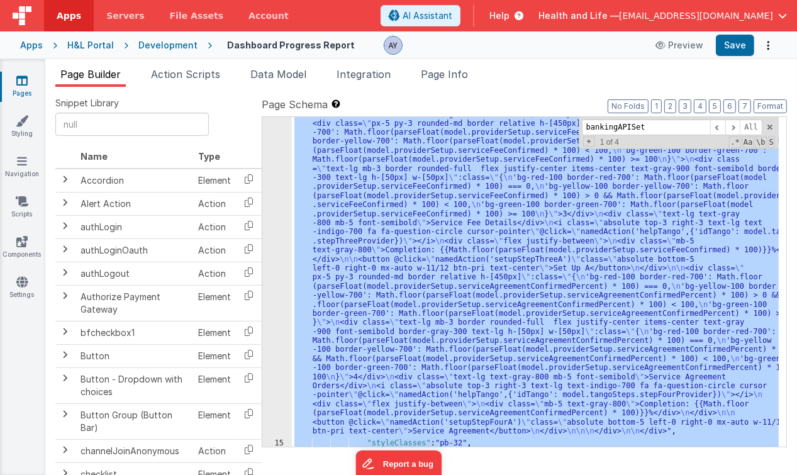
click at [539, 248] on div ""html" : "<div class= \" grid grid-cols-1 gap-4 md:grid-cols-3 w-full \" v-if= …" at bounding box center [535, 282] width 487 height 330
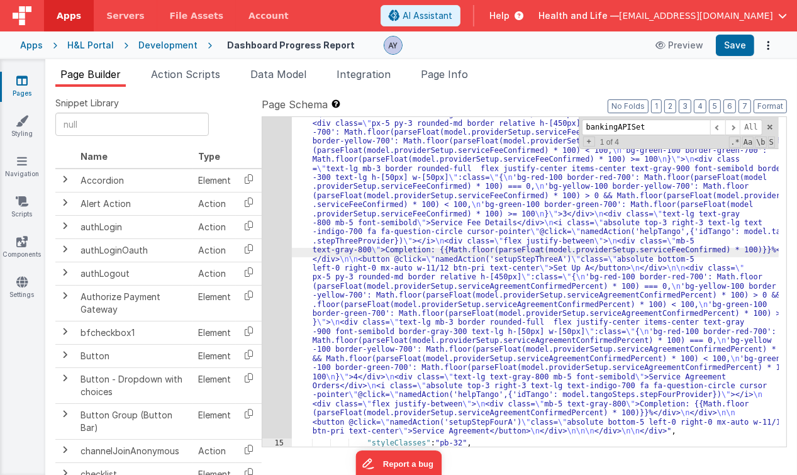
drag, startPoint x: 522, startPoint y: 264, endPoint x: 502, endPoint y: 266, distance: 19.6
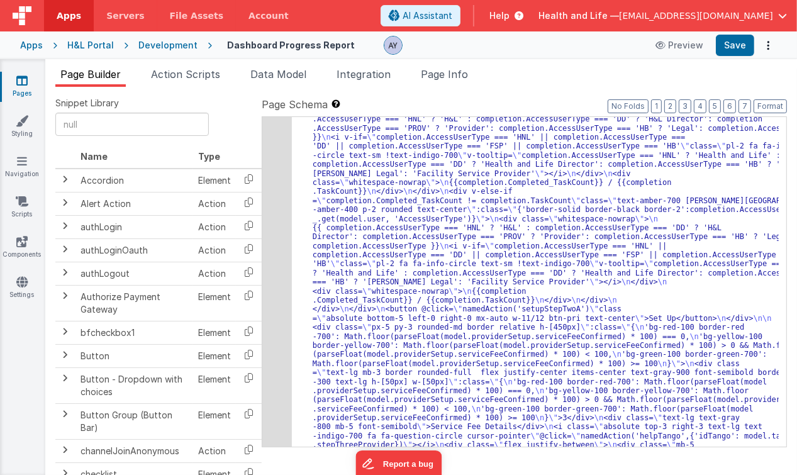
scroll to position [3752, 0]
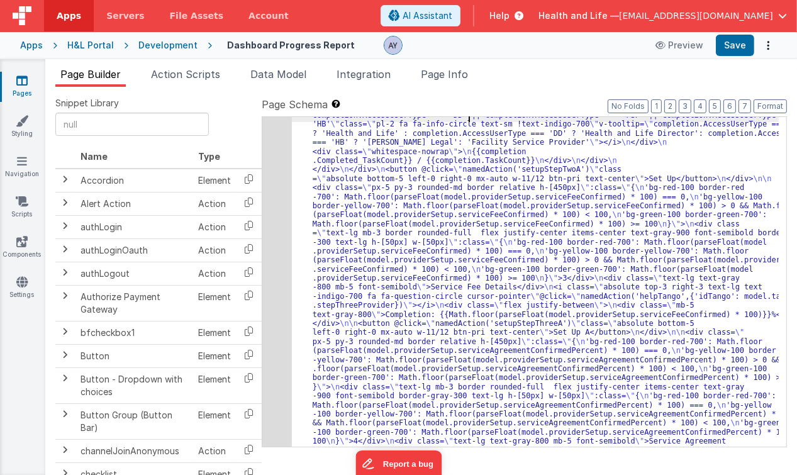
scroll to position [3900, 0]
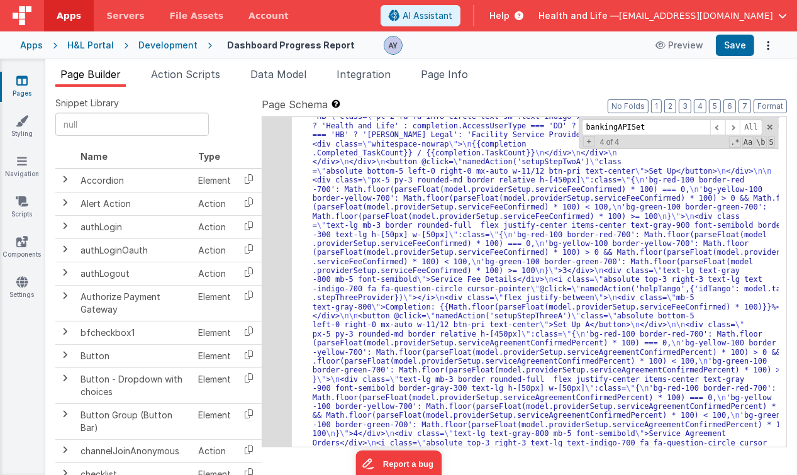
scroll to position [3900, 0]
click at [154, 46] on div "Development" at bounding box center [167, 45] width 59 height 13
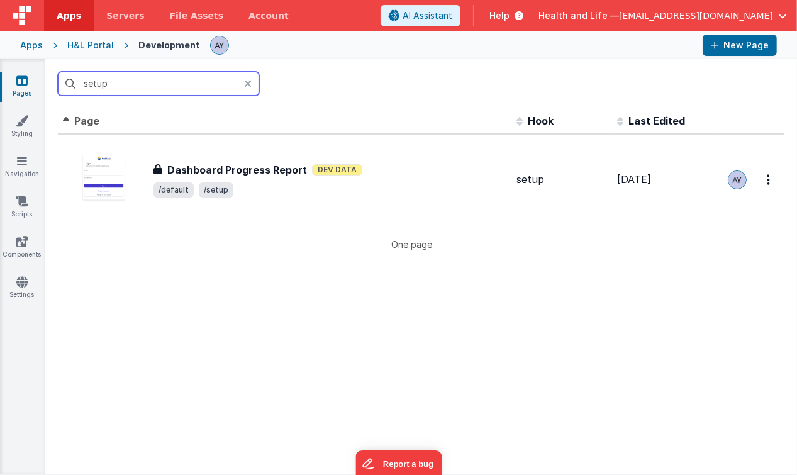
click at [168, 86] on input "setup" at bounding box center [158, 84] width 201 height 24
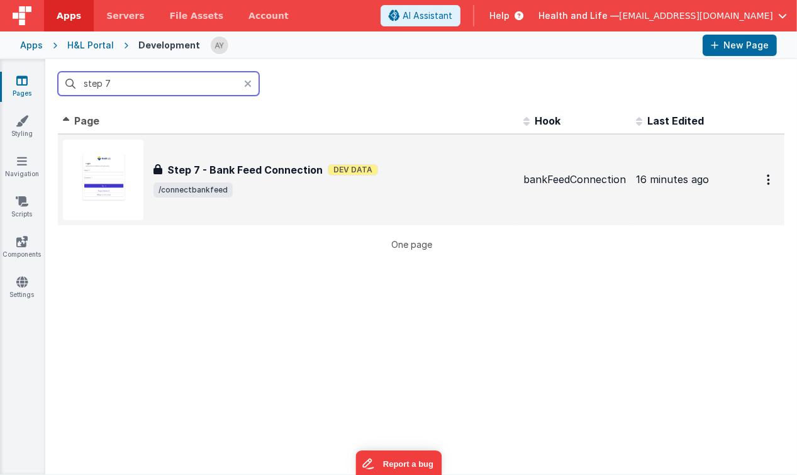
type input "step 7"
click at [196, 163] on h3 "Step 7 - Bank Feed Connection" at bounding box center [244, 169] width 155 height 15
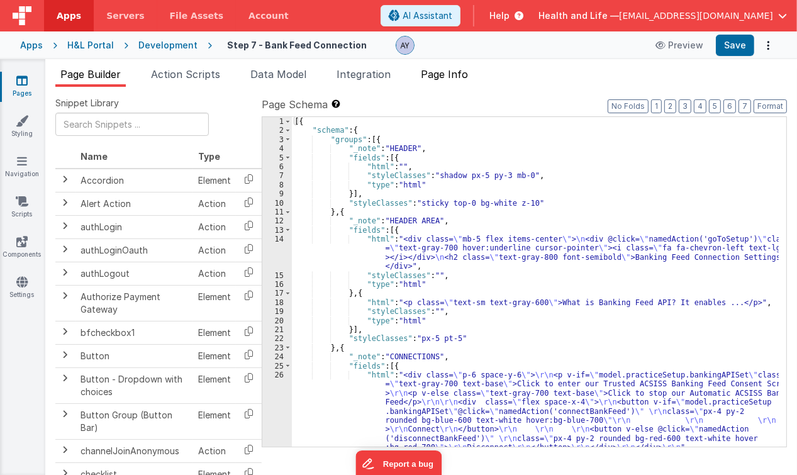
click at [459, 78] on span "Page Info" at bounding box center [444, 74] width 47 height 13
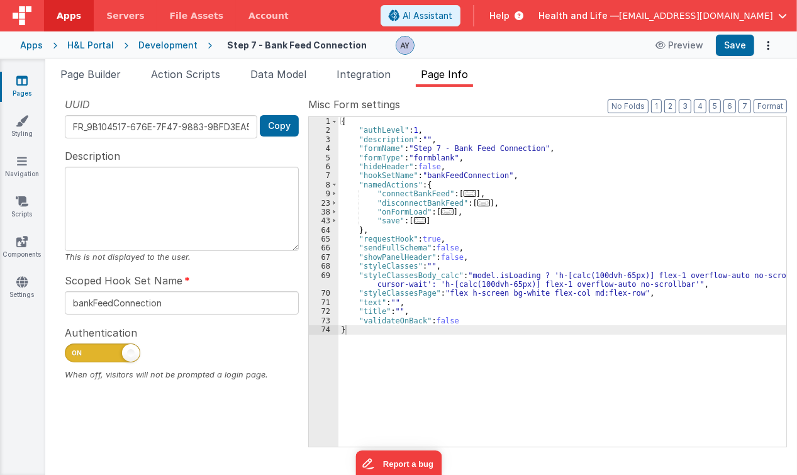
click at [499, 229] on div "{ "authLevel" : 1 , "description" : "" , "formName" : "Step 7 - Bank Feed Conne…" at bounding box center [563, 291] width 449 height 349
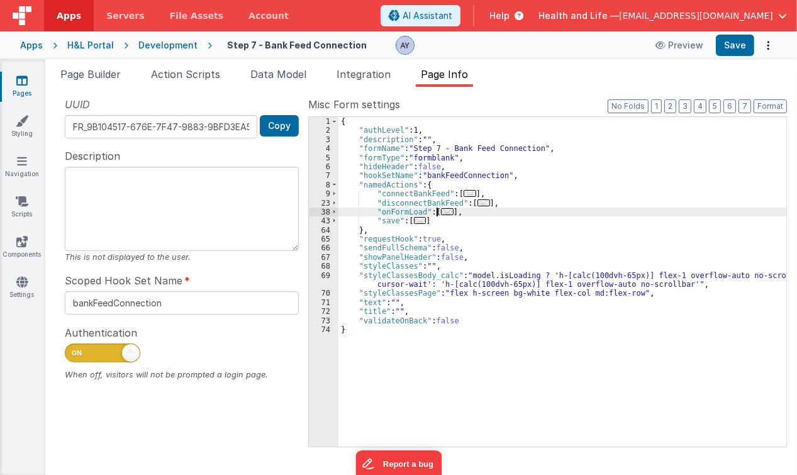
click at [446, 209] on span "..." at bounding box center [447, 211] width 13 height 7
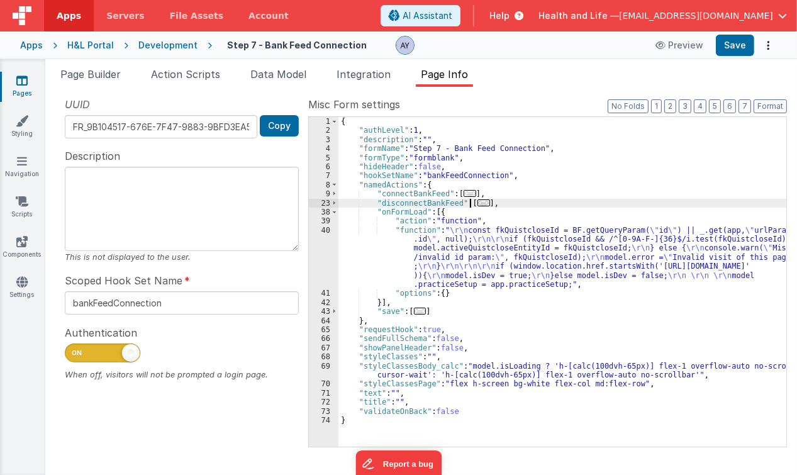
click at [478, 204] on span "..." at bounding box center [484, 203] width 13 height 7
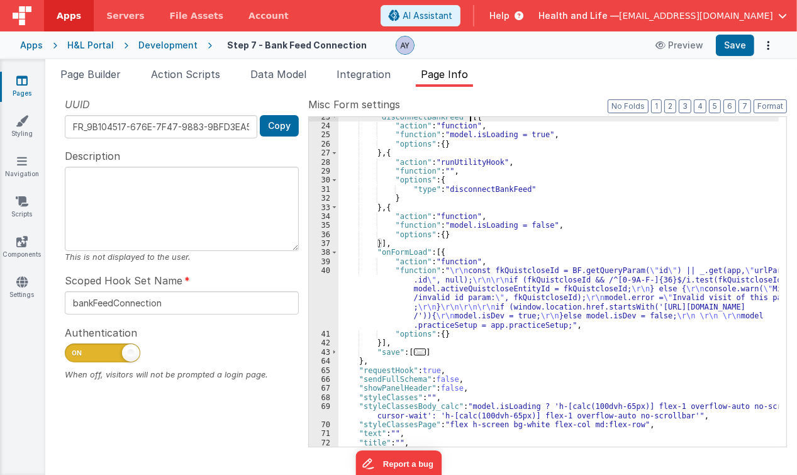
scroll to position [104, 0]
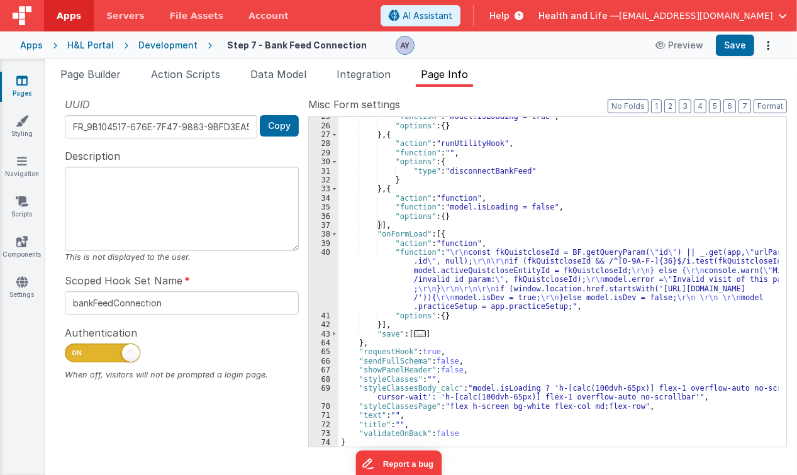
click at [464, 285] on div ""function" : "model.isLoading = true" , "options" : { } } , { "action" : "runUt…" at bounding box center [559, 286] width 441 height 349
click at [322, 281] on div "40" at bounding box center [324, 280] width 30 height 64
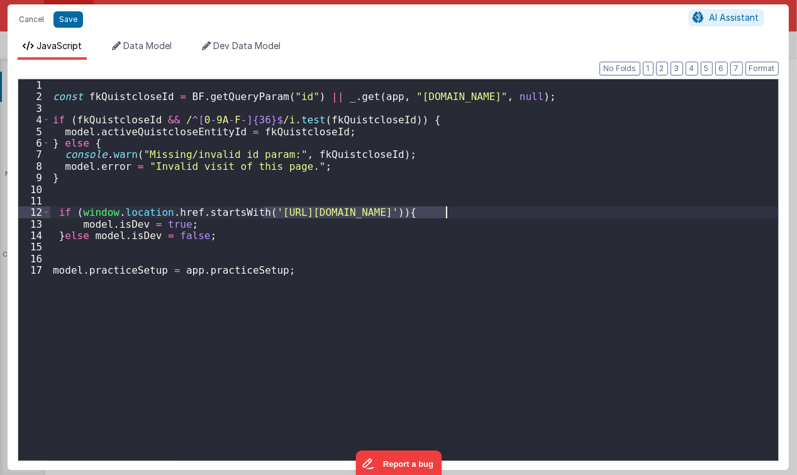
drag, startPoint x: 271, startPoint y: 211, endPoint x: 444, endPoint y: 209, distance: 172.5
click at [444, 209] on div "const fkQuistcloseId = BF . getQueryParam ( "id" ) || _ . get ( app , "urlParam…" at bounding box center [414, 281] width 728 height 405
drag, startPoint x: 386, startPoint y: 279, endPoint x: 365, endPoint y: 256, distance: 31.2
click at [386, 279] on div "const fkQuistcloseId = BF . getQueryParam ( "id" ) || _ . get ( app , "urlParam…" at bounding box center [414, 281] width 728 height 405
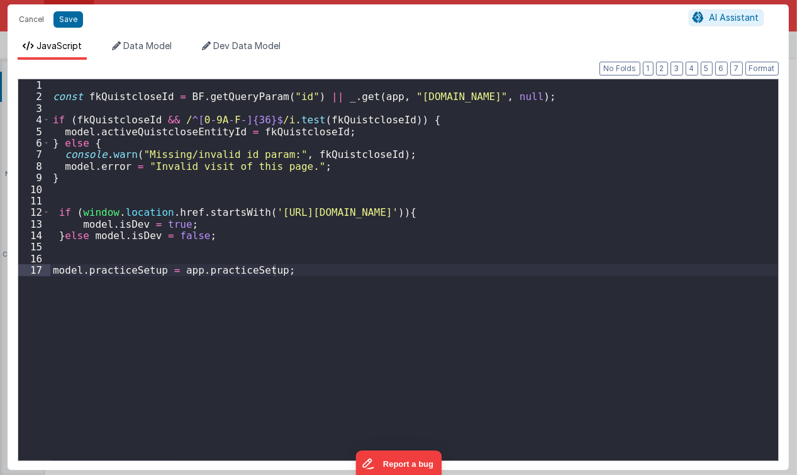
click at [283, 17] on div "Cancel Save" at bounding box center [351, 20] width 677 height 18
click at [37, 23] on button "Cancel" at bounding box center [32, 20] width 38 height 18
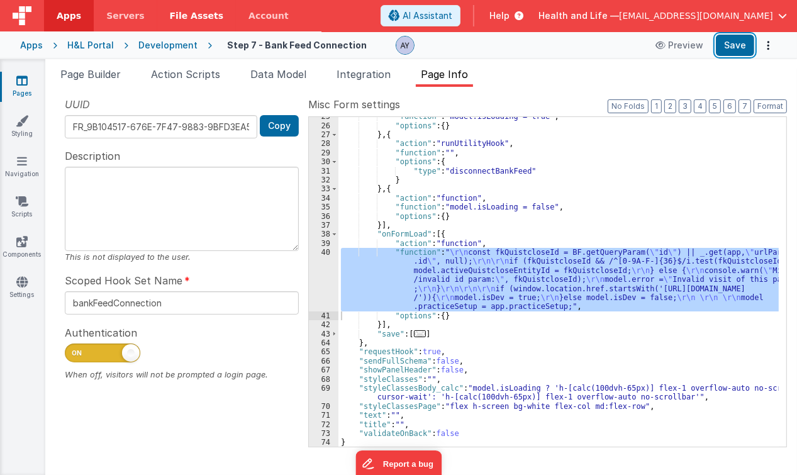
click at [743, 49] on button "Save" at bounding box center [735, 45] width 38 height 21
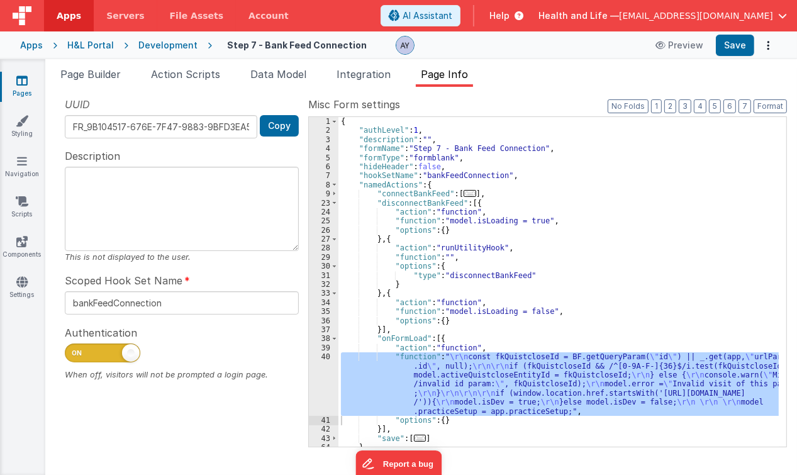
scroll to position [0, 0]
click at [512, 201] on div "{ "authLevel" : 1 , "description" : "" , "formName" : "Step 7 - Bank Feed Conne…" at bounding box center [559, 291] width 441 height 349
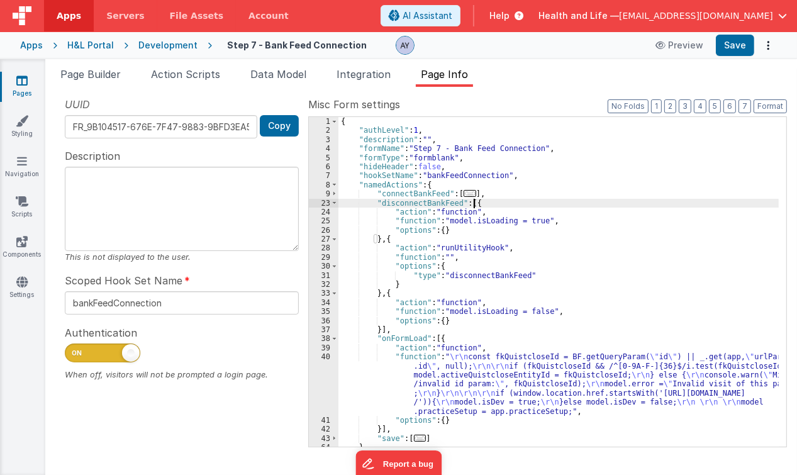
click at [520, 244] on div "{ "authLevel" : 1 , "description" : "" , "formName" : "Step 7 - Bank Feed Conne…" at bounding box center [559, 291] width 441 height 349
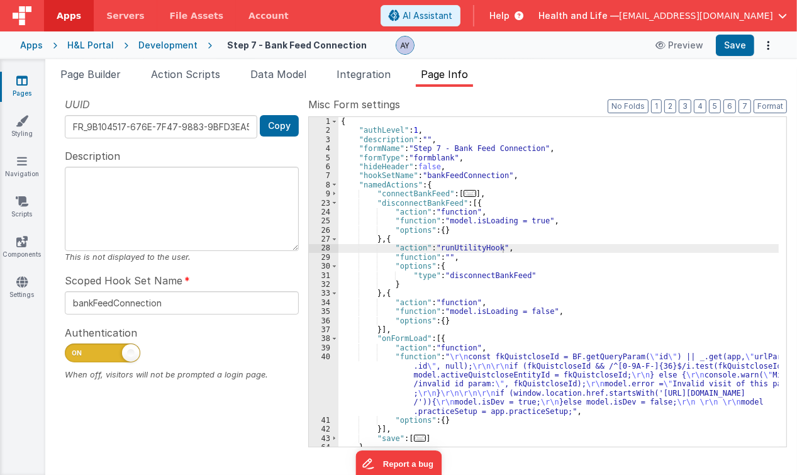
drag, startPoint x: 476, startPoint y: 234, endPoint x: 448, endPoint y: 185, distance: 56.7
click at [476, 233] on div "{ "authLevel" : 1 , "description" : "" , "formName" : "Step 7 - Bank Feed Conne…" at bounding box center [559, 291] width 441 height 349
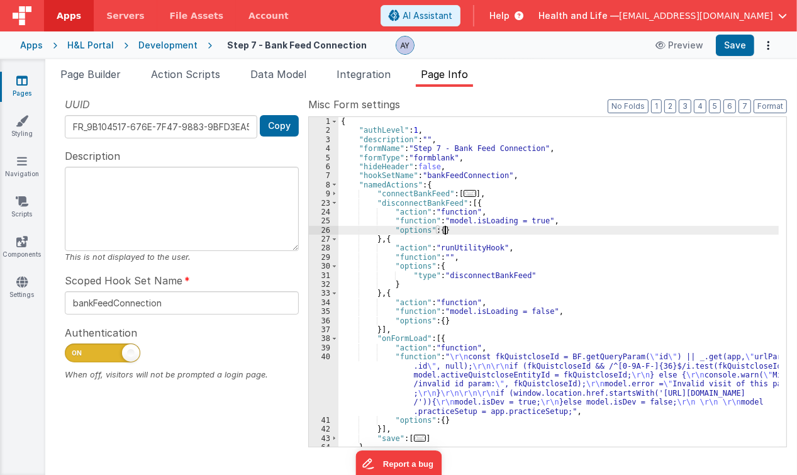
click at [439, 75] on span "Page Info" at bounding box center [444, 74] width 47 height 13
click at [456, 189] on div "{ "authLevel" : 1 , "description" : "" , "formName" : "Step 7 - Bank Feed Conne…" at bounding box center [559, 291] width 441 height 349
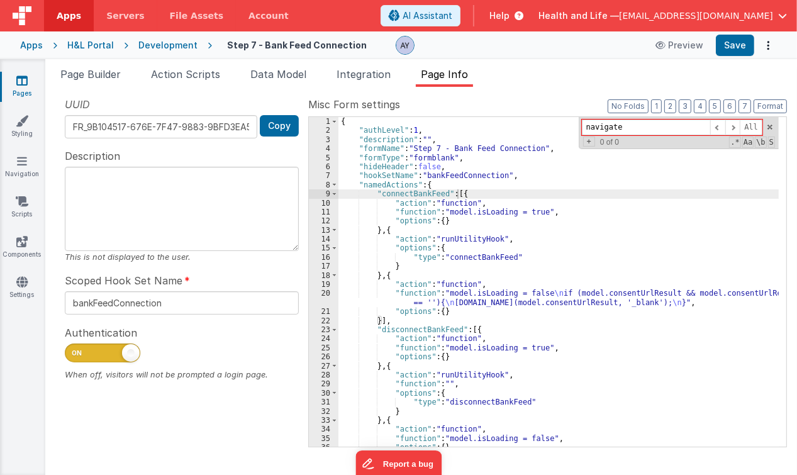
type input "navigate"
drag, startPoint x: 541, startPoint y: 246, endPoint x: 95, endPoint y: 88, distance: 473.4
click at [534, 242] on div "{ "authLevel" : 1 , "description" : "" , "formName" : "Step 7 - Bank Feed Conne…" at bounding box center [559, 291] width 441 height 349
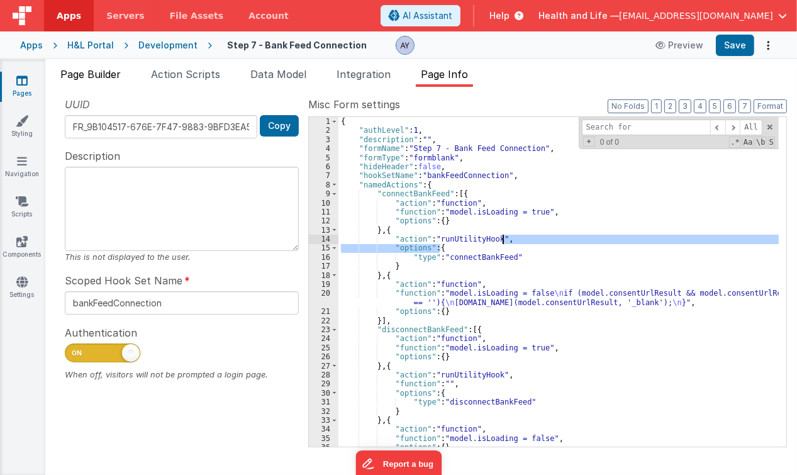
click at [79, 81] on li "Page Builder" at bounding box center [90, 77] width 70 height 20
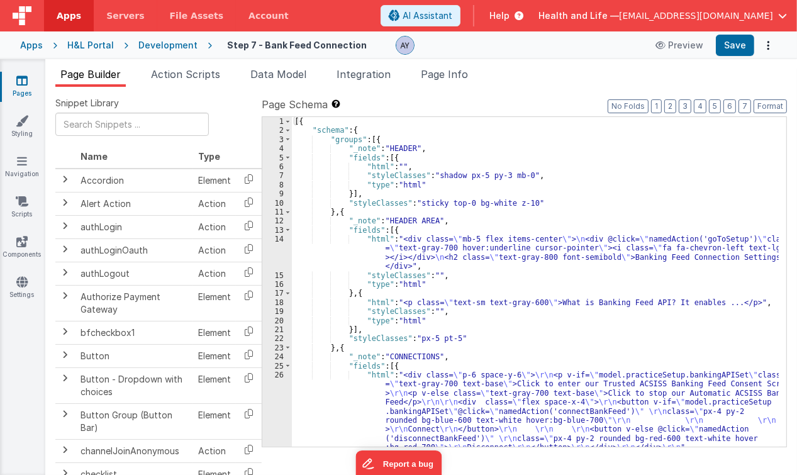
click at [198, 72] on span "Action Scripts" at bounding box center [185, 74] width 69 height 13
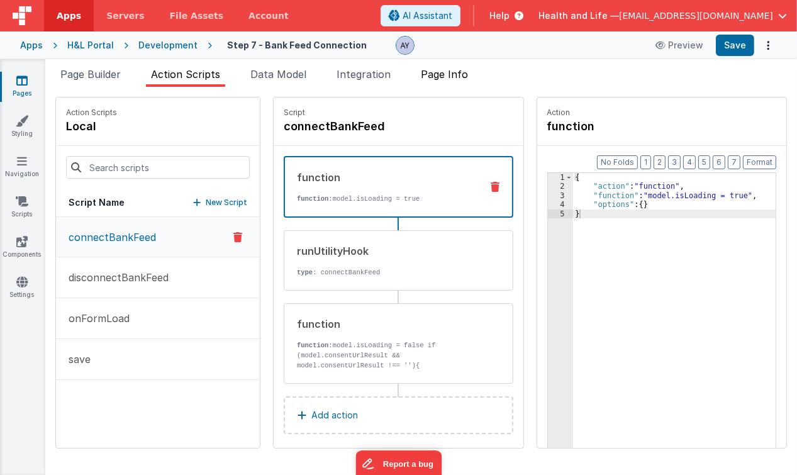
click at [444, 73] on span "Page Info" at bounding box center [444, 74] width 47 height 13
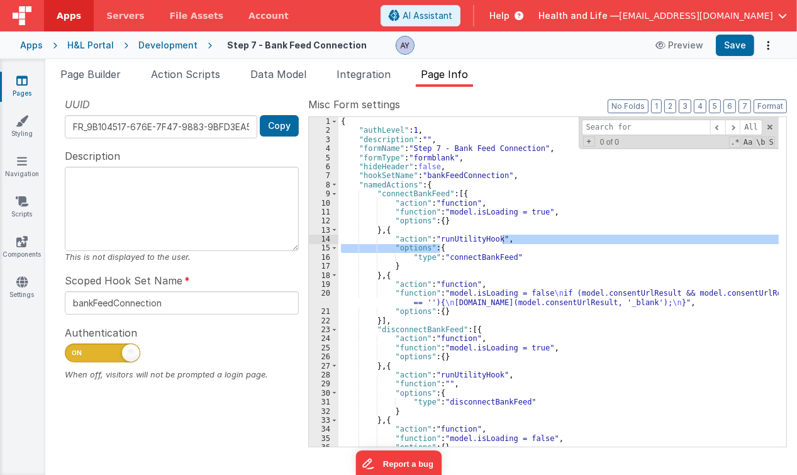
click at [425, 232] on div "{ "authLevel" : 1 , "description" : "" , "formName" : "Step 7 - Bank Feed Conne…" at bounding box center [559, 291] width 441 height 349
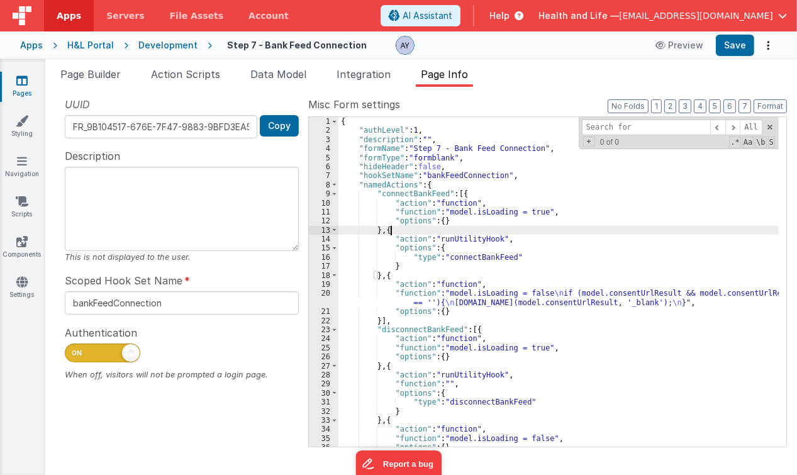
click at [419, 189] on div "{ "authLevel" : 1 , "description" : "" , "formName" : "Step 7 - Bank Feed Conne…" at bounding box center [559, 291] width 441 height 349
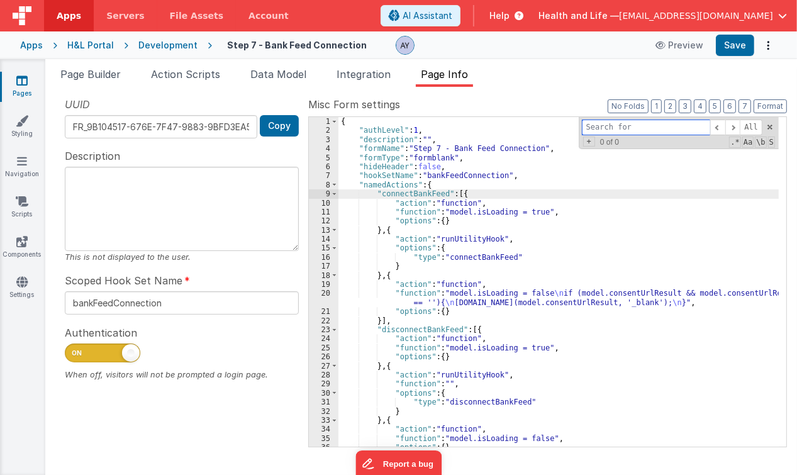
click at [602, 128] on input at bounding box center [646, 128] width 128 height 16
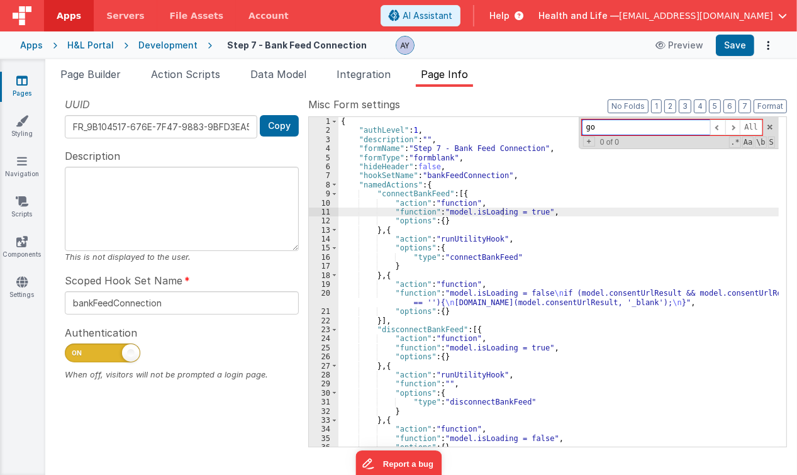
type input "g"
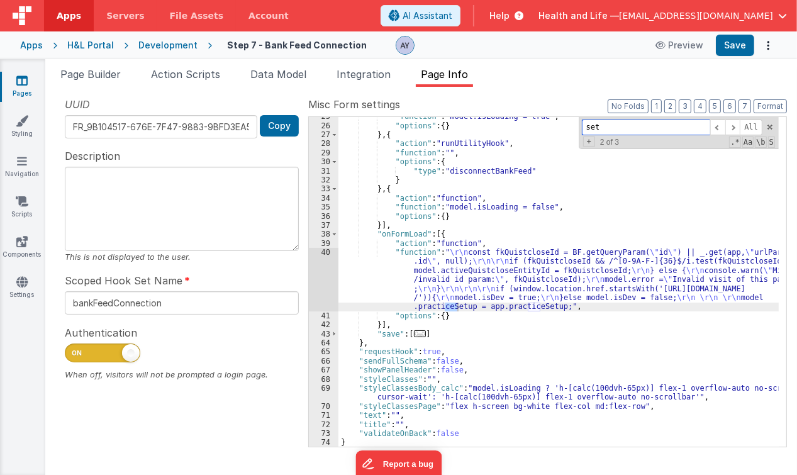
scroll to position [232, 0]
type input "setup"
click at [191, 74] on span "Action Scripts" at bounding box center [185, 74] width 69 height 13
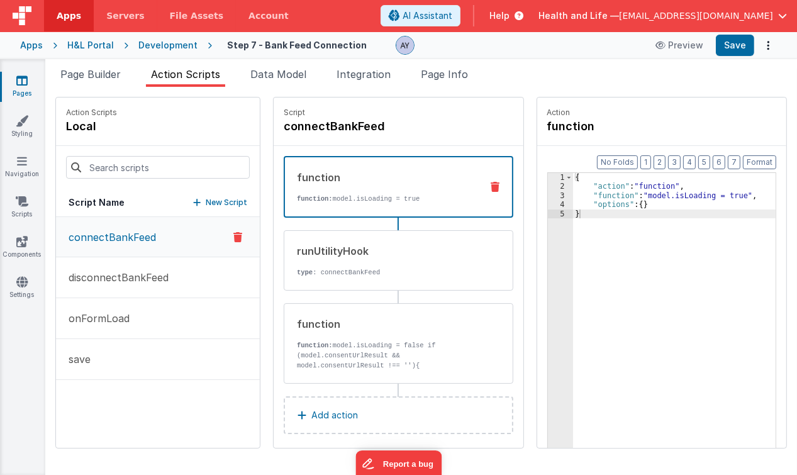
click at [72, 78] on span "Page Builder" at bounding box center [90, 74] width 60 height 13
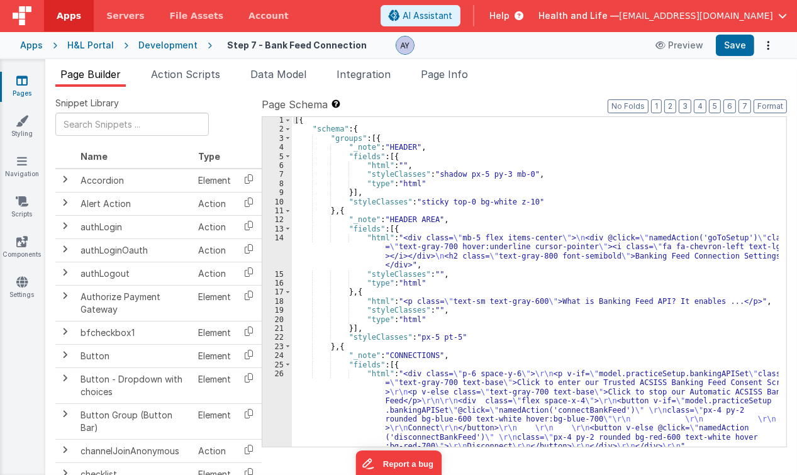
scroll to position [68, 0]
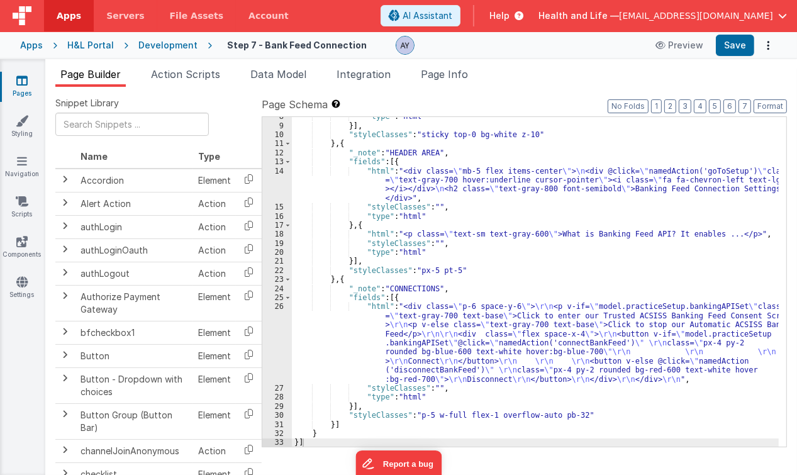
click at [456, 286] on div ""type" : "html" }] , "styleClasses" : "sticky top-0 bg-white z-10" } , { "_note…" at bounding box center [536, 286] width 488 height 349
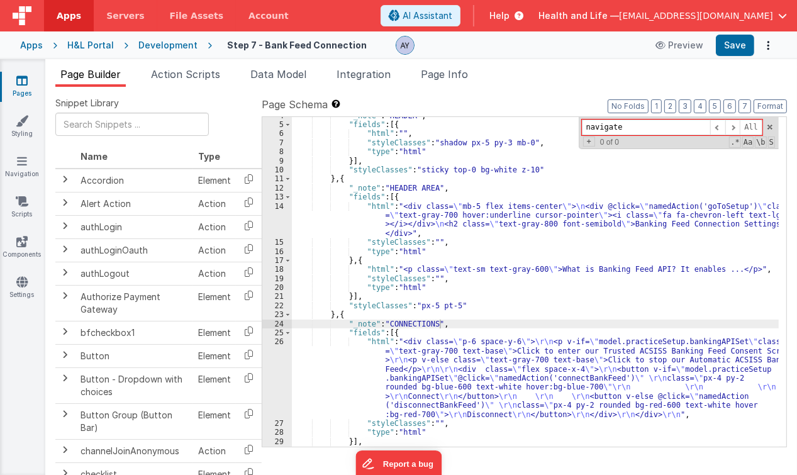
scroll to position [0, 0]
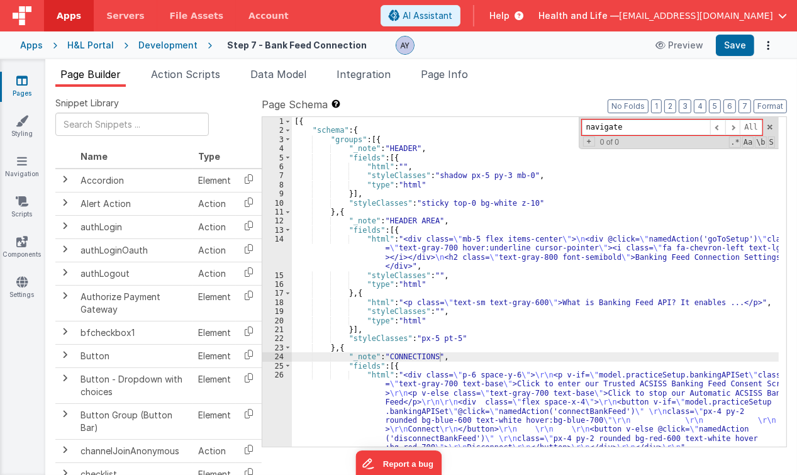
type input "navigate"
click at [705, 235] on div "[{ "schema" : { "groups" : [{ "_note" : "HEADER" , "fields" : [{ "html" : "" , …" at bounding box center [536, 291] width 488 height 349
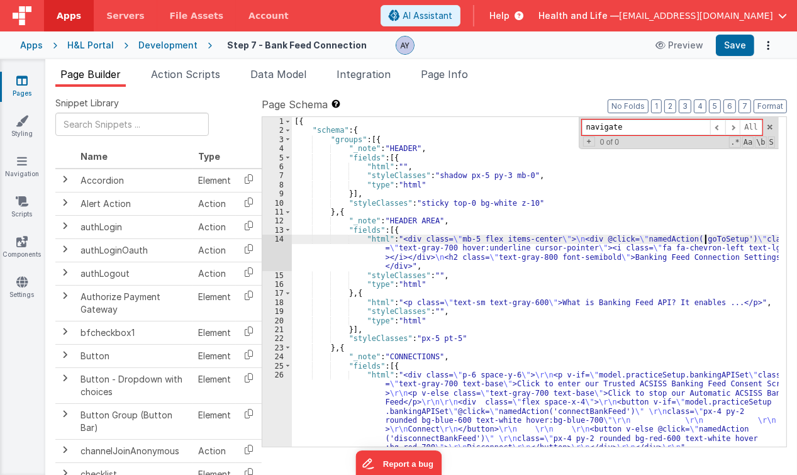
click at [705, 235] on div "[{ "schema" : { "groups" : [{ "_note" : "HEADER" , "fields" : [{ "html" : "" , …" at bounding box center [536, 291] width 488 height 349
click at [400, 76] on ul "Page Builder Action Scripts Data Model Integration Page Info" at bounding box center [421, 77] width 752 height 20
click at [439, 74] on span "Page Info" at bounding box center [444, 74] width 47 height 13
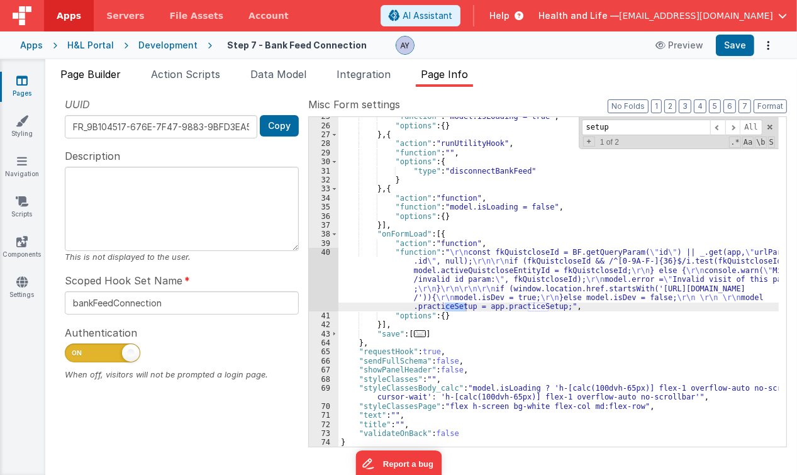
click at [99, 82] on li "Page Builder" at bounding box center [90, 77] width 70 height 20
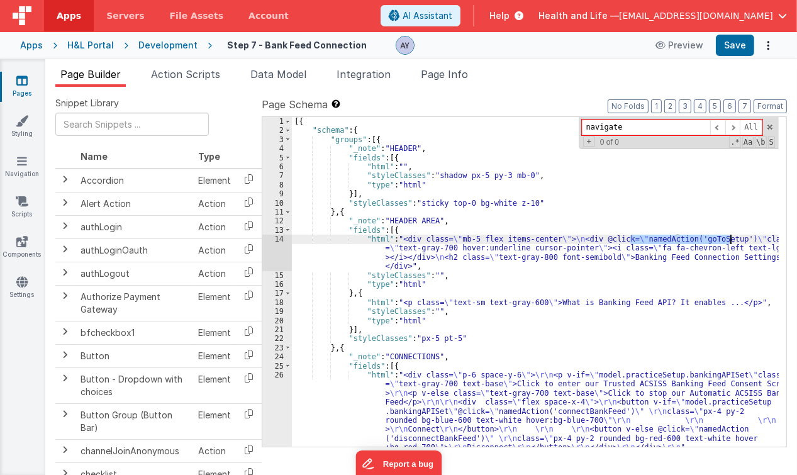
drag, startPoint x: 629, startPoint y: 242, endPoint x: 653, endPoint y: 252, distance: 25.6
click at [730, 240] on div "[{ "schema" : { "groups" : [{ "_note" : "HEADER" , "fields" : [{ "html" : "" , …" at bounding box center [536, 291] width 488 height 349
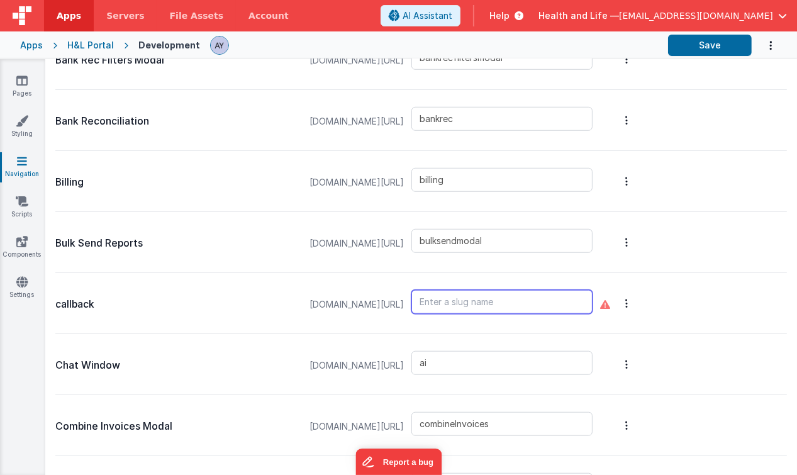
click at [493, 307] on input "text" at bounding box center [502, 302] width 181 height 24
type input "callback"
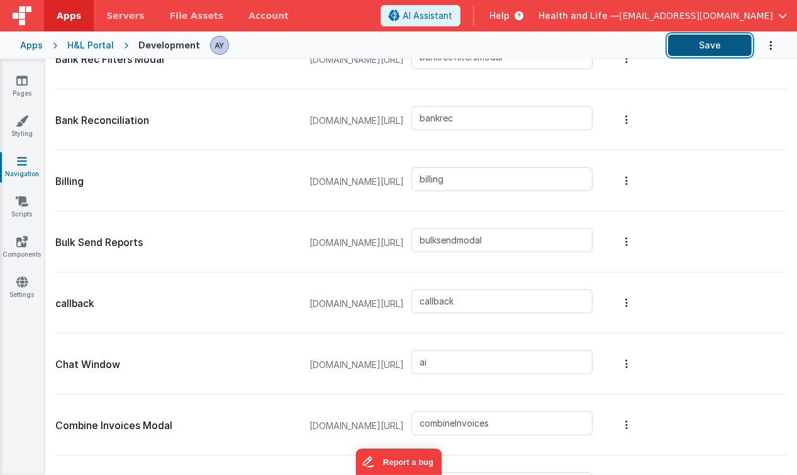
click at [719, 39] on button "Save" at bounding box center [710, 45] width 84 height 21
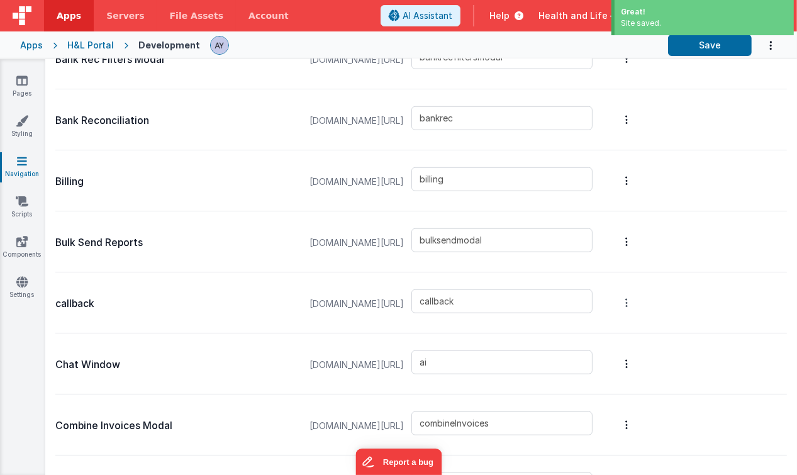
click at [636, 308] on button "Options" at bounding box center [627, 303] width 18 height 50
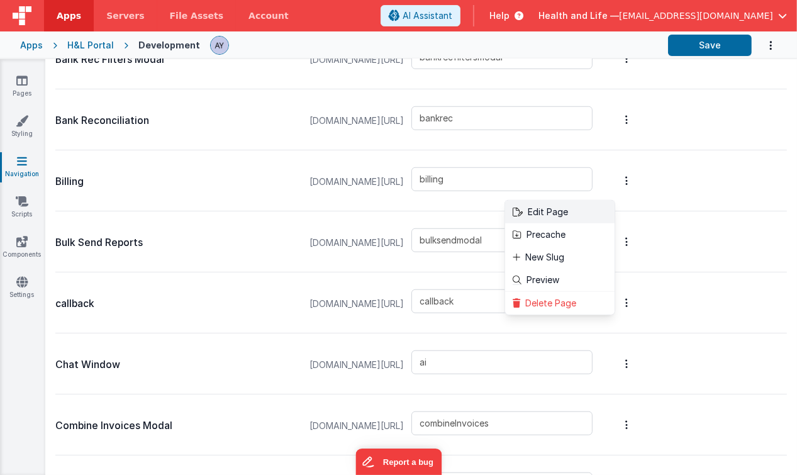
click at [590, 215] on link "Edit Page" at bounding box center [560, 212] width 110 height 23
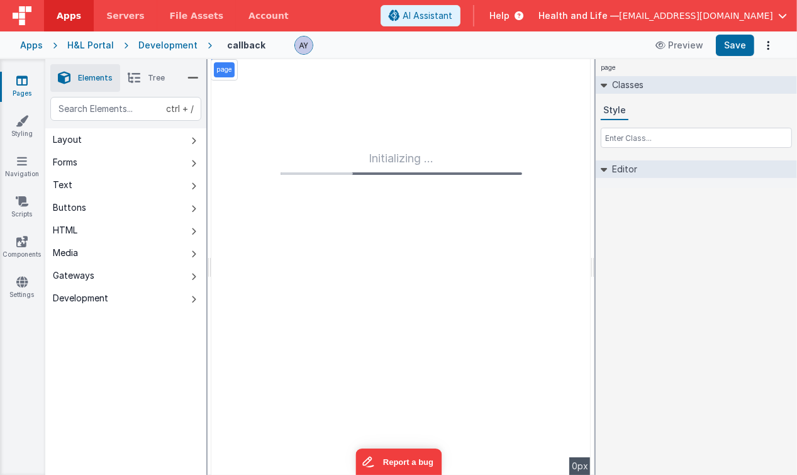
click at [153, 45] on div "Development" at bounding box center [167, 45] width 59 height 13
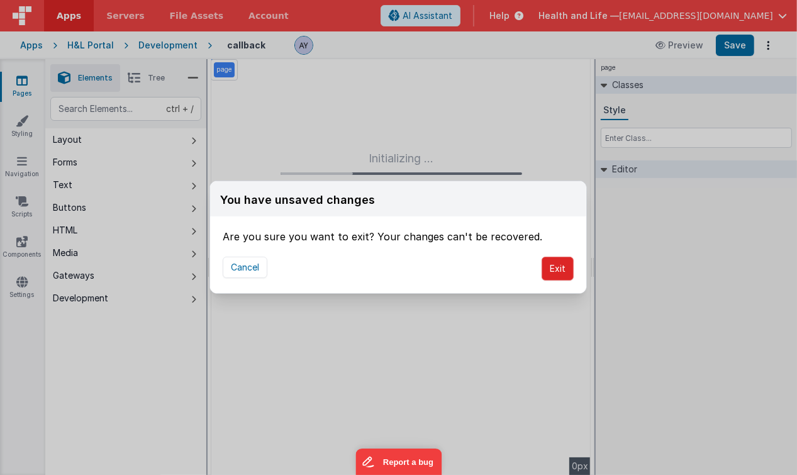
click at [570, 267] on button "Exit" at bounding box center [558, 269] width 32 height 24
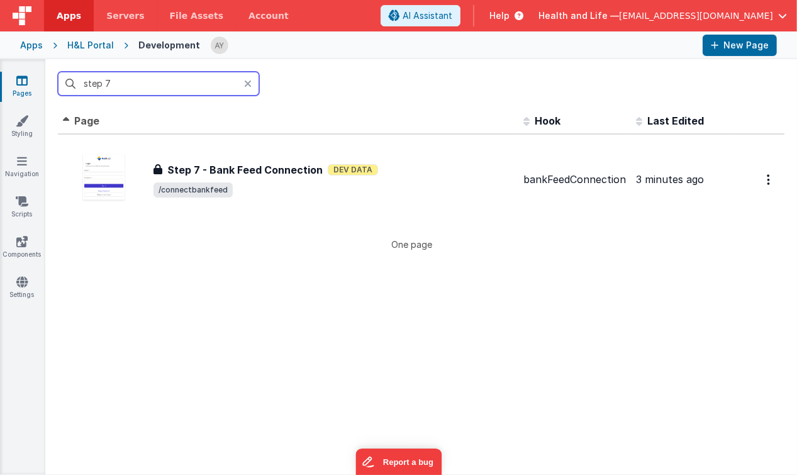
click at [154, 81] on input "step 7" at bounding box center [158, 84] width 201 height 24
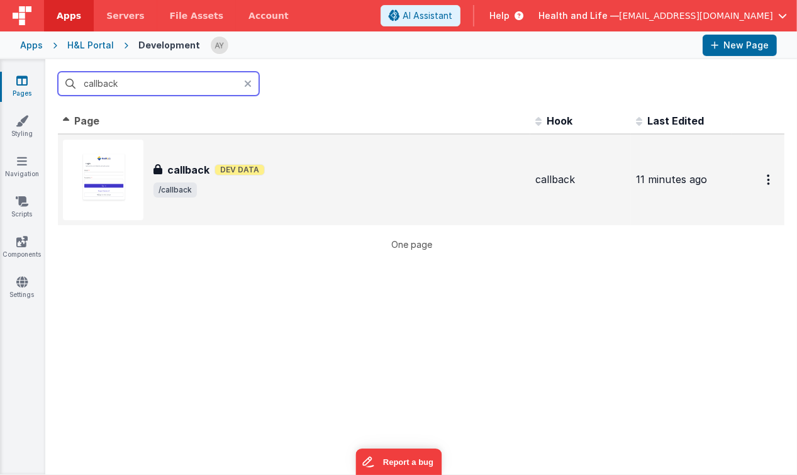
type input "callback"
click at [260, 164] on div "callback callback Dev Data /callback" at bounding box center [294, 180] width 463 height 81
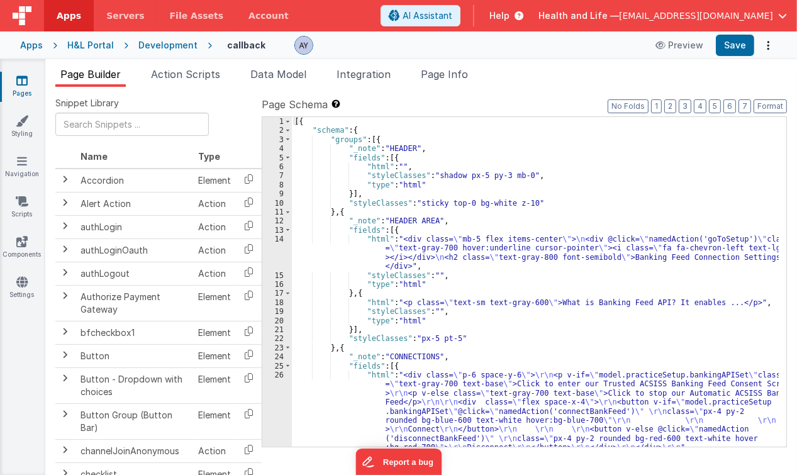
click at [429, 77] on span "Page Info" at bounding box center [444, 74] width 47 height 13
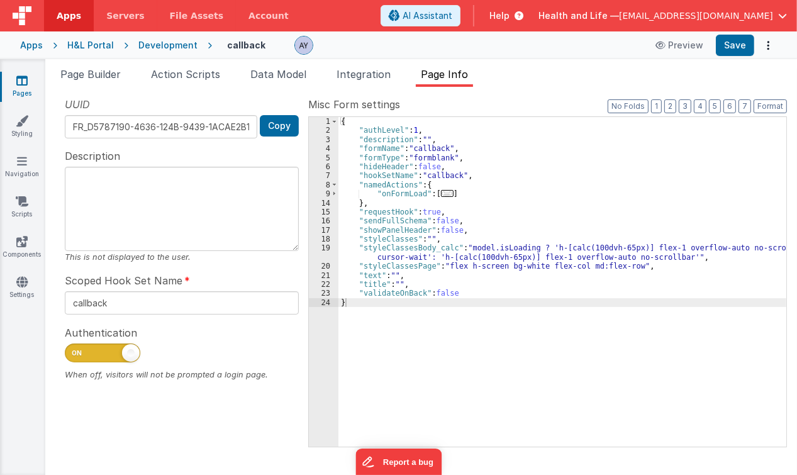
drag, startPoint x: 88, startPoint y: 80, endPoint x: 111, endPoint y: 86, distance: 23.5
click at [88, 80] on span "Page Builder" at bounding box center [90, 74] width 60 height 13
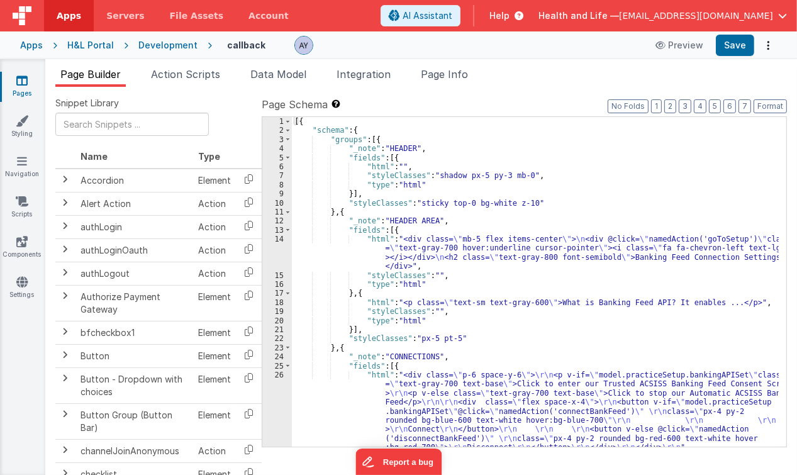
click at [448, 246] on div "[{ "schema" : { "groups" : [{ "_note" : "HEADER" , "fields" : [{ "html" : "" , …" at bounding box center [536, 291] width 488 height 349
click at [508, 214] on div "[{ "schema" : { "groups" : [{ "_note" : "HEADER" , "fields" : [{ "html" : "" , …" at bounding box center [536, 291] width 488 height 349
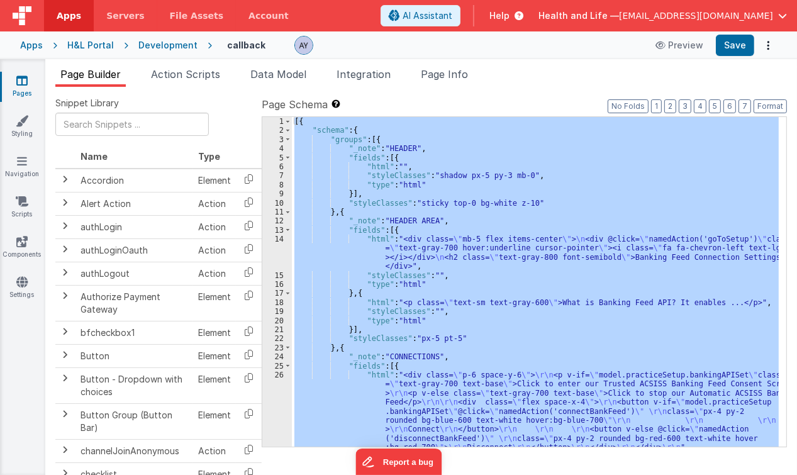
click at [390, 183] on div "[{ "schema" : { "groups" : [{ "_note" : "HEADER" , "fields" : [{ "html" : "" , …" at bounding box center [535, 282] width 487 height 330
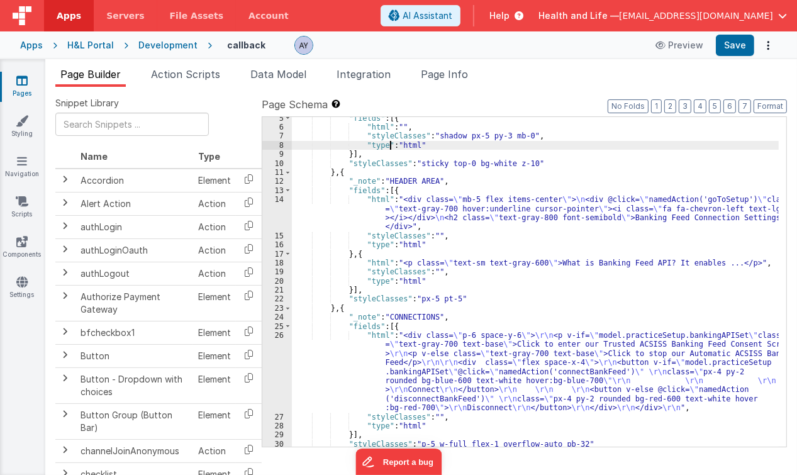
scroll to position [47, 0]
click at [418, 245] on div ""fields" : [{ "html" : "" , "styleClasses" : "shadow px-5 py-3 mb-0" , "type" :…" at bounding box center [536, 288] width 488 height 349
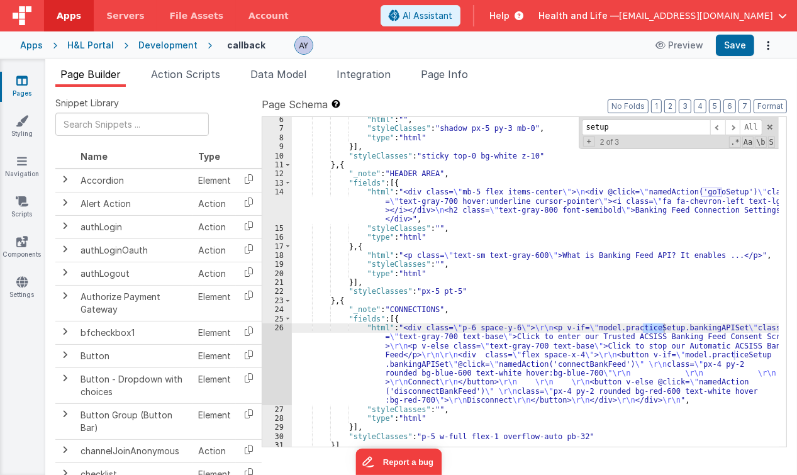
type input "setup"
click at [655, 206] on div ""html" : "" , "styleClasses" : "shadow px-5 py-3 mb-0" , "type" : "html" }] , "…" at bounding box center [536, 289] width 488 height 349
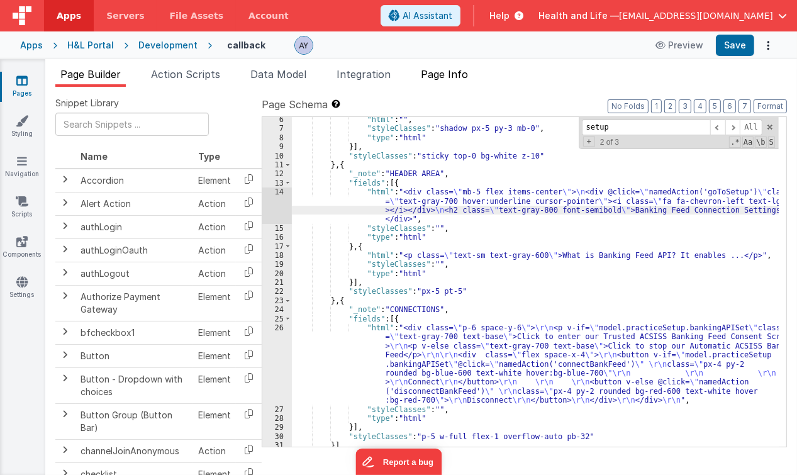
click at [445, 74] on span "Page Info" at bounding box center [444, 74] width 47 height 13
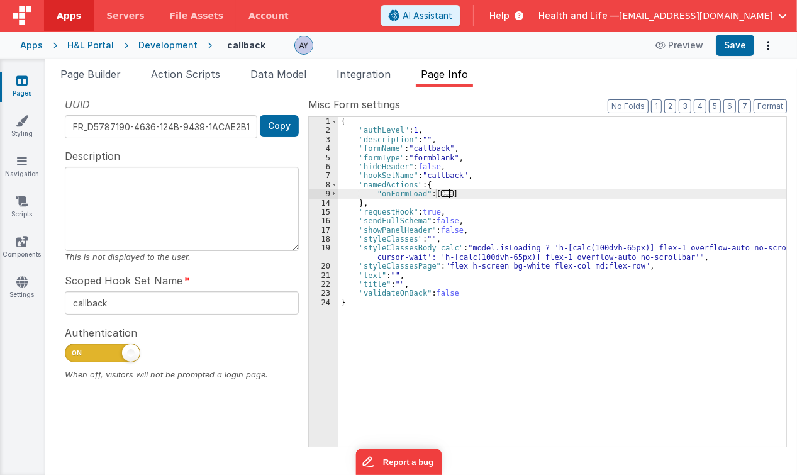
click at [448, 194] on span "..." at bounding box center [447, 193] width 13 height 7
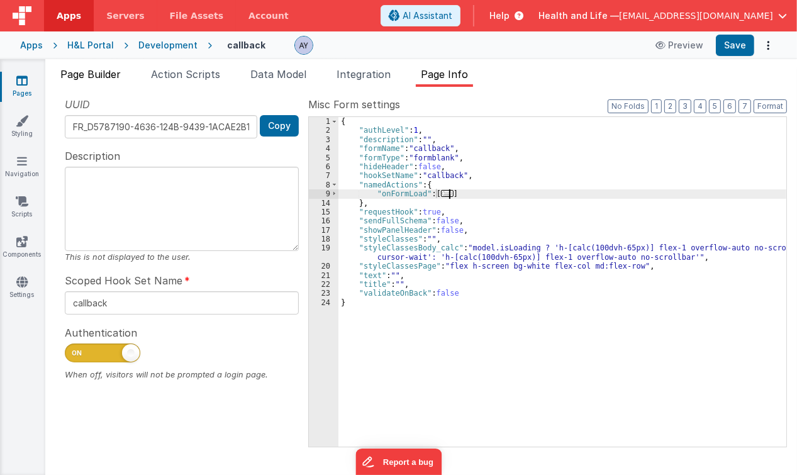
click at [113, 76] on span "Page Builder" at bounding box center [90, 74] width 60 height 13
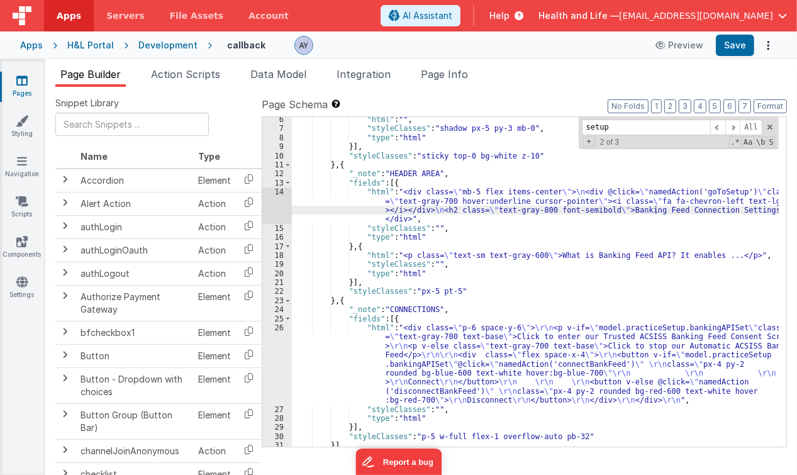
click at [340, 318] on div ""html" : "" , "styleClasses" : "shadow px-5 py-3 mb-0" , "type" : "html" }] , "…" at bounding box center [536, 289] width 488 height 349
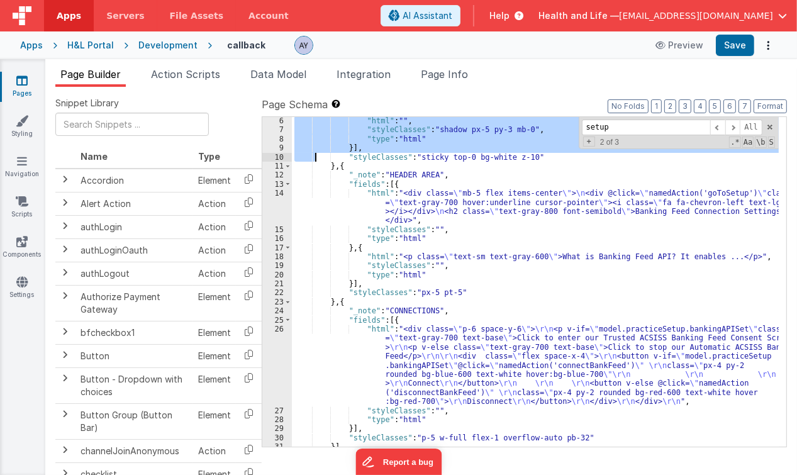
scroll to position [68, 0]
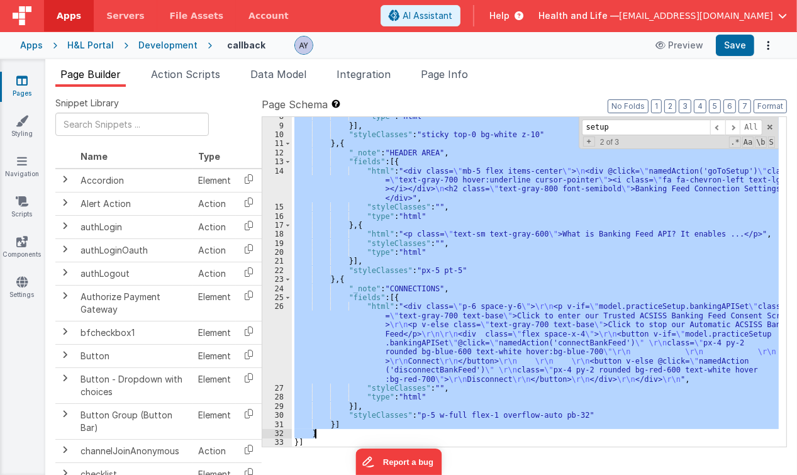
drag, startPoint x: 322, startPoint y: 138, endPoint x: 326, endPoint y: 431, distance: 292.1
click at [326, 431] on div ""type" : "html" }] , "styleClasses" : "sticky top-0 bg-white z-10" } , { "_note…" at bounding box center [536, 286] width 488 height 349
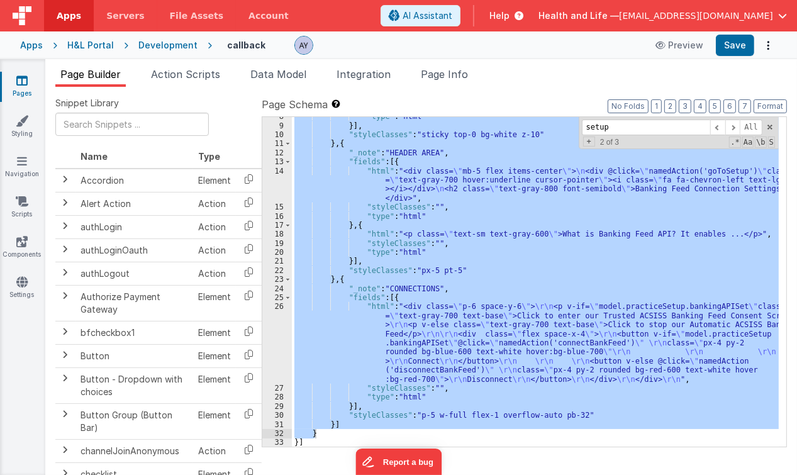
click at [625, 237] on div ""type" : "html" }] , "styleClasses" : "sticky top-0 bg-white z-10" } , { "_note…" at bounding box center [535, 282] width 487 height 330
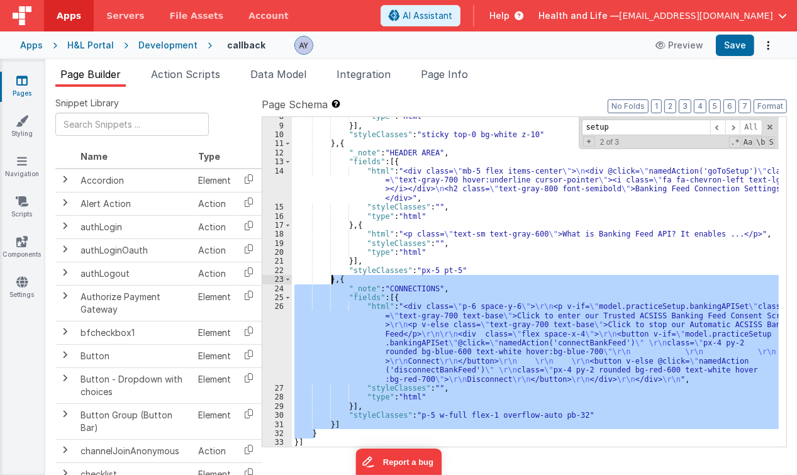
scroll to position [0, 0]
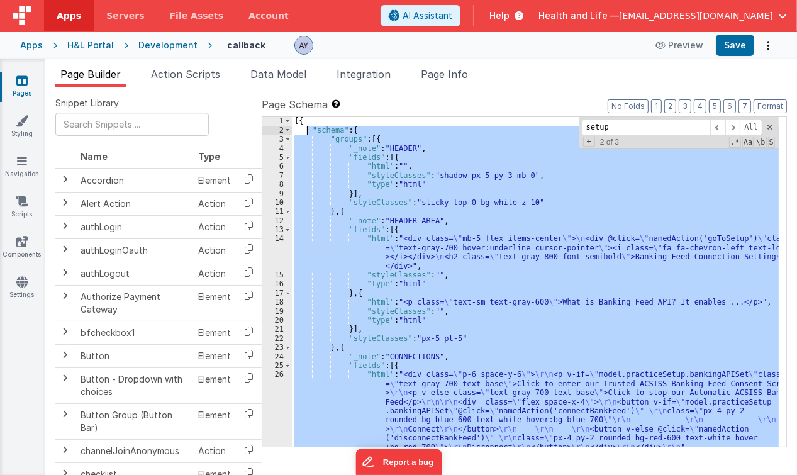
drag, startPoint x: 330, startPoint y: 435, endPoint x: 307, endPoint y: 131, distance: 304.8
click at [307, 131] on div "[{ "schema" : { "groups" : [{ "_note" : "HEADER" , "fields" : [{ "html" : "" , …" at bounding box center [536, 290] width 488 height 349
click at [310, 130] on div "[{ "schema" : { "groups" : [{ "_note" : "HEADER" , "fields" : [{ "html" : "" , …" at bounding box center [535, 282] width 487 height 330
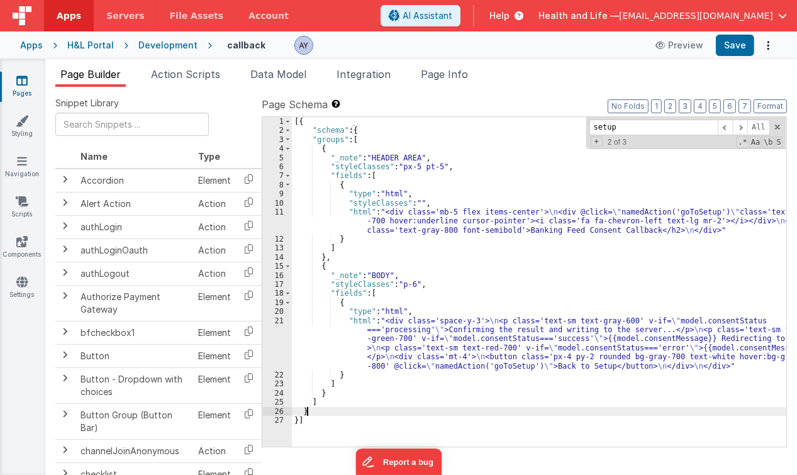
click at [408, 222] on div "[{ "schema" : { "groups" : [ { "_note" : "HEADER AREA" , "styleClasses" : "px-5…" at bounding box center [539, 291] width 495 height 349
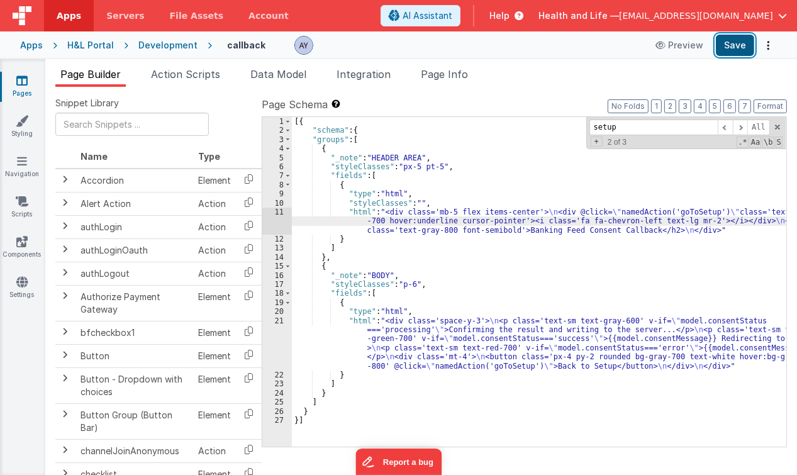
click at [739, 47] on button "Save" at bounding box center [735, 45] width 38 height 21
click at [466, 75] on span "Page Info" at bounding box center [444, 74] width 47 height 13
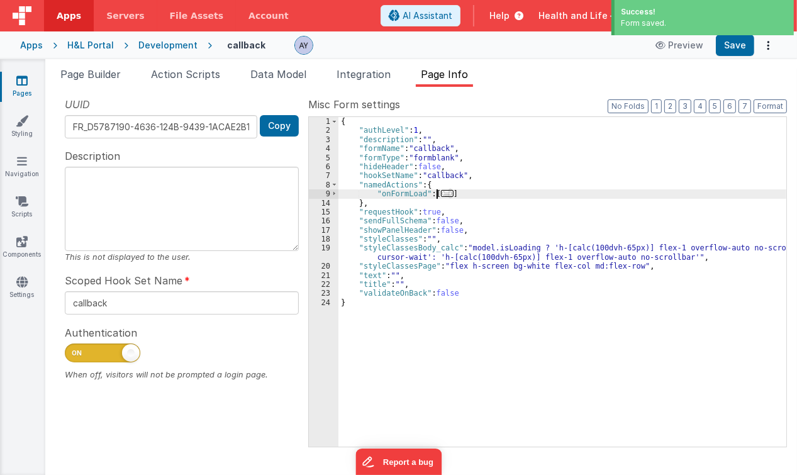
click at [443, 194] on span "..." at bounding box center [447, 193] width 13 height 7
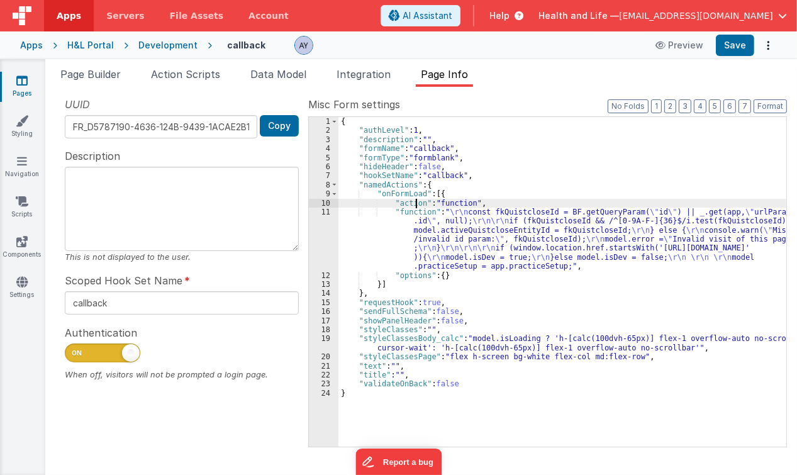
drag, startPoint x: 414, startPoint y: 205, endPoint x: 405, endPoint y: 205, distance: 8.8
click at [413, 205] on div "{ "authLevel" : 1 , "description" : "" , "formName" : "callback" , "formType" :…" at bounding box center [563, 291] width 449 height 349
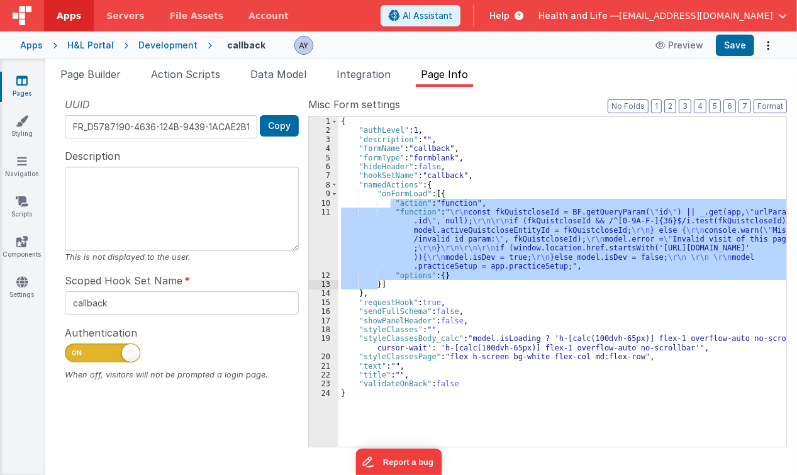
drag, startPoint x: 391, startPoint y: 201, endPoint x: 429, endPoint y: 225, distance: 44.4
click at [385, 274] on div "{ "authLevel" : 1 , "description" : "" , "formName" : "callback" , "formType" :…" at bounding box center [563, 291] width 449 height 349
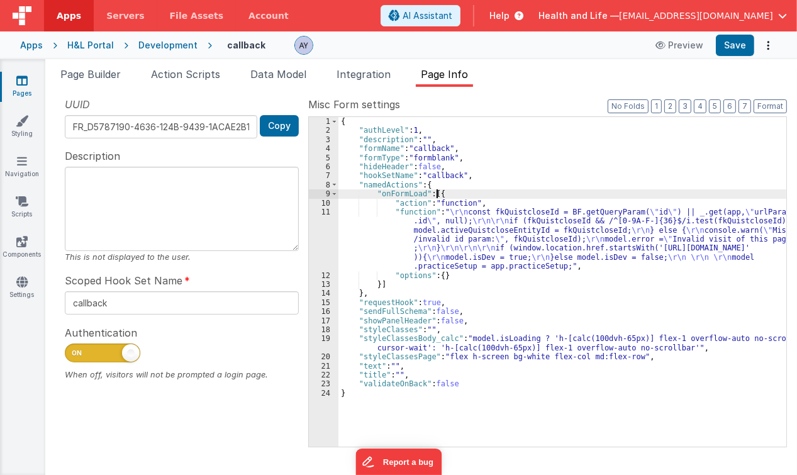
click at [437, 191] on div "{ "authLevel" : 1 , "description" : "" , "formName" : "callback" , "formType" :…" at bounding box center [563, 291] width 449 height 349
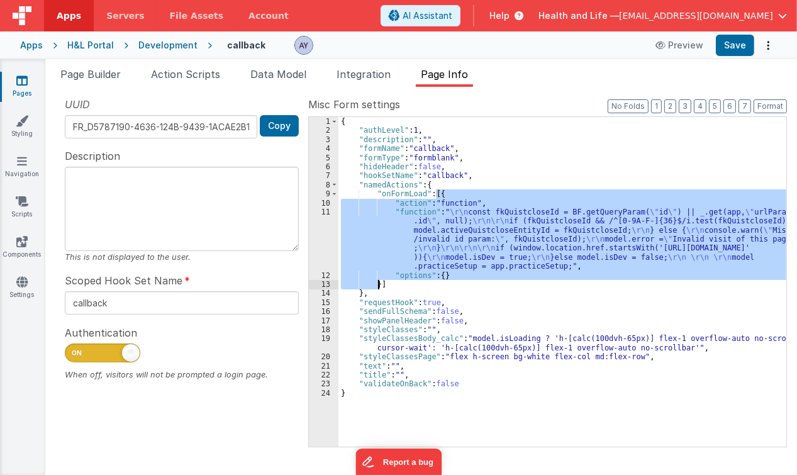
drag, startPoint x: 438, startPoint y: 191, endPoint x: 378, endPoint y: 283, distance: 109.6
click at [378, 283] on div "{ "authLevel" : 1 , "description" : "" , "formName" : "callback" , "formType" :…" at bounding box center [563, 291] width 449 height 349
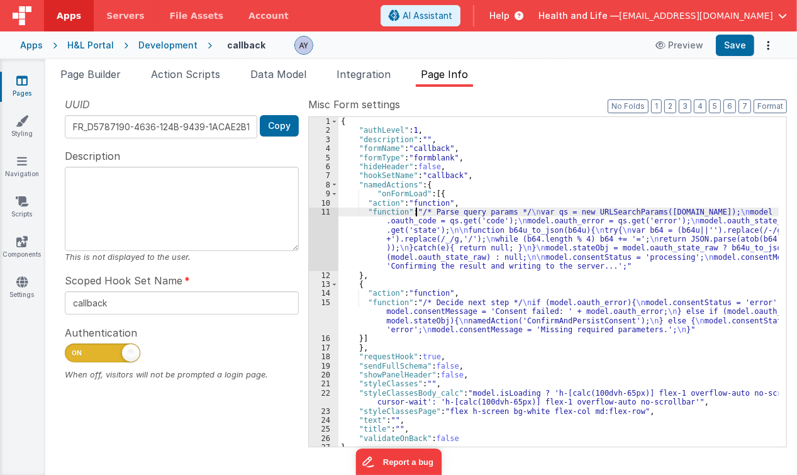
click at [417, 216] on div "{ "authLevel" : 1 , "description" : "" , "formName" : "callback" , "formType" :…" at bounding box center [559, 291] width 441 height 349
click at [760, 104] on button "Format" at bounding box center [770, 106] width 33 height 14
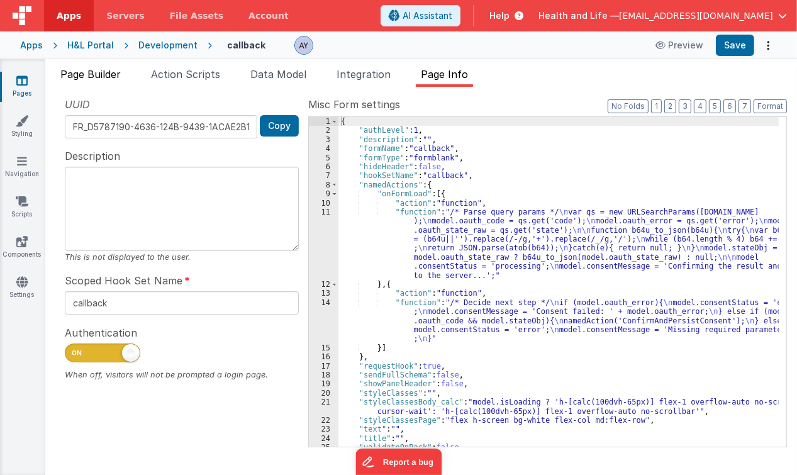
click at [118, 81] on li "Page Builder" at bounding box center [90, 77] width 70 height 20
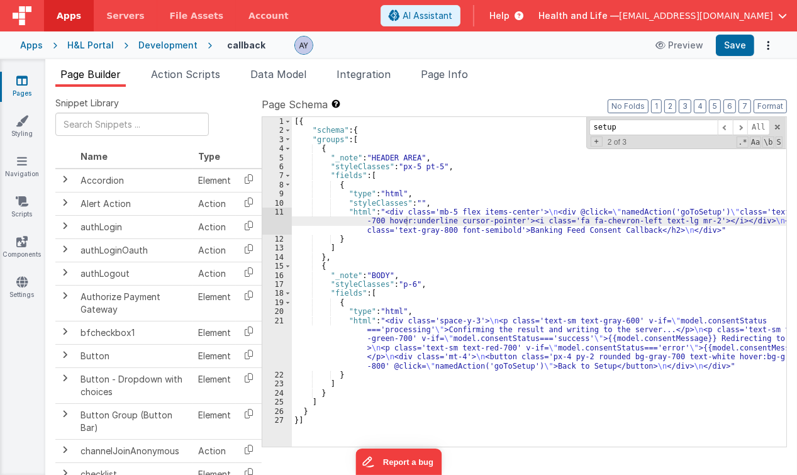
click at [230, 81] on ul "Page Builder Action Scripts Data Model Integration Page Info" at bounding box center [421, 77] width 752 height 20
click at [273, 79] on span "Data Model" at bounding box center [279, 74] width 56 height 13
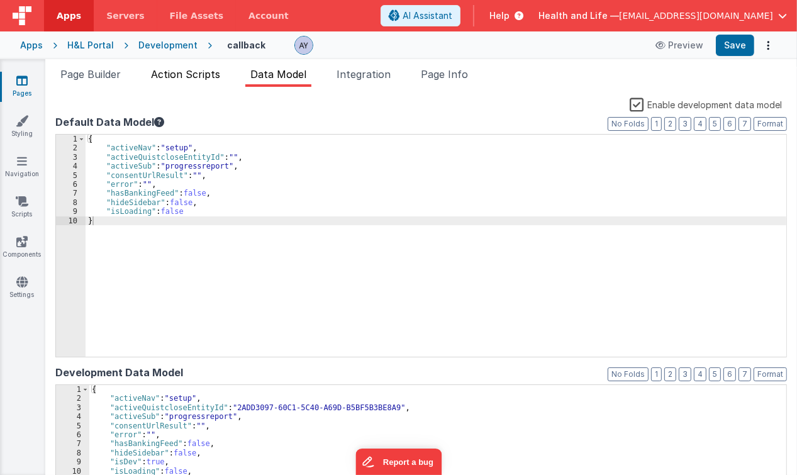
click at [184, 82] on li "Action Scripts" at bounding box center [185, 77] width 79 height 20
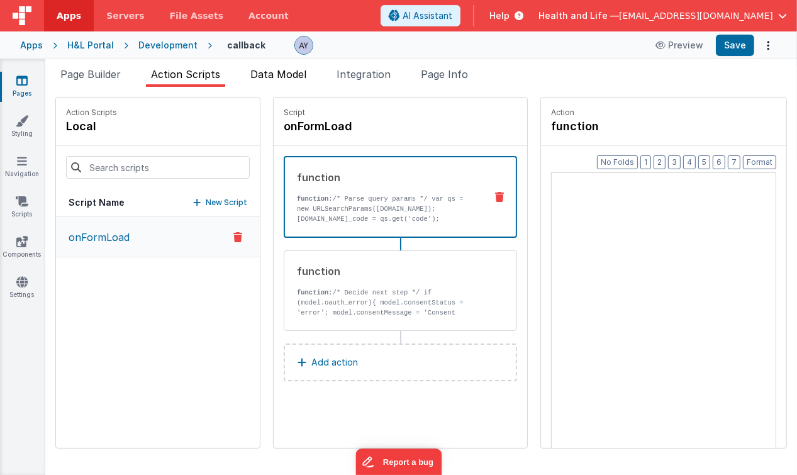
click at [307, 76] on span "Data Model" at bounding box center [279, 74] width 56 height 13
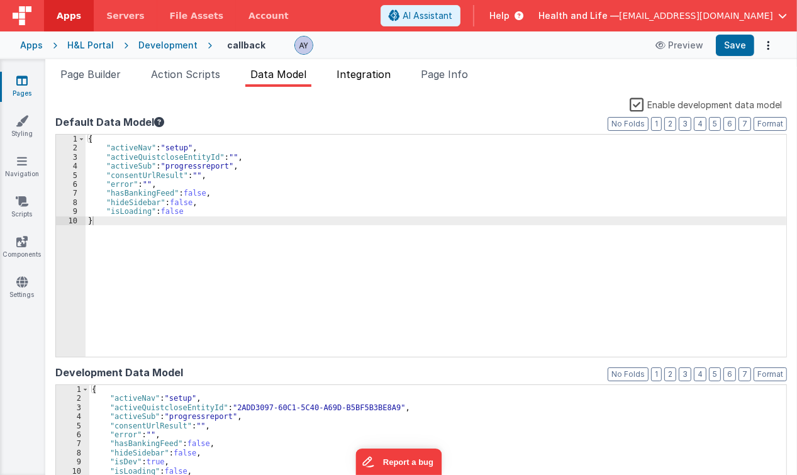
click at [374, 73] on span "Integration" at bounding box center [364, 74] width 54 height 13
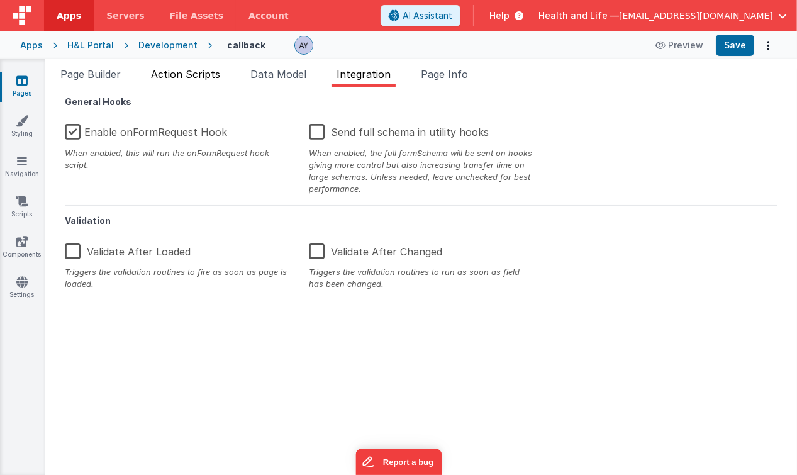
click at [220, 74] on span "Action Scripts" at bounding box center [185, 74] width 69 height 13
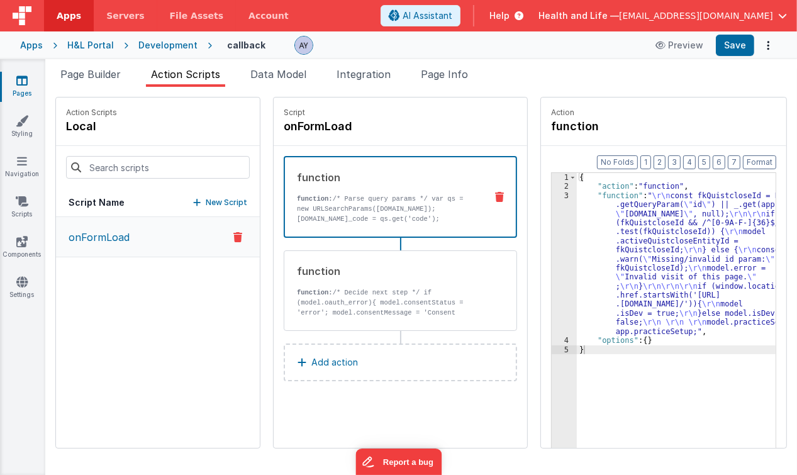
click at [322, 70] on ul "Page Builder Action Scripts Data Model Integration Page Info" at bounding box center [421, 77] width 752 height 20
click at [391, 72] on span "Integration" at bounding box center [364, 74] width 54 height 13
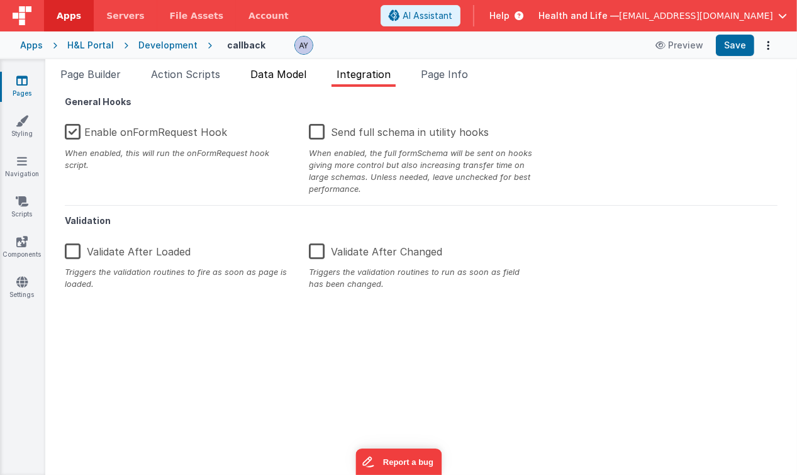
click at [303, 73] on span "Data Model" at bounding box center [279, 74] width 56 height 13
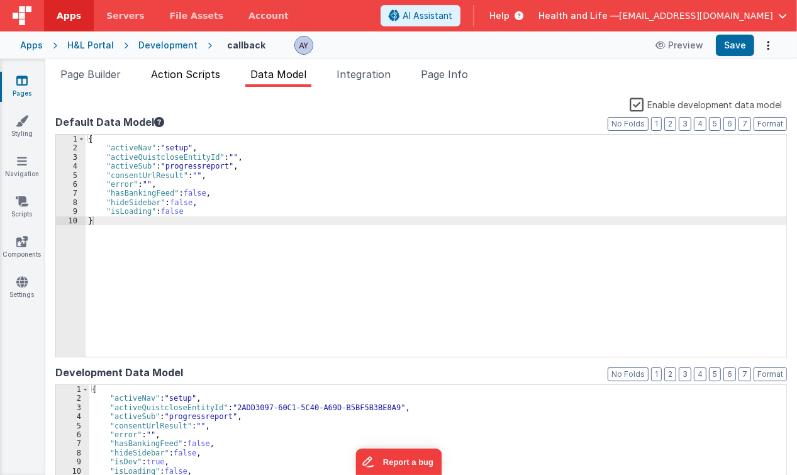
click at [220, 77] on span "Action Scripts" at bounding box center [185, 74] width 69 height 13
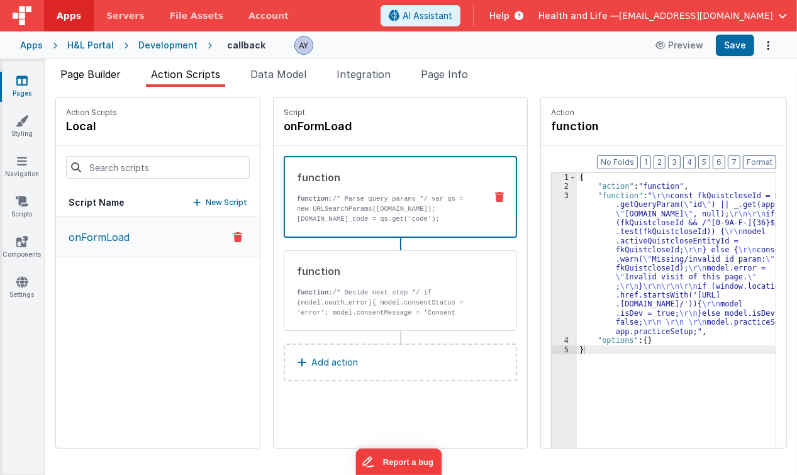
click at [115, 73] on span "Page Builder" at bounding box center [90, 74] width 60 height 13
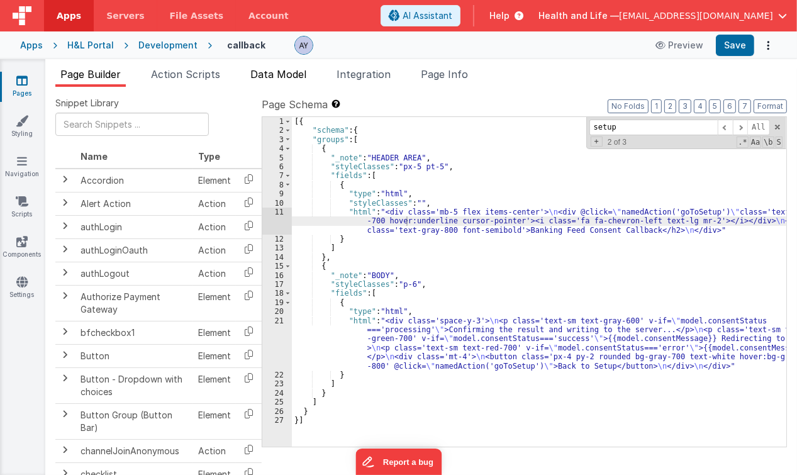
click at [307, 75] on span "Data Model" at bounding box center [279, 74] width 56 height 13
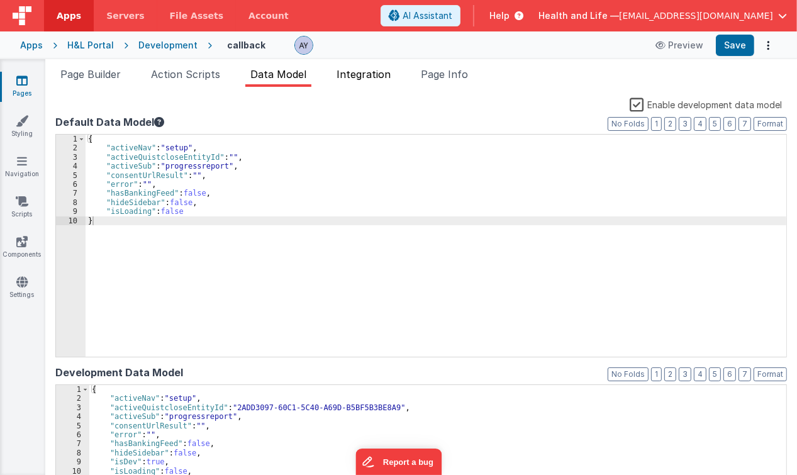
click at [361, 73] on span "Integration" at bounding box center [364, 74] width 54 height 13
click at [409, 74] on ul "Page Builder Action Scripts Data Model Integration Page Info" at bounding box center [421, 77] width 752 height 20
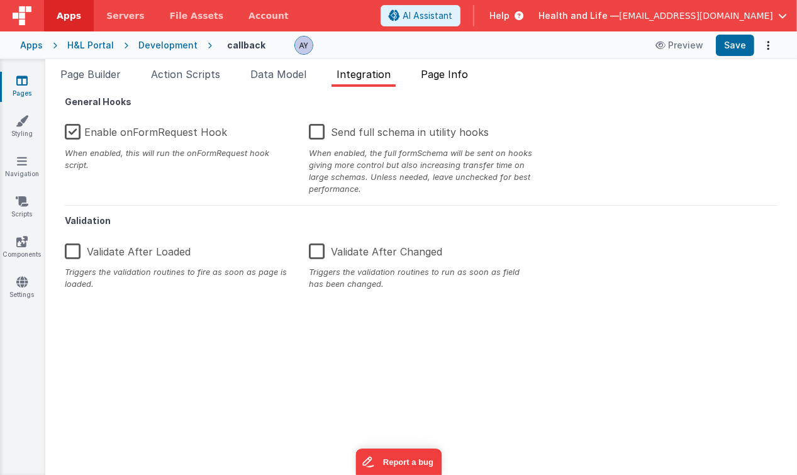
click at [434, 75] on span "Page Info" at bounding box center [444, 74] width 47 height 13
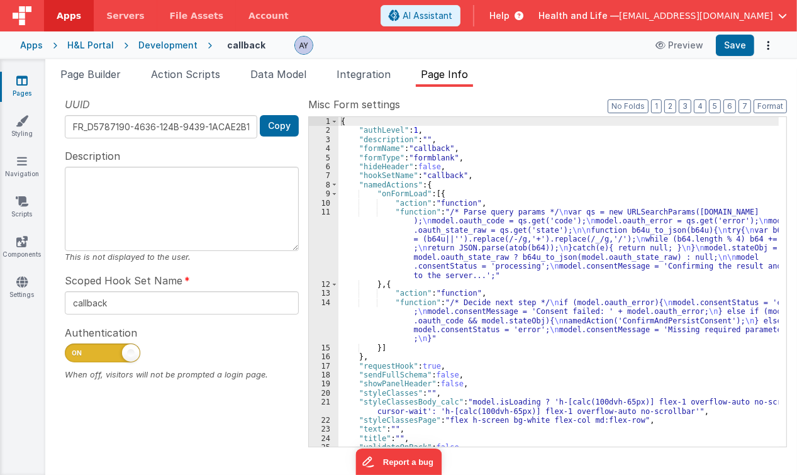
click at [412, 231] on div "{ "authLevel" : 1 , "description" : "" , "formName" : "callback" , "formType" :…" at bounding box center [559, 291] width 441 height 349
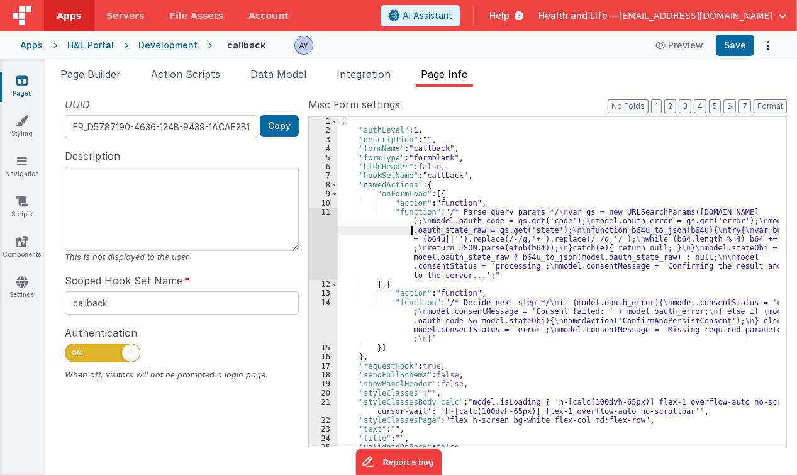
click at [429, 230] on div "{ "authLevel" : 1 , "description" : "" , "formName" : "callback" , "formType" :…" at bounding box center [559, 291] width 441 height 349
click at [189, 59] on div "Page Builder Action Scripts Data Model Integration Page Info Snippet Library Na…" at bounding box center [421, 267] width 752 height 416
click at [190, 71] on span "Action Scripts" at bounding box center [185, 74] width 69 height 13
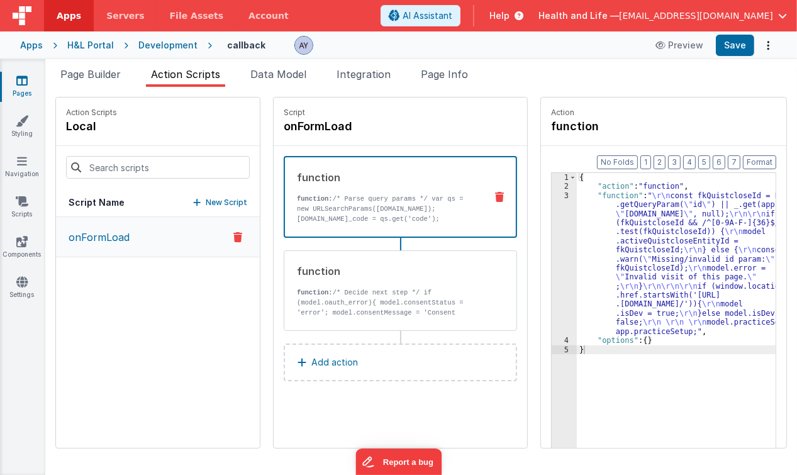
click at [155, 240] on button "onFormLoad" at bounding box center [158, 237] width 204 height 40
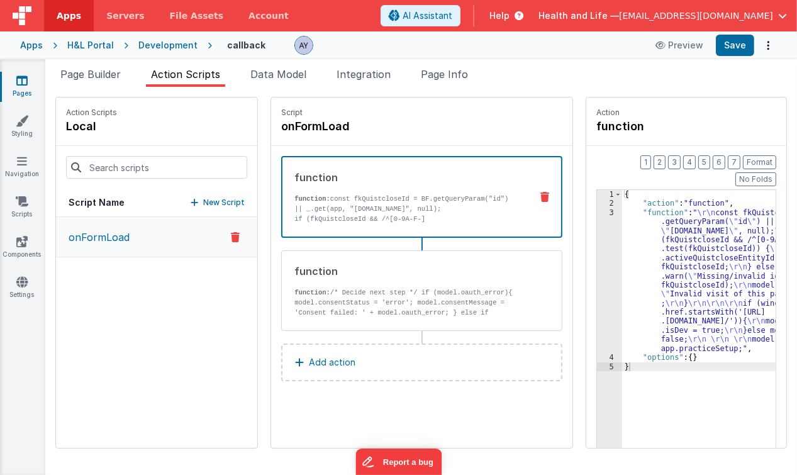
click at [544, 196] on icon at bounding box center [545, 197] width 9 height 10
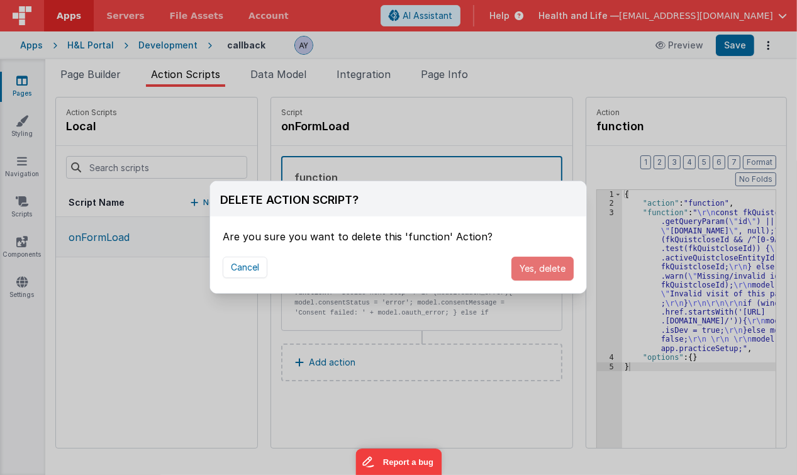
click at [551, 265] on button "Yes, delete" at bounding box center [543, 269] width 62 height 24
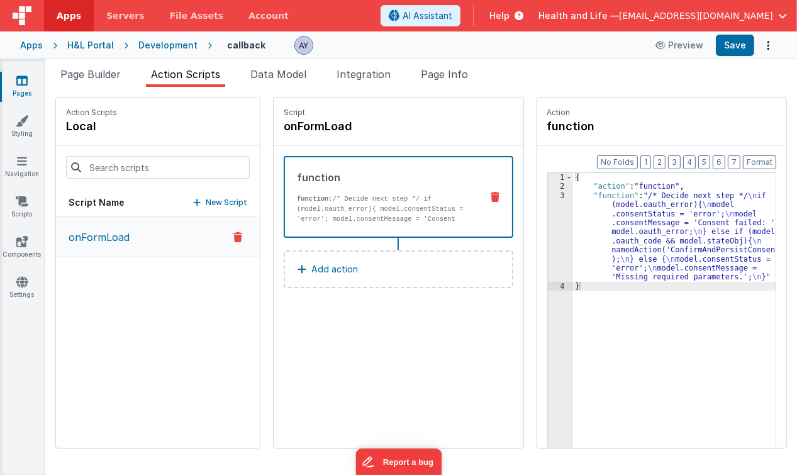
click at [493, 193] on icon at bounding box center [496, 197] width 9 height 10
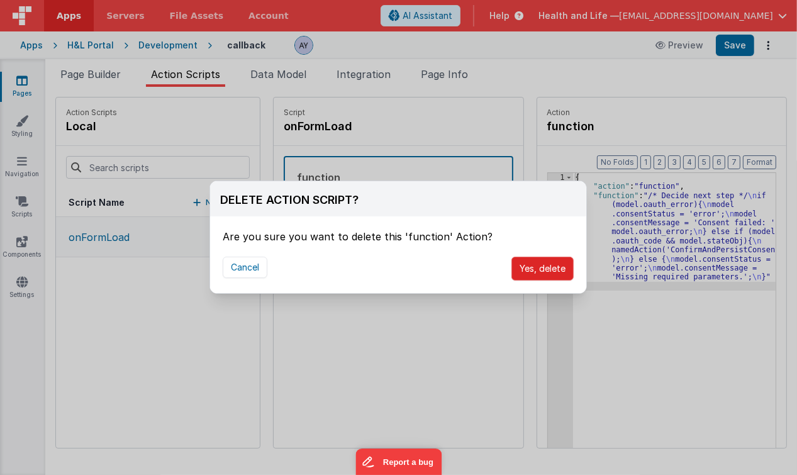
click at [553, 266] on button "Yes, delete" at bounding box center [543, 269] width 62 height 24
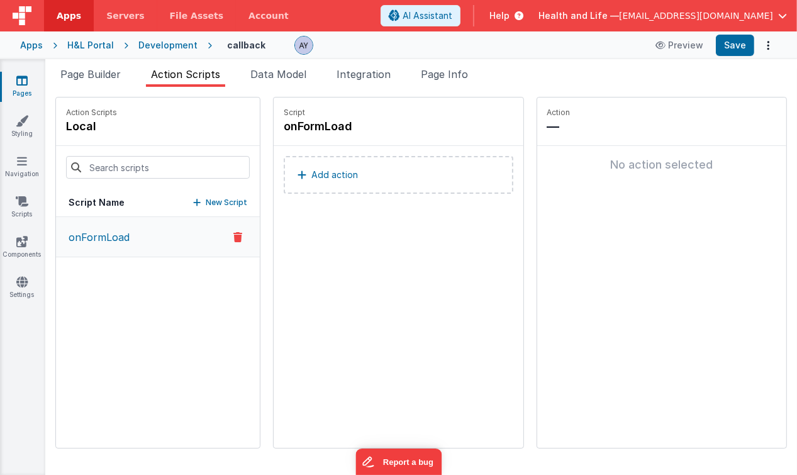
click at [356, 182] on button "Add action" at bounding box center [399, 175] width 230 height 38
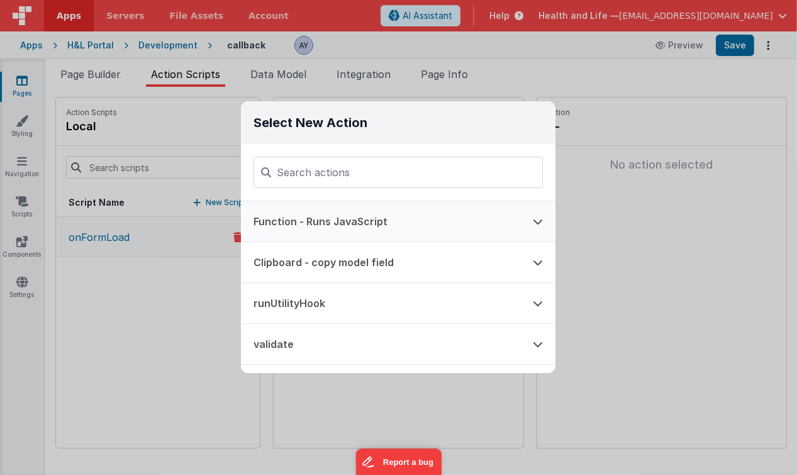
click at [345, 228] on button "Function - Runs JavaScript" at bounding box center [380, 221] width 279 height 40
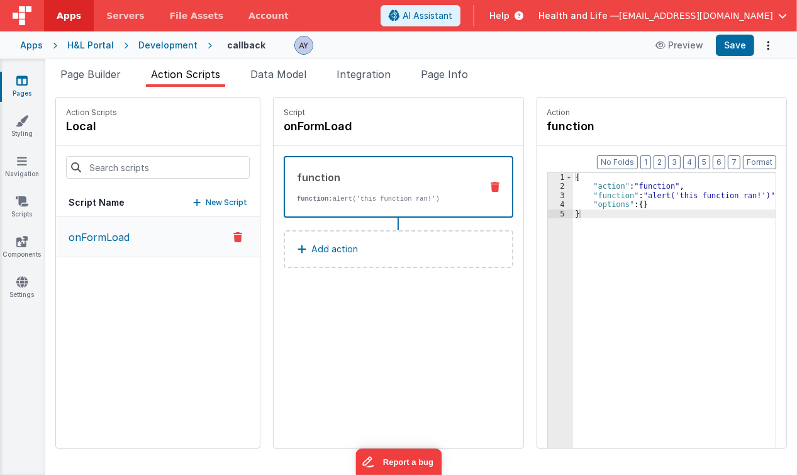
click at [596, 196] on div "{ "action" : "function" , "function" : "alert('this function ran!')" , "options…" at bounding box center [678, 339] width 210 height 333
drag, startPoint x: 636, startPoint y: 195, endPoint x: 777, endPoint y: 197, distance: 140.4
click at [777, 197] on div "Format 7 6 5 4 3 2 1 No Folds 1 2 3 4 5 { "action" : "function" , "function" : …" at bounding box center [663, 321] width 250 height 351
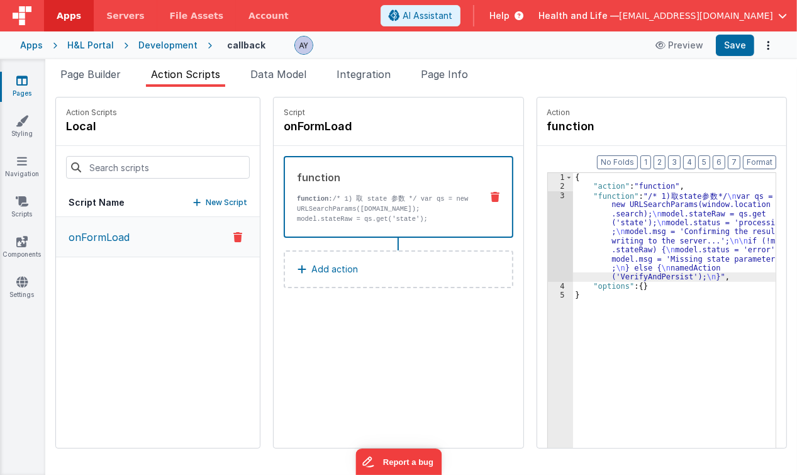
click at [686, 240] on div "{ "action" : "function" , "function" : "/* 1) 取 state 参 数 */ \n var qs = new UR…" at bounding box center [678, 339] width 210 height 333
click at [548, 234] on div "3" at bounding box center [560, 236] width 25 height 91
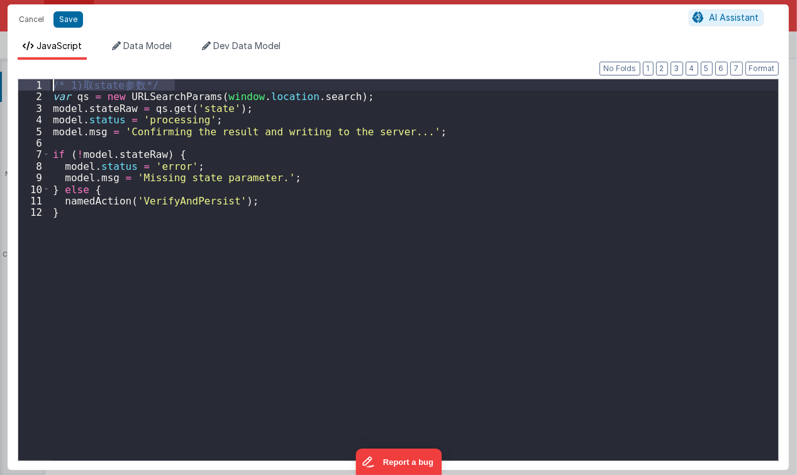
drag, startPoint x: 185, startPoint y: 86, endPoint x: 40, endPoint y: 86, distance: 144.8
click at [40, 86] on div "1 2 3 4 5 6 7 8 9 10 11 12 /* 1) 取 state 参 数 */ var qs = new URLSearchParams ( …" at bounding box center [399, 270] width 762 height 383
click at [410, 189] on div "var qs = new URLSearchParams ( window . location . search ) ; model . stateRaw …" at bounding box center [414, 281] width 728 height 404
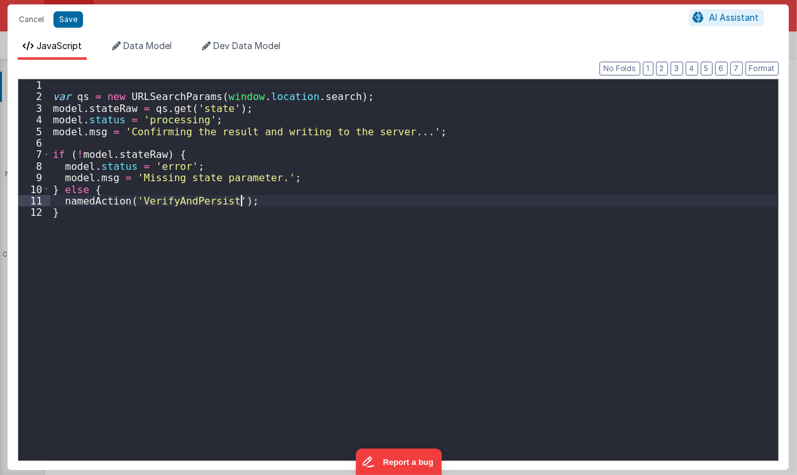
click at [392, 200] on div "var qs = new URLSearchParams ( window . location . search ) ; model . stateRaw …" at bounding box center [414, 281] width 728 height 404
click at [64, 18] on button "Save" at bounding box center [68, 19] width 30 height 16
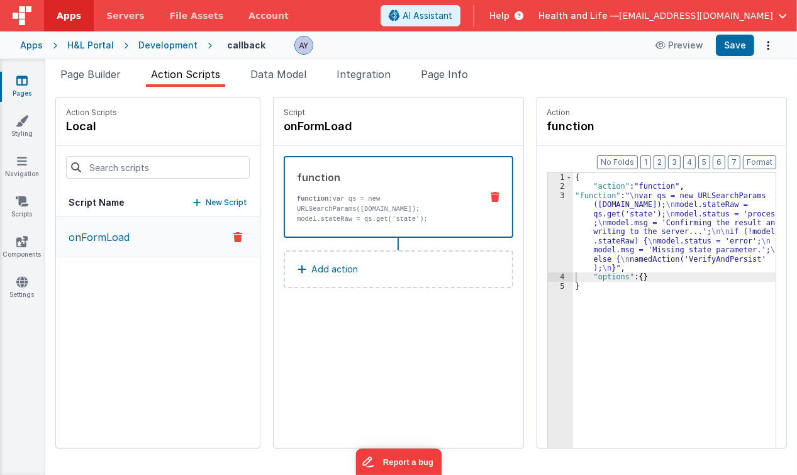
click at [697, 259] on div "{ "action" : "function" , "function" : " \n var qs = new URLSearchParams ([DOMA…" at bounding box center [678, 339] width 210 height 333
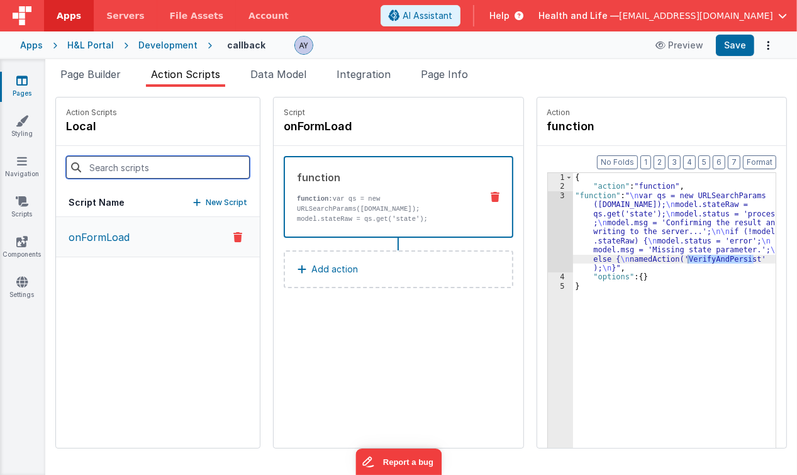
click at [158, 161] on input at bounding box center [158, 167] width 184 height 23
click at [186, 138] on div "Action Scripts local" at bounding box center [158, 122] width 204 height 48
click at [206, 201] on p "New Script" at bounding box center [227, 202] width 42 height 13
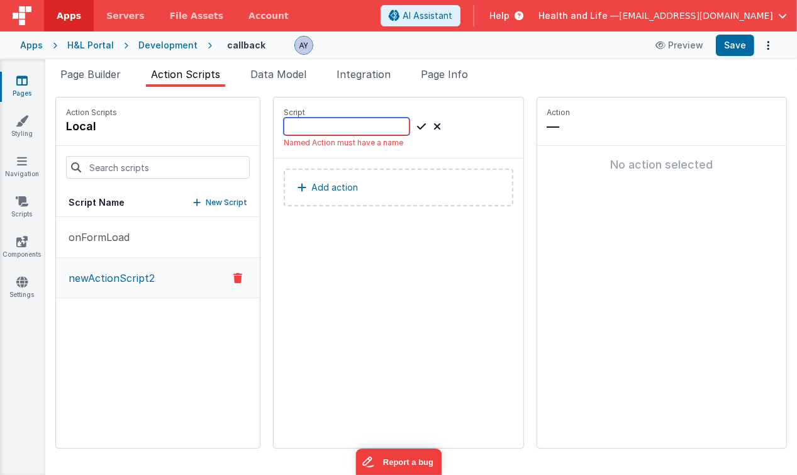
paste input "VerifyAndPersist"
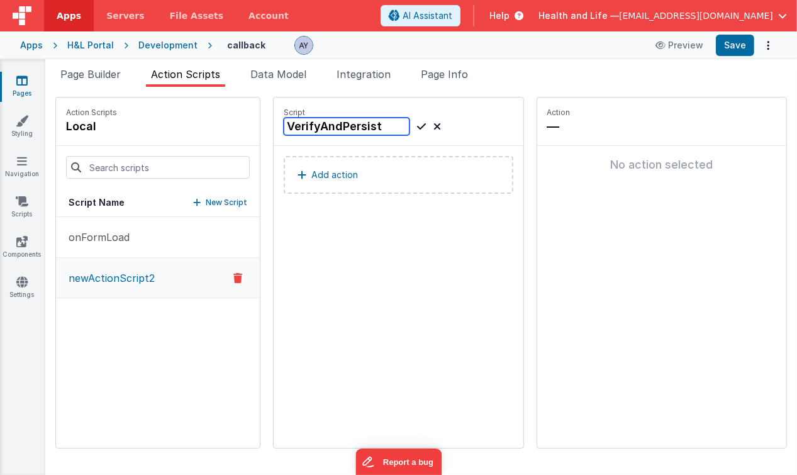
type input "VerifyAndPersist"
click at [417, 128] on icon at bounding box center [421, 126] width 9 height 15
click at [312, 180] on p "Add action" at bounding box center [335, 174] width 47 height 15
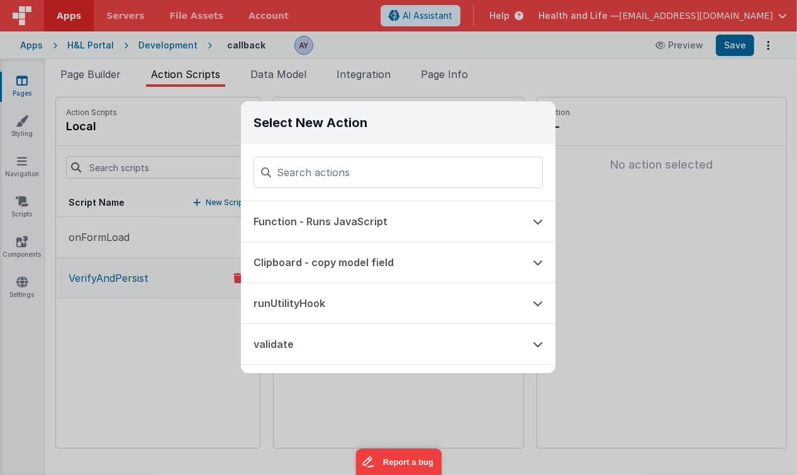
click at [189, 295] on div "Select New Action Function - Runs JavaScript Clipboard - copy model field runUt…" at bounding box center [398, 237] width 797 height 475
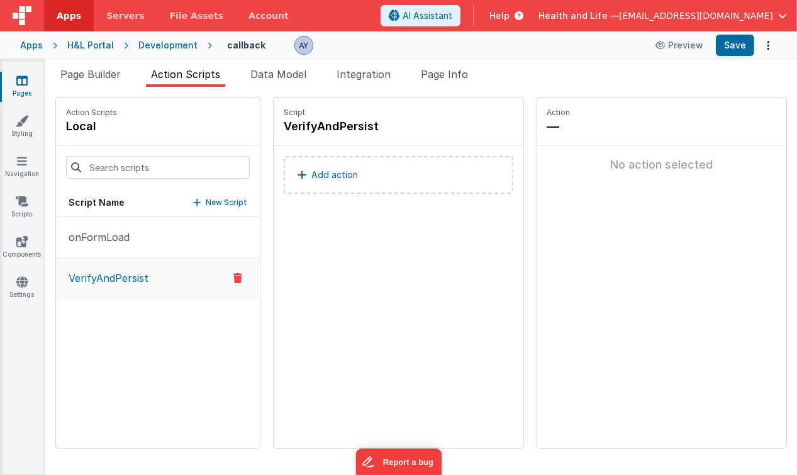
click at [206, 200] on p "New Script" at bounding box center [227, 202] width 42 height 13
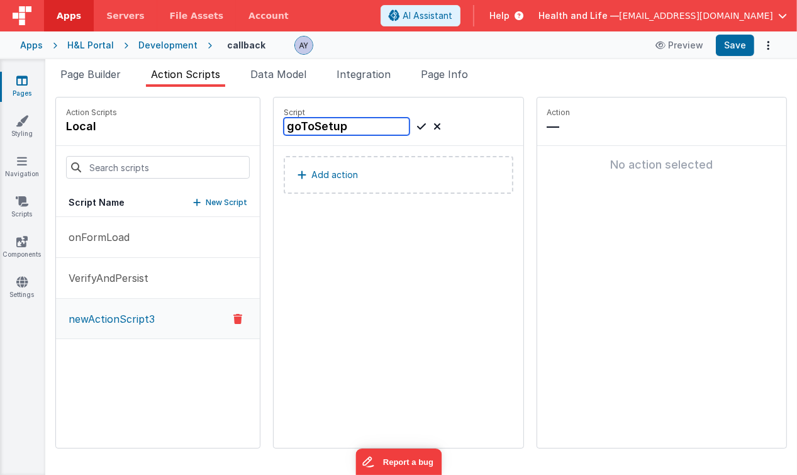
type input "goToSetup"
click at [403, 126] on div "goToSetup" at bounding box center [362, 127] width 157 height 18
click at [417, 123] on icon at bounding box center [421, 126] width 9 height 15
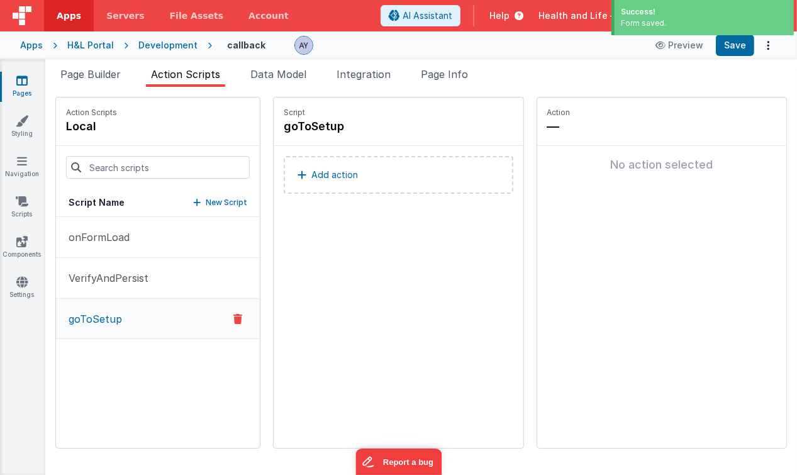
click at [315, 189] on button "Add action" at bounding box center [399, 175] width 230 height 38
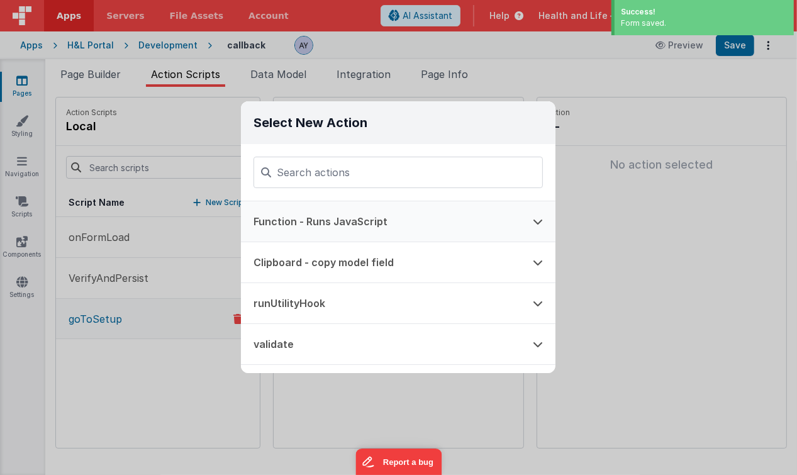
drag, startPoint x: 345, startPoint y: 177, endPoint x: 355, endPoint y: 221, distance: 44.6
click at [349, 194] on div at bounding box center [398, 172] width 315 height 57
click at [355, 221] on button "Function - Runs JavaScript" at bounding box center [380, 221] width 279 height 40
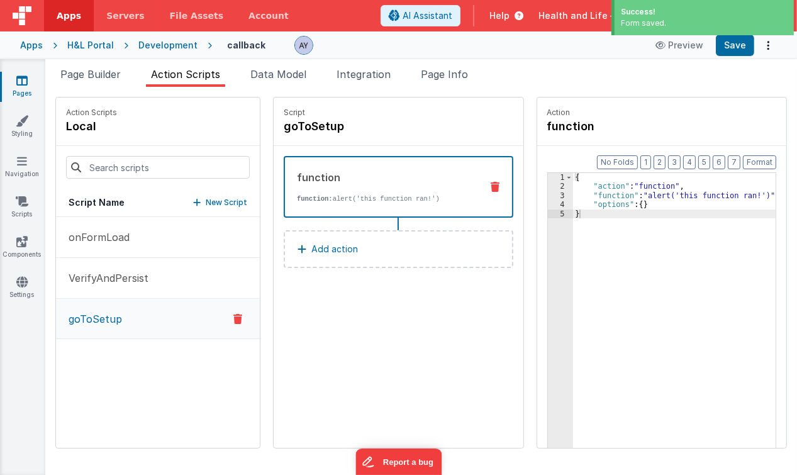
click at [617, 196] on div "{ "action" : "function" , "function" : "alert('this function ran!')" , "options…" at bounding box center [678, 339] width 210 height 333
drag, startPoint x: 639, startPoint y: 197, endPoint x: 751, endPoint y: 195, distance: 112.0
click at [752, 191] on div "{ "action" : "function" , "function" : "alert('this function ran!')" , "options…" at bounding box center [678, 339] width 210 height 333
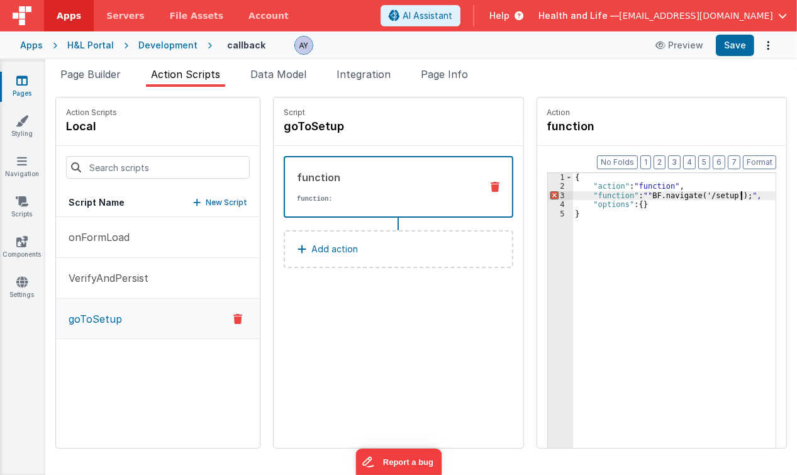
click at [641, 193] on div "{ "action" : "function" , "function" : "" BF.navigate ( '/setup' ) ; ", "option…" at bounding box center [678, 339] width 210 height 333
click at [658, 227] on div "{ "action" : "function" , "function" : "BF.navigate('/setup');" , "options" : {…" at bounding box center [678, 339] width 210 height 333
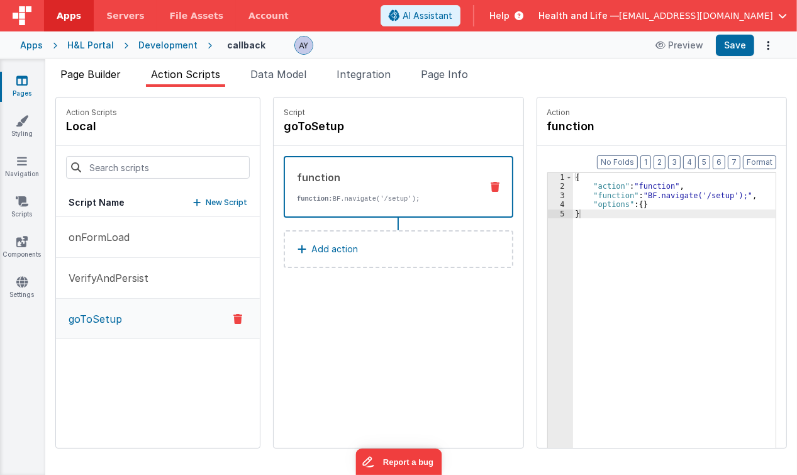
drag, startPoint x: 111, startPoint y: 78, endPoint x: 126, endPoint y: 86, distance: 16.9
click at [111, 78] on span "Page Builder" at bounding box center [90, 74] width 60 height 13
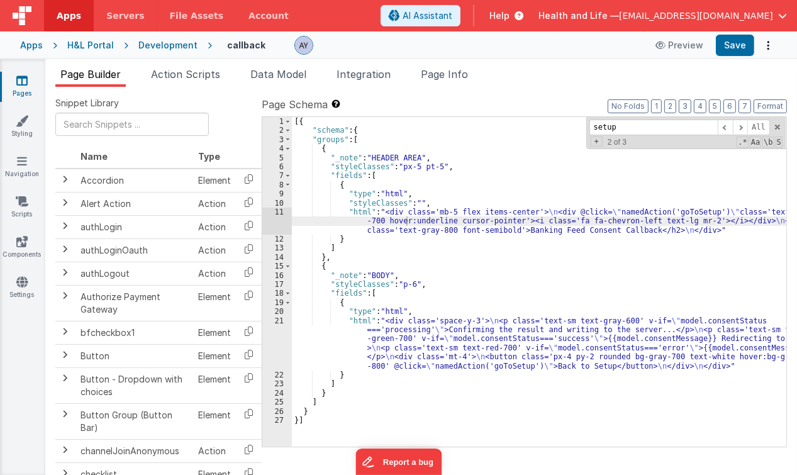
click at [446, 225] on div "[{ "schema" : { "groups" : [ { "_note" : "HEADER AREA" , "styleClasses" : "px-5…" at bounding box center [539, 291] width 495 height 349
click at [496, 342] on div "[{ "schema" : { "groups" : [ { "_note" : "HEADER AREA" , "styleClasses" : "px-5…" at bounding box center [539, 291] width 495 height 349
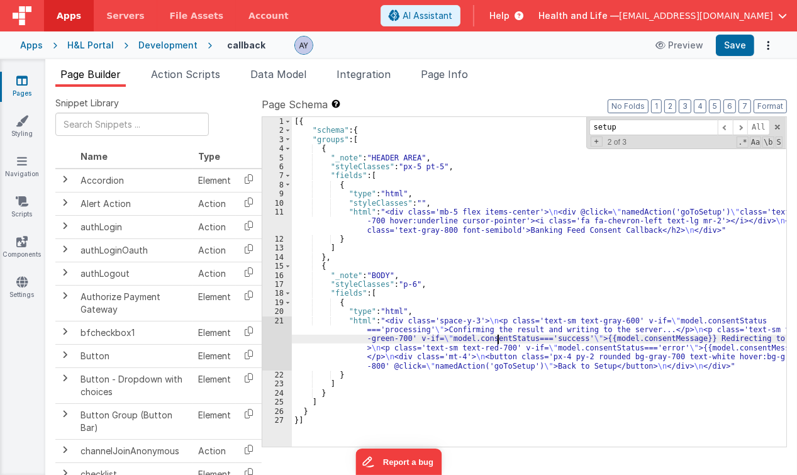
click at [496, 342] on div "[{ "schema" : { "groups" : [ { "_note" : "HEADER AREA" , "styleClasses" : "px-5…" at bounding box center [539, 291] width 495 height 349
click at [585, 337] on div "[{ "schema" : { "groups" : [ { "_note" : "HEADER AREA" , "styleClasses" : "px-5…" at bounding box center [539, 291] width 495 height 349
click at [498, 339] on div "[{ "schema" : { "groups" : [ { "_note" : "HEADER AREA" , "styleClasses" : "px-5…" at bounding box center [539, 291] width 495 height 349
click at [279, 339] on div "21" at bounding box center [277, 344] width 30 height 54
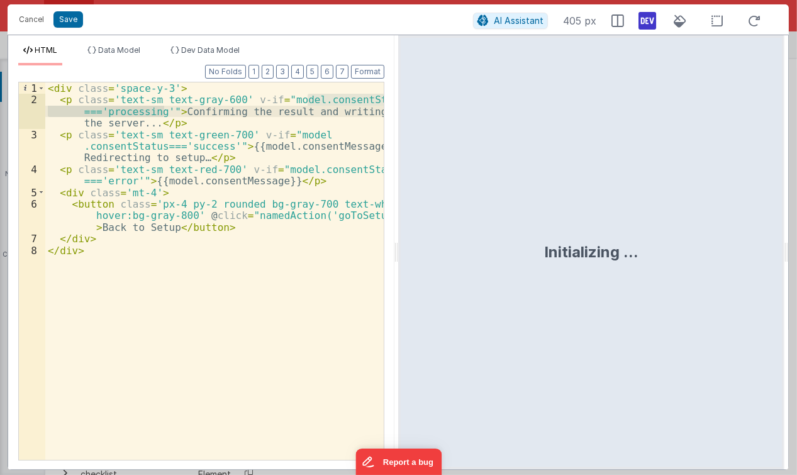
drag, startPoint x: 307, startPoint y: 98, endPoint x: 164, endPoint y: 113, distance: 143.6
click at [164, 113] on div "< div class = 'space-y-3' > < p class = 'text-sm text-gray-600' v-if = "model.c…" at bounding box center [214, 283] width 339 height 402
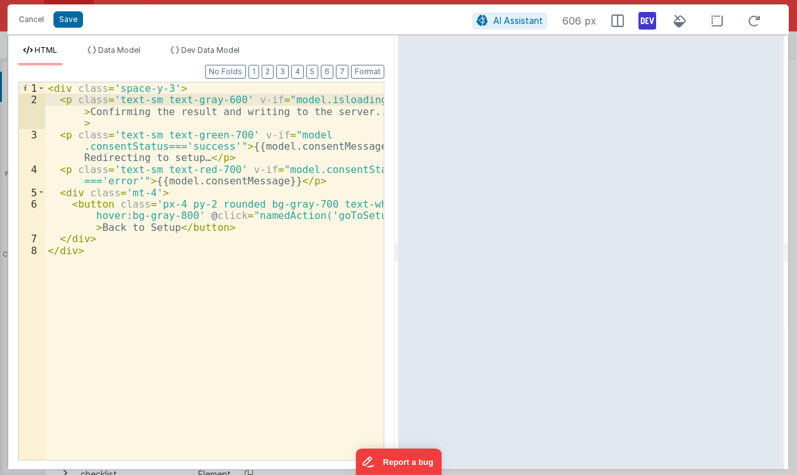
click at [322, 100] on div "< div class = 'space-y-3' > < p class = 'text-sm text-gray-600' v-if = "model.i…" at bounding box center [214, 283] width 339 height 402
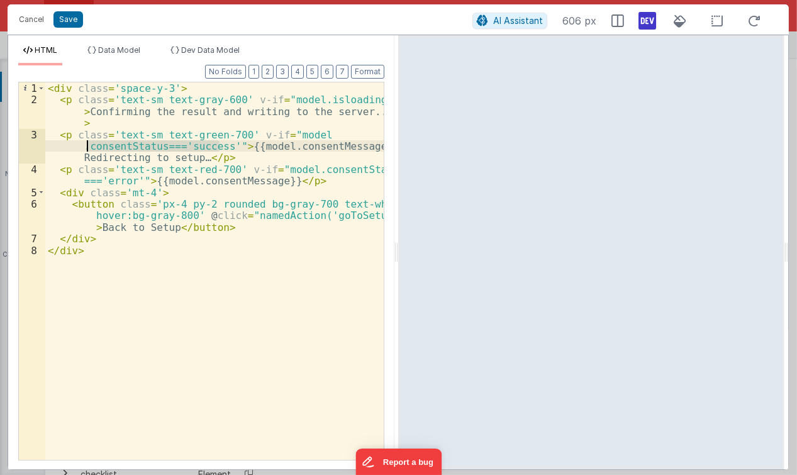
drag, startPoint x: 219, startPoint y: 145, endPoint x: 88, endPoint y: 148, distance: 131.0
click at [88, 148] on div "< div class = 'space-y-3' > < p class = 'text-sm text-gray-600' v-if = "model.i…" at bounding box center [214, 283] width 339 height 402
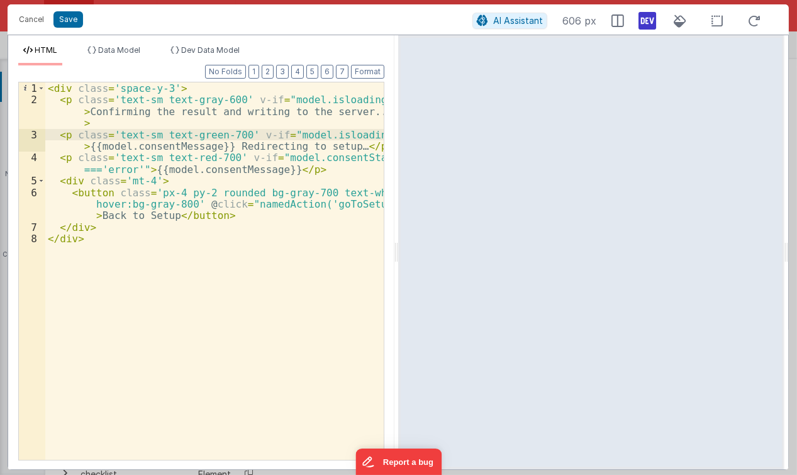
click at [313, 101] on div "< div class = 'space-y-3' > < p class = 'text-sm text-gray-600' v-if = "model.i…" at bounding box center [214, 283] width 339 height 402
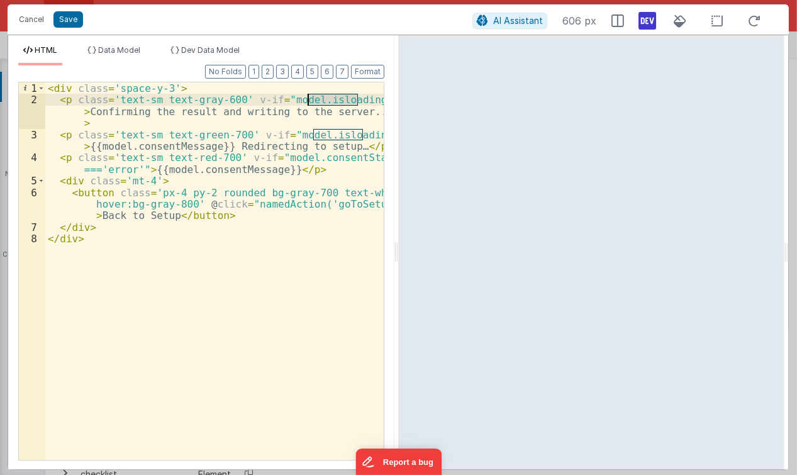
click at [313, 101] on div "< div class = 'space-y-3' > < p class = 'text-sm text-gray-600' v-if = "model.i…" at bounding box center [214, 283] width 339 height 402
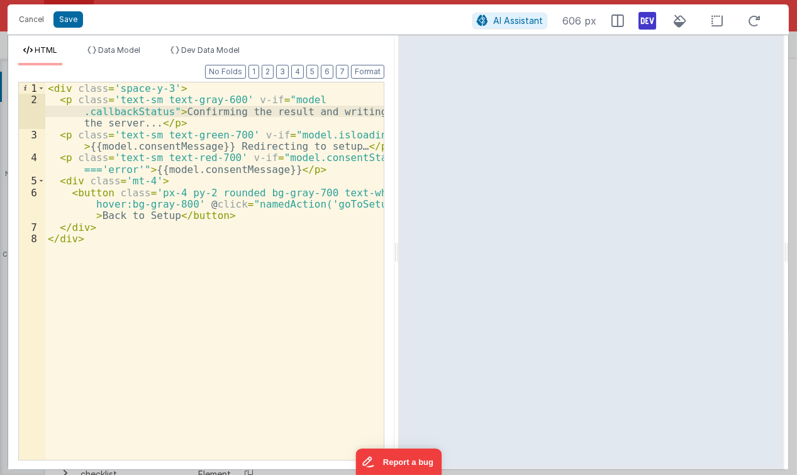
click at [158, 113] on div "< div class = 'space-y-3' > < p class = 'text-sm text-gray-600' v-if = "model .…" at bounding box center [214, 283] width 339 height 402
click at [128, 58] on li "Data Model" at bounding box center [113, 55] width 63 height 20
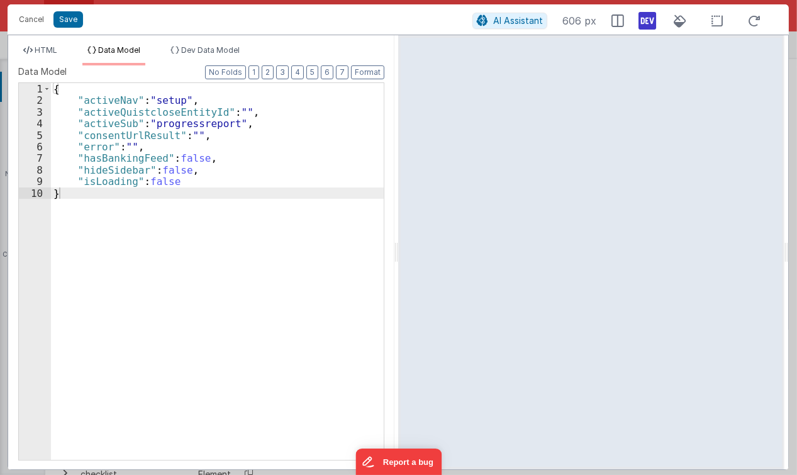
drag, startPoint x: 99, startPoint y: 125, endPoint x: 98, endPoint y: 117, distance: 7.8
click at [100, 125] on div "{ "activeNav" : "setup" , "activeQuistcloseEntityId" : "" , "activeSub" : "prog…" at bounding box center [217, 283] width 333 height 401
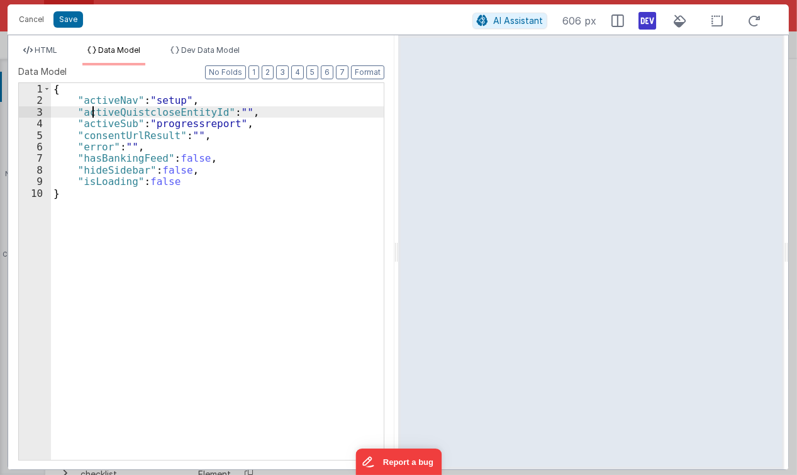
click at [94, 108] on div "{ "activeNav" : "setup" , "activeQuistcloseEntityId" : "" , "activeSub" : "prog…" at bounding box center [217, 283] width 333 height 401
click at [118, 120] on div "{ "activeNav" : "setup" , "activeQuistcloseEntityId" : "" , "activeSub" : "prog…" at bounding box center [217, 283] width 333 height 401
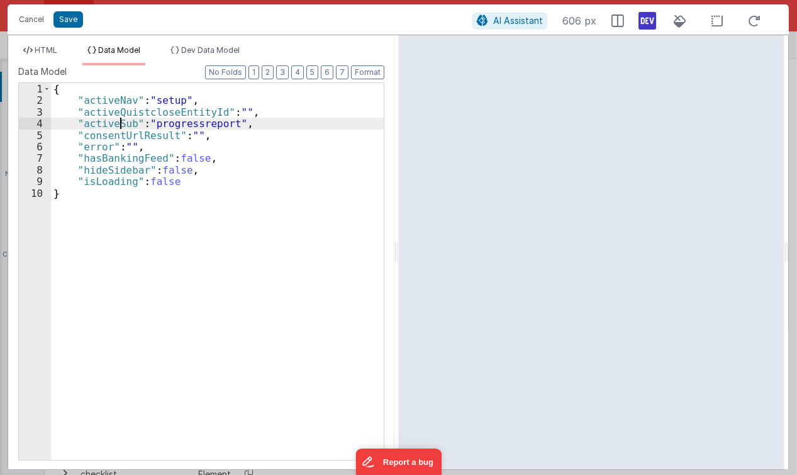
click at [116, 111] on div "{ "activeNav" : "setup" , "activeQuistcloseEntityId" : "" , "activeSub" : "prog…" at bounding box center [217, 283] width 333 height 401
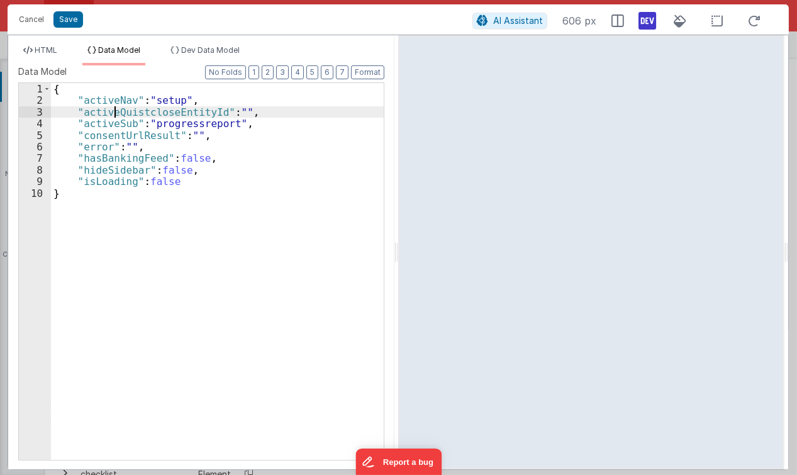
click at [116, 111] on div "{ "activeNav" : "setup" , "activeQuistcloseEntityId" : "" , "activeSub" : "prog…" at bounding box center [217, 283] width 333 height 401
click at [181, 110] on div "{ "activeNav" : "setup" , "callbackStatus" : "" , "activeSub" : "progressreport…" at bounding box center [217, 283] width 333 height 401
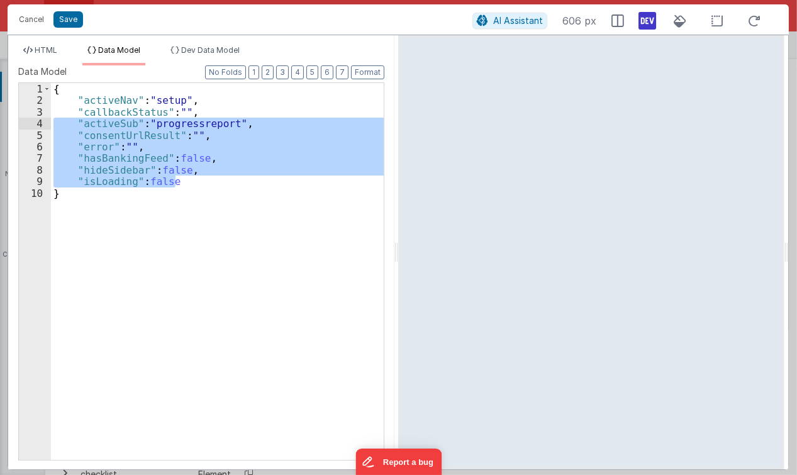
drag, startPoint x: 189, startPoint y: 184, endPoint x: 40, endPoint y: 126, distance: 160.0
click at [40, 126] on div "1 2 3 4 5 6 7 8 9 10 { "activeNav" : "setup" , "callbackStatus" : "" , "activeS…" at bounding box center [201, 271] width 366 height 378
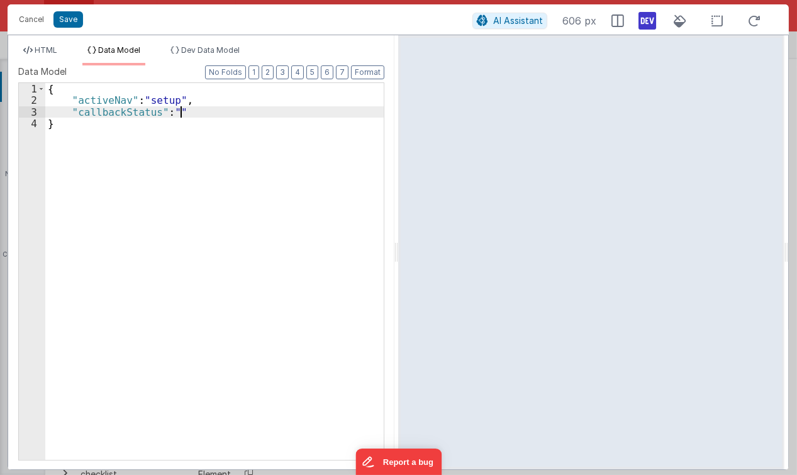
click at [120, 127] on div "{ "activeNav" : "setup" , "callbackStatus" : "" }" at bounding box center [214, 283] width 339 height 401
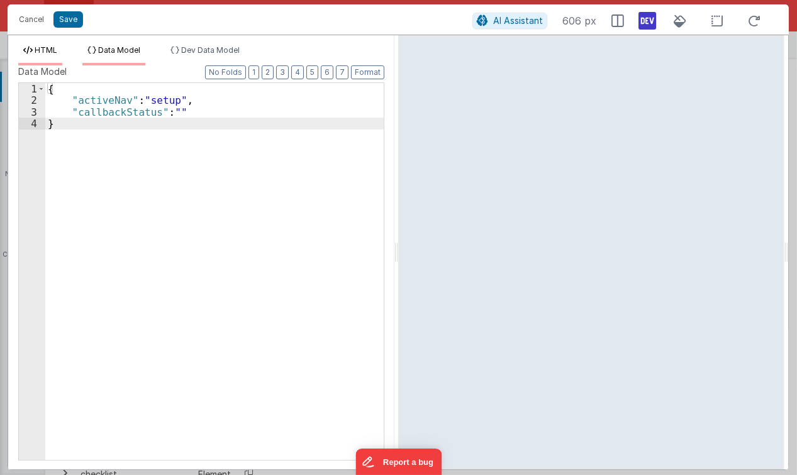
click at [45, 51] on span "HTML" at bounding box center [46, 49] width 23 height 9
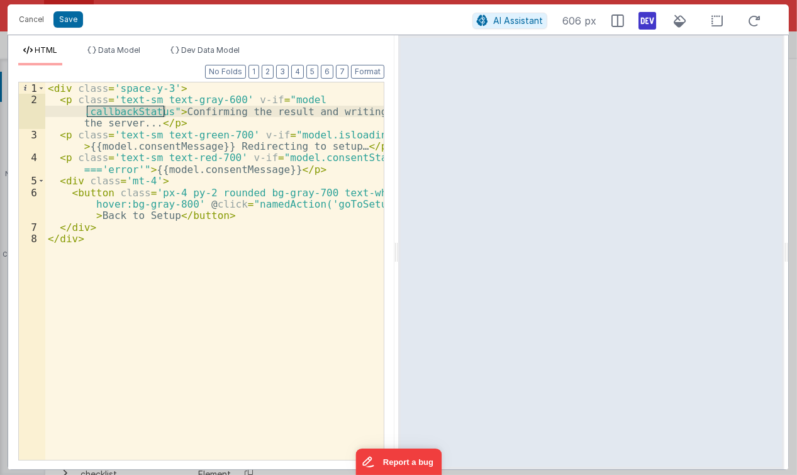
click at [182, 108] on div "< div class = 'space-y-3' > < p class = 'text-sm text-gray-600' v-if = "model .…" at bounding box center [214, 283] width 339 height 402
click at [164, 108] on div "< div class = 'space-y-3' > < p class = 'text-sm text-gray-600' v-if = "model .…" at bounding box center [214, 283] width 339 height 402
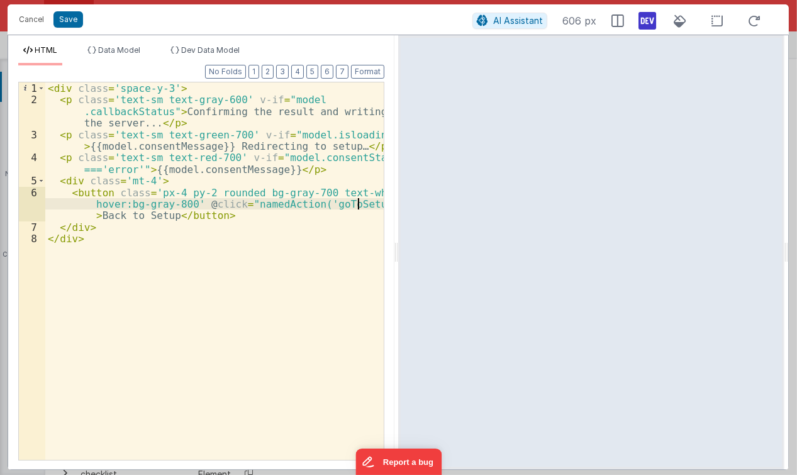
click at [359, 199] on div "< div class = 'space-y-3' > < p class = 'text-sm text-gray-600' v-if = "model .…" at bounding box center [214, 283] width 339 height 402
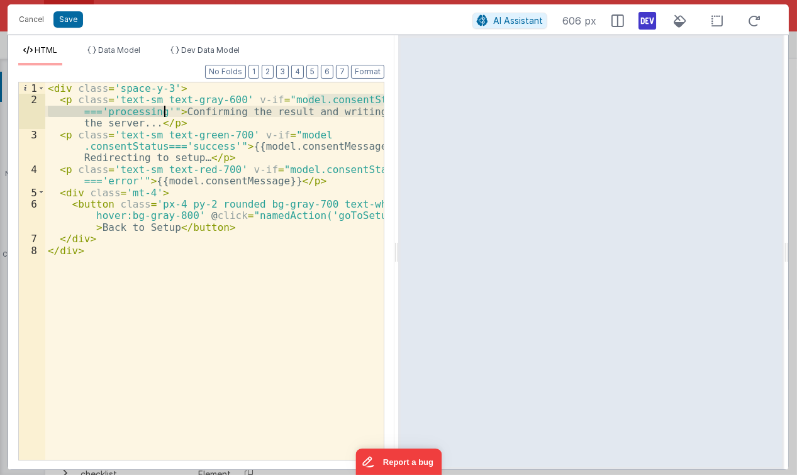
click at [305, 110] on div "< div class = 'space-y-3' > < p class = 'text-sm text-gray-600' v-if = "model.c…" at bounding box center [214, 283] width 339 height 402
click at [318, 101] on div "< div class = 'space-y-3' > < p class = 'text-sm text-gray-600' v-if = "model.c…" at bounding box center [214, 283] width 339 height 402
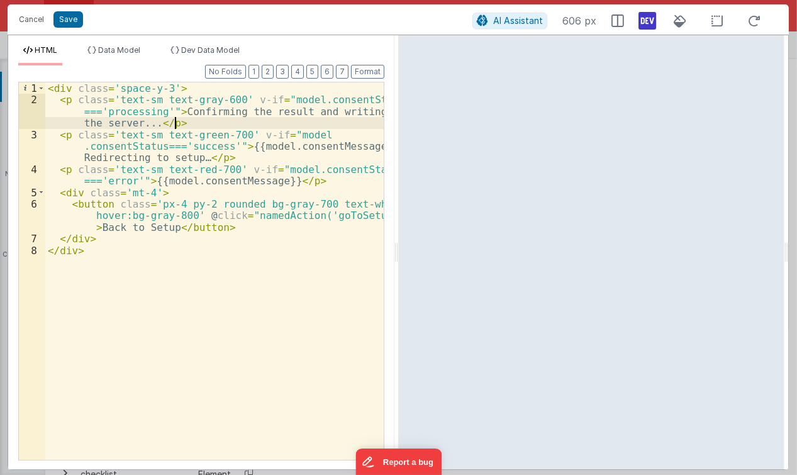
click at [262, 117] on div "< div class = 'space-y-3' > < p class = 'text-sm text-gray-600' v-if = "model.c…" at bounding box center [214, 283] width 339 height 402
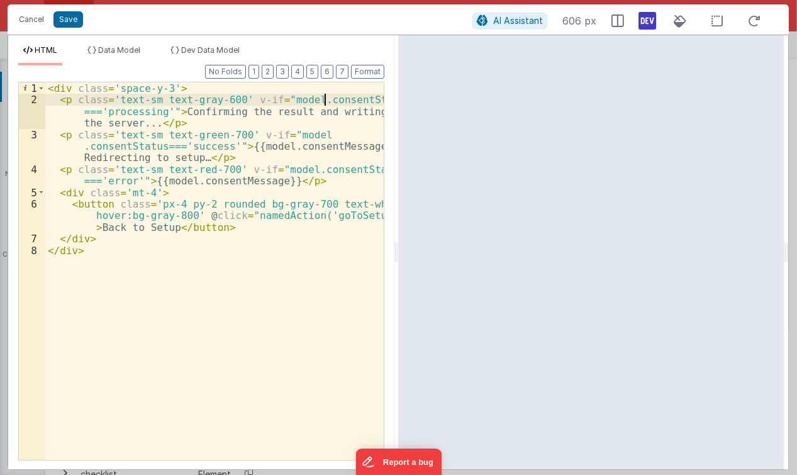
click at [322, 103] on div "< div class = 'space-y-3' > < p class = 'text-sm text-gray-600' v-if = "model.c…" at bounding box center [214, 283] width 339 height 402
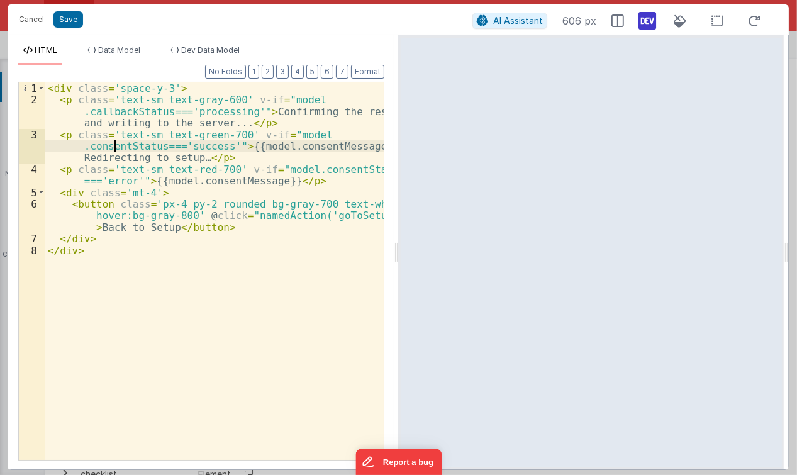
click at [116, 147] on div "< div class = 'space-y-3' > < p class = 'text-sm text-gray-600' v-if = "model .…" at bounding box center [214, 283] width 339 height 402
click at [324, 169] on div "< div class = 'space-y-3' > < p class = 'text-sm text-gray-600' v-if = "model .…" at bounding box center [214, 283] width 339 height 402
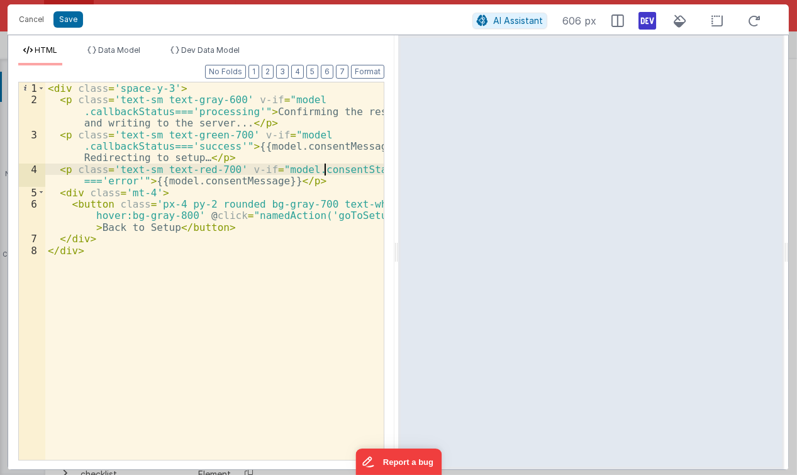
click at [324, 169] on div "< div class = 'space-y-3' > < p class = 'text-sm text-gray-600' v-if = "model .…" at bounding box center [214, 283] width 339 height 402
click at [281, 218] on div "< div class = 'space-y-3' > < p class = 'text-sm text-gray-600' v-if = "model .…" at bounding box center [214, 283] width 339 height 402
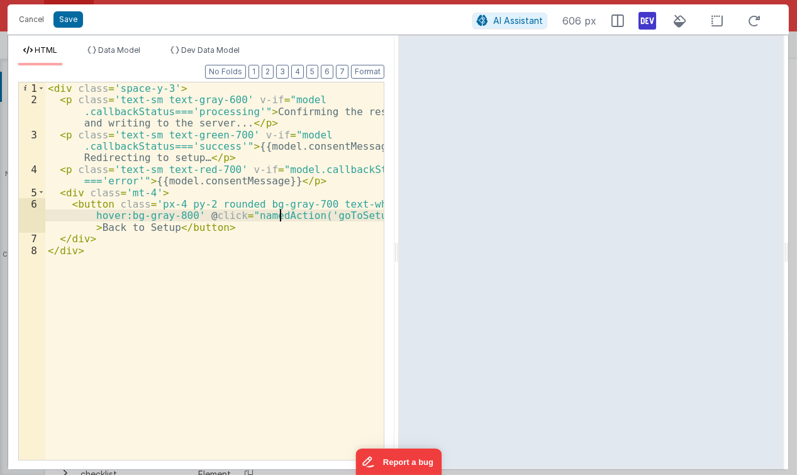
click at [199, 206] on div "< div class = 'space-y-3' > < p class = 'text-sm text-gray-600' v-if = "model .…" at bounding box center [214, 283] width 339 height 402
click at [266, 205] on div "< div class = 'space-y-3' > < p class = 'text-sm text-gray-600' v-if = "model .…" at bounding box center [214, 283] width 339 height 402
drag, startPoint x: 283, startPoint y: 213, endPoint x: 304, endPoint y: 217, distance: 21.1
click at [284, 213] on div "< div class = 'space-y-3' > < p class = 'text-sm text-gray-600' v-if = "model .…" at bounding box center [214, 283] width 339 height 402
drag, startPoint x: 314, startPoint y: 217, endPoint x: 306, endPoint y: 222, distance: 9.6
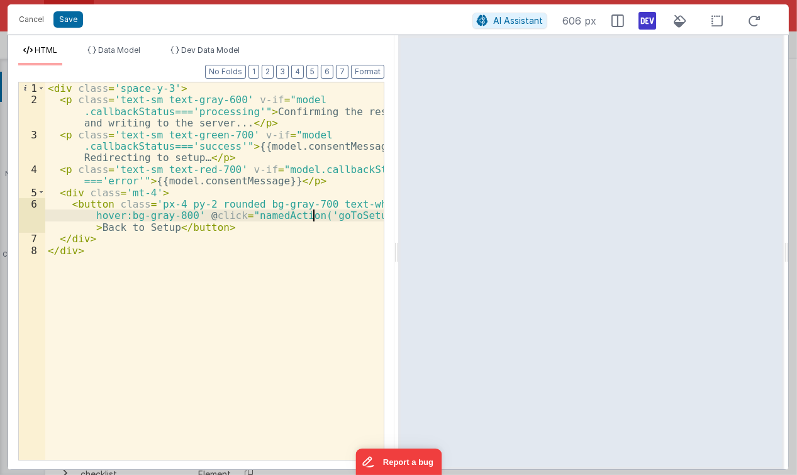
click at [315, 217] on div "< div class = 'space-y-3' > < p class = 'text-sm text-gray-600' v-if = "model .…" at bounding box center [214, 283] width 339 height 402
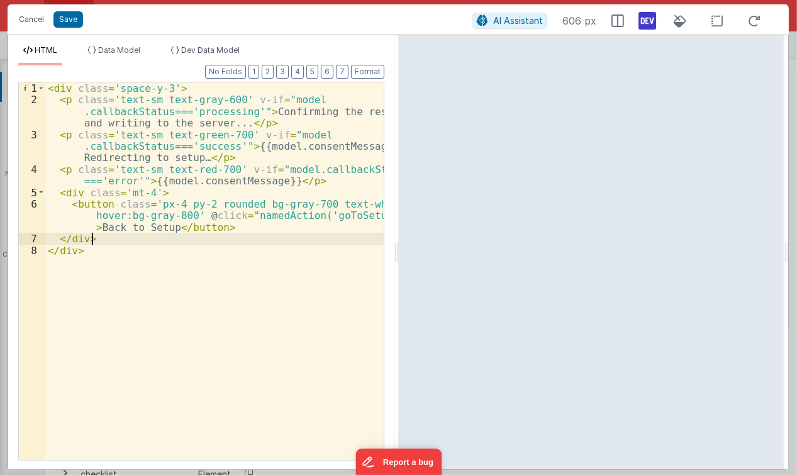
click at [257, 239] on div "< div class = 'space-y-3' > < p class = 'text-sm text-gray-600' v-if = "model .…" at bounding box center [214, 283] width 339 height 402
click at [201, 210] on div "< div class = 'space-y-3' > < p class = 'text-sm text-gray-600' v-if = "model .…" at bounding box center [214, 283] width 339 height 402
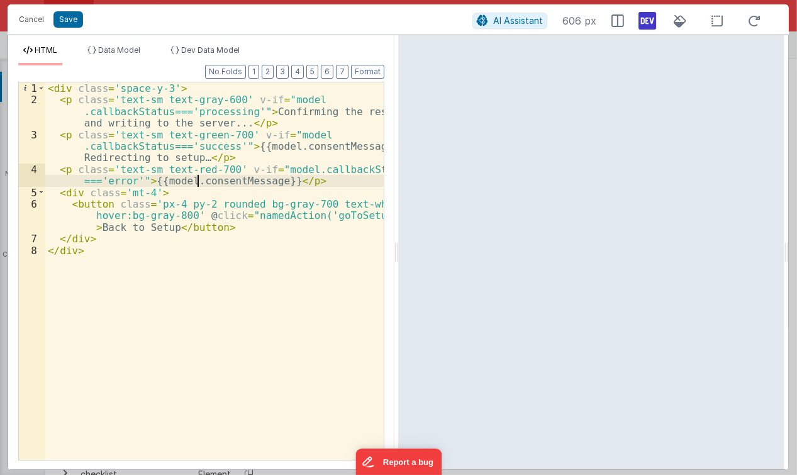
click at [200, 184] on div "< div class = 'space-y-3' > < p class = 'text-sm text-gray-600' v-if = "model .…" at bounding box center [214, 283] width 339 height 402
click at [199, 172] on div "< div class = 'space-y-3' > < p class = 'text-sm text-gray-600' v-if = "model .…" at bounding box center [214, 283] width 339 height 402
click at [208, 186] on div "< div class = 'space-y-3' > < p class = 'text-sm text-gray-600' v-if = "model .…" at bounding box center [214, 283] width 339 height 402
click at [115, 53] on span "Data Model" at bounding box center [119, 49] width 42 height 9
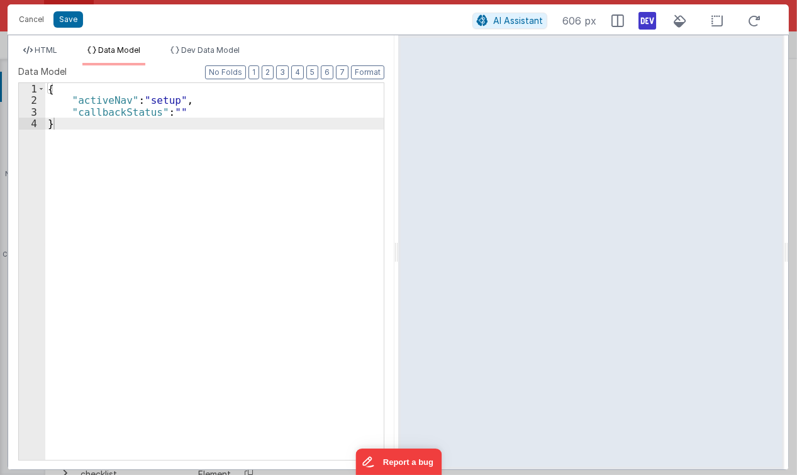
click at [189, 111] on div "{ "activeNav" : "setup" , "callbackStatus" : "" }" at bounding box center [214, 283] width 339 height 401
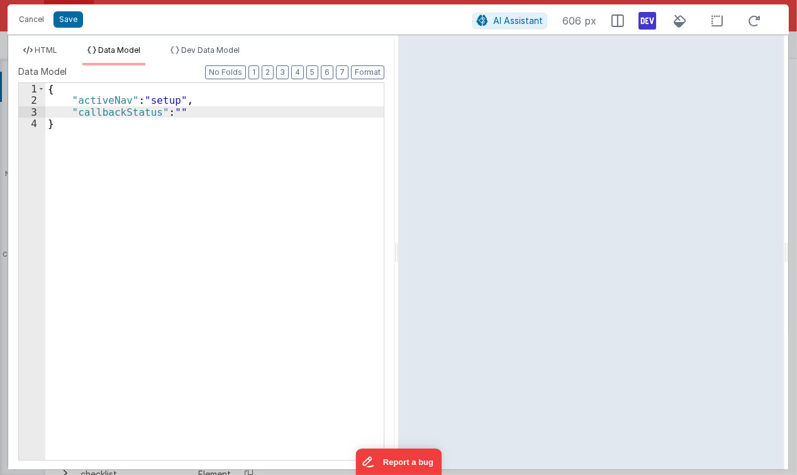
click at [191, 111] on div "{ "activeNav" : "setup" , "callbackStatus" : "" }" at bounding box center [214, 283] width 339 height 401
click at [191, 111] on div "{ "activeNav" : "setup" , "callbackStatus" : "" ， }" at bounding box center [214, 283] width 339 height 401
drag, startPoint x: 191, startPoint y: 111, endPoint x: 70, endPoint y: 110, distance: 120.9
click at [70, 110] on div "{ "activeNav" : "setup" , "callbackStatus" : "" , }" at bounding box center [214, 283] width 339 height 401
click at [266, 108] on div "{ "activeNav" : "setup" , "callbackStatus" : "" , }" at bounding box center [214, 271] width 339 height 377
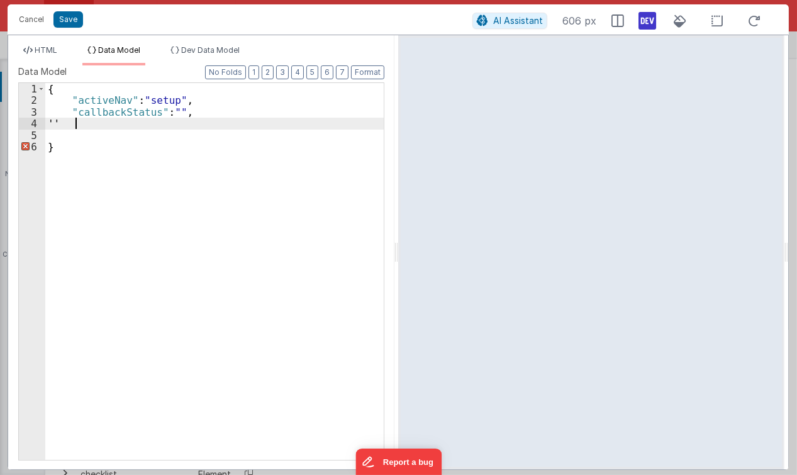
paste textarea
click at [154, 123] on div "{ "activeNav" : "setup" , "callbackStatus" : "" , "callbackStatus" : "" }" at bounding box center [214, 283] width 339 height 401
drag, startPoint x: 53, startPoint y: 48, endPoint x: 60, endPoint y: 55, distance: 9.8
click at [52, 48] on span "HTML" at bounding box center [46, 49] width 23 height 9
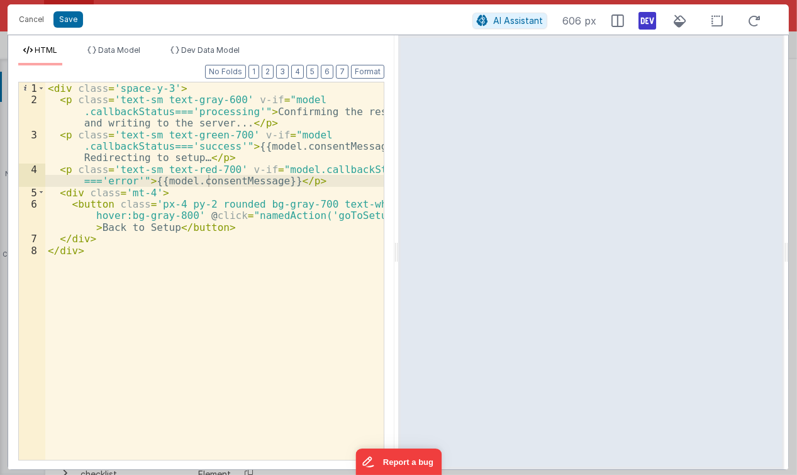
click at [261, 136] on div "< div class = 'space-y-3' > < p class = 'text-sm text-gray-600' v-if = "model .…" at bounding box center [214, 283] width 339 height 402
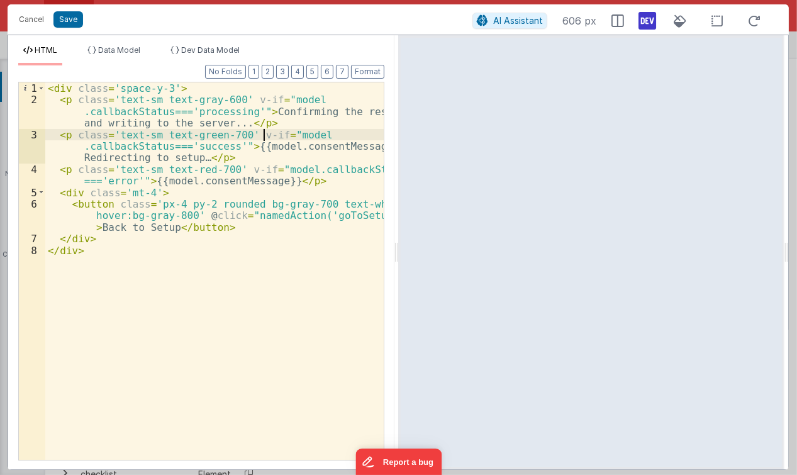
click at [258, 142] on div "< div class = 'space-y-3' > < p class = 'text-sm text-gray-600' v-if = "model .…" at bounding box center [214, 283] width 339 height 402
click at [204, 118] on div "< div class = 'space-y-3' > < p class = 'text-sm text-gray-600' v-if = "model .…" at bounding box center [214, 283] width 339 height 402
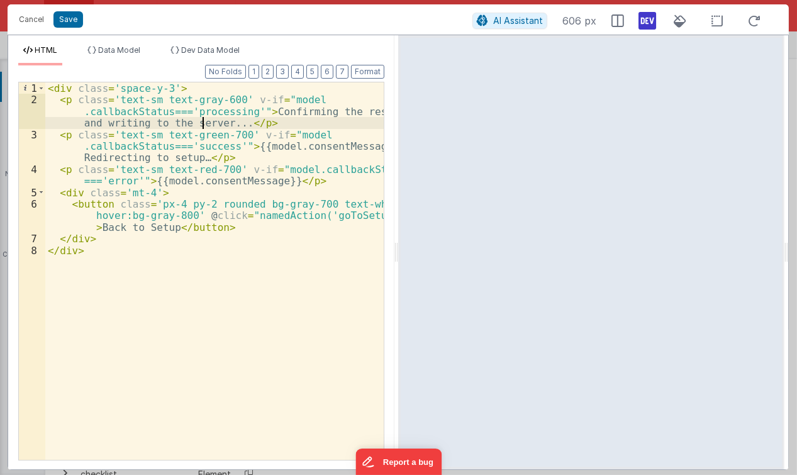
click at [172, 120] on div "< div class = 'space-y-3' > < p class = 'text-sm text-gray-600' v-if = "model .…" at bounding box center [214, 283] width 339 height 402
click at [171, 157] on div "< div class = 'space-y-3' > < p class = 'text-sm text-gray-600' v-if = "model .…" at bounding box center [214, 283] width 339 height 402
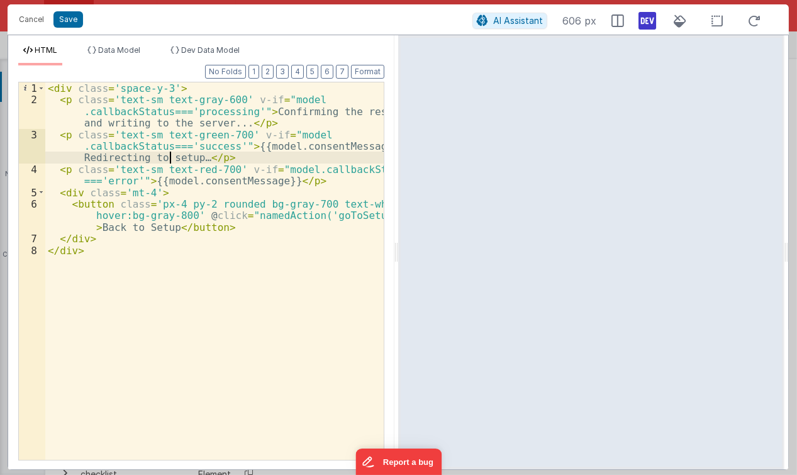
drag, startPoint x: 179, startPoint y: 167, endPoint x: 259, endPoint y: 149, distance: 82.1
click at [188, 166] on div "< div class = 'space-y-3' > < p class = 'text-sm text-gray-600' v-if = "model .…" at bounding box center [214, 283] width 339 height 402
click at [259, 149] on div "< div class = 'space-y-3' > < p class = 'text-sm text-gray-600' v-if = "model .…" at bounding box center [214, 283] width 339 height 402
click at [290, 143] on div "< div class = 'space-y-3' > < p class = 'text-sm text-gray-600' v-if = "model .…" at bounding box center [214, 283] width 339 height 402
click at [325, 143] on div "< div class = 'space-y-3' > < p class = 'text-sm text-gray-600' v-if = "model .…" at bounding box center [214, 283] width 339 height 402
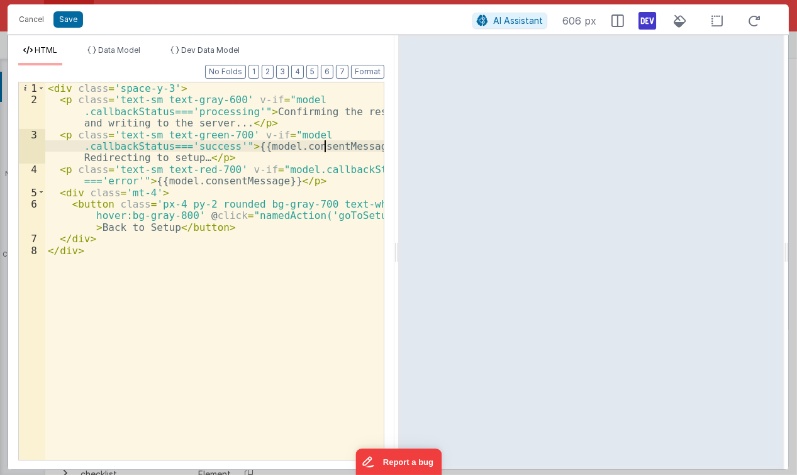
click at [156, 138] on div "< div class = 'space-y-3' > < p class = 'text-sm text-gray-600' v-if = "model .…" at bounding box center [214, 283] width 339 height 402
click at [171, 123] on div "< div class = 'space-y-3' > < p class = 'text-sm text-gray-600' v-if = "model .…" at bounding box center [214, 283] width 339 height 402
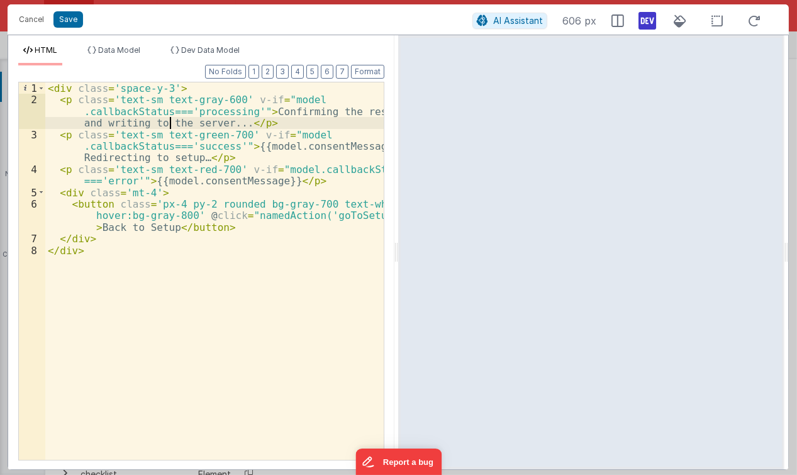
click at [191, 118] on div "< div class = 'space-y-3' > < p class = 'text-sm text-gray-600' v-if = "model .…" at bounding box center [214, 283] width 339 height 402
click at [206, 113] on div "< div class = 'space-y-3' > < p class = 'text-sm text-gray-600' v-if = "model .…" at bounding box center [214, 283] width 339 height 402
click at [139, 50] on span "Data Model" at bounding box center [119, 49] width 42 height 9
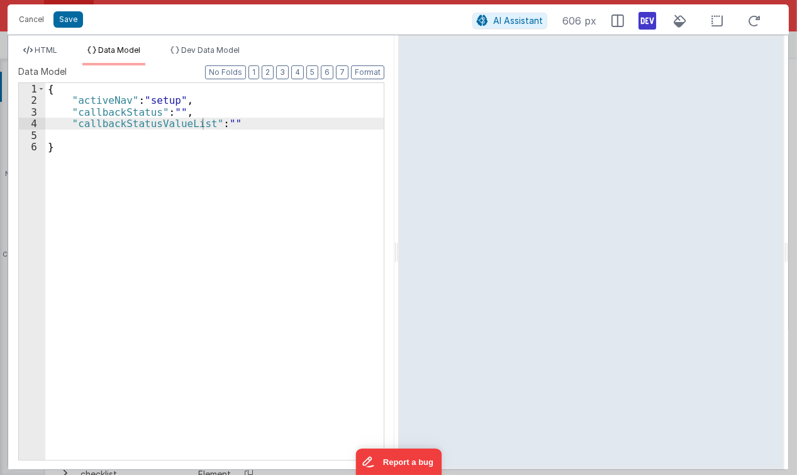
click at [224, 122] on div "{ "activeNav" : "setup" , "callbackStatus" : "" , "callbackStatusValueList" : "…" at bounding box center [214, 283] width 339 height 401
click at [217, 121] on div "{ "activeNav" : "setup" , "callbackStatus" : "" , "callbackStatusValueList" : "…" at bounding box center [214, 283] width 339 height 401
paste textarea
click at [64, 51] on ul "HTML Data Model Dev Data Model" at bounding box center [201, 55] width 386 height 20
click at [44, 53] on span "HTML" at bounding box center [46, 49] width 23 height 9
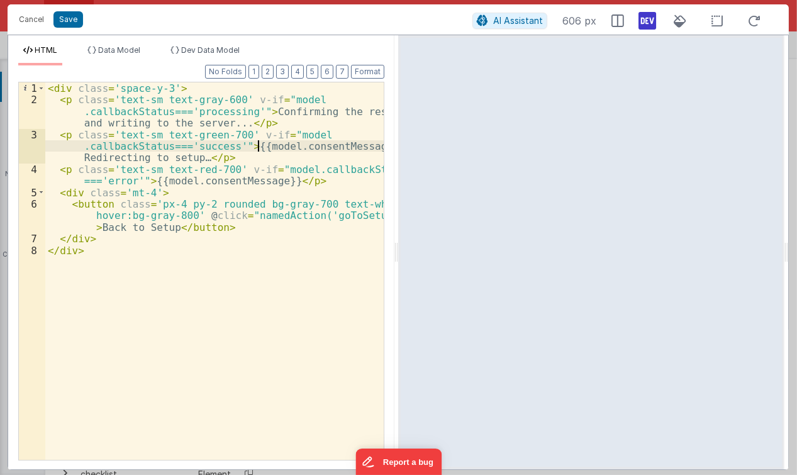
click at [257, 150] on div "< div class = 'space-y-3' > < p class = 'text-sm text-gray-600' v-if = "model .…" at bounding box center [214, 283] width 339 height 402
click at [297, 144] on div "< div class = 'space-y-3' > < p class = 'text-sm text-gray-600' v-if = "model .…" at bounding box center [214, 283] width 339 height 402
click at [272, 132] on div "< div class = 'space-y-3' > < p class = 'text-sm text-gray-600' v-if = "model .…" at bounding box center [214, 283] width 339 height 402
click at [189, 149] on div "< div class = 'space-y-3' > < p class = 'text-sm text-gray-600' v-if = "model .…" at bounding box center [214, 283] width 339 height 402
click at [204, 144] on div "< div class = 'space-y-3' > < p class = 'text-sm text-gray-600' v-if = "model .…" at bounding box center [214, 283] width 339 height 402
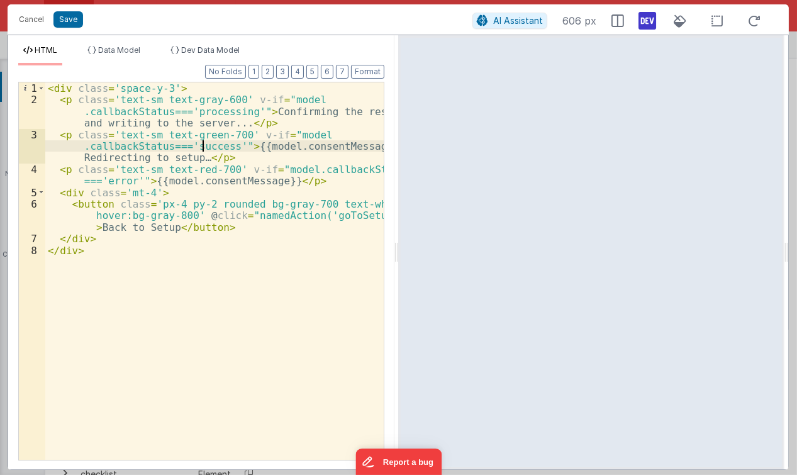
click at [204, 146] on div "< div class = 'space-y-3' > < p class = 'text-sm text-gray-600' v-if = "model .…" at bounding box center [214, 283] width 339 height 402
click at [127, 53] on span "Data Model" at bounding box center [119, 49] width 42 height 9
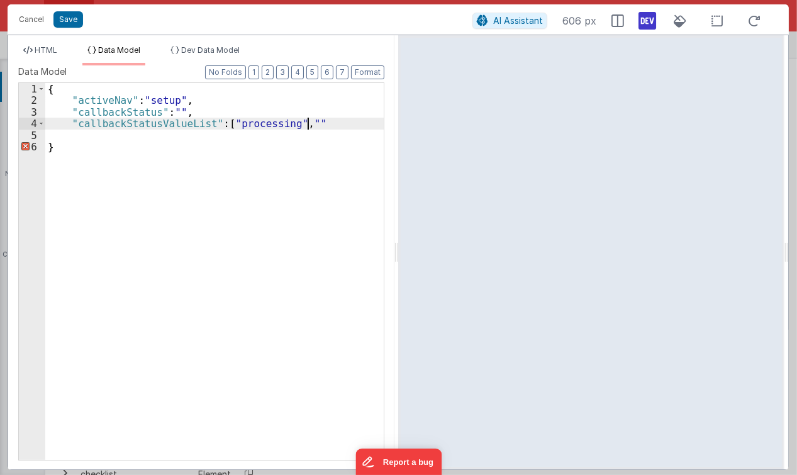
click at [305, 123] on div "{ "activeNav" : "setup" , "callbackStatus" : "" , "callbackStatusValueList" : […" at bounding box center [214, 283] width 339 height 401
click at [47, 50] on span "HTML" at bounding box center [46, 49] width 23 height 9
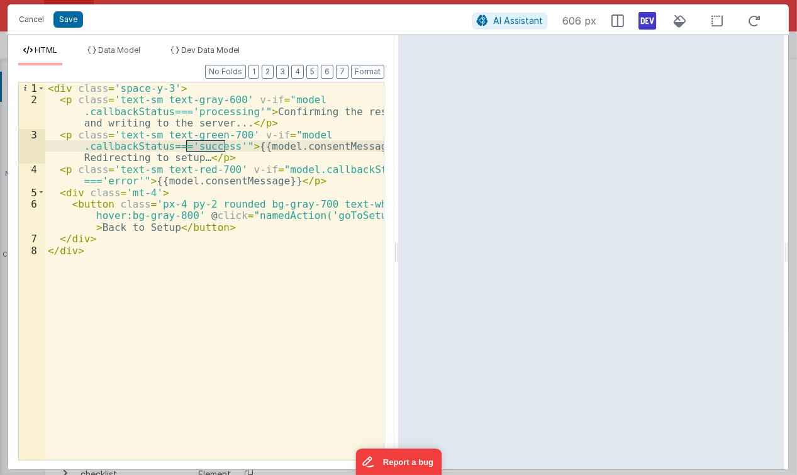
click at [217, 184] on div "< div class = 'space-y-3' > < p class = 'text-sm text-gray-600' v-if = "model .…" at bounding box center [214, 283] width 339 height 402
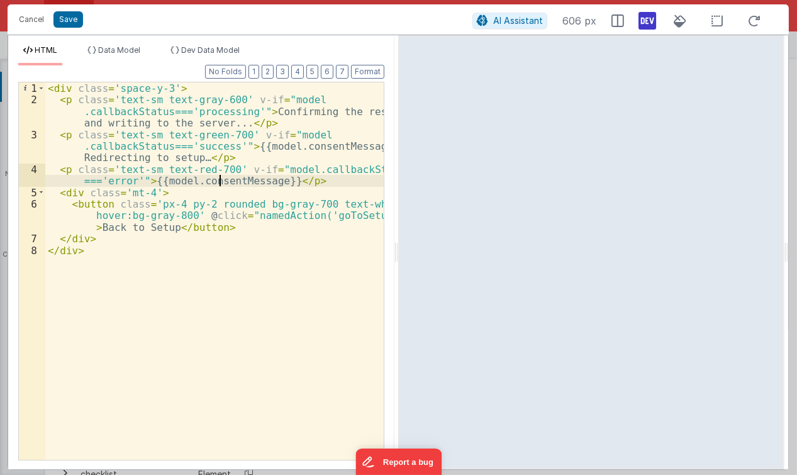
click at [106, 183] on div "< div class = 'space-y-3' > < p class = 'text-sm text-gray-600' v-if = "model .…" at bounding box center [214, 283] width 339 height 402
click at [138, 49] on span "Data Model" at bounding box center [119, 49] width 42 height 9
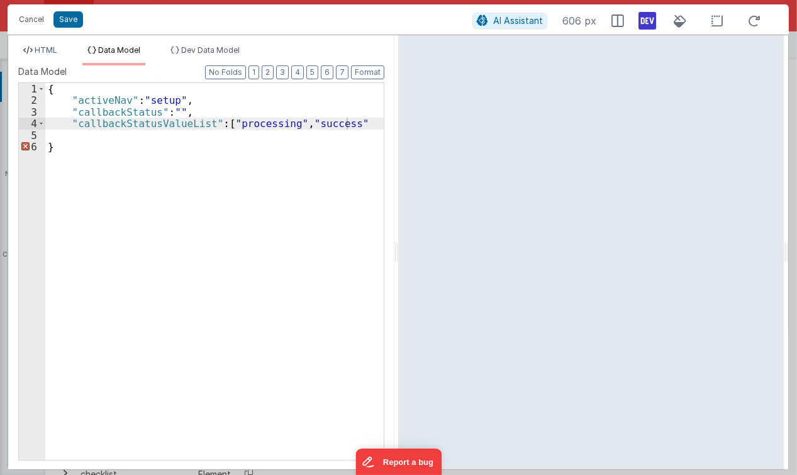
click at [353, 123] on div "{ "activeNav" : "setup" , "callbackStatus" : "" , "callbackStatusValueList" : […" at bounding box center [214, 283] width 339 height 401
paste textarea
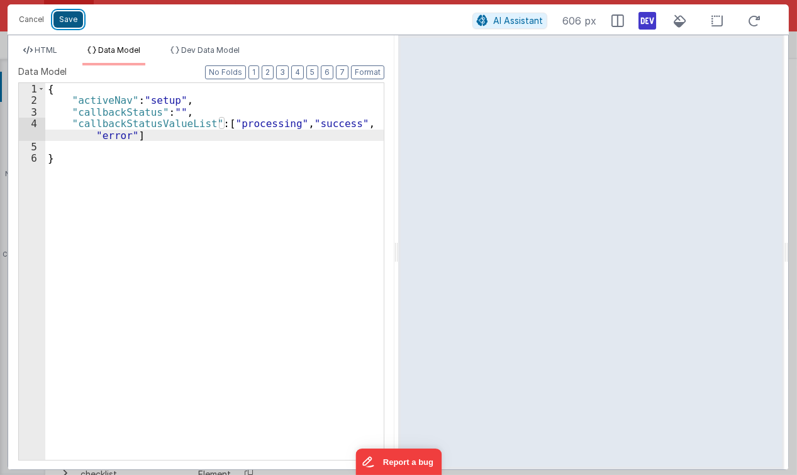
click at [65, 21] on button "Save" at bounding box center [68, 19] width 30 height 16
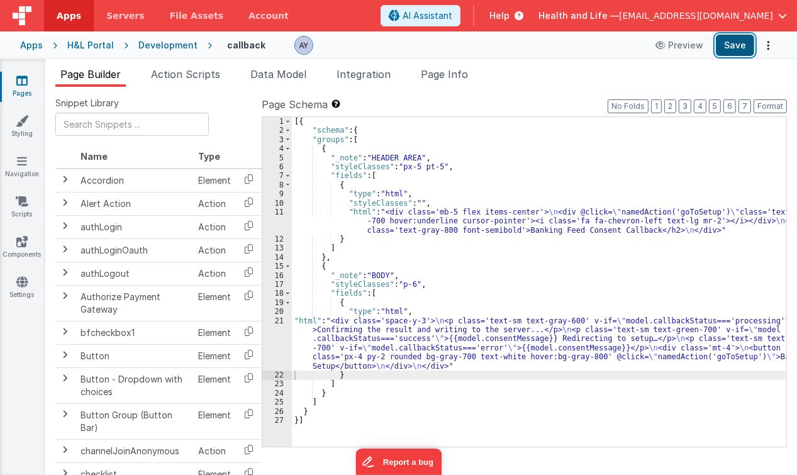
click at [747, 48] on button "Save" at bounding box center [735, 45] width 38 height 21
click at [464, 351] on div "[{ "schema" : { "groups" : [ { "_note" : "HEADER AREA" , "styleClasses" : "px-5…" at bounding box center [539, 291] width 495 height 349
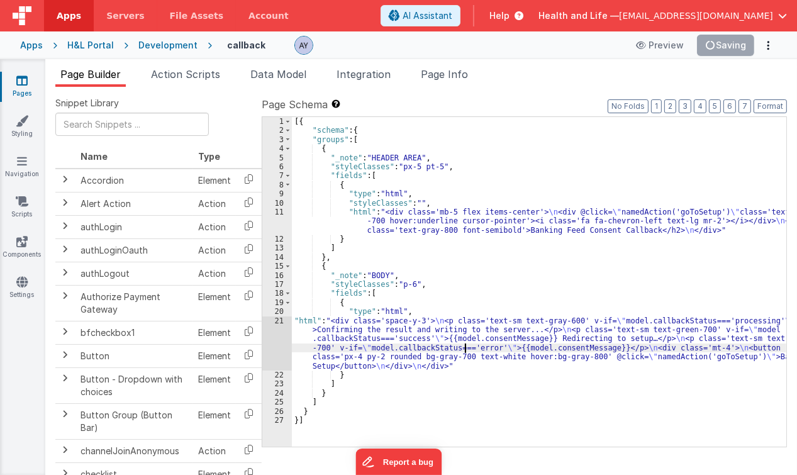
click at [274, 341] on div "21" at bounding box center [277, 344] width 30 height 54
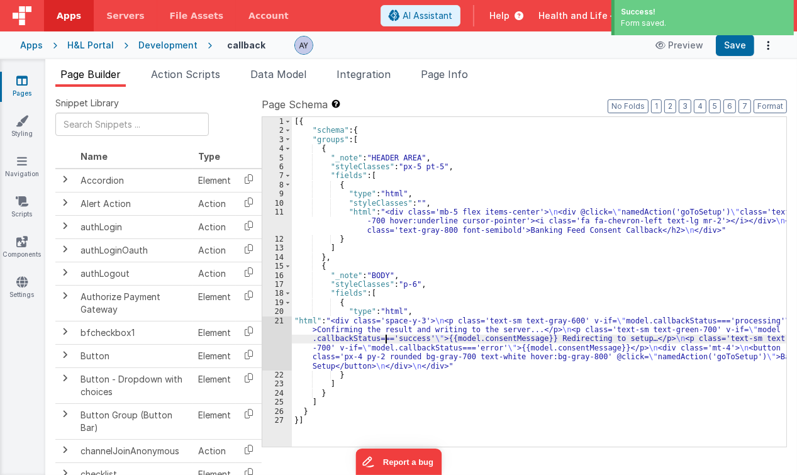
click at [281, 335] on div "21" at bounding box center [277, 344] width 30 height 54
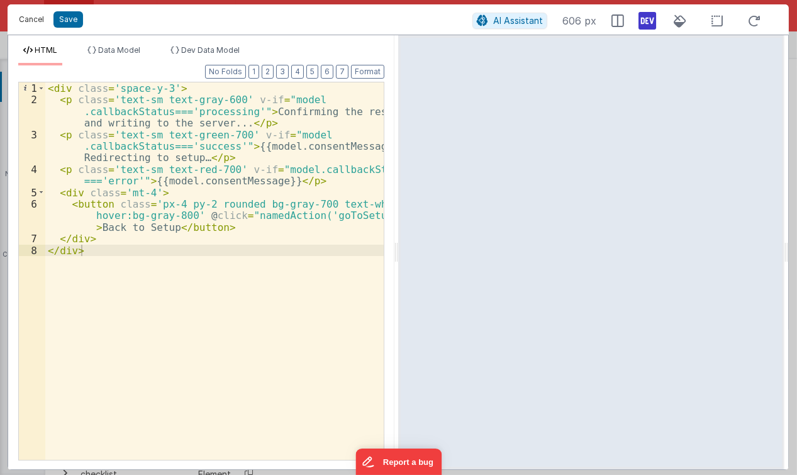
click at [40, 25] on button "Cancel" at bounding box center [32, 20] width 38 height 18
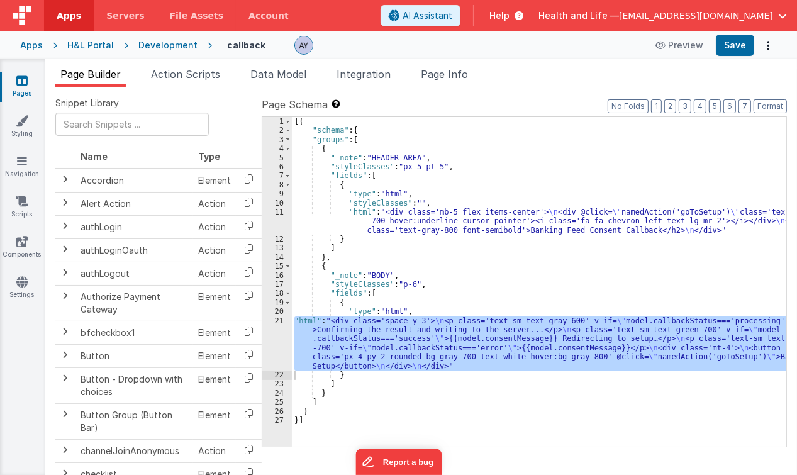
click at [274, 346] on div "21" at bounding box center [277, 344] width 30 height 54
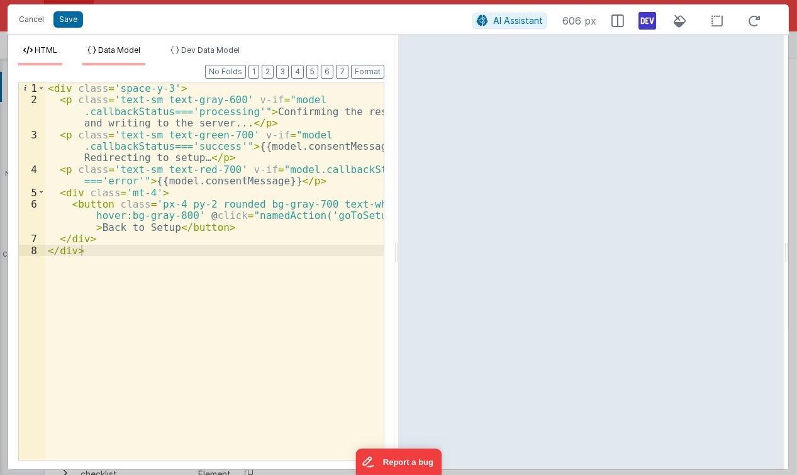
click at [111, 50] on span "Data Model" at bounding box center [119, 49] width 42 height 9
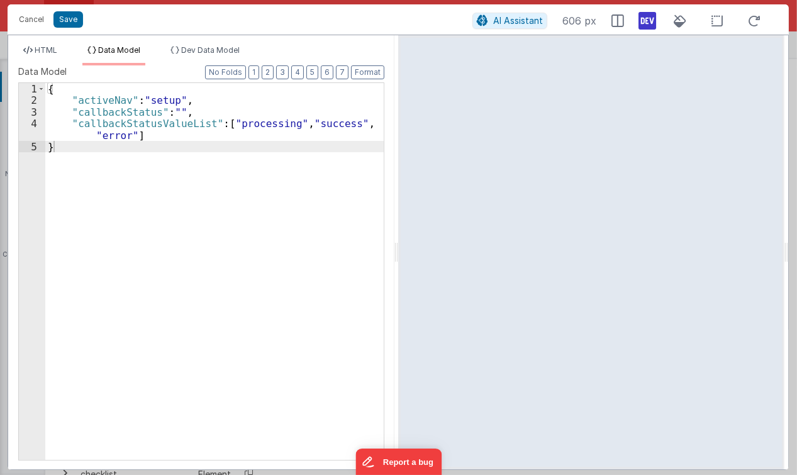
click at [169, 111] on div "{ "activeNav" : "setup" , "callbackStatus" : "" , "callbackStatusValueList" : […" at bounding box center [214, 283] width 339 height 401
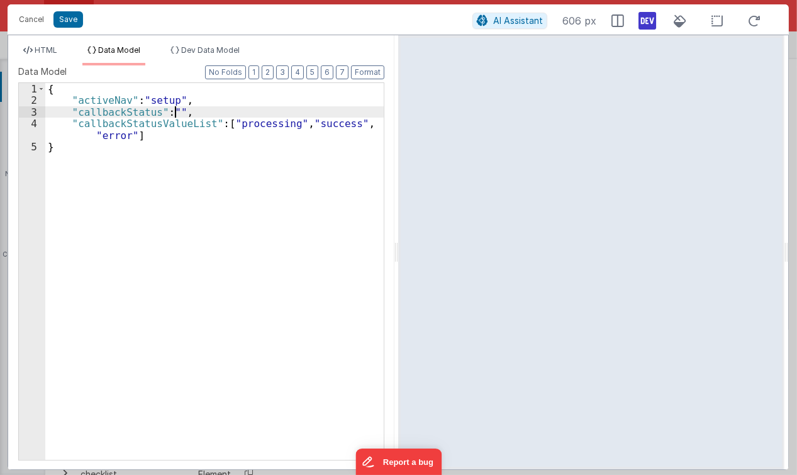
click at [175, 111] on div "{ "activeNav" : "setup" , "callbackStatus" : "" , "callbackStatusValueList" : […" at bounding box center [214, 283] width 339 height 401
click at [97, 133] on div "{ "activeNav" : "setup" , "callbackStatus" : "processing" , "callbackStatusValu…" at bounding box center [214, 283] width 339 height 401
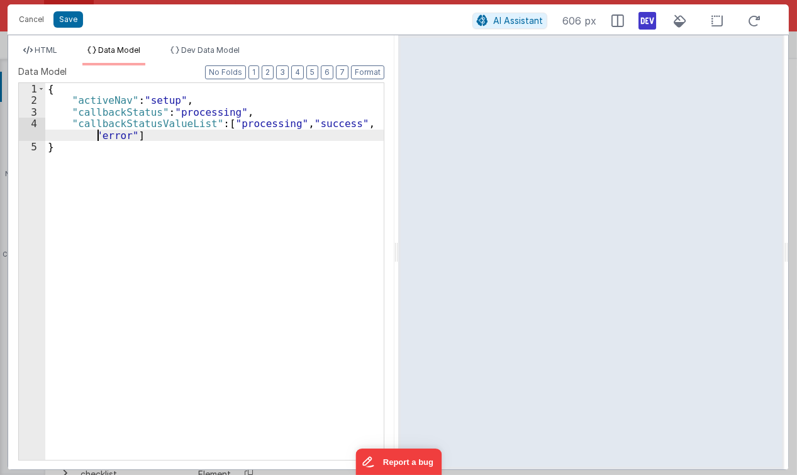
click at [97, 133] on div "{ "activeNav" : "setup" , "callbackStatus" : "processing" , "callbackStatusValu…" at bounding box center [214, 283] width 339 height 401
click at [188, 113] on div "{ "activeNav" : "setup" , "callbackStatus" : "processing" , "callbackStatusValu…" at bounding box center [214, 283] width 339 height 401
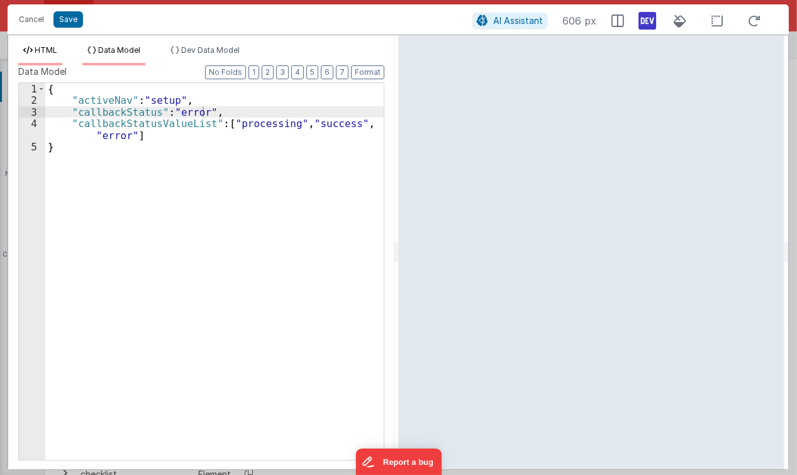
click at [52, 46] on span "HTML" at bounding box center [46, 49] width 23 height 9
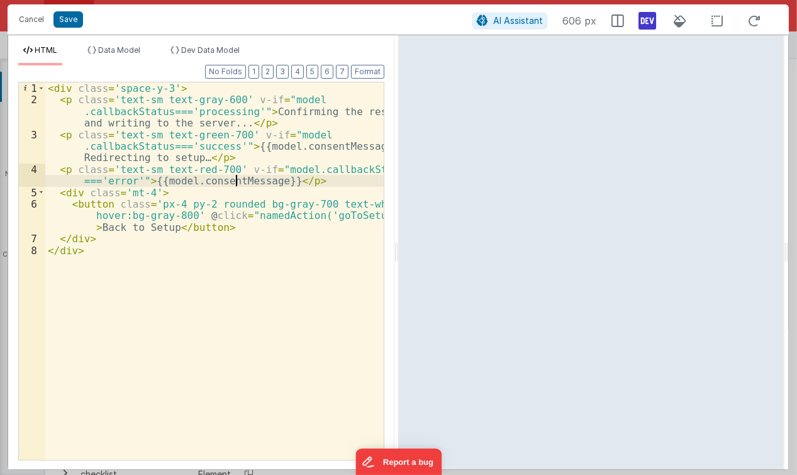
click at [234, 184] on div "< div class = 'space-y-3' > < p class = 'text-sm text-gray-600' v-if = "model .…" at bounding box center [214, 283] width 339 height 402
click at [230, 181] on div "< div class = 'space-y-3' > < p class = 'text-sm text-gray-600' v-if = "model .…" at bounding box center [214, 283] width 339 height 402
click at [128, 50] on span "Data Model" at bounding box center [119, 49] width 42 height 9
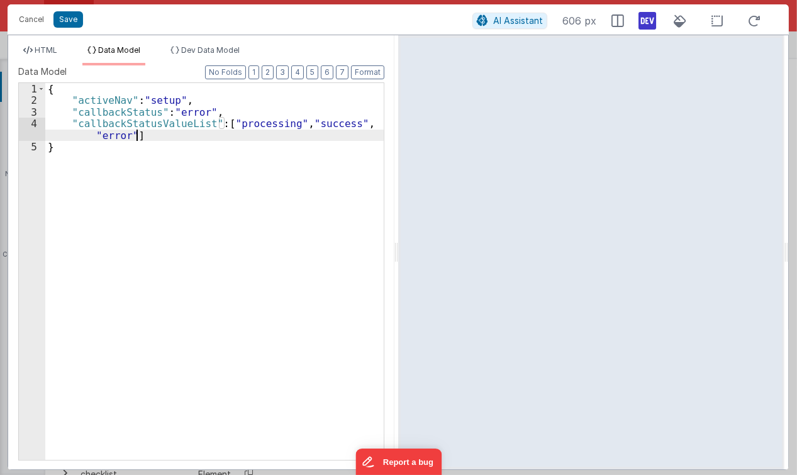
click at [172, 129] on div "{ "activeNav" : "setup" , "callbackStatus" : "error" , "callbackStatusValueList…" at bounding box center [214, 283] width 339 height 401
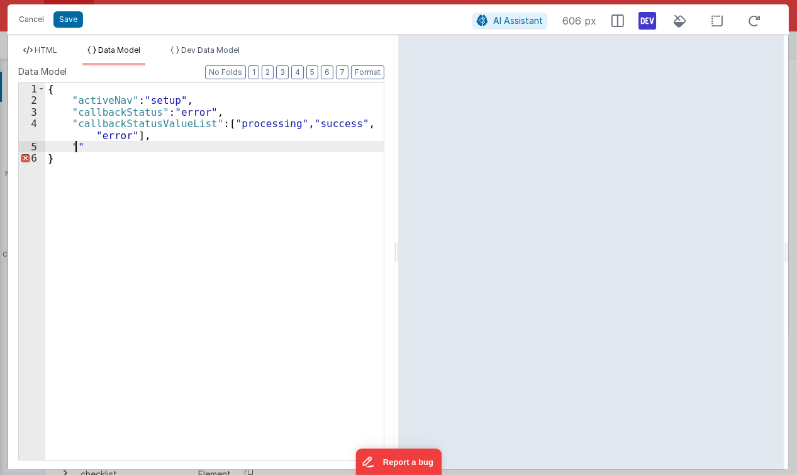
paste textarea
click at [173, 134] on div "{ "activeNav" : "setup" , "callbackStatus" : "error" , "callbackStatusValueList…" at bounding box center [214, 283] width 339 height 401
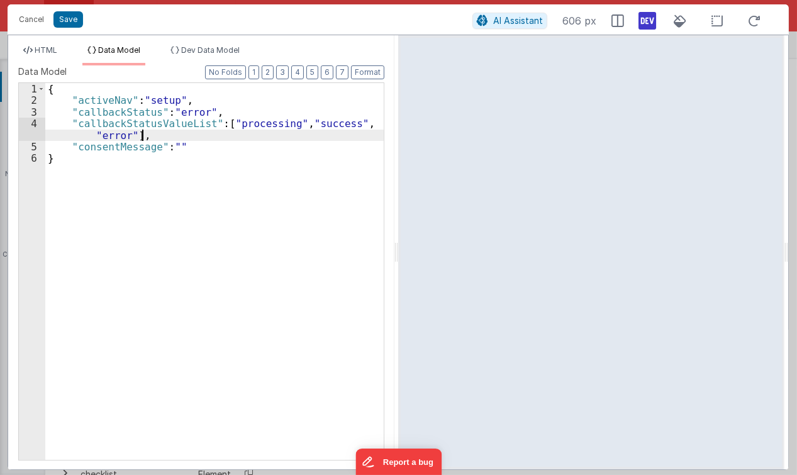
click at [45, 43] on div "HTML Data Model Dev Data Model Format 7 6 5 4 3 2 1 No Folds 1 2 3 4 5 6 7 8 < …" at bounding box center [201, 252] width 386 height 434
click at [48, 47] on span "HTML" at bounding box center [46, 49] width 23 height 9
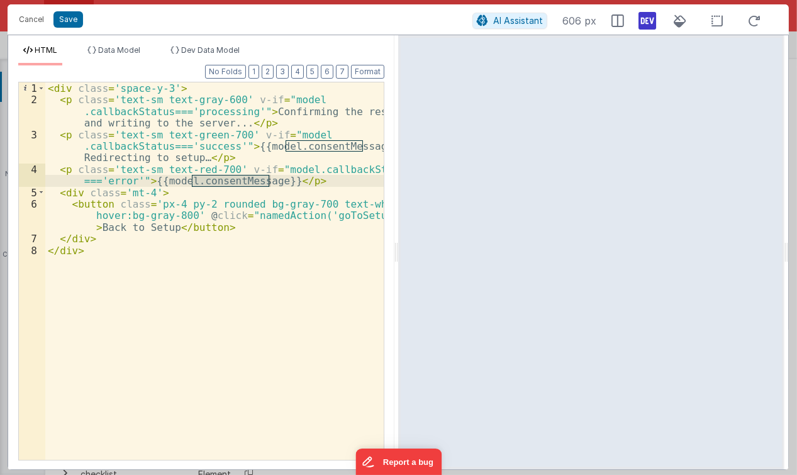
click at [245, 206] on div "< div class = 'space-y-3' > < p class = 'text-sm text-gray-600' v-if = "model .…" at bounding box center [214, 283] width 339 height 402
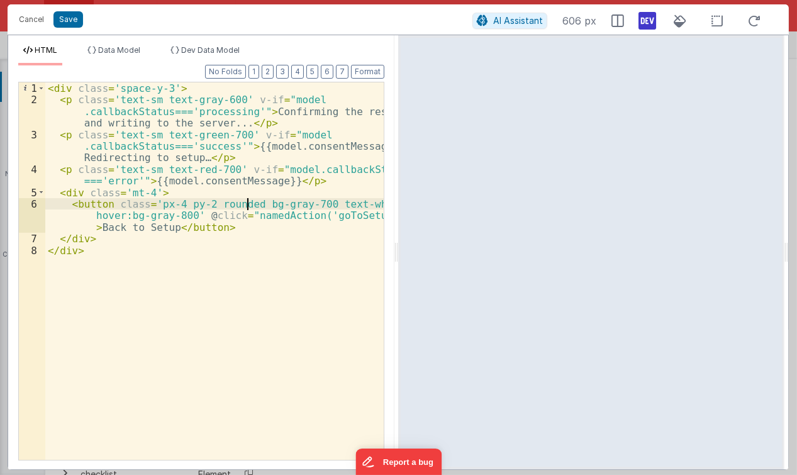
click at [236, 182] on div "< div class = 'space-y-3' > < p class = 'text-sm text-gray-600' v-if = "model .…" at bounding box center [214, 283] width 339 height 402
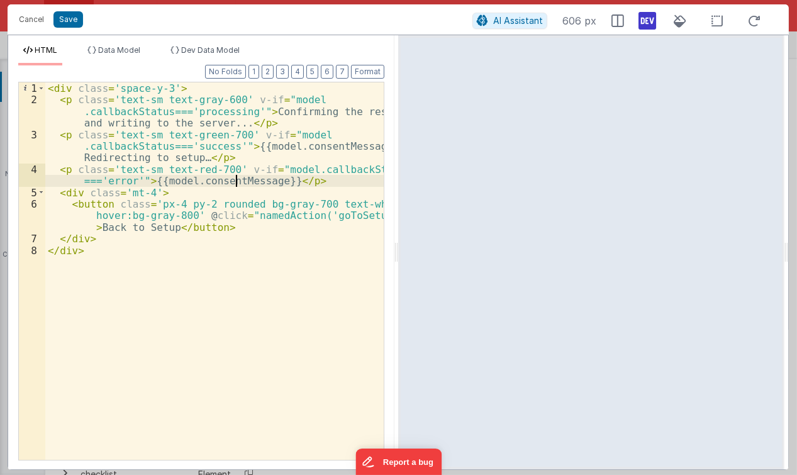
click at [232, 205] on div "< div class = 'space-y-3' > < p class = 'text-sm text-gray-600' v-if = "model .…" at bounding box center [214, 283] width 339 height 402
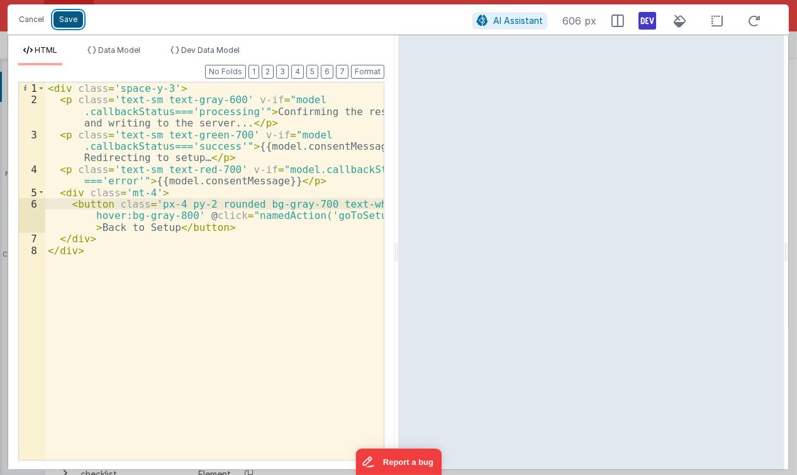
click at [77, 23] on button "Save" at bounding box center [68, 19] width 30 height 16
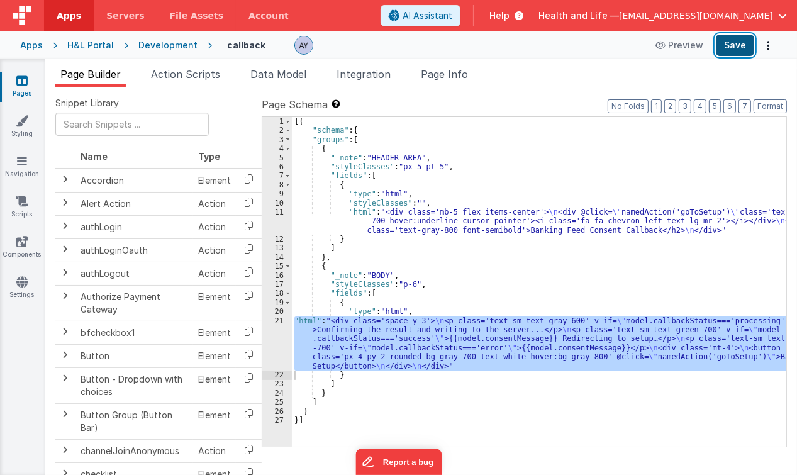
click at [738, 53] on button "Save" at bounding box center [735, 45] width 38 height 21
click at [443, 342] on div "[{ "schema" : { "groups" : [ { "_note" : "HEADER AREA" , "styleClasses" : "px-5…" at bounding box center [539, 282] width 495 height 330
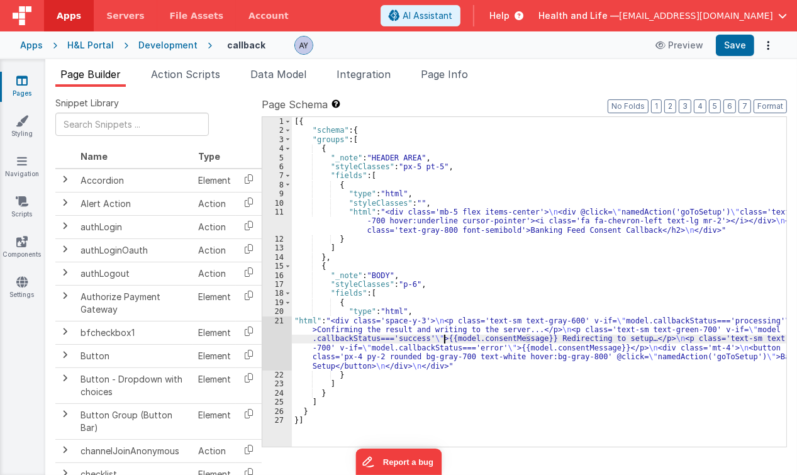
click at [402, 183] on div "[{ "schema" : { "groups" : [ { "_note" : "HEADER AREA" , "styleClasses" : "px-5…" at bounding box center [539, 291] width 495 height 349
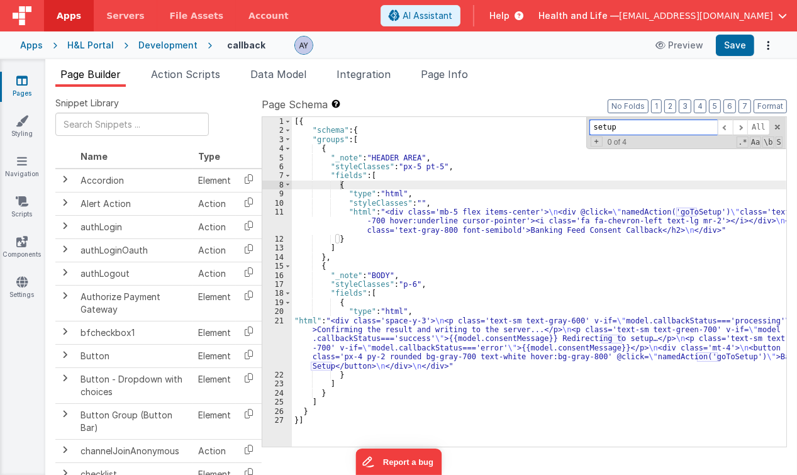
paste input "navigate"
drag, startPoint x: 470, startPoint y: 79, endPoint x: 292, endPoint y: 70, distance: 178.3
click at [468, 79] on span "Page Info" at bounding box center [444, 74] width 47 height 13
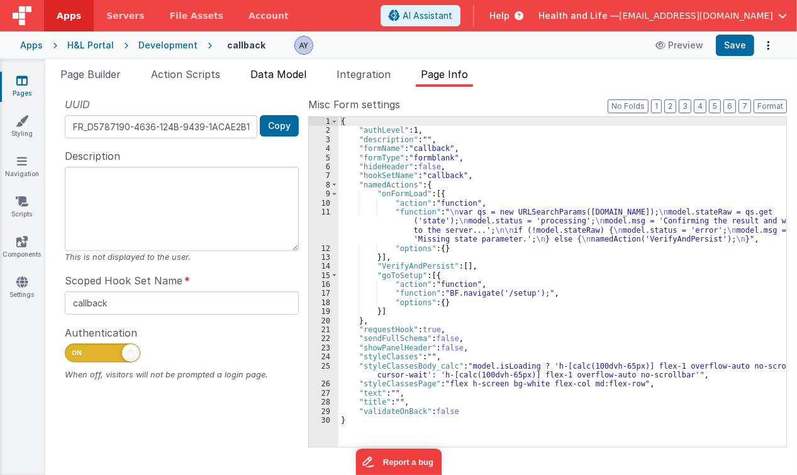
click at [272, 70] on span "Data Model" at bounding box center [279, 74] width 56 height 13
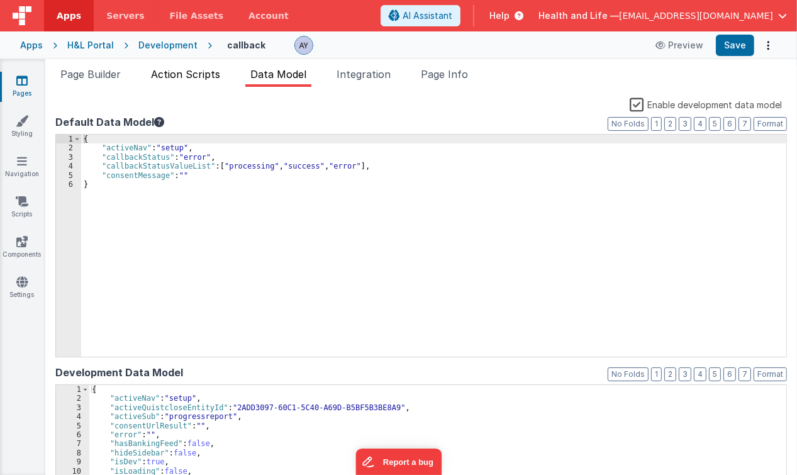
click at [204, 75] on span "Action Scripts" at bounding box center [185, 74] width 69 height 13
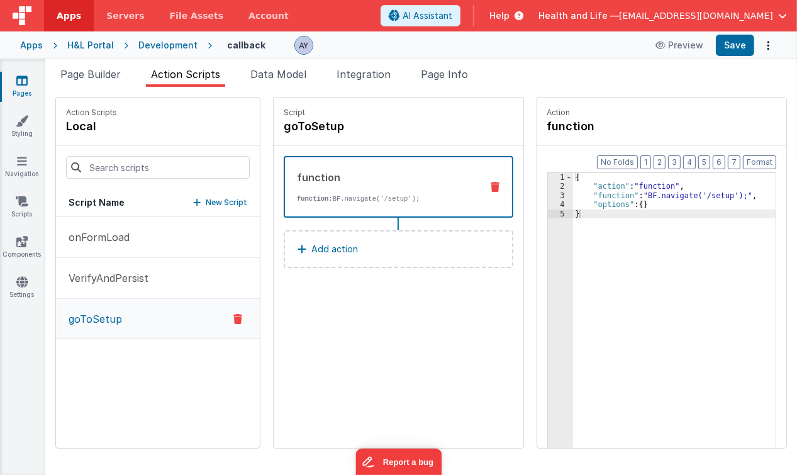
click at [155, 313] on button "goToSetup" at bounding box center [158, 319] width 204 height 40
click at [234, 314] on icon at bounding box center [238, 319] width 9 height 15
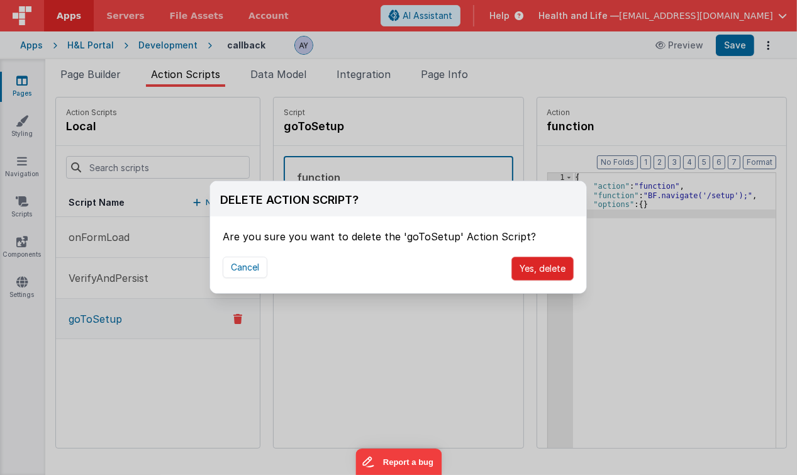
click at [531, 270] on button "Yes, delete" at bounding box center [543, 269] width 62 height 24
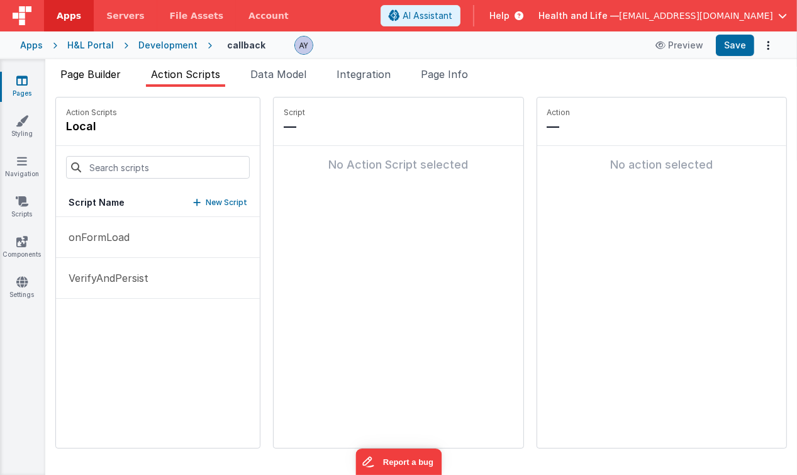
click at [86, 70] on span "Page Builder" at bounding box center [90, 74] width 60 height 13
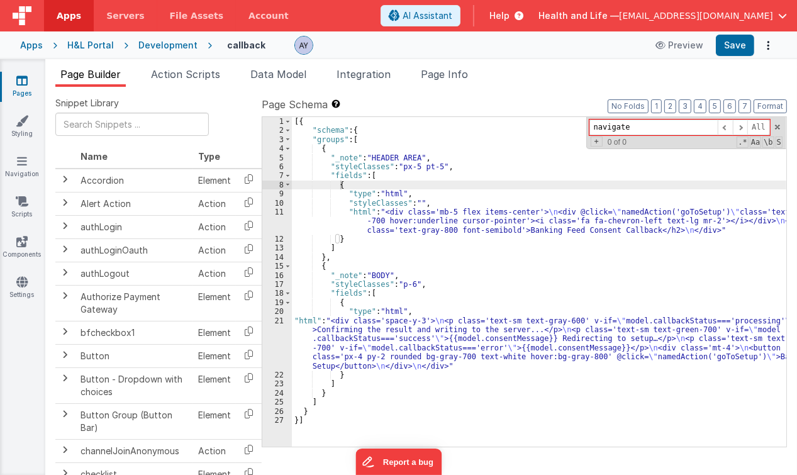
click at [574, 297] on div "[{ "schema" : { "groups" : [ { "_note" : "HEADER AREA" , "styleClasses" : "px-5…" at bounding box center [539, 291] width 495 height 349
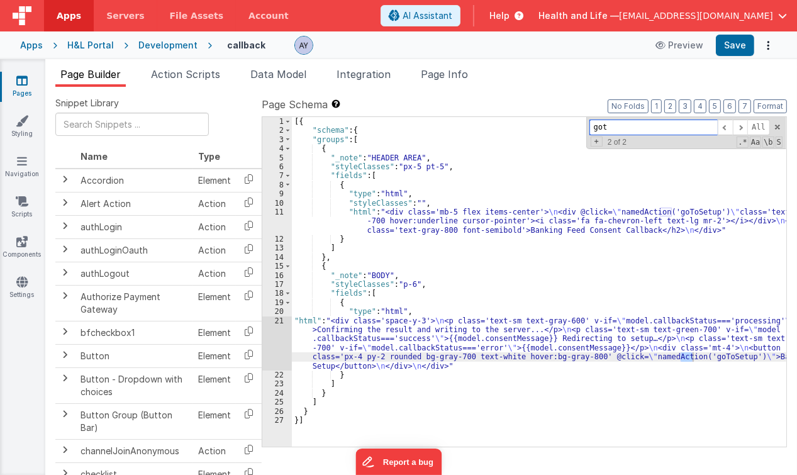
type input "go"
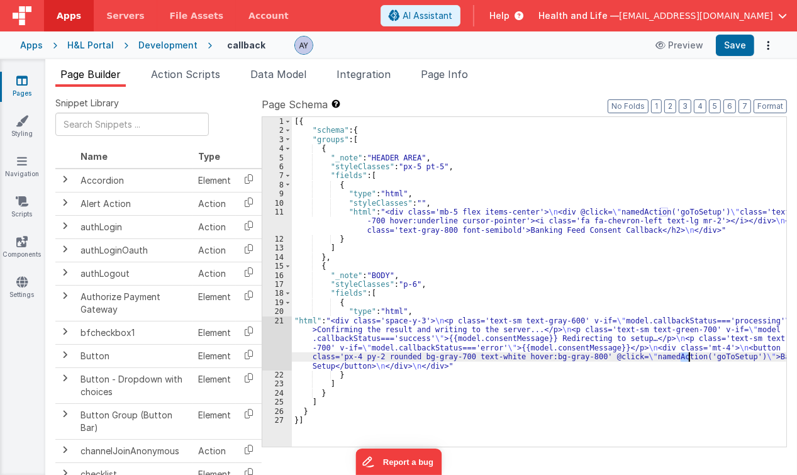
click at [675, 383] on div "[{ "schema" : { "groups" : [ { "_note" : "HEADER AREA" , "styleClasses" : "px-5…" at bounding box center [539, 291] width 495 height 349
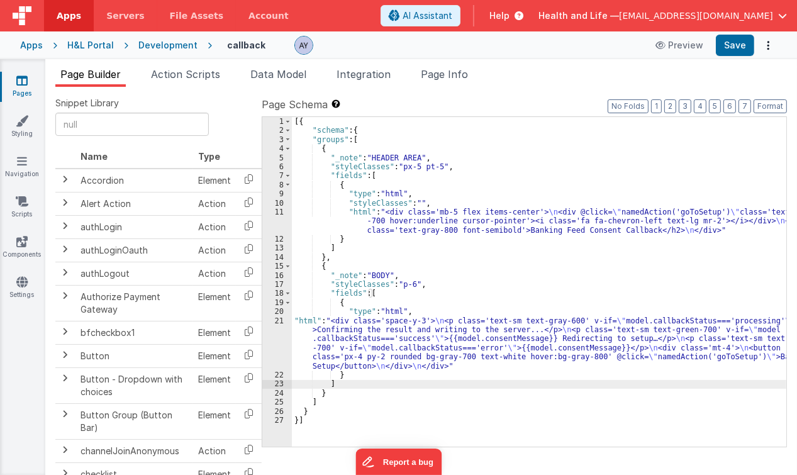
click at [466, 86] on div "Page Builder Action Scripts Data Model Integration Page Info Snippet Library Na…" at bounding box center [421, 271] width 752 height 408
click at [463, 79] on span "Page Info" at bounding box center [444, 74] width 47 height 13
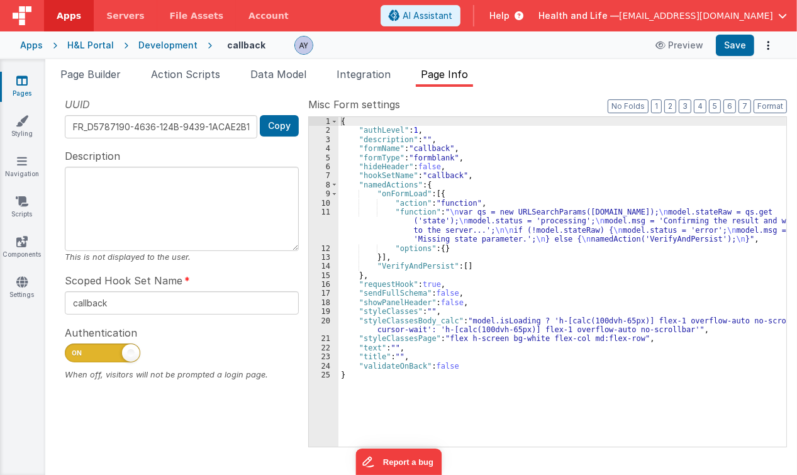
click at [485, 240] on div "{ "authLevel" : 1 , "description" : "" , "formName" : "callback" , "formType" :…" at bounding box center [563, 291] width 449 height 349
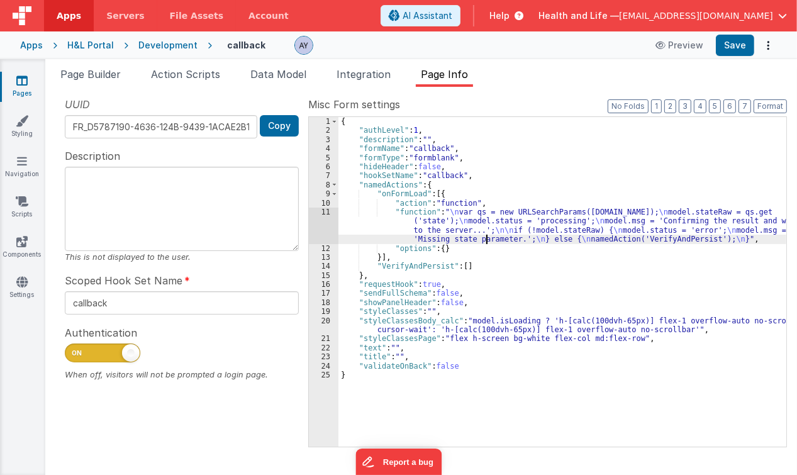
click at [328, 227] on div "11" at bounding box center [324, 226] width 30 height 37
